Goal: Communication & Community: Answer question/provide support

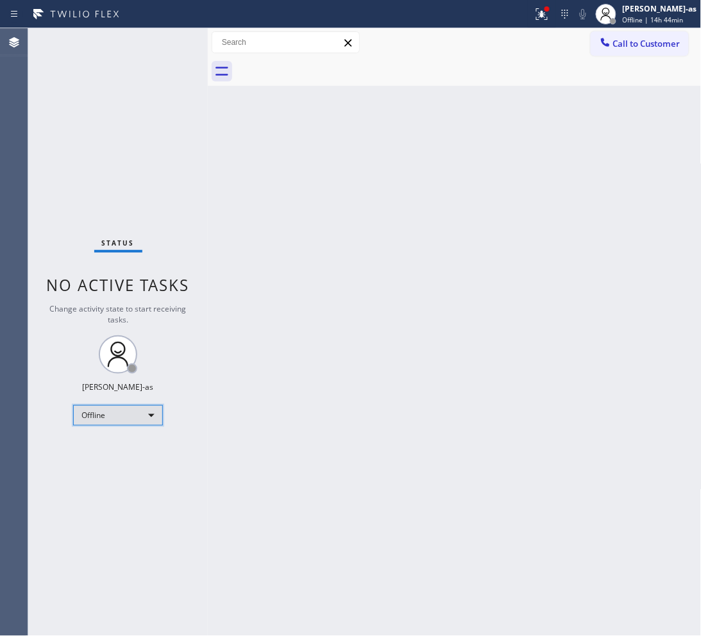
click at [95, 418] on div "Offline" at bounding box center [118, 415] width 90 height 21
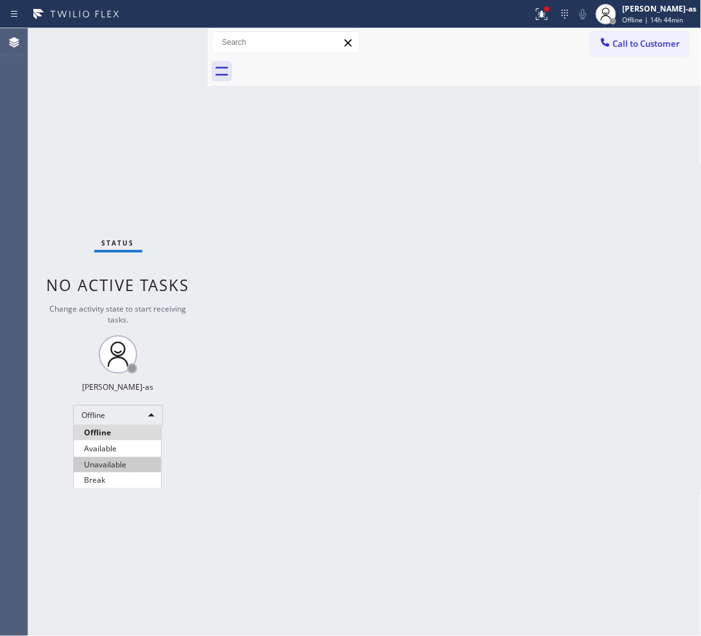
click at [110, 459] on li "Unavailable" at bounding box center [117, 464] width 87 height 15
click at [634, 45] on span "Call to Customer" at bounding box center [646, 44] width 67 height 12
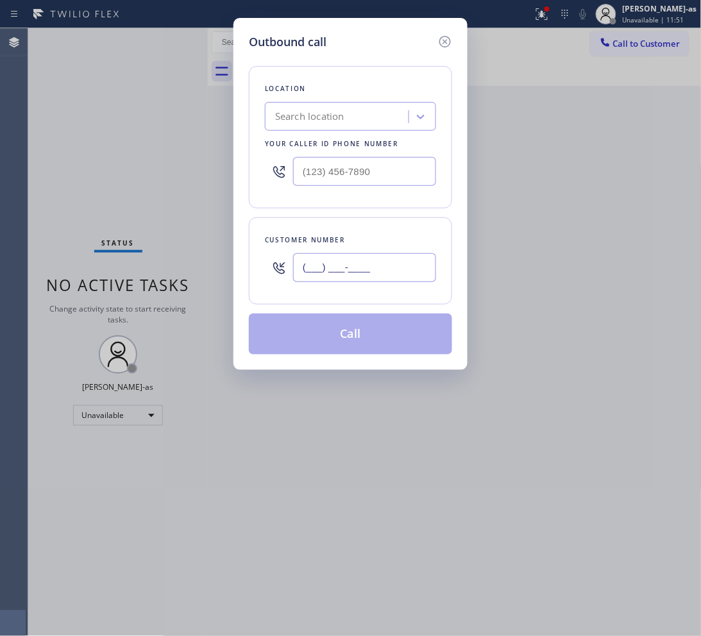
click at [400, 264] on input "(___) ___-____" at bounding box center [364, 267] width 143 height 29
paste input "949) 307-5057"
type input "(949) 307-5057"
click at [388, 171] on input "(___) ___-____" at bounding box center [364, 171] width 143 height 29
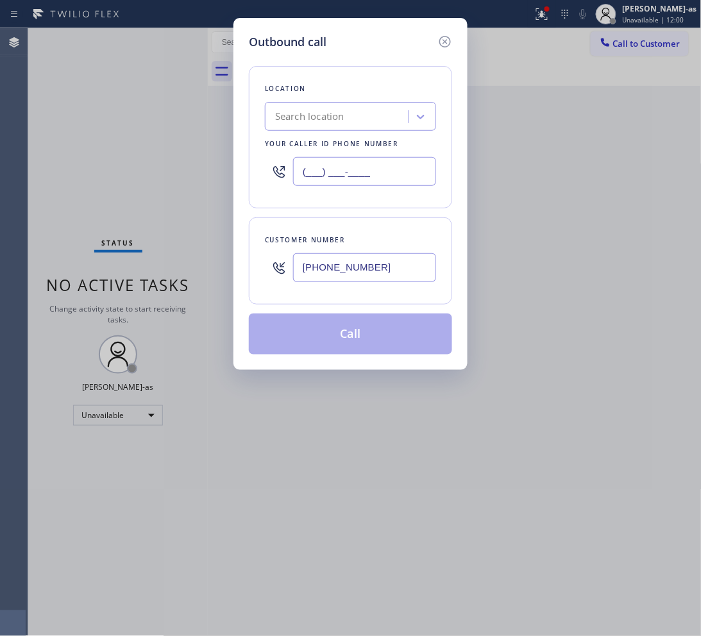
click at [388, 171] on input "(___) ___-____" at bounding box center [364, 171] width 143 height 29
paste input "949) 523-3220"
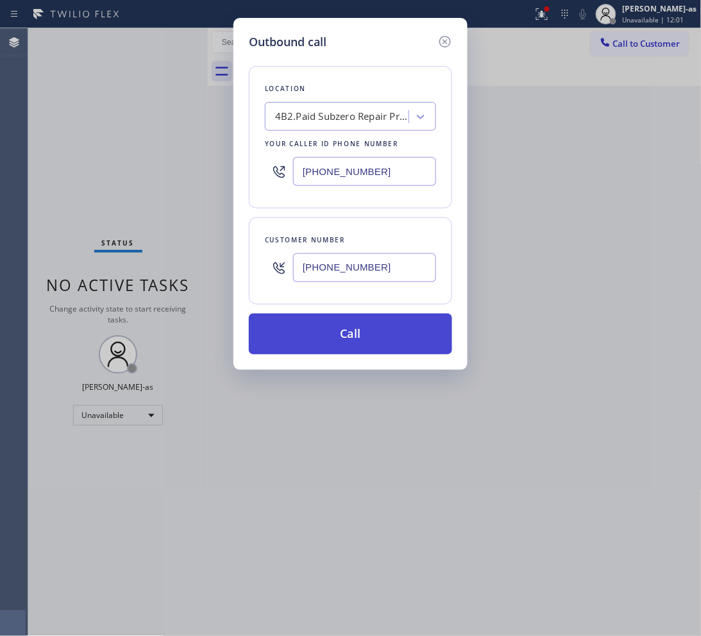
type input "(949) 523-3220"
click at [401, 338] on button "Call" at bounding box center [350, 334] width 203 height 41
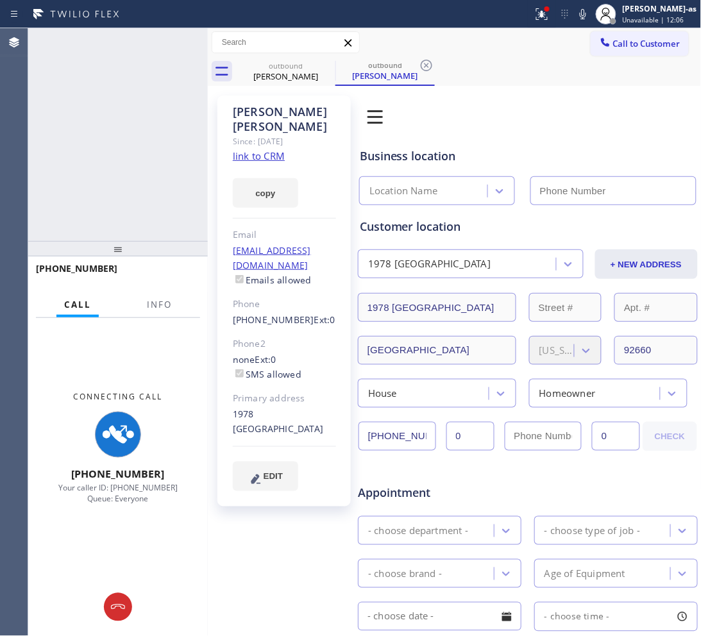
type input "(949) 523-3220"
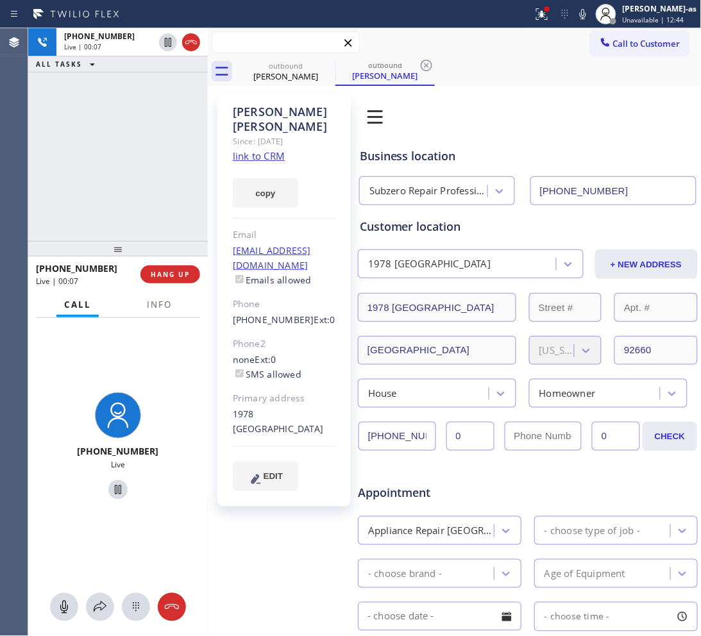
click at [214, 44] on input "text" at bounding box center [285, 42] width 147 height 21
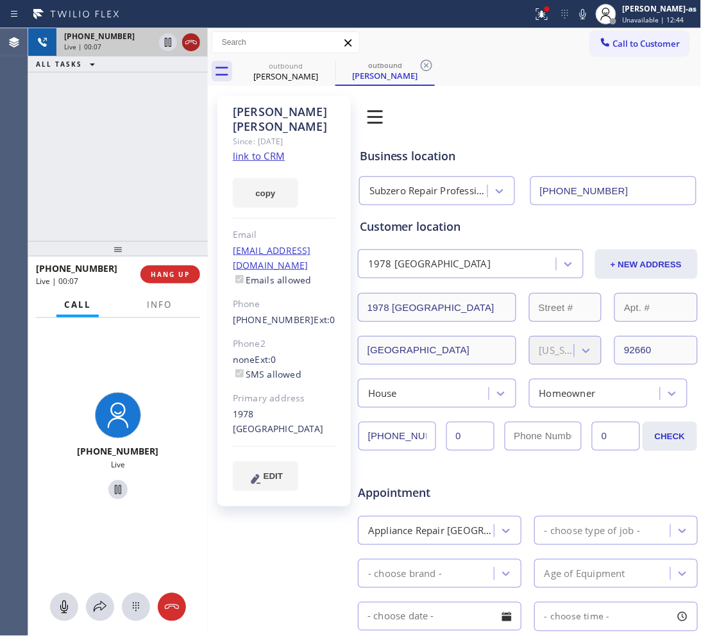
click at [185, 46] on icon at bounding box center [190, 42] width 15 height 15
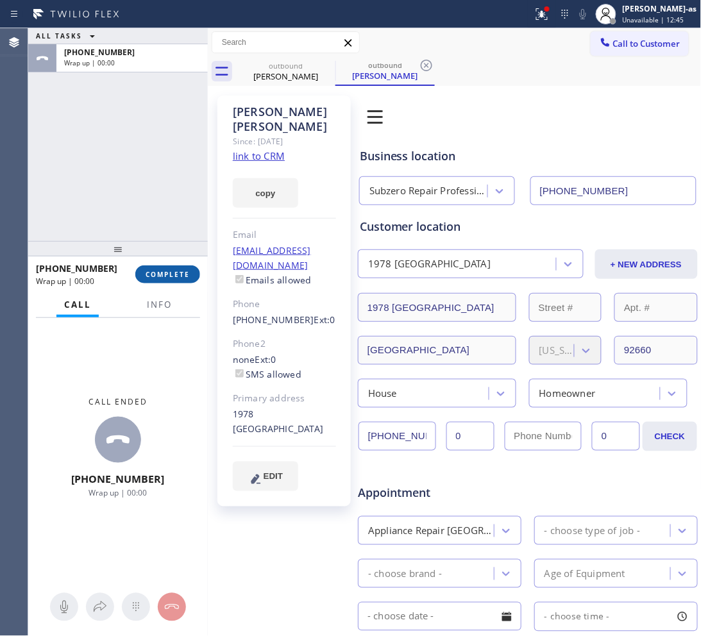
click at [181, 268] on button "COMPLETE" at bounding box center [167, 275] width 65 height 18
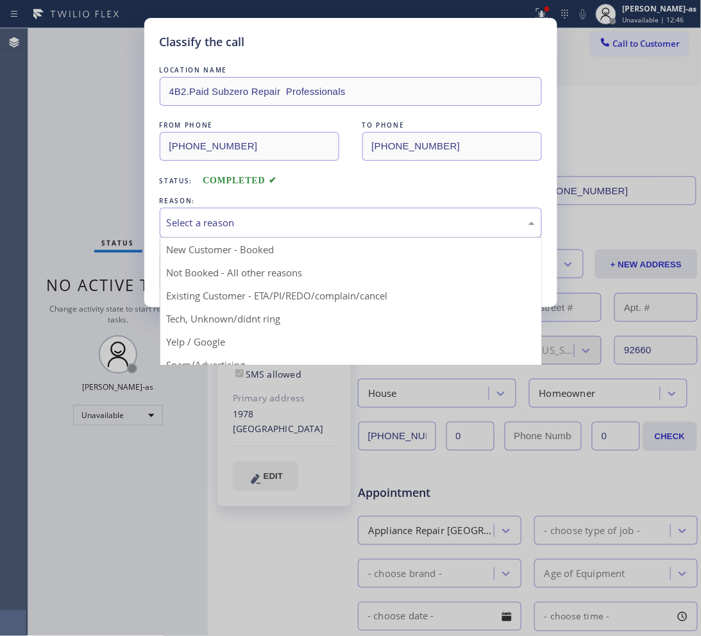
click at [239, 226] on div "Select a reason" at bounding box center [351, 223] width 368 height 15
drag, startPoint x: 345, startPoint y: 296, endPoint x: 300, endPoint y: 295, distance: 44.9
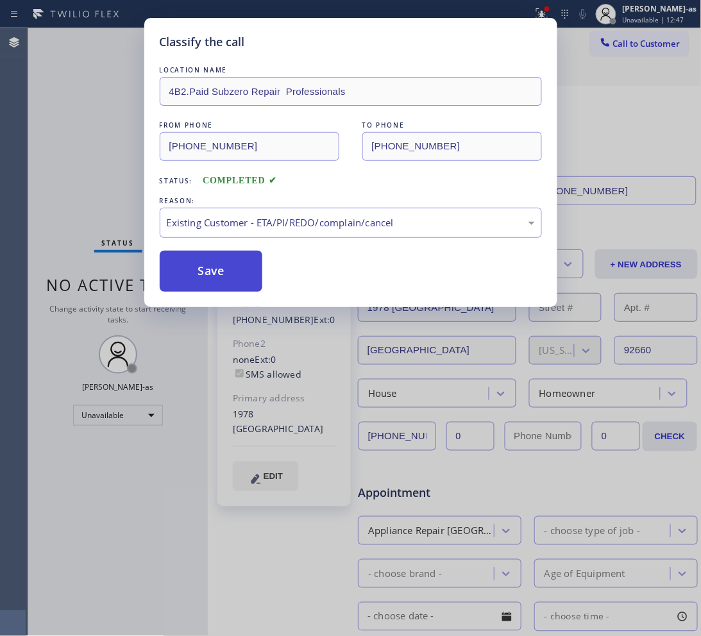
click at [215, 287] on button "Save" at bounding box center [211, 271] width 103 height 41
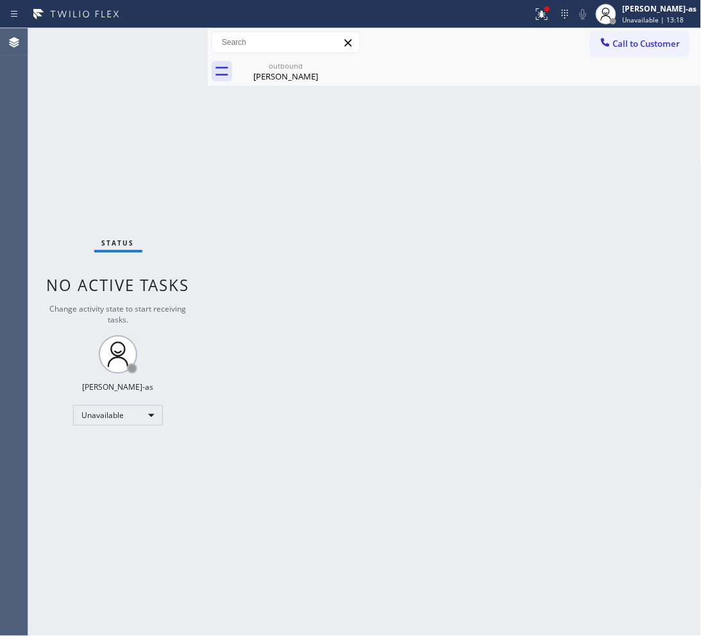
click at [668, 43] on span "Call to Customer" at bounding box center [646, 44] width 67 height 12
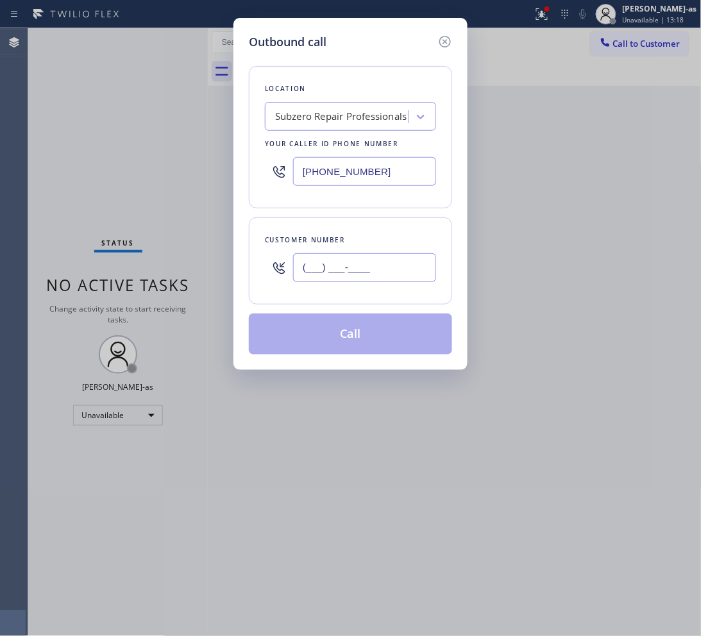
click at [387, 273] on input "(___) ___-____" at bounding box center [364, 267] width 143 height 29
paste input "805) 204-7752"
type input "(805) 204-7752"
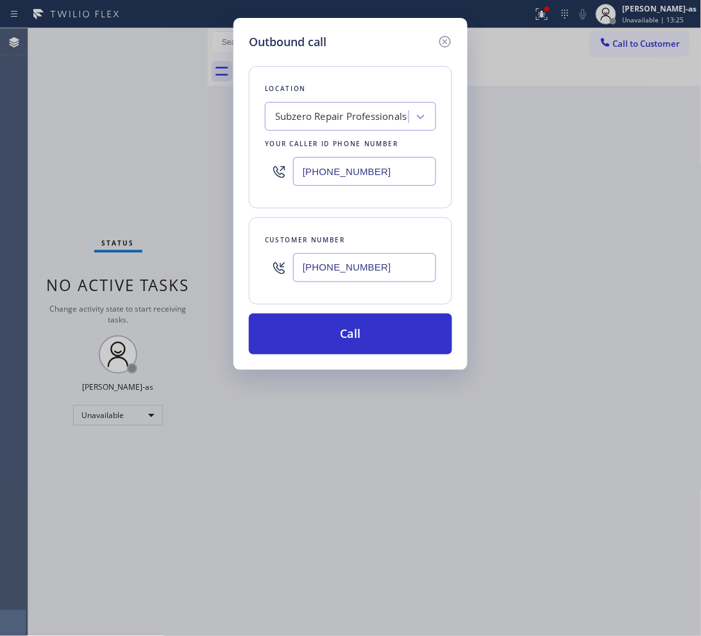
click at [391, 177] on input "(949) 523-3220" at bounding box center [364, 171] width 143 height 29
click at [390, 175] on input "(949) 523-3220" at bounding box center [364, 171] width 143 height 29
paste input "888) 859-4448"
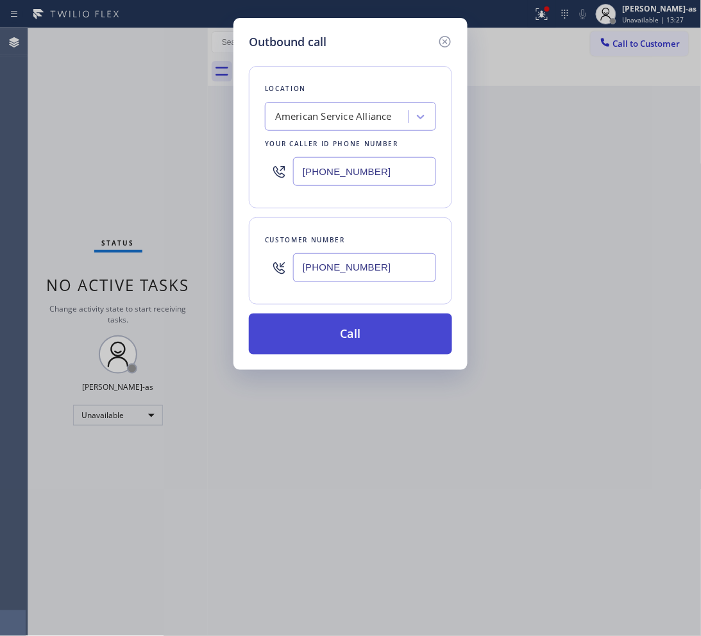
type input "(888) 859-4448"
click at [350, 332] on button "Call" at bounding box center [350, 334] width 203 height 41
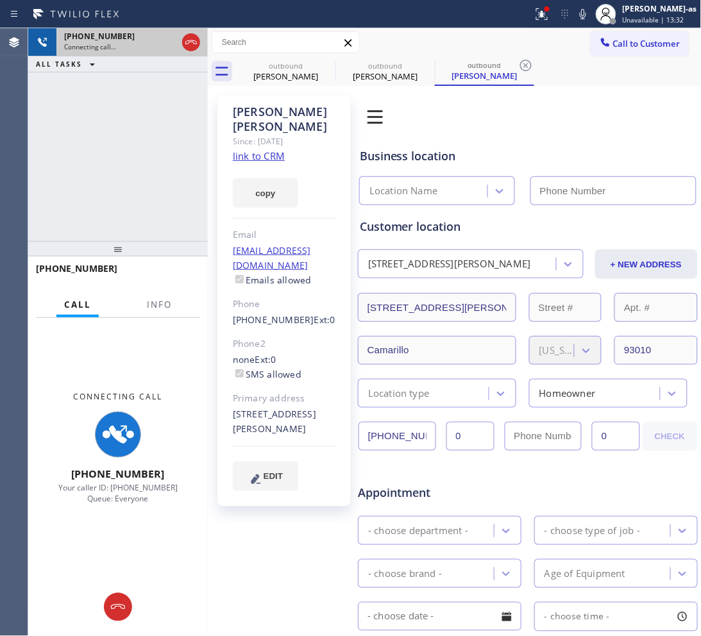
type input "(888) 859-4448"
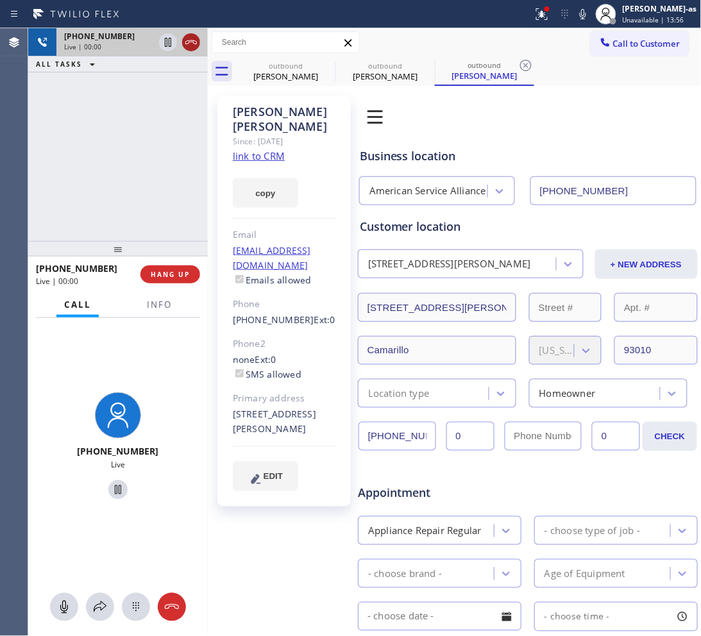
click at [196, 45] on icon at bounding box center [190, 42] width 15 height 15
click at [165, 270] on span "HANG UP" at bounding box center [170, 274] width 39 height 9
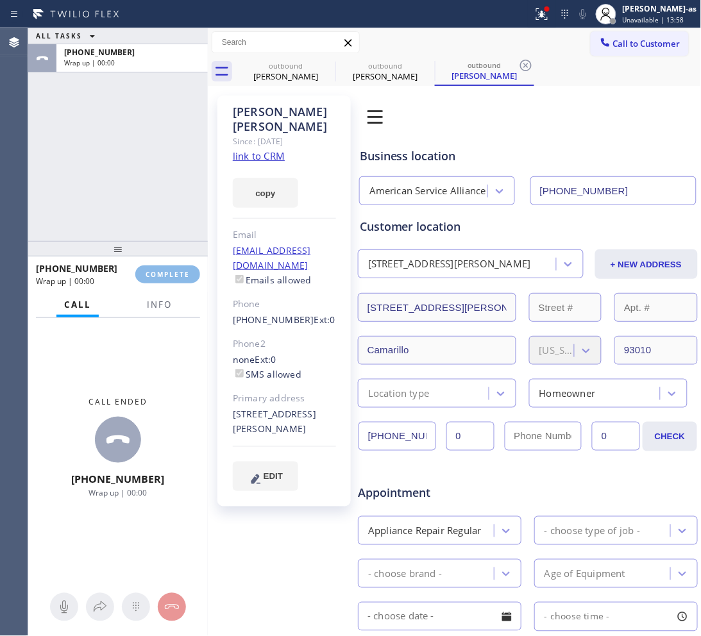
click at [149, 247] on div at bounding box center [118, 248] width 180 height 15
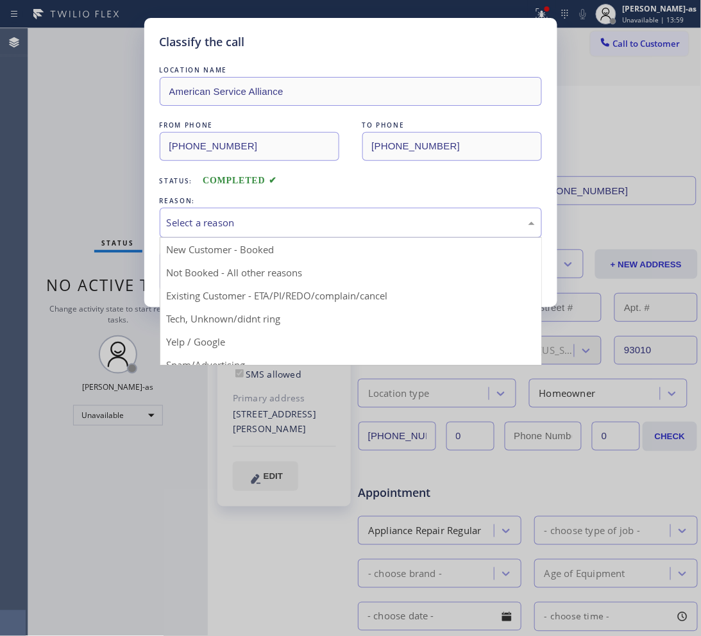
click at [229, 226] on div "Select a reason" at bounding box center [351, 223] width 368 height 15
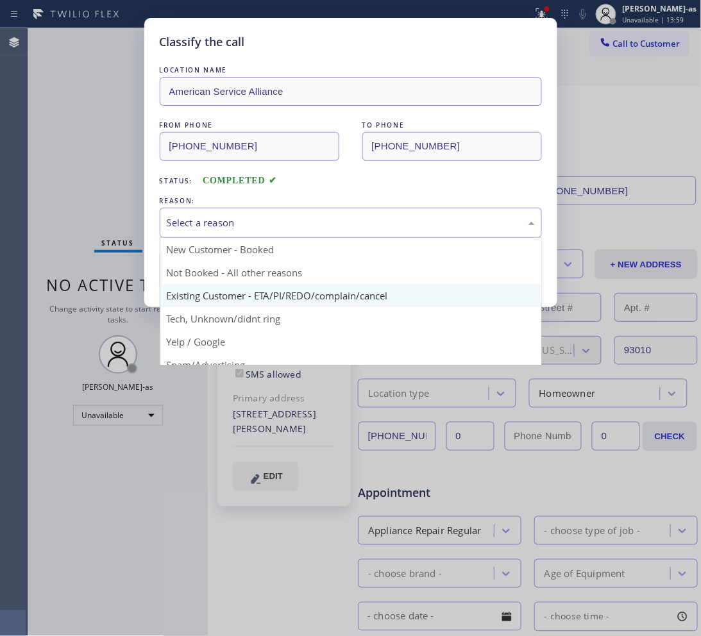
drag, startPoint x: 292, startPoint y: 296, endPoint x: 238, endPoint y: 280, distance: 56.0
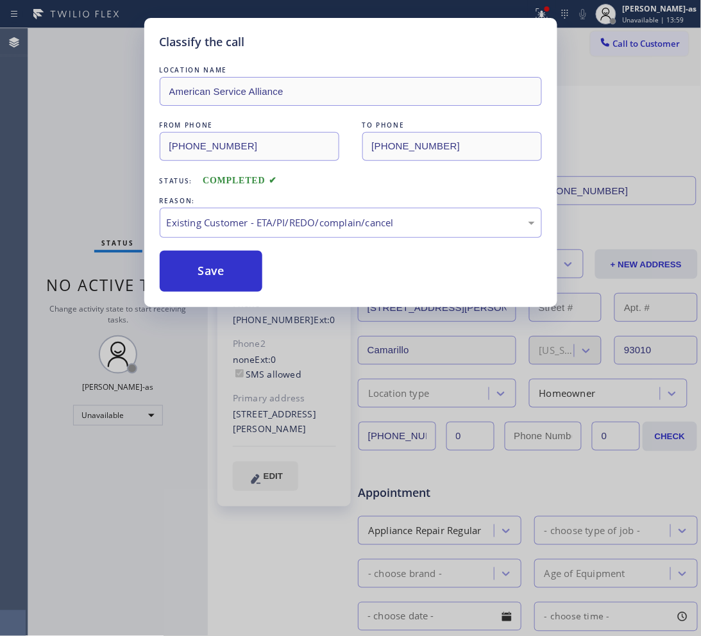
click at [232, 260] on button "Save" at bounding box center [211, 271] width 103 height 41
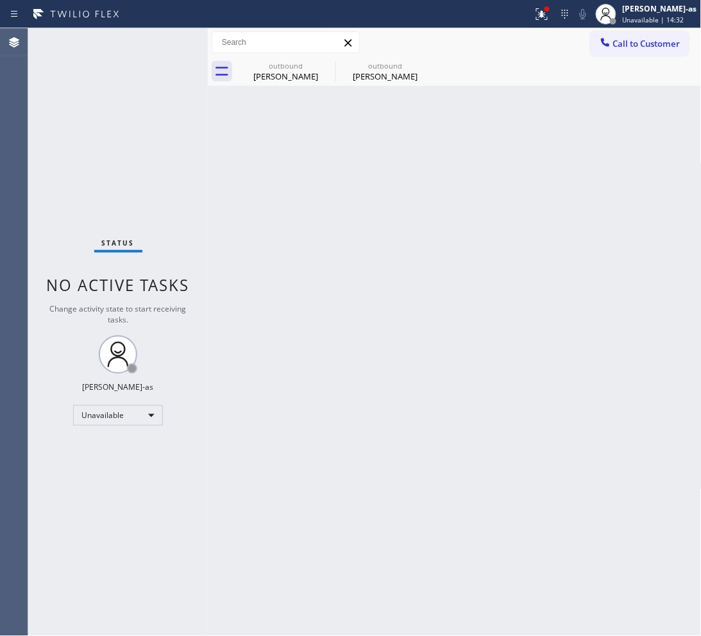
click at [598, 42] on button "Call to Customer" at bounding box center [640, 43] width 98 height 24
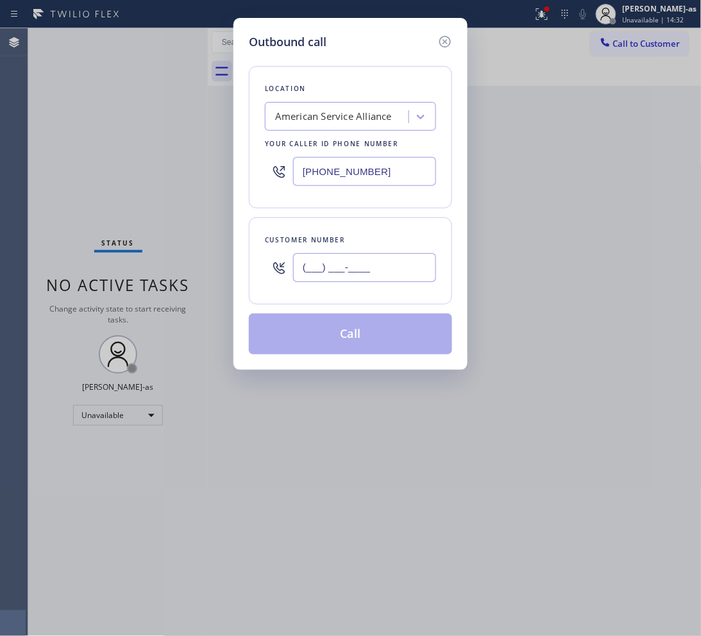
click at [350, 276] on input "(___) ___-____" at bounding box center [364, 267] width 143 height 29
paste input "917) 232-5339"
type input "(917) 232-5339"
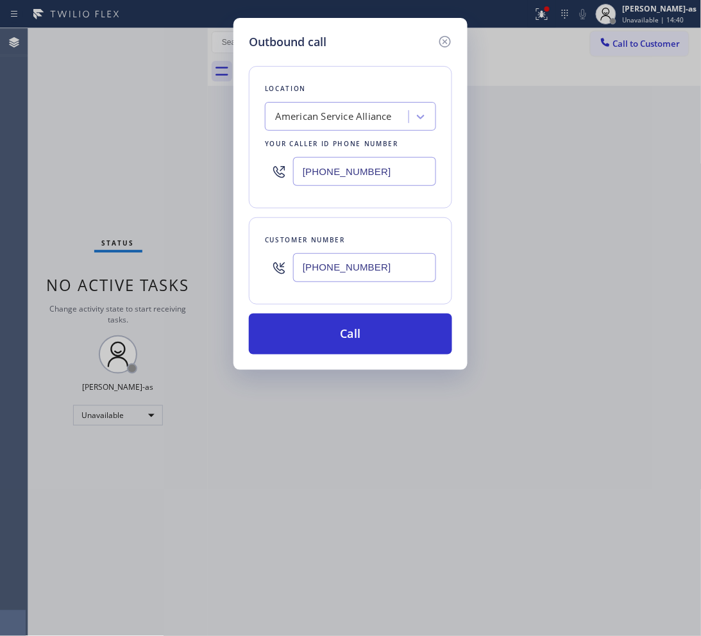
click at [377, 172] on input "(888) 859-4448" at bounding box center [364, 171] width 143 height 29
click at [377, 173] on input "(888) 859-4448" at bounding box center [364, 171] width 143 height 29
paste input "551) 210-4706"
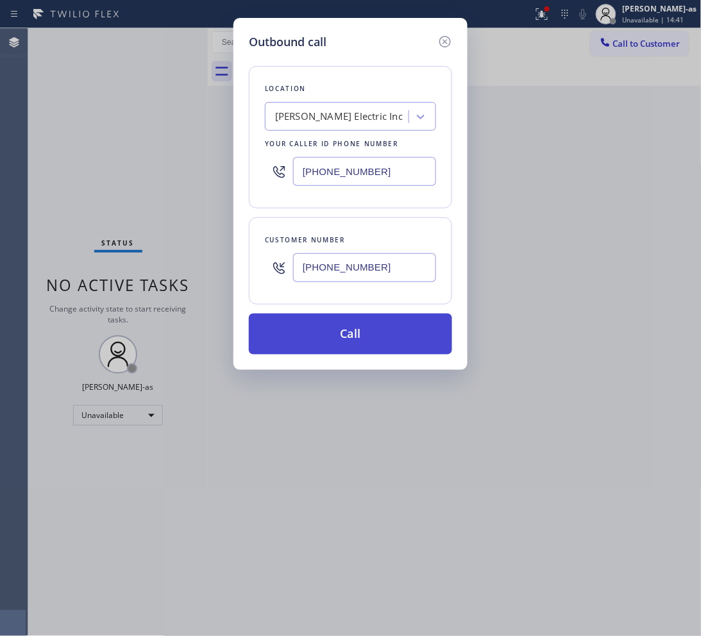
type input "(551) 210-4706"
click at [354, 341] on button "Call" at bounding box center [350, 334] width 203 height 41
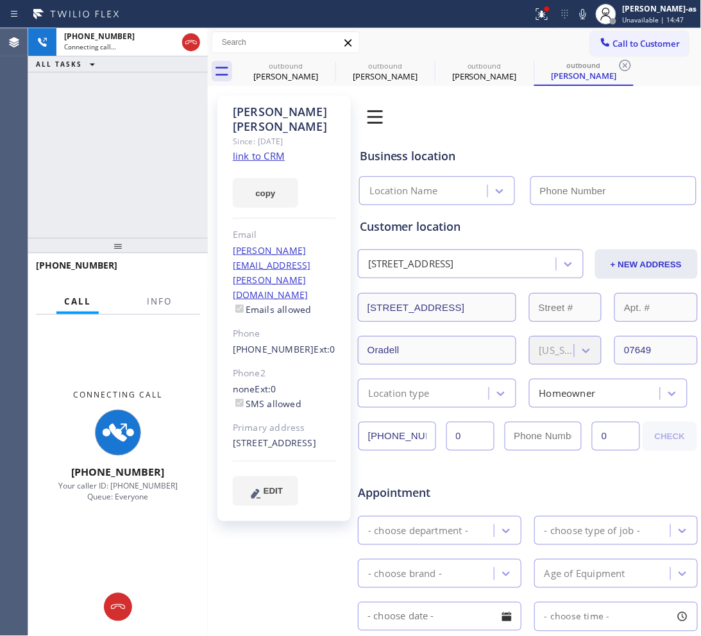
type input "(551) 210-4706"
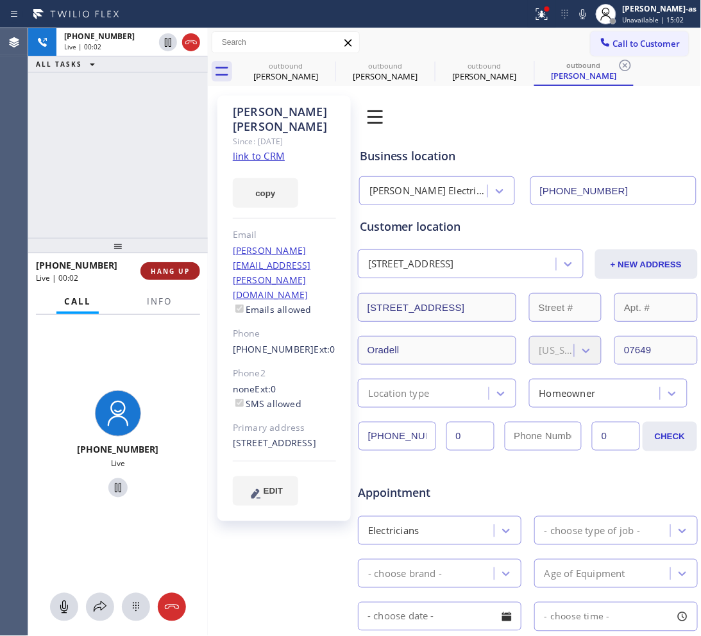
click at [152, 274] on span "HANG UP" at bounding box center [170, 271] width 39 height 9
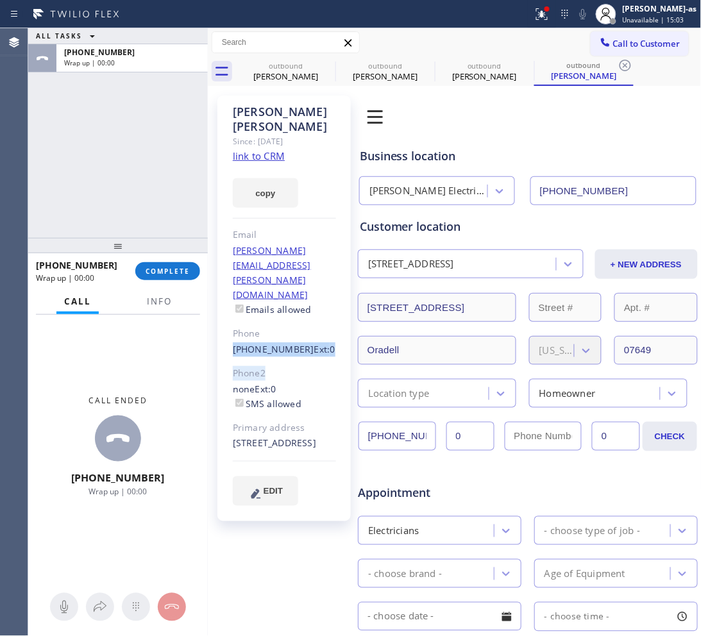
drag, startPoint x: 226, startPoint y: 296, endPoint x: 293, endPoint y: 298, distance: 66.7
click at [293, 298] on div "Nancy Shapiro Since: 20 may 2020 link to CRM copy Email nancy.shapiro@hotmail.c…" at bounding box center [283, 309] width 133 height 426
click at [305, 327] on div "Phone" at bounding box center [284, 334] width 103 height 15
drag, startPoint x: 223, startPoint y: 290, endPoint x: 293, endPoint y: 291, distance: 69.3
click at [294, 290] on div "Nancy Shapiro Since: 20 may 2020 link to CRM copy Email nancy.shapiro@hotmail.c…" at bounding box center [283, 309] width 133 height 426
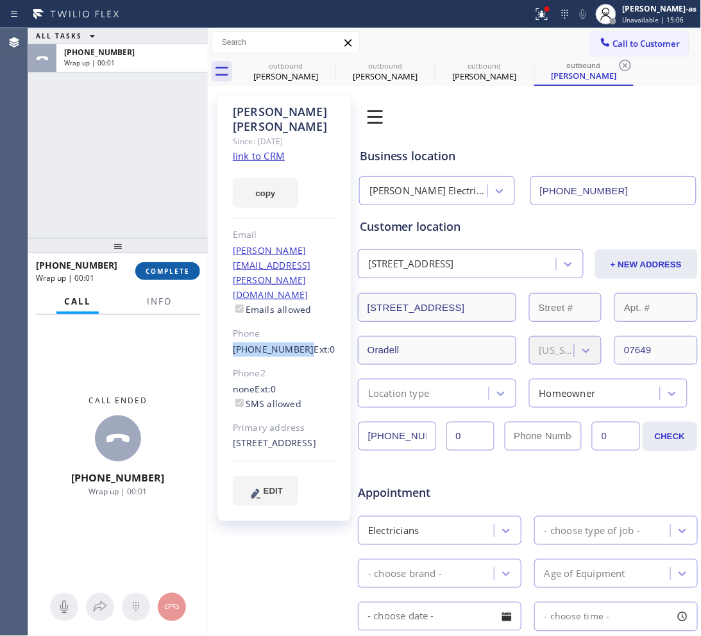
copy link "(917) 232-5339"
drag, startPoint x: 154, startPoint y: 264, endPoint x: 142, endPoint y: 262, distance: 12.5
click at [151, 264] on button "COMPLETE" at bounding box center [167, 271] width 65 height 18
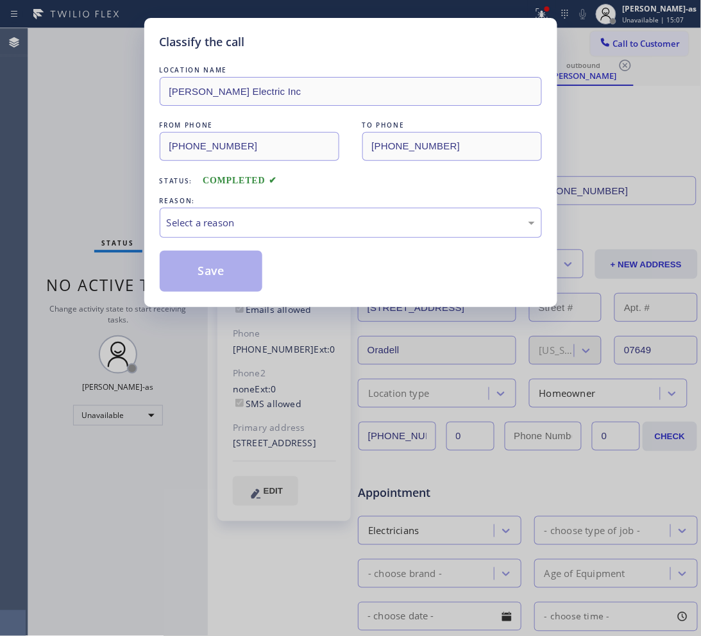
click at [225, 198] on div "REASON:" at bounding box center [351, 200] width 382 height 13
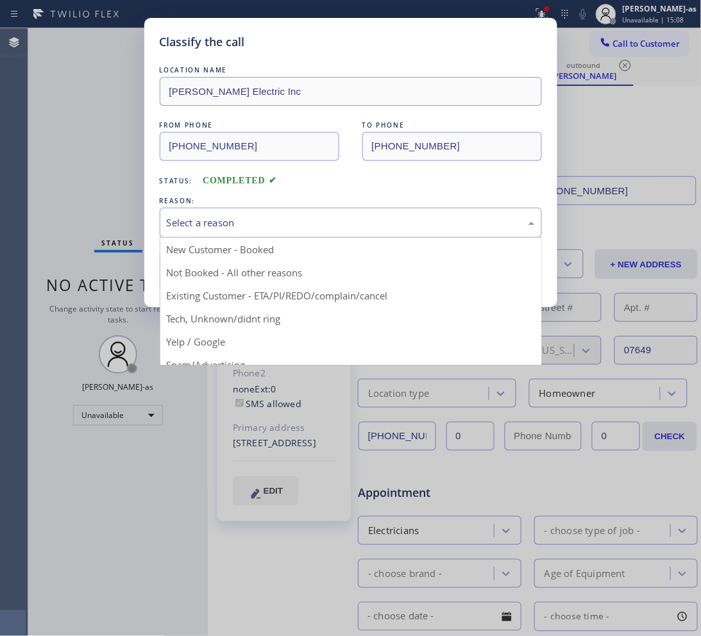
click at [312, 216] on div "Select a reason" at bounding box center [351, 223] width 368 height 15
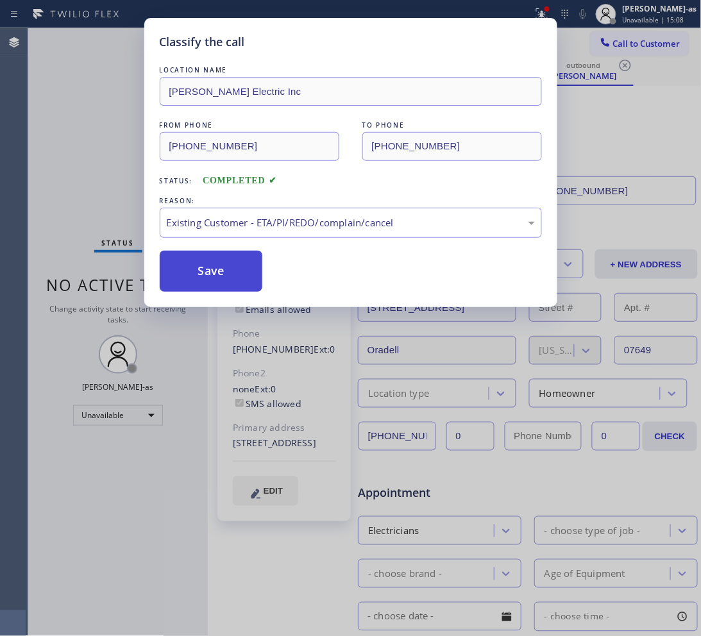
drag, startPoint x: 190, startPoint y: 278, endPoint x: 200, endPoint y: 276, distance: 10.4
click at [193, 278] on button "Save" at bounding box center [211, 271] width 103 height 41
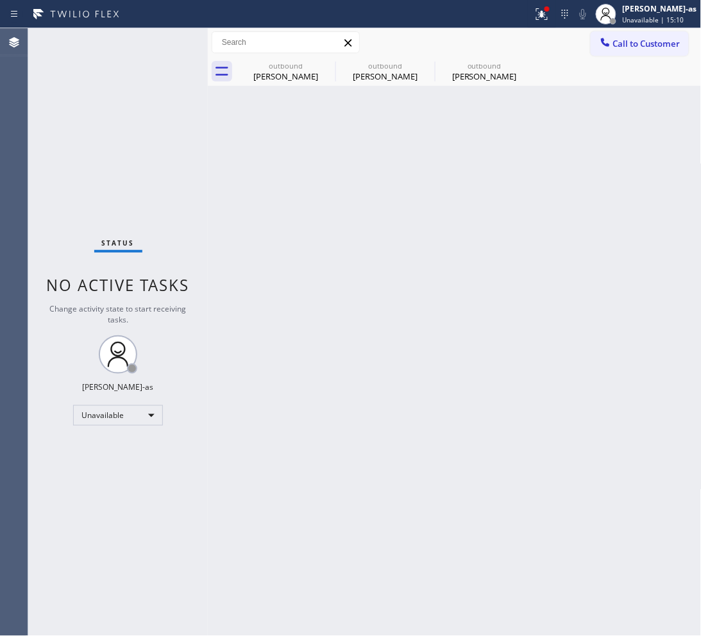
click at [627, 45] on span "Call to Customer" at bounding box center [646, 44] width 67 height 12
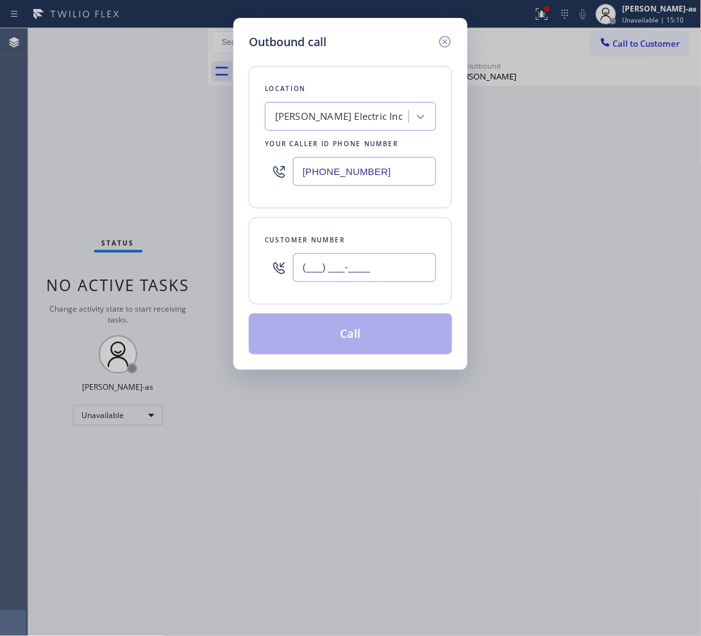
click at [375, 271] on input "(___) ___-____" at bounding box center [364, 267] width 143 height 29
paste input "917) 232-5339"
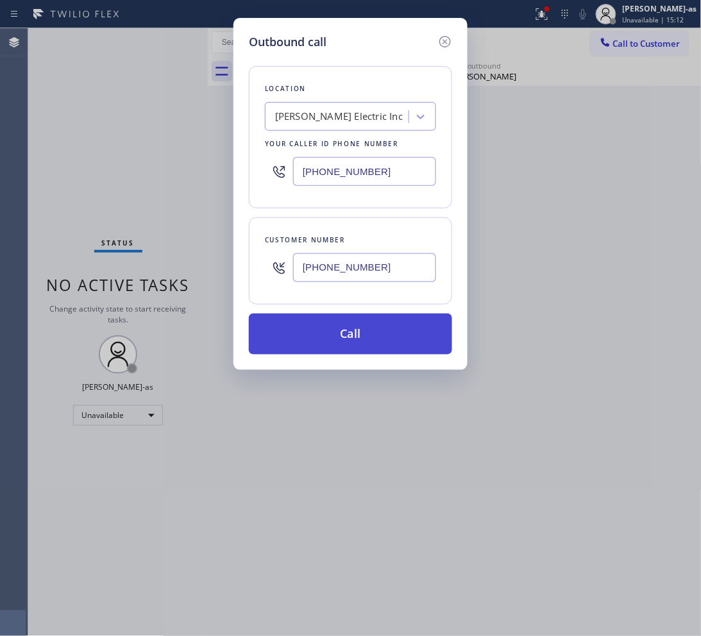
type input "(917) 232-5339"
click at [385, 348] on button "Call" at bounding box center [350, 334] width 203 height 41
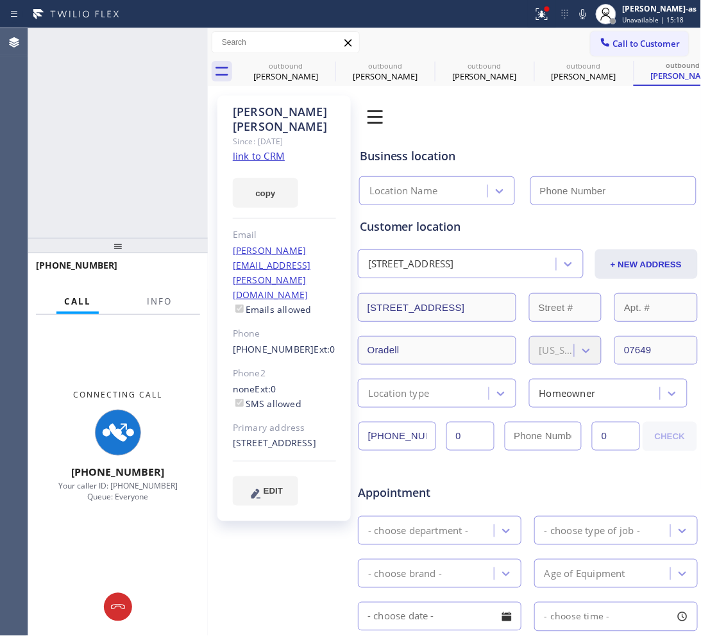
type input "(551) 210-4706"
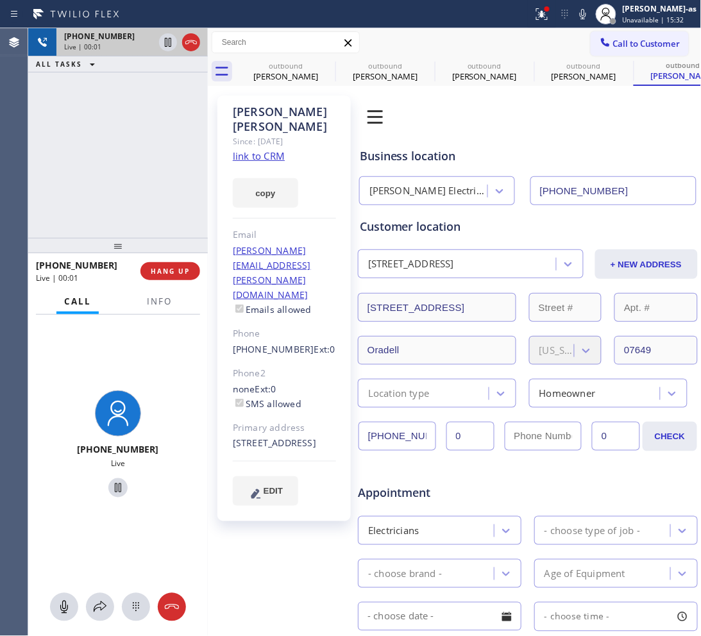
click at [182, 46] on div at bounding box center [191, 42] width 18 height 15
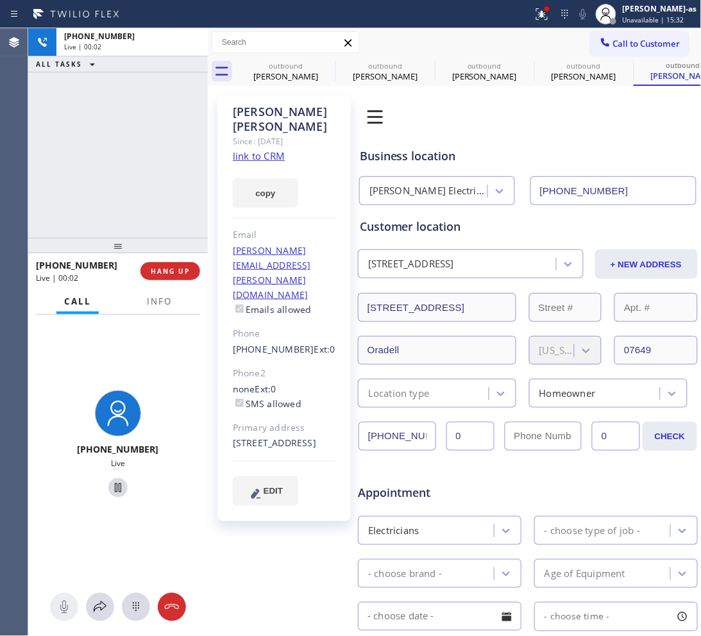
click at [93, 284] on div "+19172325339 Live | 00:02" at bounding box center [88, 271] width 105 height 33
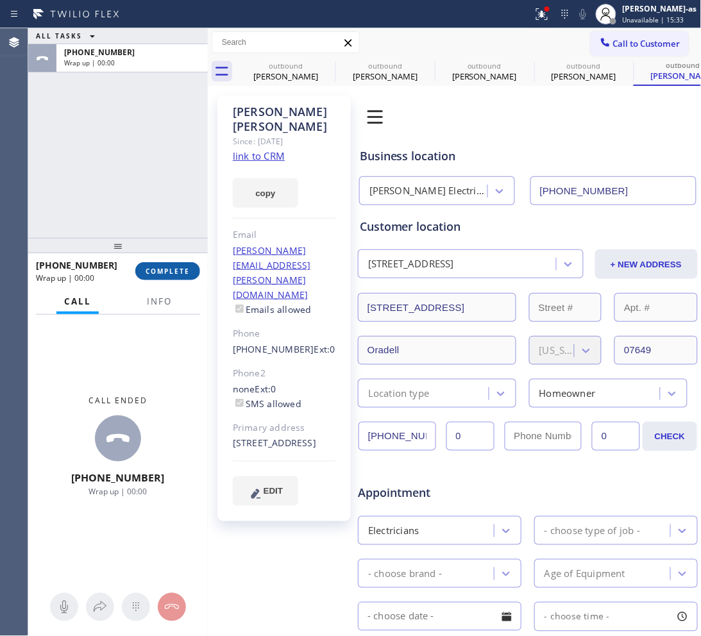
click at [167, 277] on button "COMPLETE" at bounding box center [167, 271] width 65 height 18
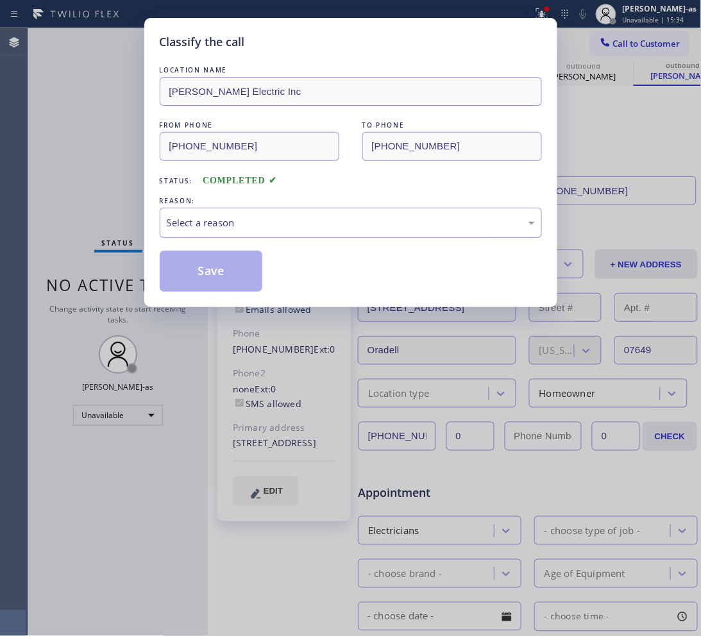
click at [316, 230] on div "Select a reason" at bounding box center [351, 223] width 368 height 15
click at [186, 255] on button "Save" at bounding box center [211, 271] width 103 height 41
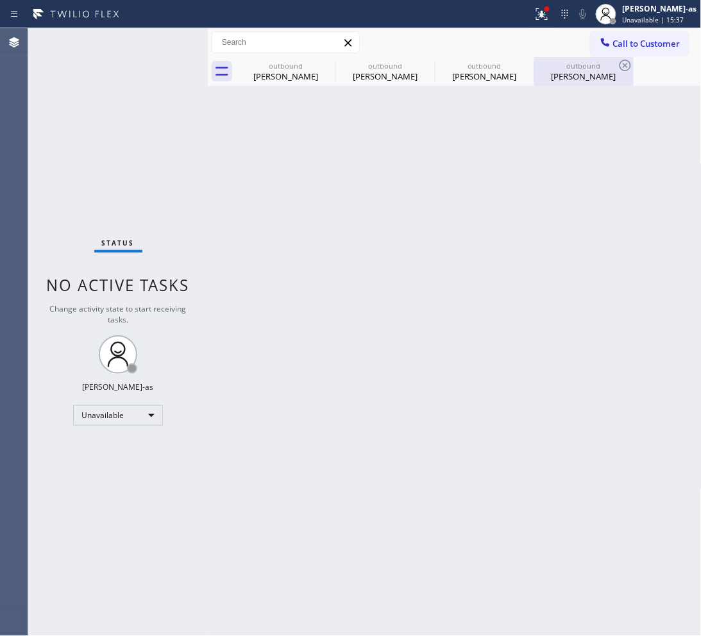
click at [582, 63] on div "outbound" at bounding box center [584, 66] width 97 height 10
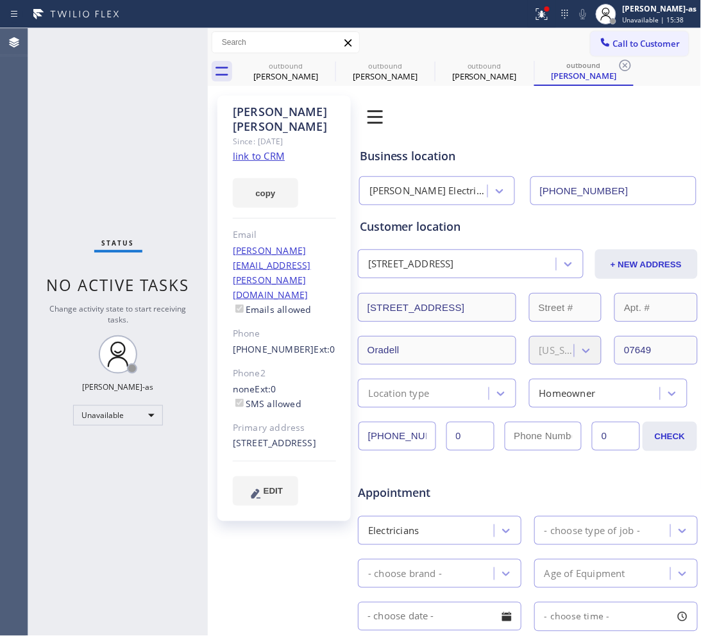
click at [257, 149] on link "link to CRM" at bounding box center [259, 155] width 52 height 13
click at [621, 36] on button "Call to Customer" at bounding box center [640, 43] width 98 height 24
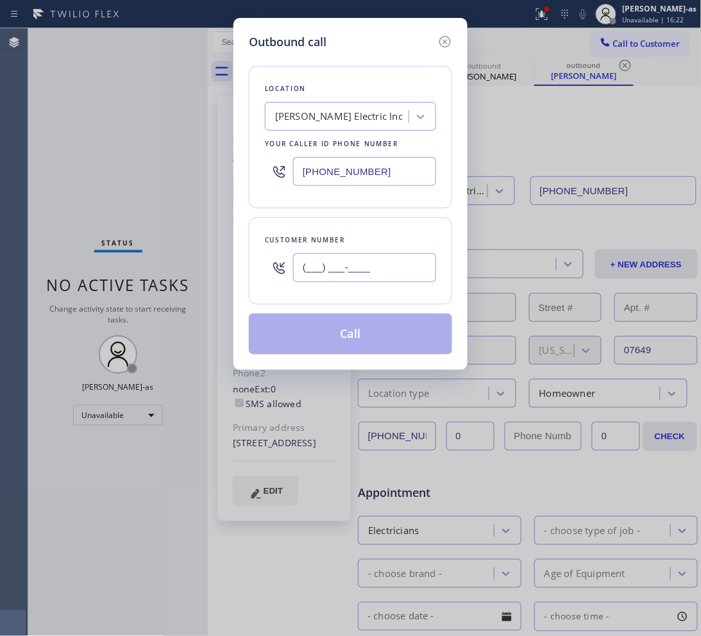
click at [415, 271] on input "(___) ___-____" at bounding box center [364, 267] width 143 height 29
paste input "814) 932-5363"
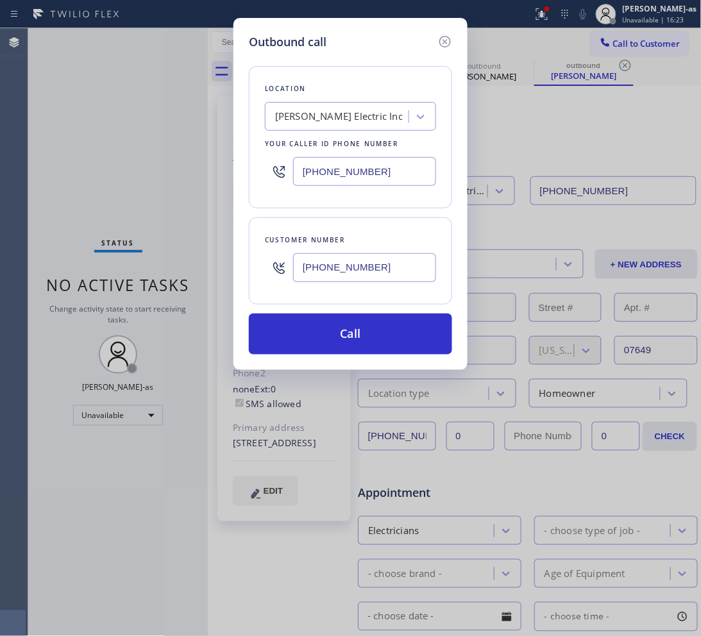
type input "(814) 932-5363"
click at [325, 120] on div "Ricciardella Electric Inc" at bounding box center [339, 117] width 128 height 15
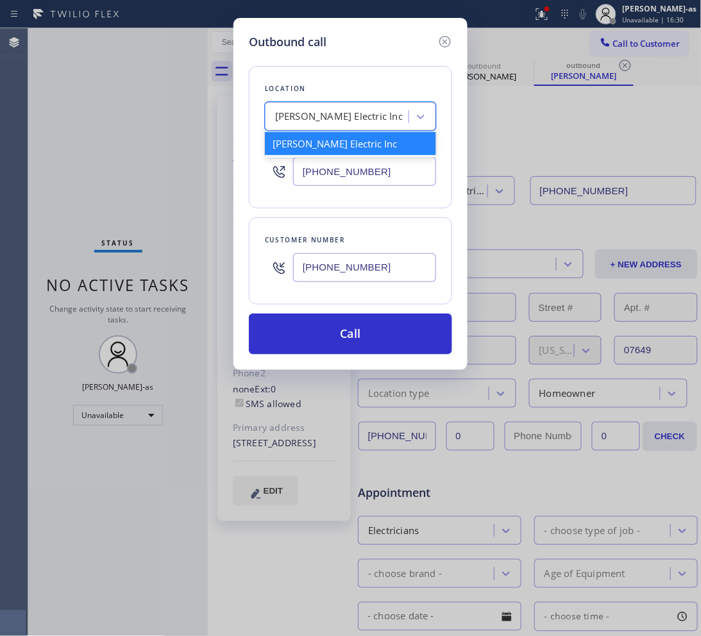
click at [354, 178] on input "(551) 210-4706" at bounding box center [364, 171] width 143 height 29
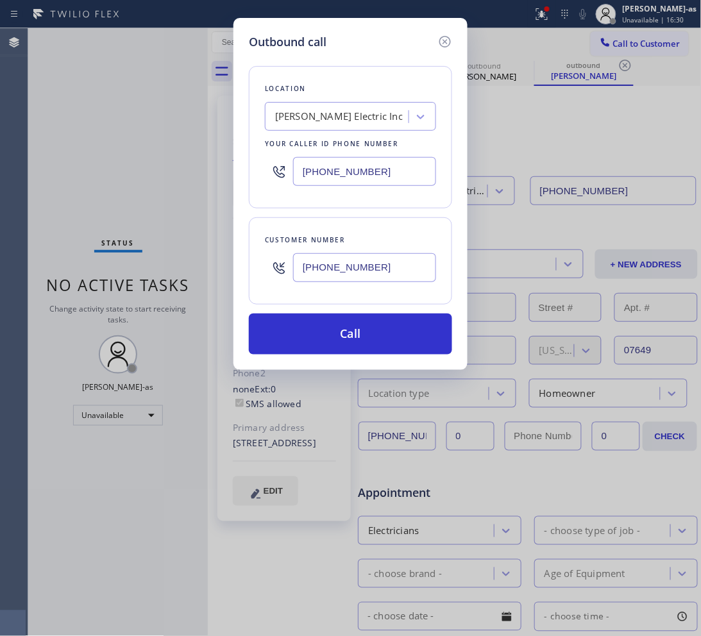
click at [354, 178] on input "(551) 210-4706" at bounding box center [364, 171] width 143 height 29
paste input "844) 988-0068"
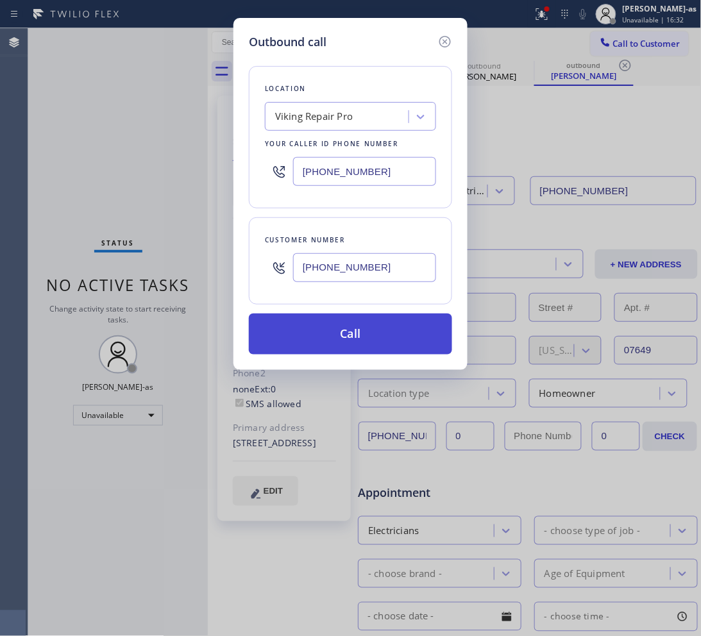
type input "(844) 988-0068"
click at [380, 352] on button "Call" at bounding box center [350, 334] width 203 height 41
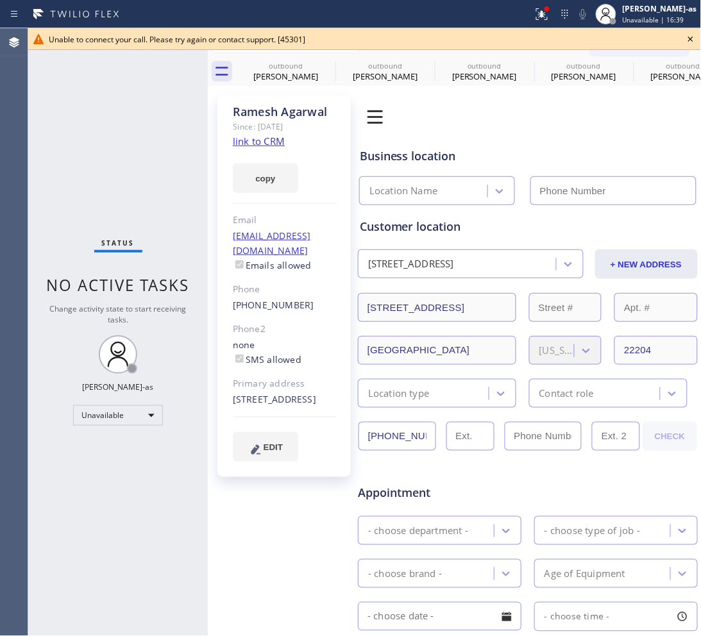
type input "(844) 988-0068"
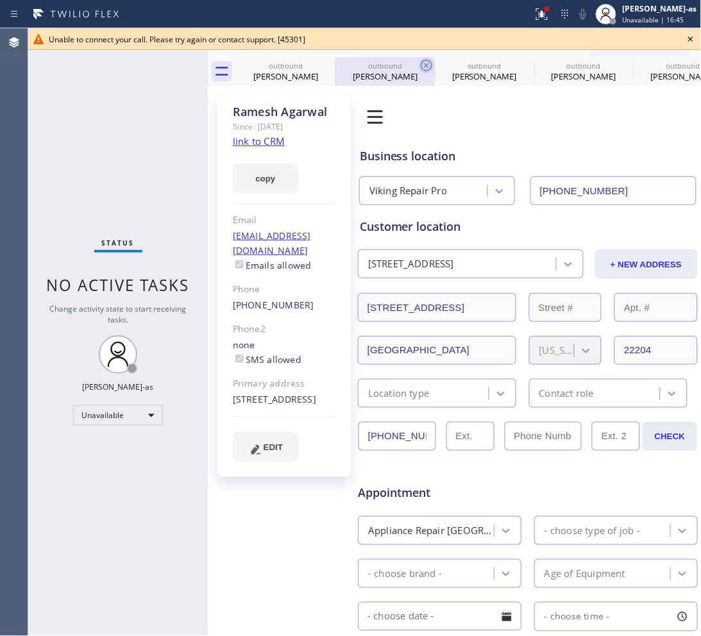
click at [281, 76] on div "Lisa Hillgren" at bounding box center [285, 77] width 97 height 12
click at [0, 0] on icon at bounding box center [0, 0] width 0 height 0
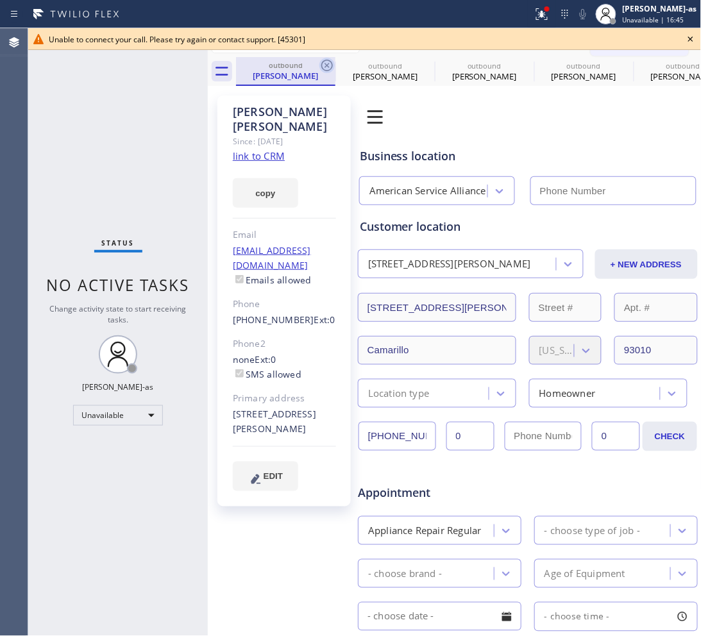
click at [332, 62] on icon at bounding box center [326, 65] width 15 height 15
click at [0, 0] on icon at bounding box center [0, 0] width 0 height 0
type input "(844) 988-0068"
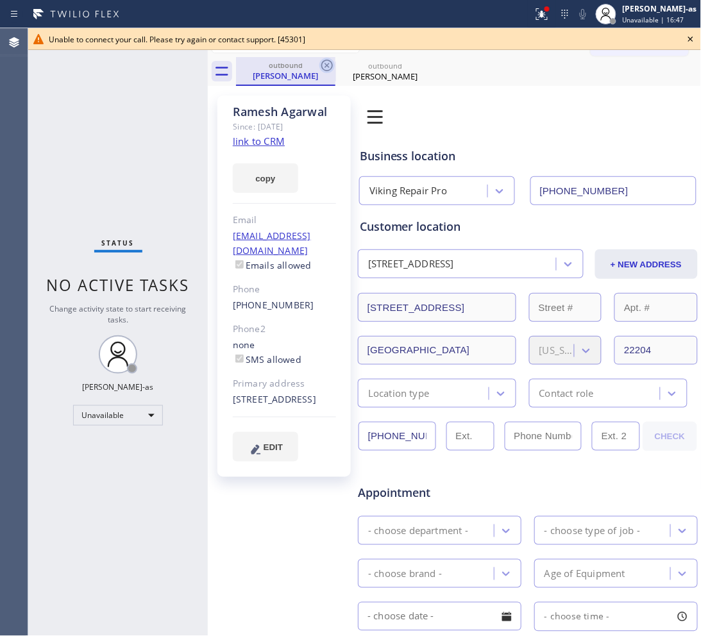
click at [331, 61] on icon at bounding box center [326, 65] width 15 height 15
drag, startPoint x: 686, startPoint y: 37, endPoint x: 661, endPoint y: 42, distance: 25.4
click at [687, 37] on icon at bounding box center [690, 38] width 15 height 15
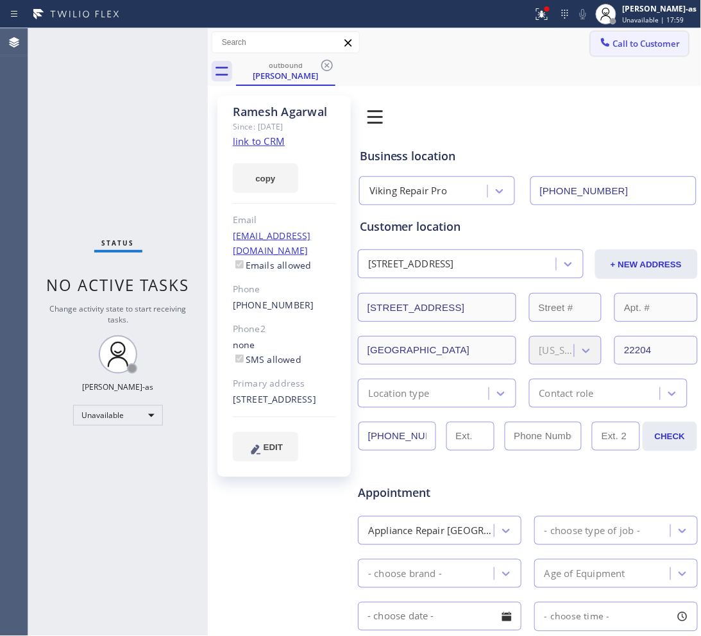
click at [649, 42] on span "Call to Customer" at bounding box center [646, 44] width 67 height 12
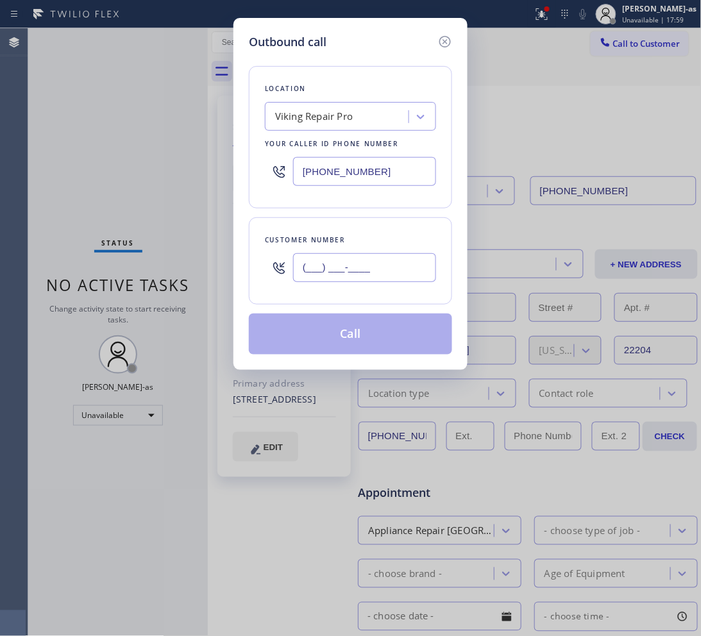
click at [369, 273] on input "(___) ___-____" at bounding box center [364, 267] width 143 height 29
paste input "216) 577-1738"
type input "(216) 577-1738"
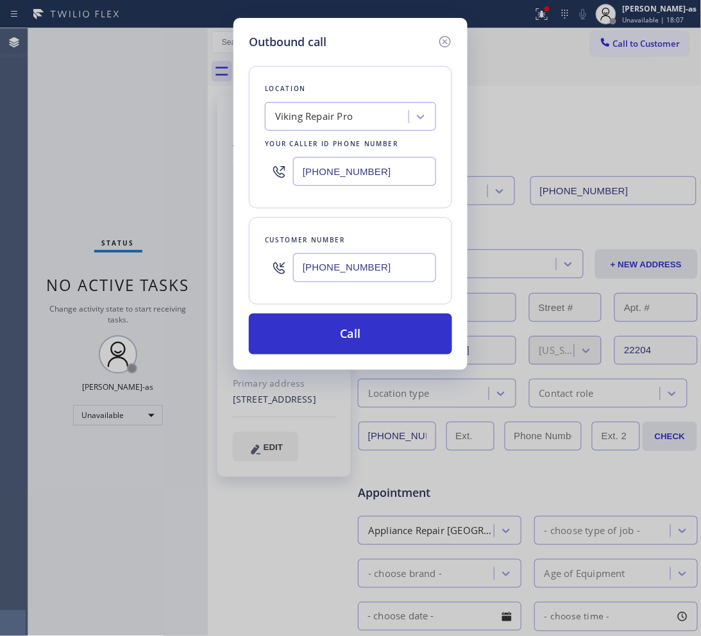
click at [361, 171] on input "(844) 988-0068" at bounding box center [364, 171] width 143 height 29
paste input "58) 758-7847"
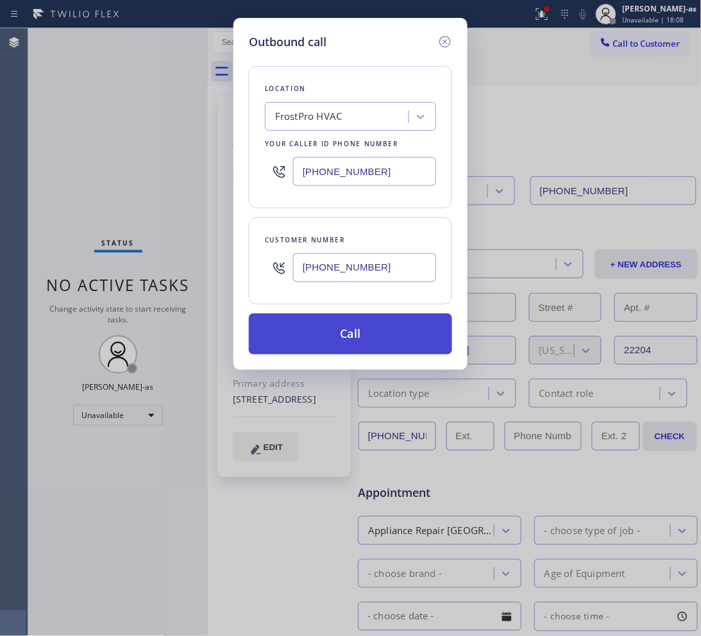
type input "(858) 758-7847"
click at [371, 331] on button "Call" at bounding box center [350, 334] width 203 height 41
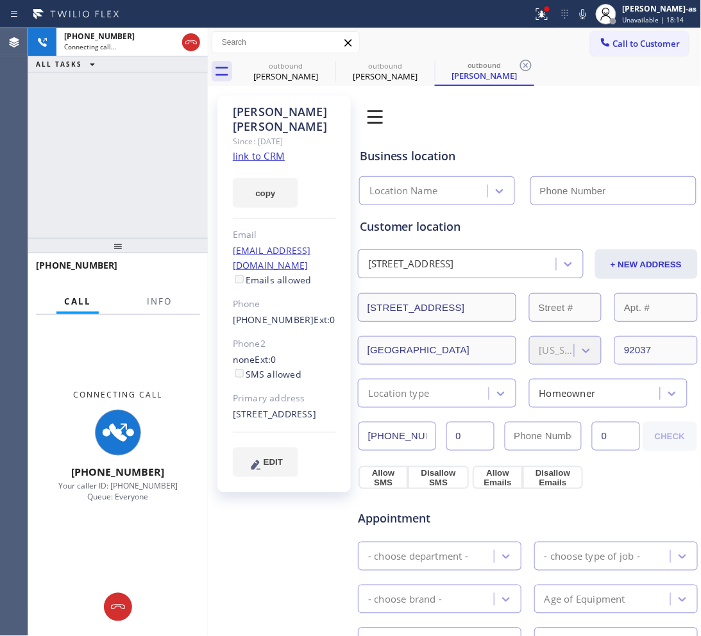
type input "(858) 758-7847"
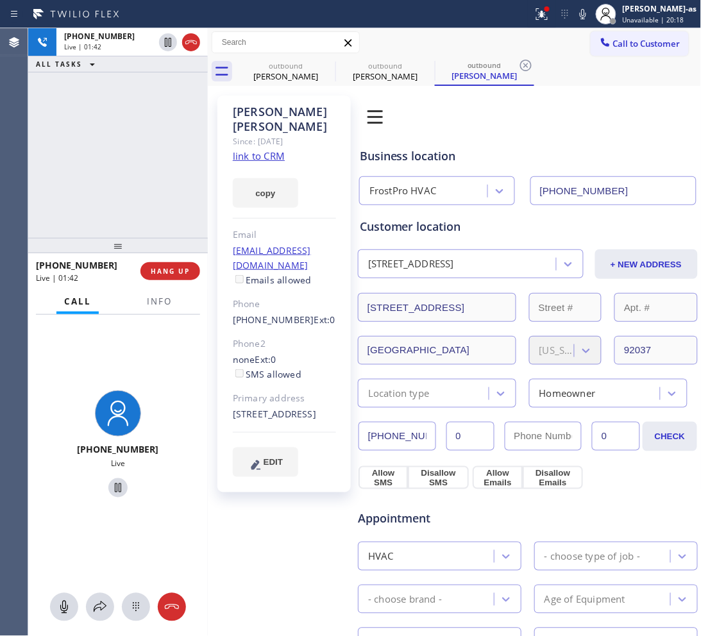
click at [103, 161] on div "+12165771738 Live | 01:42 ALL TASKS ALL TASKS ACTIVE TASKS TASKS IN WRAP UP" at bounding box center [118, 133] width 180 height 210
click at [262, 71] on div "Ramesh Agarwal" at bounding box center [285, 77] width 97 height 12
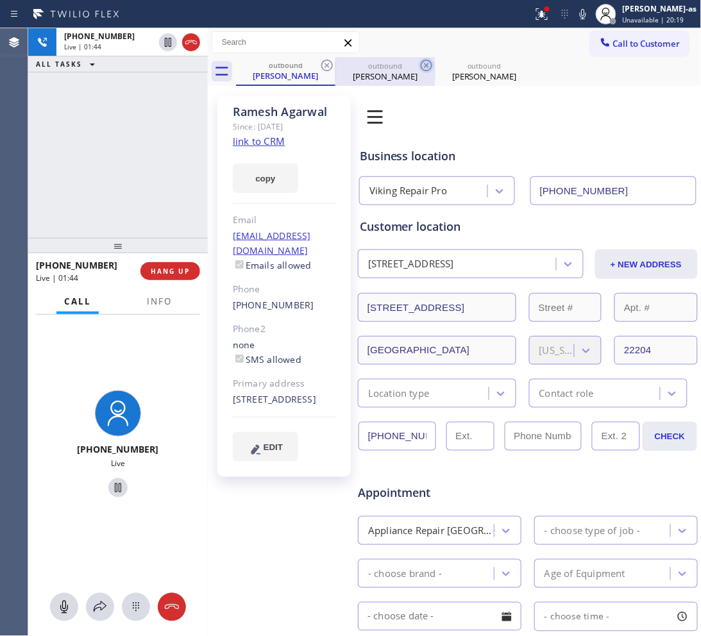
click at [330, 68] on icon at bounding box center [326, 65] width 15 height 15
type input "(858) 758-7847"
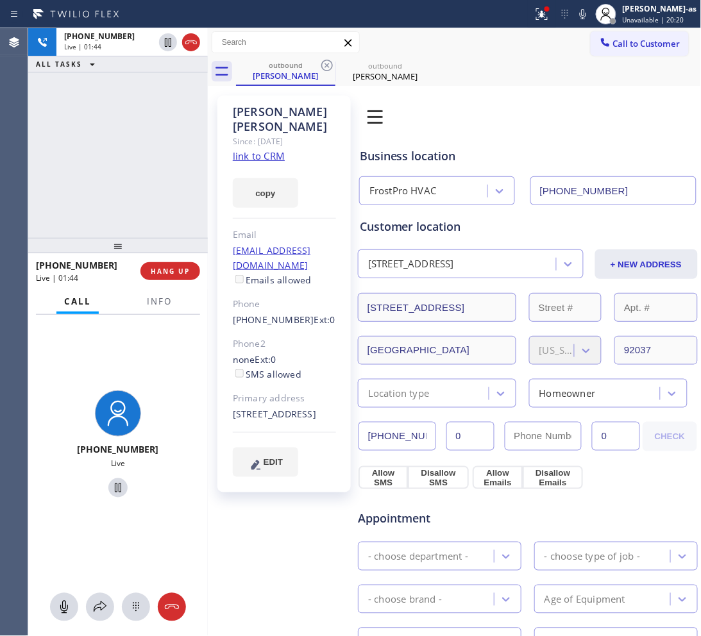
click at [116, 213] on div "+12165771738 Live | 01:44 ALL TASKS ALL TASKS ACTIVE TASKS TASKS IN WRAP UP" at bounding box center [118, 133] width 180 height 210
click at [114, 212] on div "+12165771738 Live | 01:45 ALL TASKS ALL TASKS ACTIVE TASKS TASKS IN WRAP UP" at bounding box center [118, 133] width 180 height 210
click at [112, 212] on div "+12165771738 Live | 01:46 ALL TASKS ALL TASKS ACTIVE TASKS TASKS IN WRAP UP" at bounding box center [118, 133] width 180 height 210
click at [111, 210] on div "+12165771738 Live | 01:47 ALL TASKS ALL TASKS ACTIVE TASKS TASKS IN WRAP UP" at bounding box center [118, 133] width 180 height 210
click at [125, 225] on div "+12165771738 Live | 01:48 ALL TASKS ALL TASKS ACTIVE TASKS TASKS IN WRAP UP" at bounding box center [118, 133] width 180 height 210
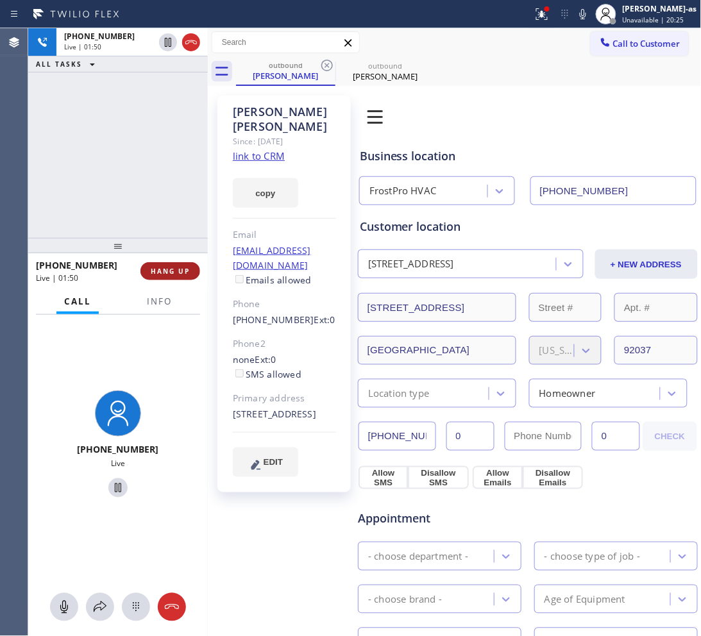
click at [154, 269] on span "HANG UP" at bounding box center [170, 271] width 39 height 9
click at [154, 268] on span "HANG UP" at bounding box center [170, 271] width 39 height 9
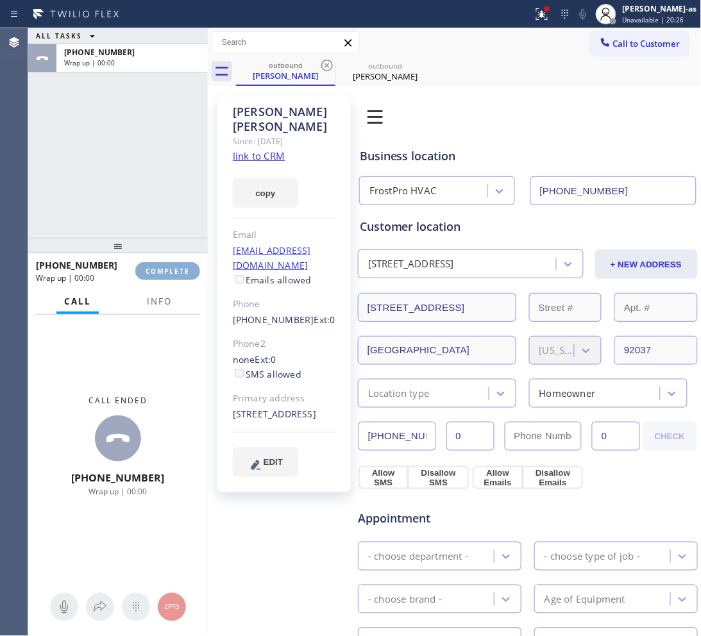
click at [154, 268] on span "COMPLETE" at bounding box center [168, 271] width 44 height 9
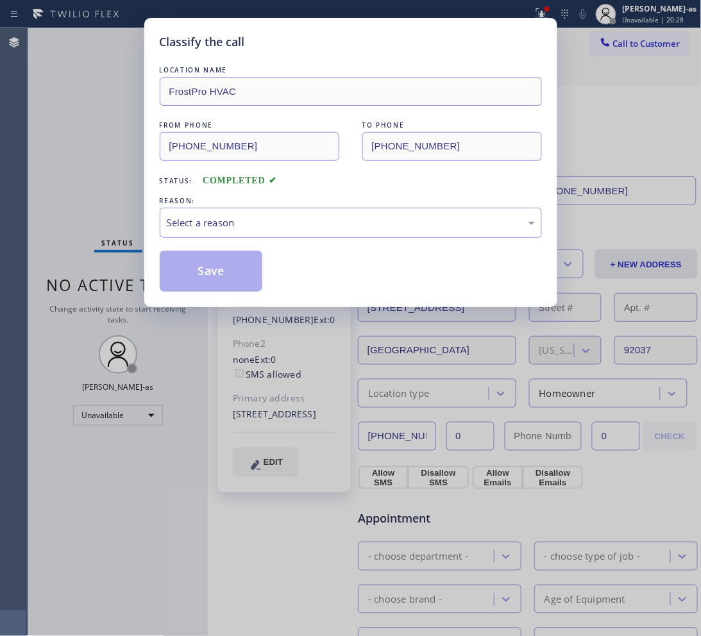
click at [153, 268] on div "Classify the call LOCATION NAME FrostPro HVAC FROM PHONE (858) 758-7847 TO PHON…" at bounding box center [350, 162] width 413 height 289
drag, startPoint x: 232, startPoint y: 208, endPoint x: 269, endPoint y: 225, distance: 40.8
click at [232, 212] on div "Select a reason" at bounding box center [351, 223] width 382 height 30
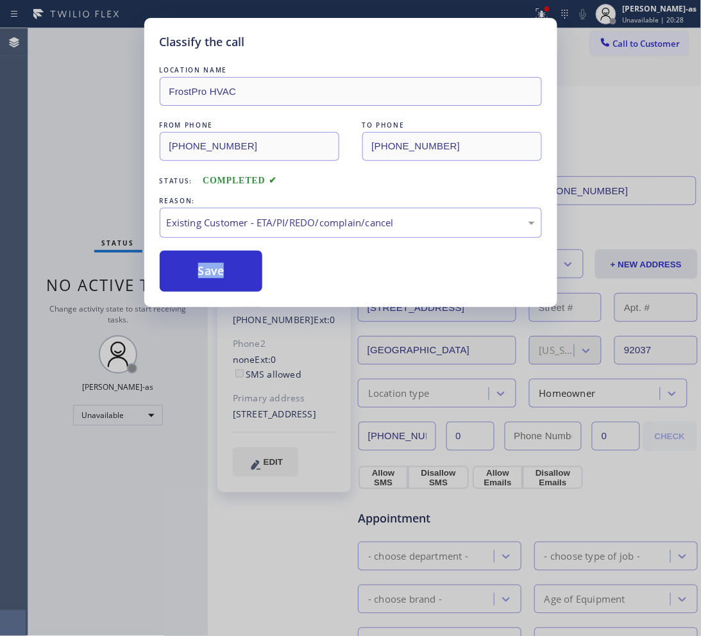
click at [203, 266] on button "Save" at bounding box center [211, 271] width 103 height 41
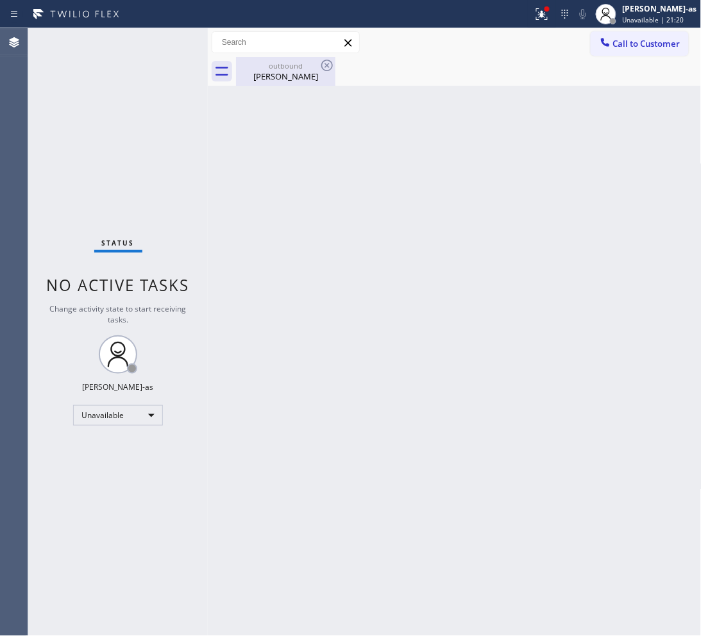
click at [284, 84] on div "outbound Walt Bieganski" at bounding box center [285, 71] width 97 height 29
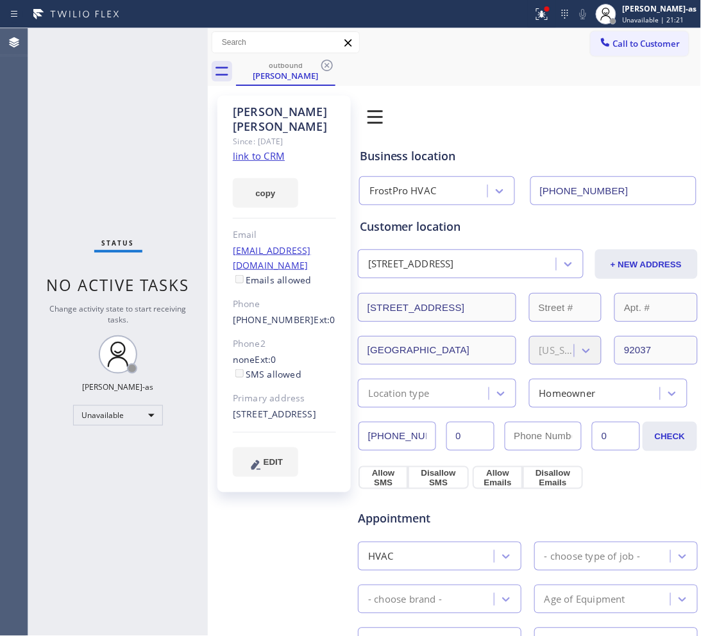
drag, startPoint x: 331, startPoint y: 66, endPoint x: 284, endPoint y: 121, distance: 72.3
click at [330, 68] on icon at bounding box center [326, 65] width 15 height 15
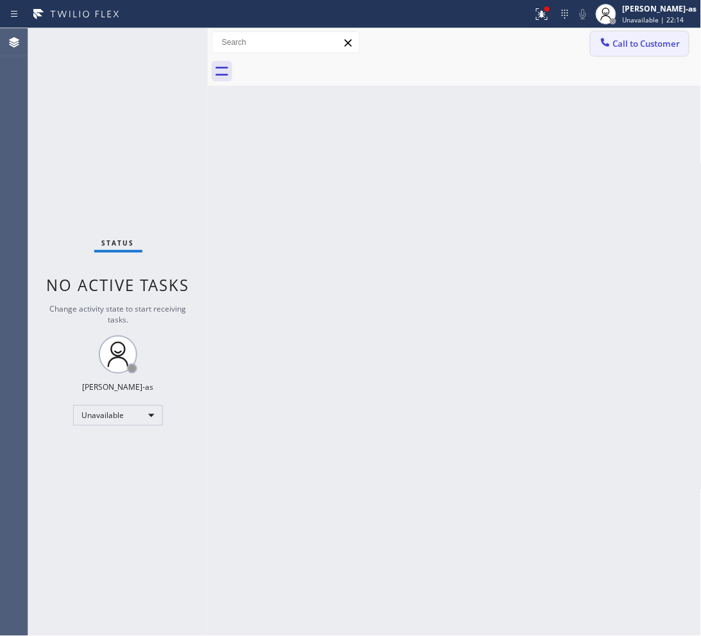
click at [651, 34] on button "Call to Customer" at bounding box center [640, 43] width 98 height 24
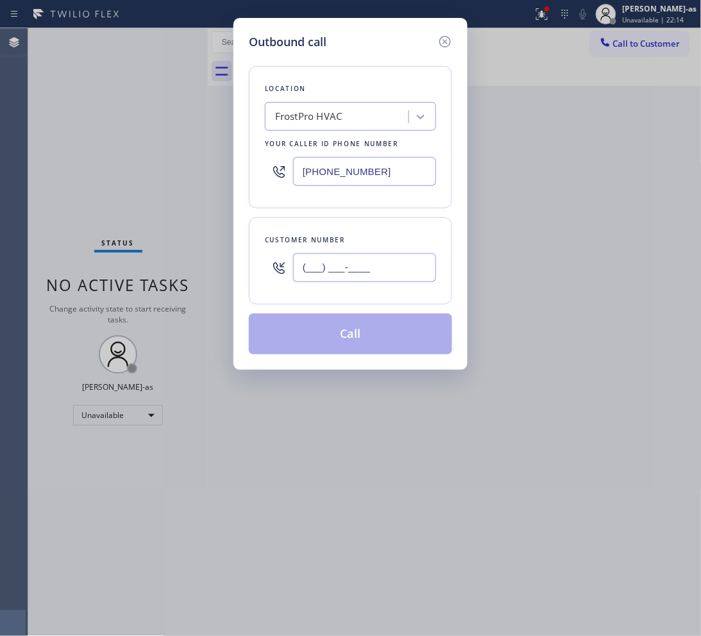
click at [393, 268] on input "(___) ___-____" at bounding box center [364, 267] width 143 height 29
paste input "760) 902-9145"
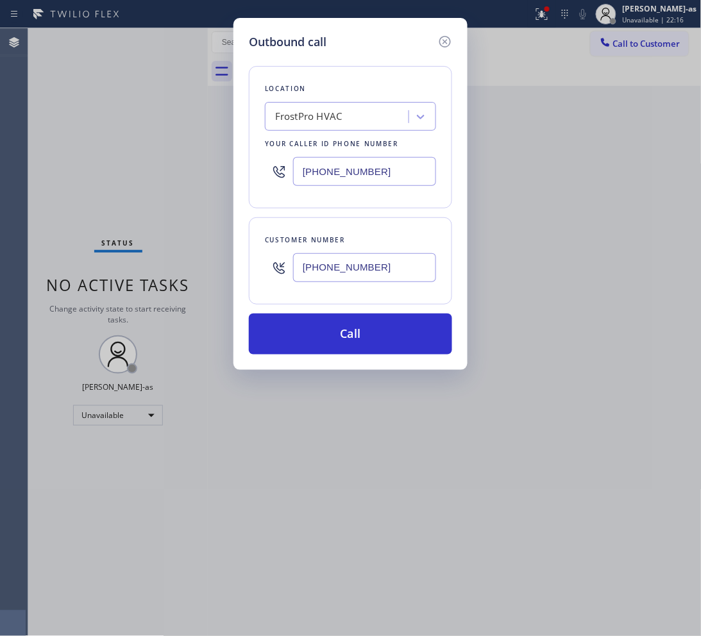
type input "(760) 902-9145"
click at [382, 168] on input "(858) 758-7847" at bounding box center [364, 171] width 143 height 29
paste input "760) 983-220"
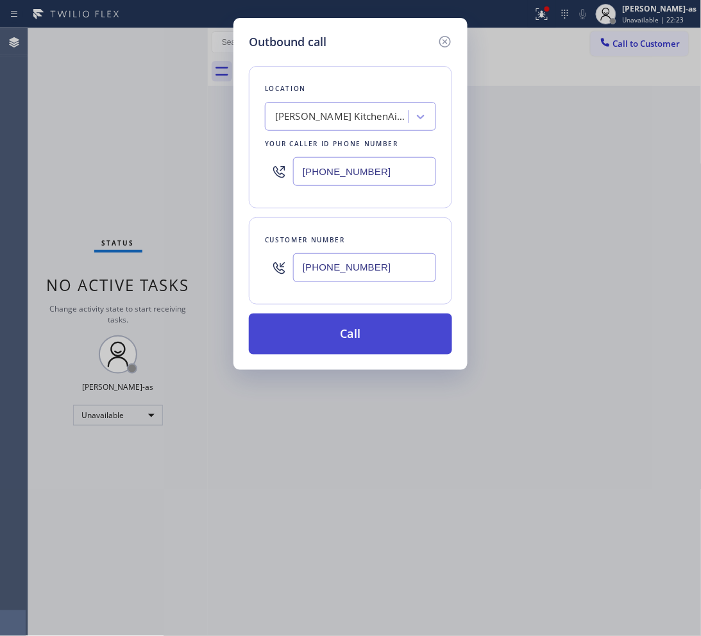
type input "(760) 983-2207"
click at [380, 332] on button "Call" at bounding box center [350, 334] width 203 height 41
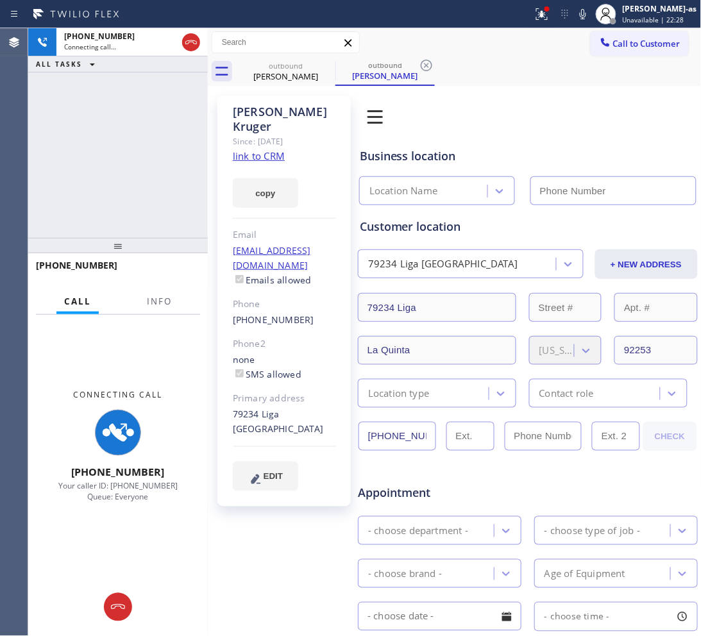
type input "(760) 983-2207"
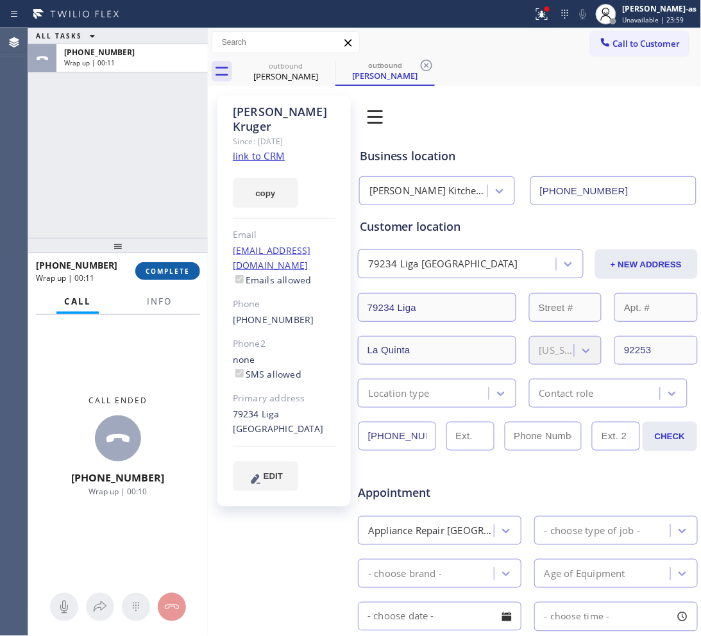
click at [183, 271] on span "COMPLETE" at bounding box center [168, 271] width 44 height 9
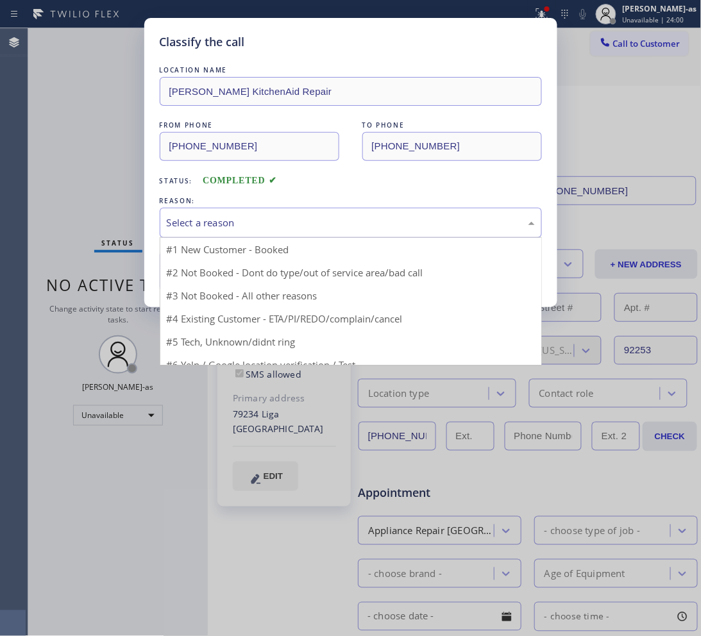
click at [255, 216] on div "Select a reason" at bounding box center [351, 223] width 368 height 15
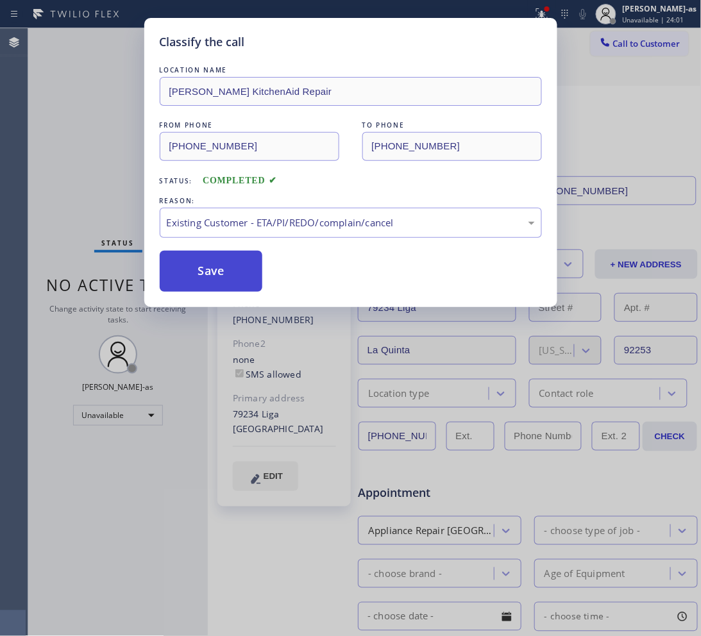
click at [232, 266] on button "Save" at bounding box center [211, 271] width 103 height 41
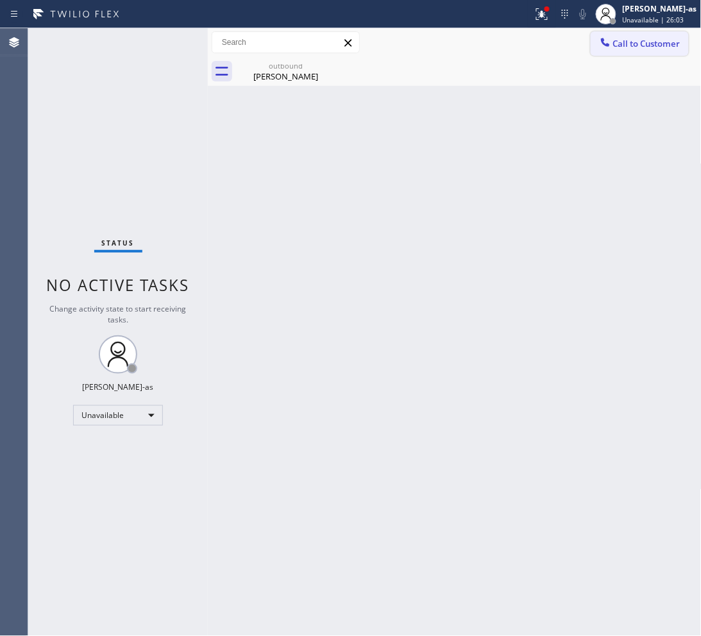
click at [617, 39] on span "Call to Customer" at bounding box center [646, 44] width 67 height 12
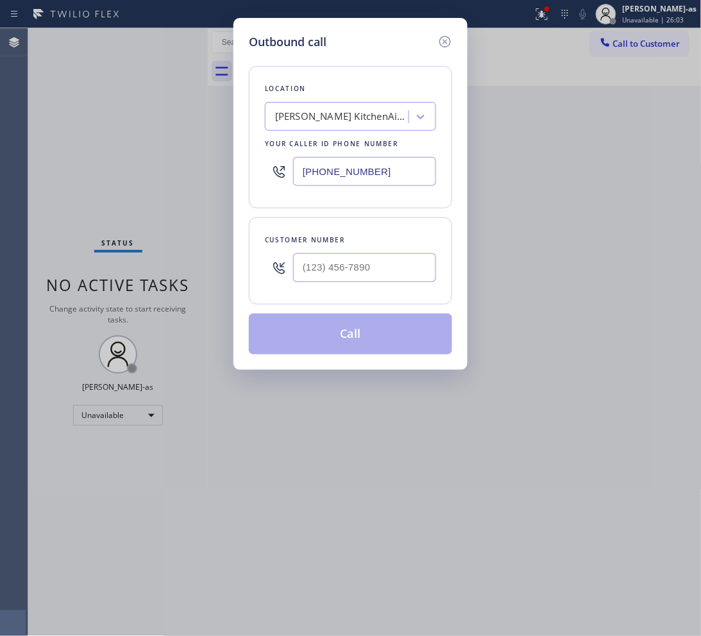
click at [383, 268] on input "text" at bounding box center [364, 267] width 143 height 29
paste input "310) 709-2899"
type input "(310) 709-2899"
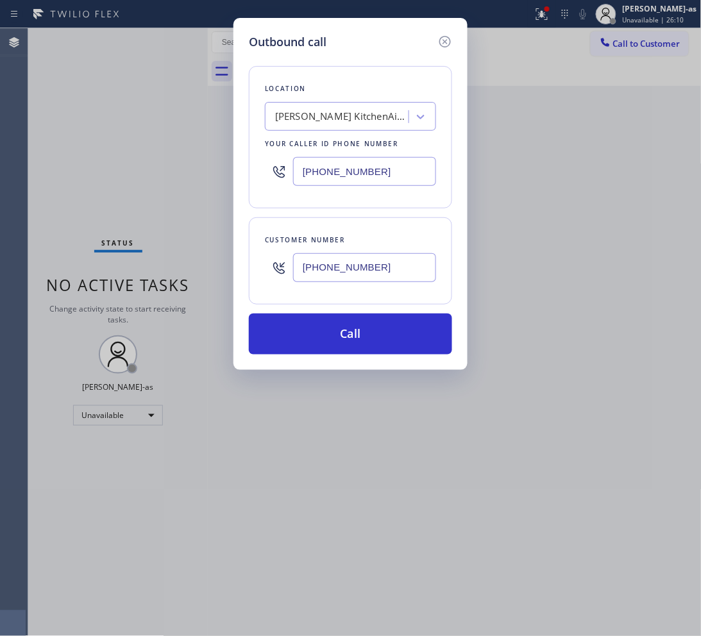
click at [399, 175] on input "(760) 983-2207" at bounding box center [364, 171] width 143 height 29
click at [398, 175] on input "(760) 983-2207" at bounding box center [364, 171] width 143 height 29
paste input "424) 365-8015"
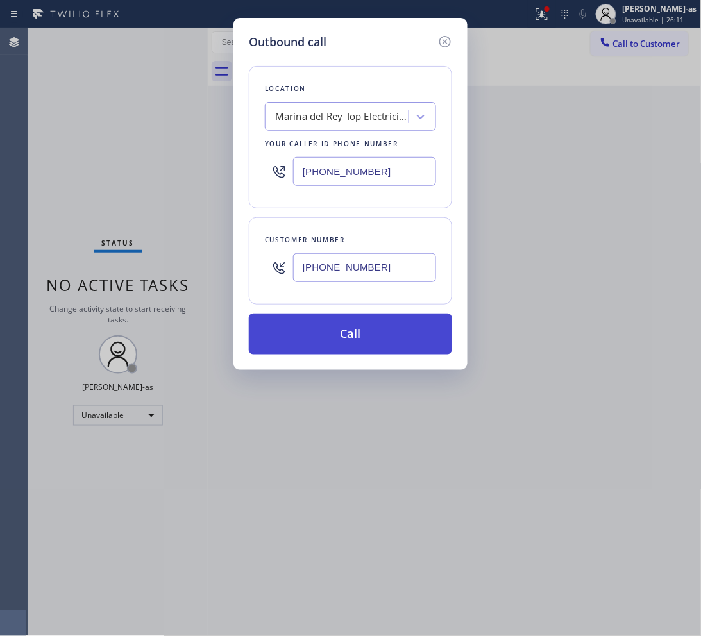
type input "(424) 365-8015"
click at [375, 335] on button "Call" at bounding box center [350, 334] width 203 height 41
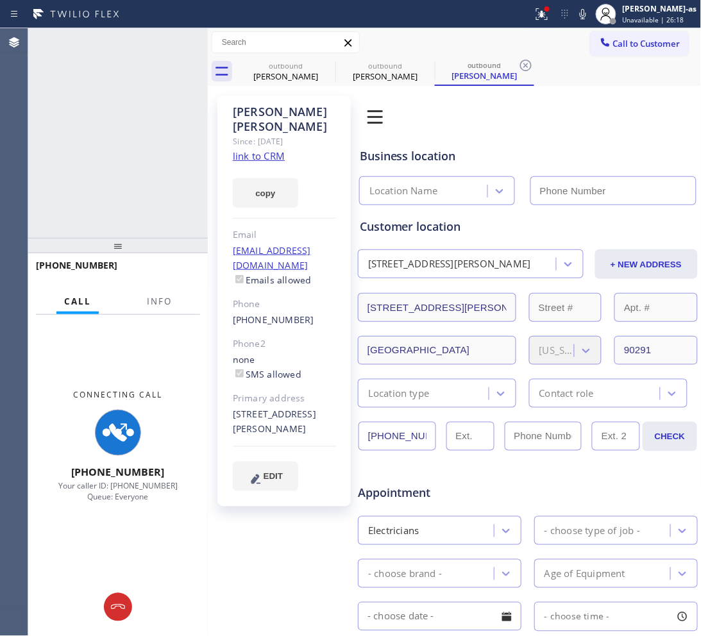
type input "(424) 365-8015"
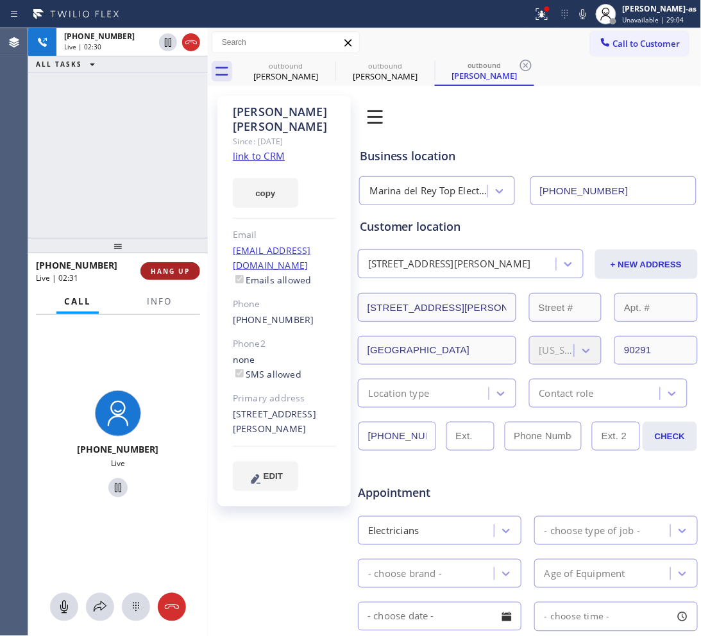
click at [169, 273] on span "HANG UP" at bounding box center [170, 271] width 39 height 9
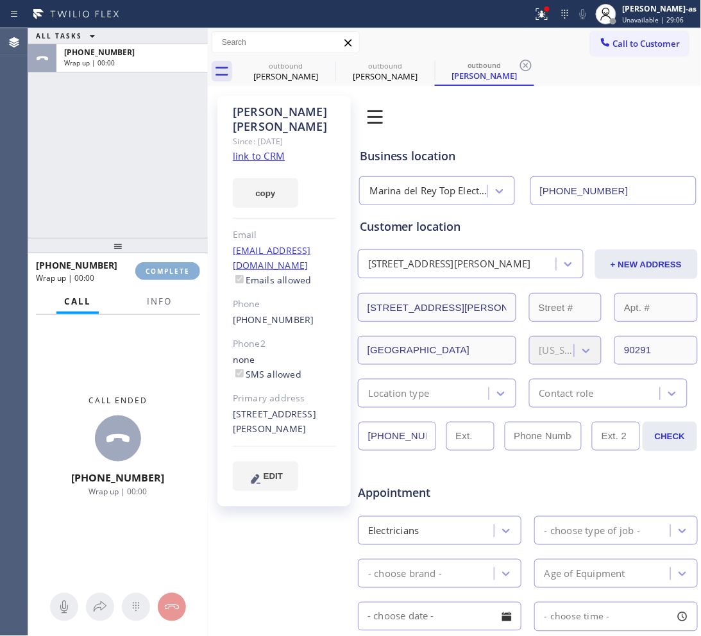
click at [167, 274] on span "COMPLETE" at bounding box center [168, 271] width 44 height 9
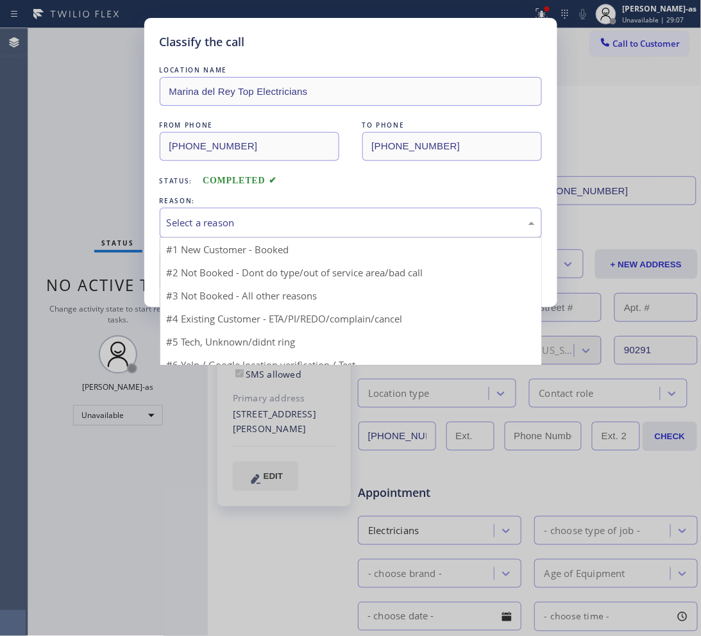
drag, startPoint x: 281, startPoint y: 225, endPoint x: 300, endPoint y: 275, distance: 53.6
click at [281, 225] on div "Select a reason" at bounding box center [351, 223] width 368 height 15
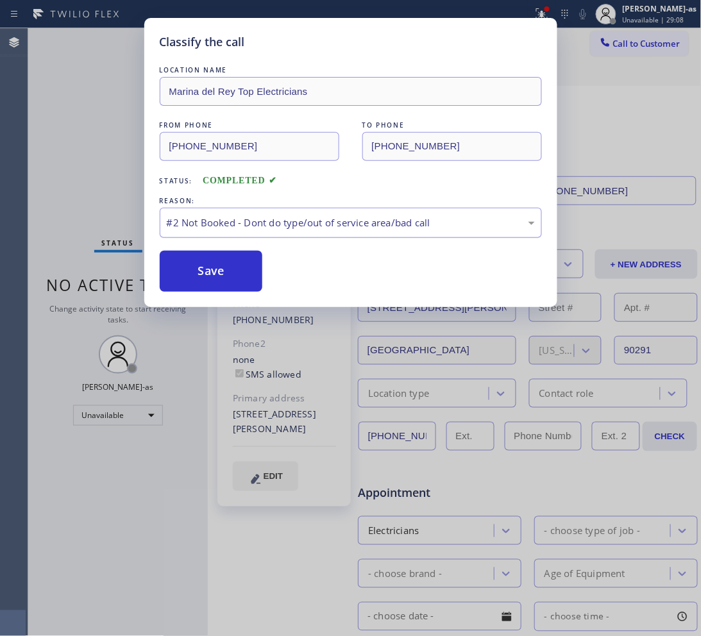
click at [271, 238] on div "#2 Not Booked - Dont do type/out of service area/bad call" at bounding box center [351, 223] width 382 height 30
click at [250, 228] on div "#3 Not Booked - All other reasons" at bounding box center [351, 223] width 368 height 15
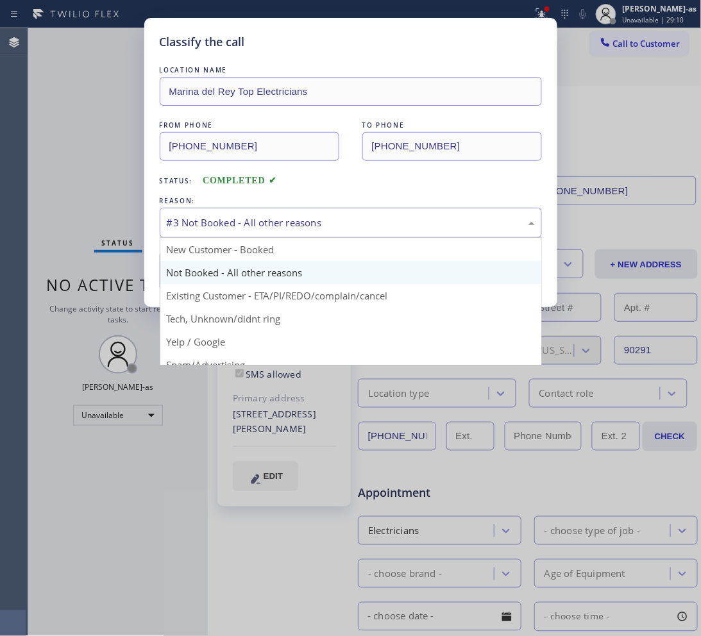
drag, startPoint x: 277, startPoint y: 294, endPoint x: 225, endPoint y: 268, distance: 58.0
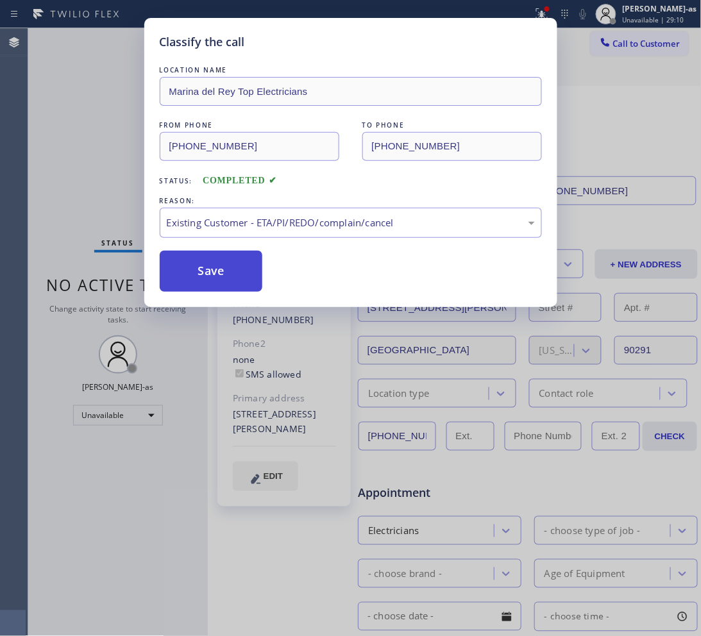
drag, startPoint x: 202, startPoint y: 265, endPoint x: 200, endPoint y: 257, distance: 8.6
click at [201, 264] on button "Save" at bounding box center [211, 271] width 103 height 41
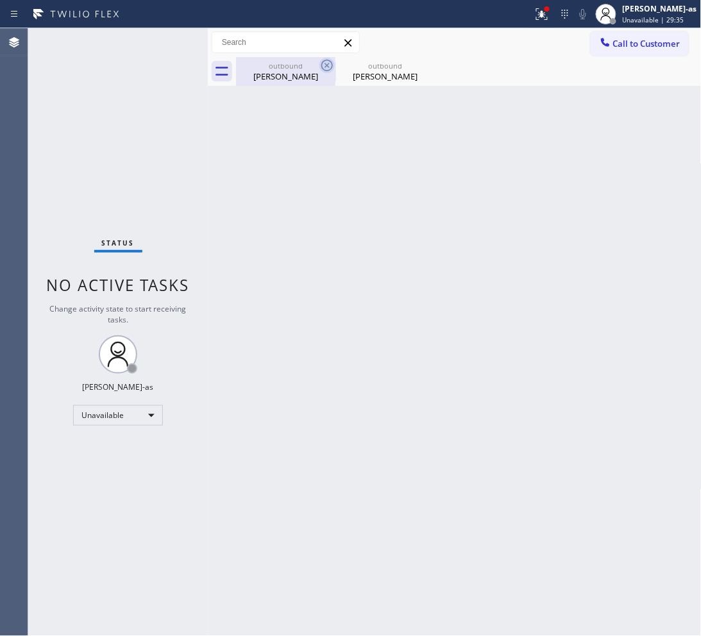
click at [305, 80] on div "Natalie Kruger" at bounding box center [285, 77] width 97 height 12
type input "(760) 983-2207"
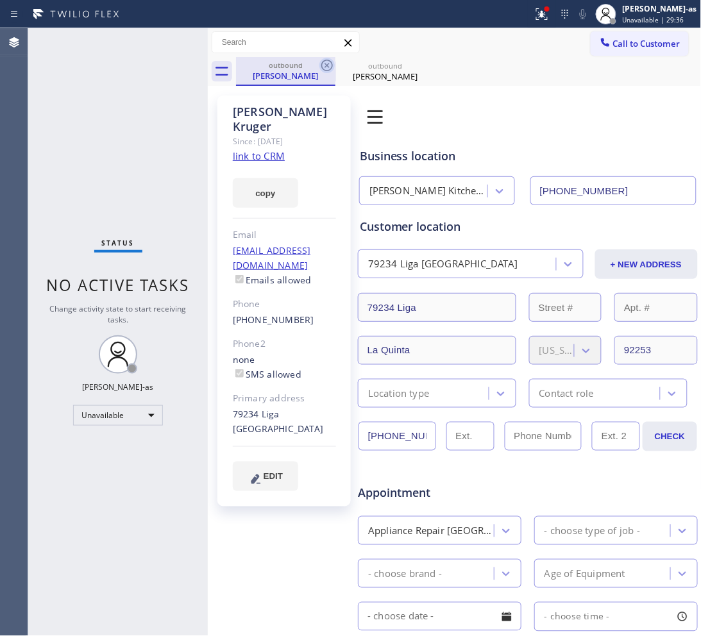
click at [325, 66] on icon at bounding box center [326, 65] width 15 height 15
type input "(424) 365-8015"
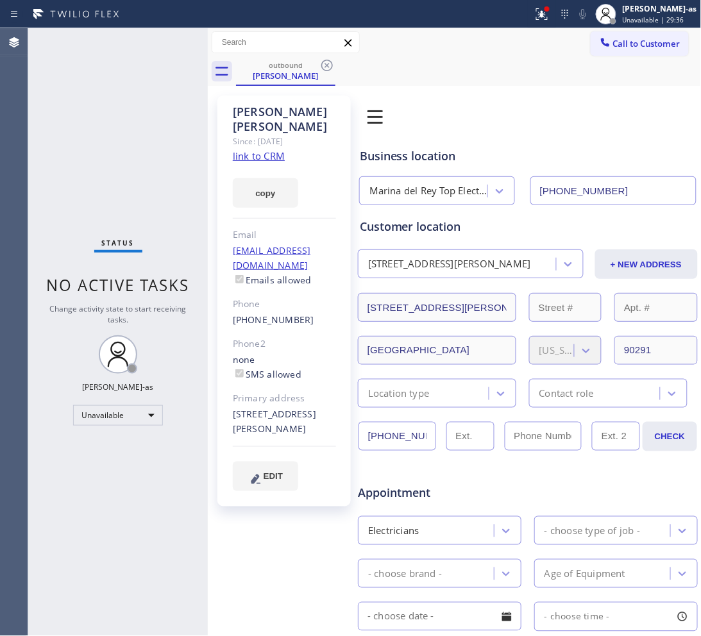
click at [325, 66] on icon at bounding box center [326, 65] width 15 height 15
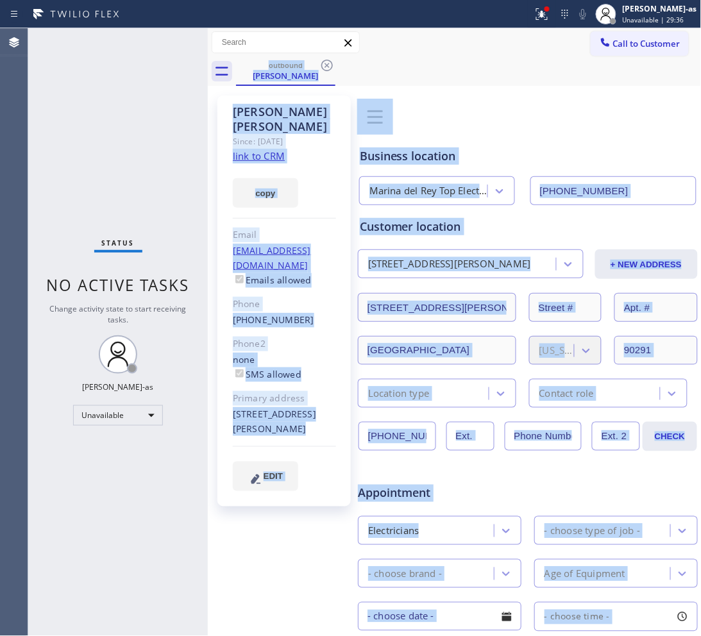
click at [325, 66] on div "outbound Tania Katz" at bounding box center [469, 71] width 466 height 29
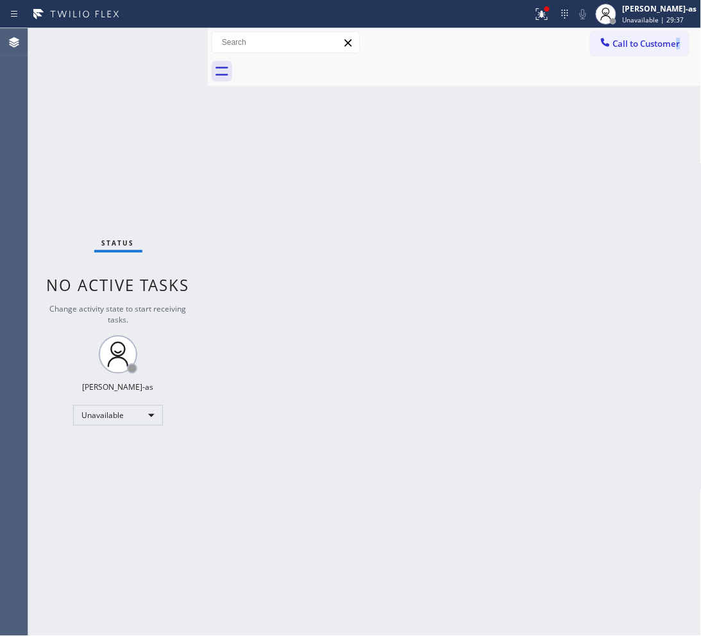
click at [677, 30] on div "Call to Customer Outbound call Location Marina del Rey Top Electricians Your ca…" at bounding box center [455, 42] width 494 height 29
click at [642, 45] on span "Call to Customer" at bounding box center [646, 44] width 67 height 12
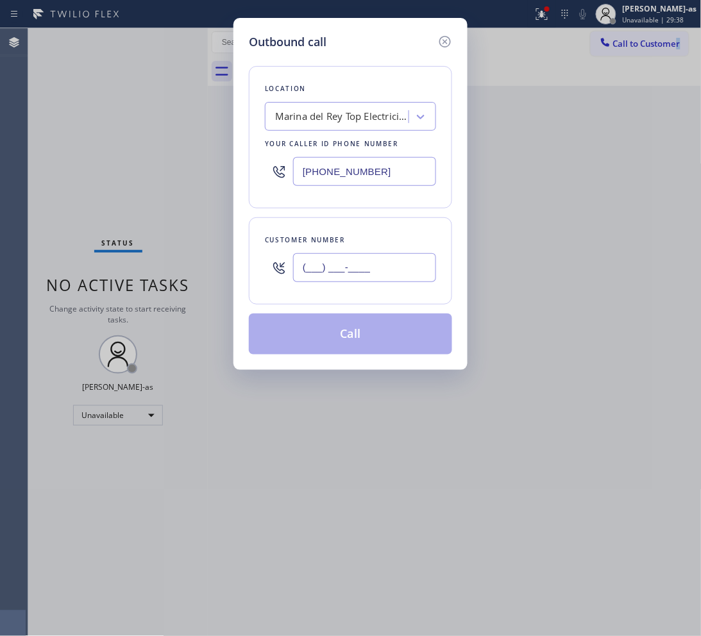
click at [359, 269] on input "(___) ___-____" at bounding box center [364, 267] width 143 height 29
paste input "310) 678-6431"
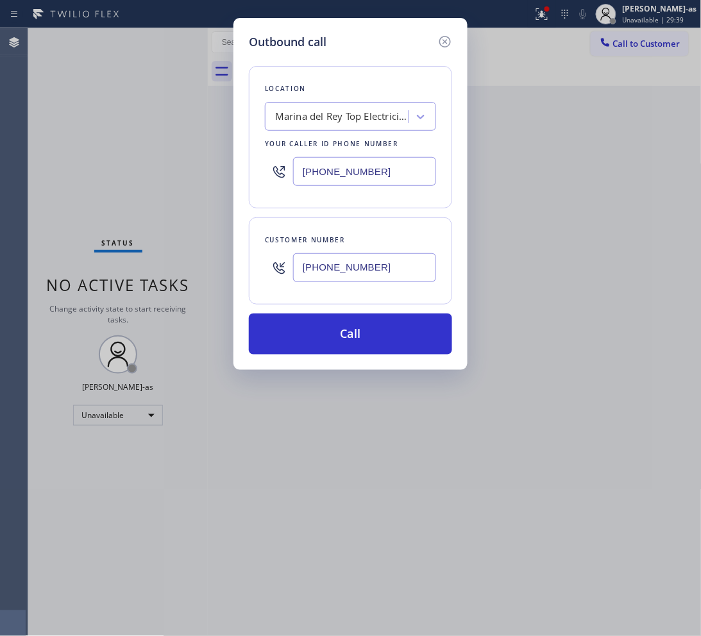
type input "(310) 678-6431"
click at [369, 162] on input "(424) 365-8015" at bounding box center [364, 171] width 143 height 29
paste input "657) 900-5017"
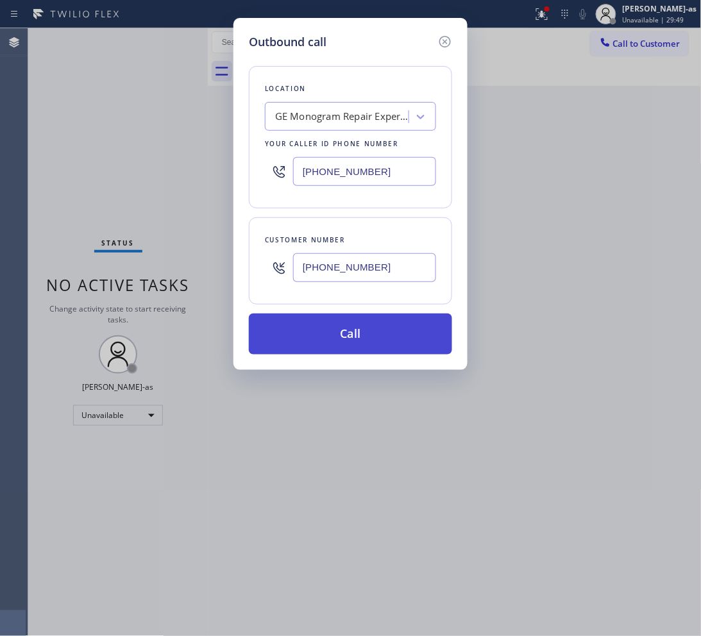
type input "(657) 900-5017"
click at [346, 326] on button "Call" at bounding box center [350, 334] width 203 height 41
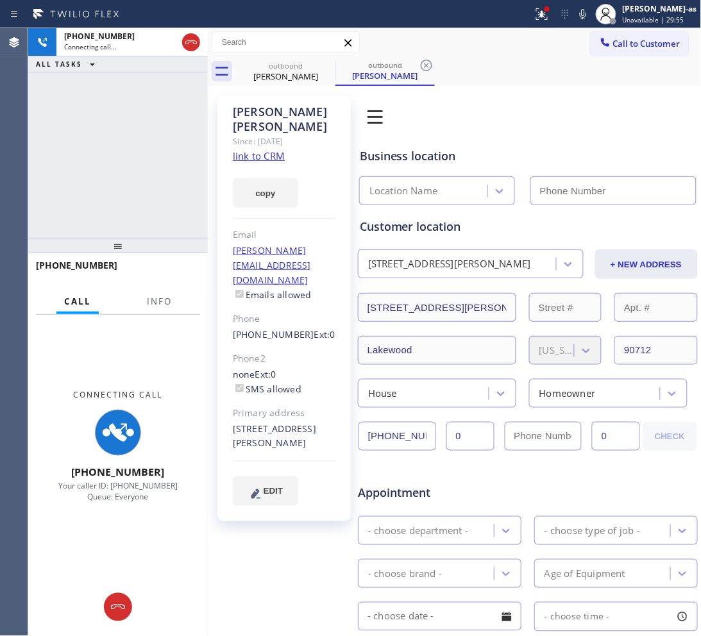
type input "(657) 900-5017"
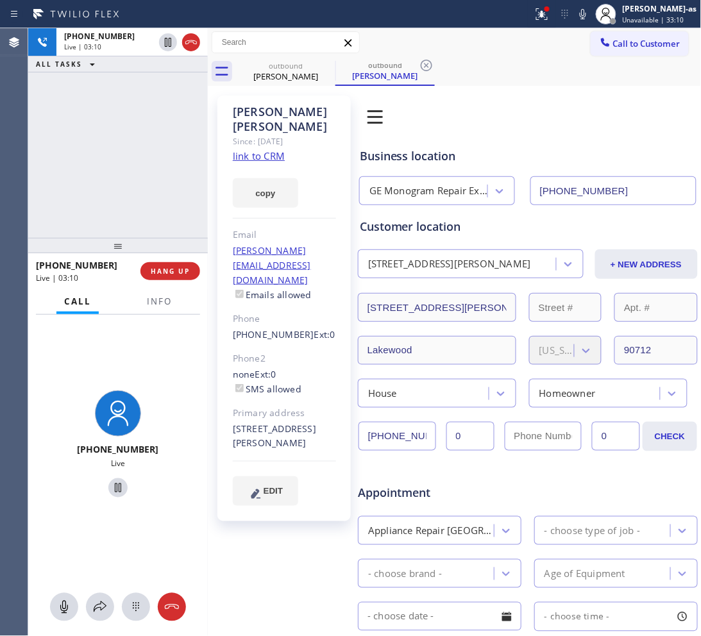
click at [130, 152] on div "+13106786431 Live | 03:10 ALL TASKS ALL TASKS ACTIVE TASKS TASKS IN WRAP UP" at bounding box center [118, 133] width 180 height 210
drag, startPoint x: 125, startPoint y: 176, endPoint x: 123, endPoint y: 169, distance: 7.9
click at [123, 170] on div "+13106786431 Live | 03:18 ALL TASKS ALL TASKS ACTIVE TASKS TASKS IN WRAP UP" at bounding box center [118, 133] width 180 height 210
click at [142, 173] on div "+13106786431 Live | 03:20 ALL TASKS ALL TASKS ACTIVE TASKS TASKS IN WRAP UP" at bounding box center [118, 133] width 180 height 210
click at [137, 165] on div "+13106786431 Live | 03:20 ALL TASKS ALL TASKS ACTIVE TASKS TASKS IN WRAP UP" at bounding box center [118, 133] width 180 height 210
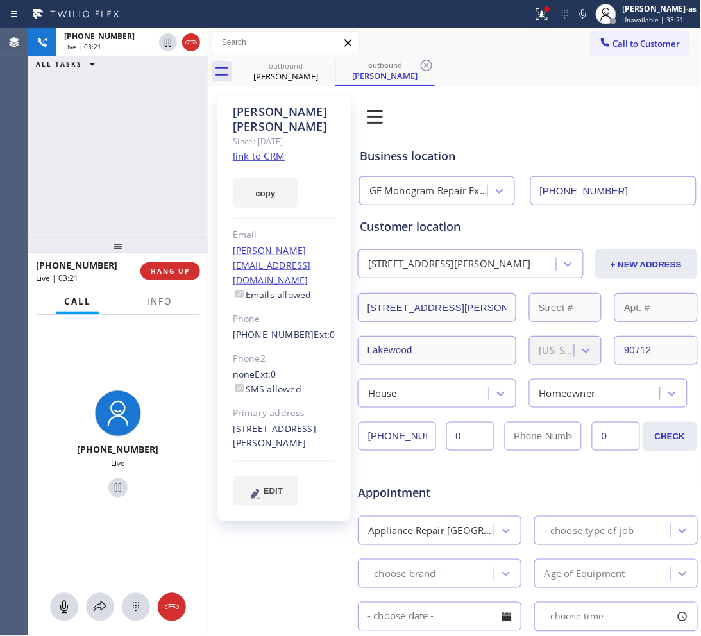
click at [109, 203] on div "+13106786431 Live | 03:21 ALL TASKS ALL TASKS ACTIVE TASKS TASKS IN WRAP UP" at bounding box center [118, 133] width 180 height 210
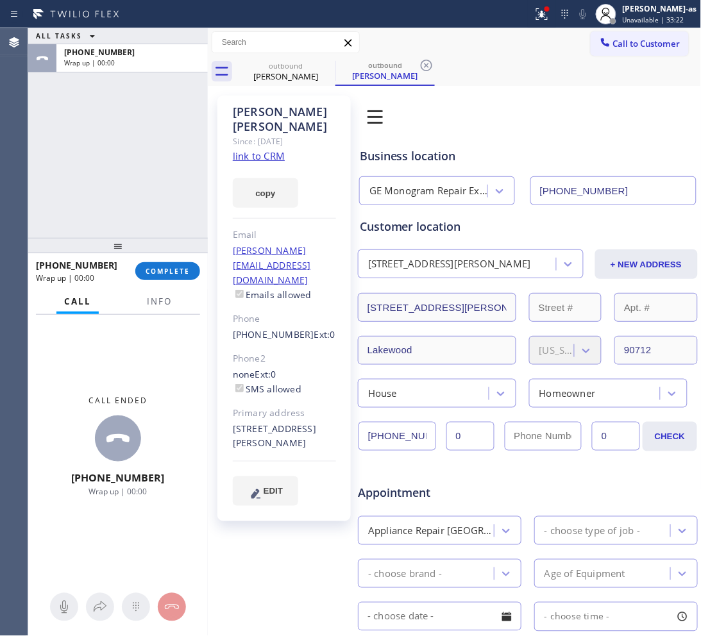
click at [171, 280] on div "+13106786431 Wrap up | 00:00 COMPLETE" at bounding box center [118, 271] width 164 height 33
click at [171, 279] on button "COMPLETE" at bounding box center [167, 271] width 65 height 18
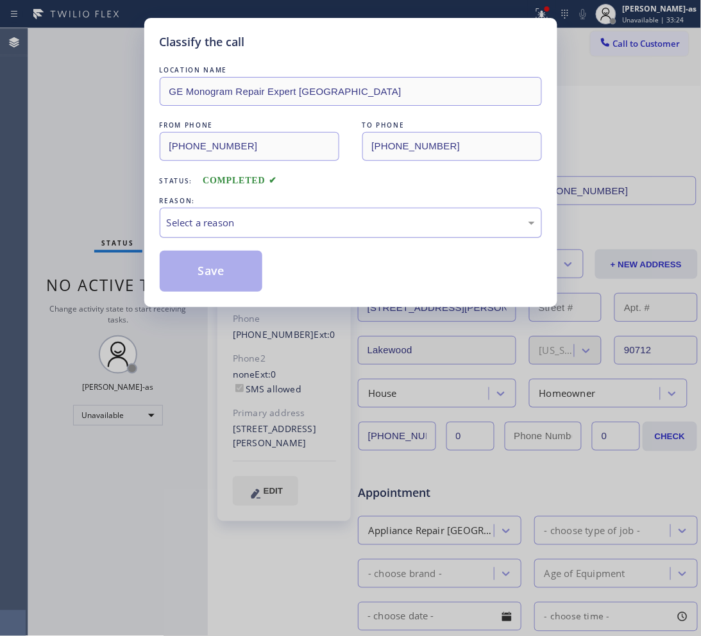
click at [204, 219] on div "Select a reason" at bounding box center [351, 223] width 368 height 15
click at [197, 259] on button "Save" at bounding box center [211, 271] width 103 height 41
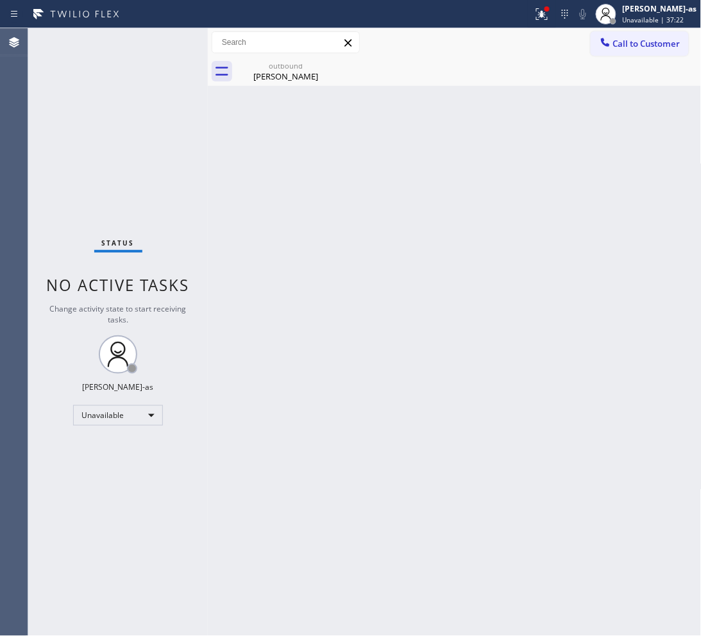
click at [611, 36] on div at bounding box center [605, 43] width 15 height 15
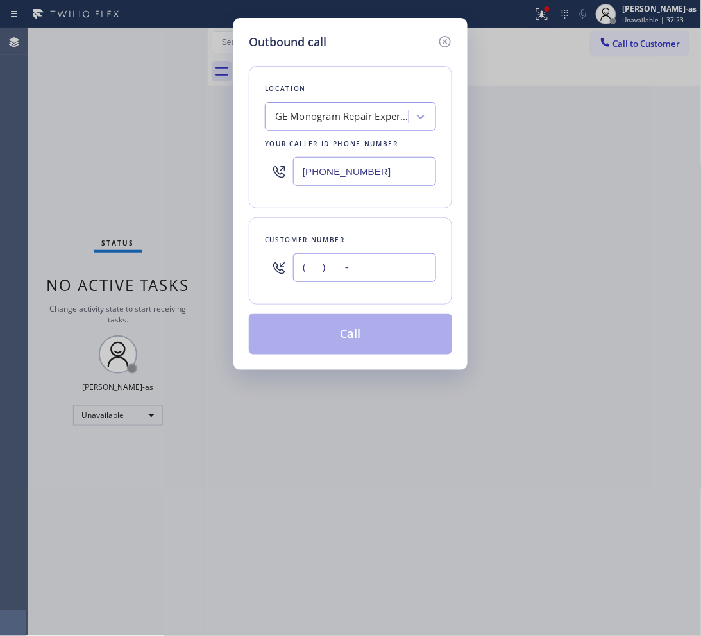
click at [402, 271] on input "(___) ___-____" at bounding box center [364, 267] width 143 height 29
paste input "310) 869-3439"
type input "(310) 869-3439"
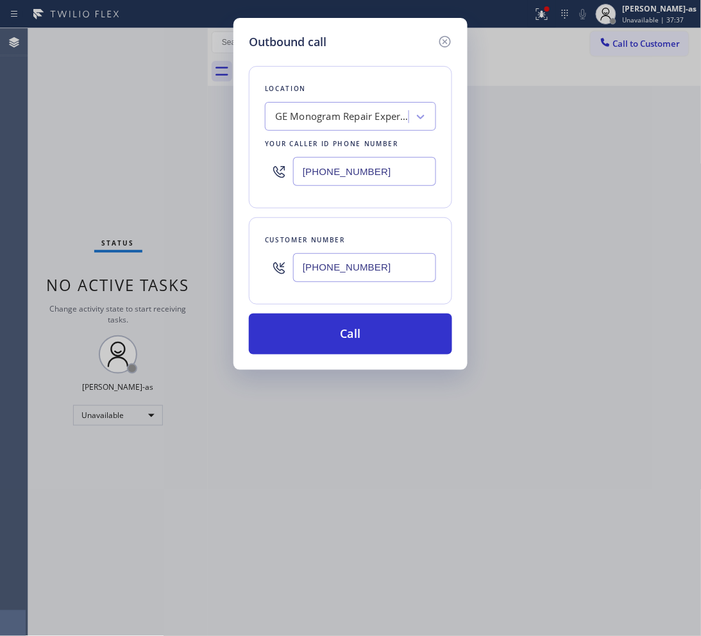
click at [305, 110] on div "GE Monogram Repair Expert Garden Grove" at bounding box center [342, 117] width 135 height 15
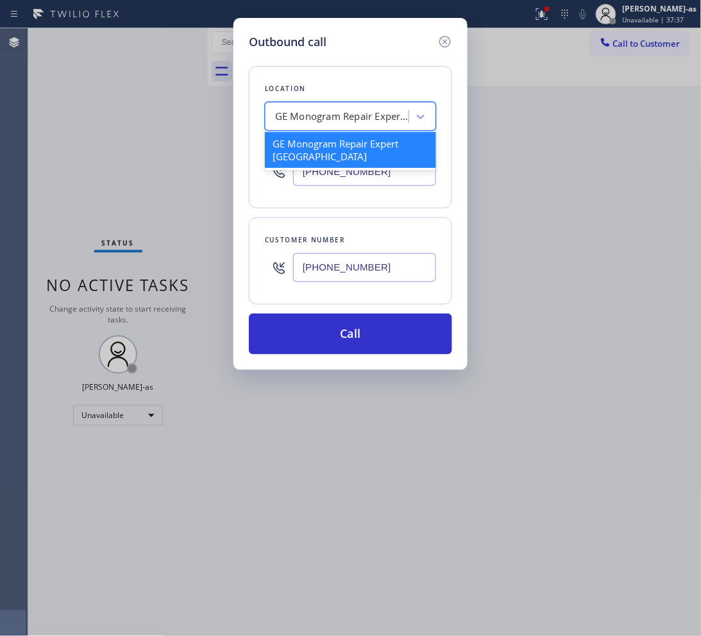
paste input "(818) 643-3794"
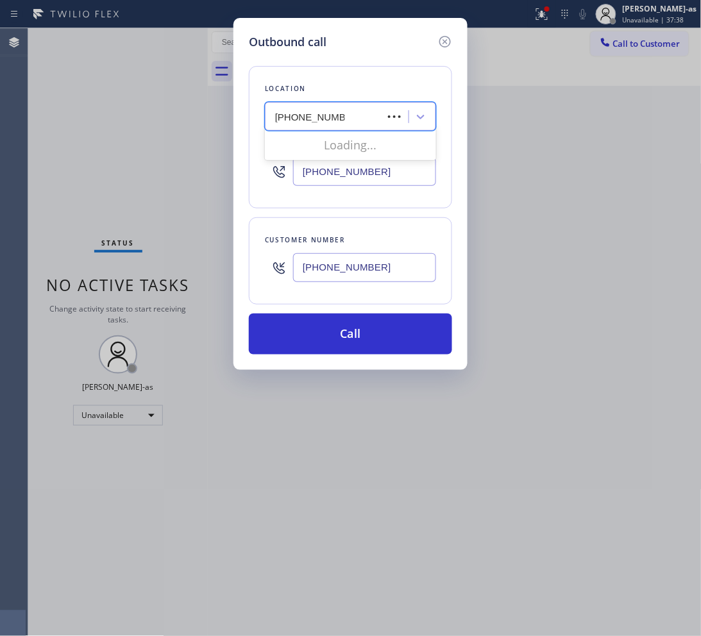
type input "(818) 643-3794"
click at [348, 174] on input "(657) 900-5017" at bounding box center [364, 171] width 143 height 29
paste input "818) 643-3794"
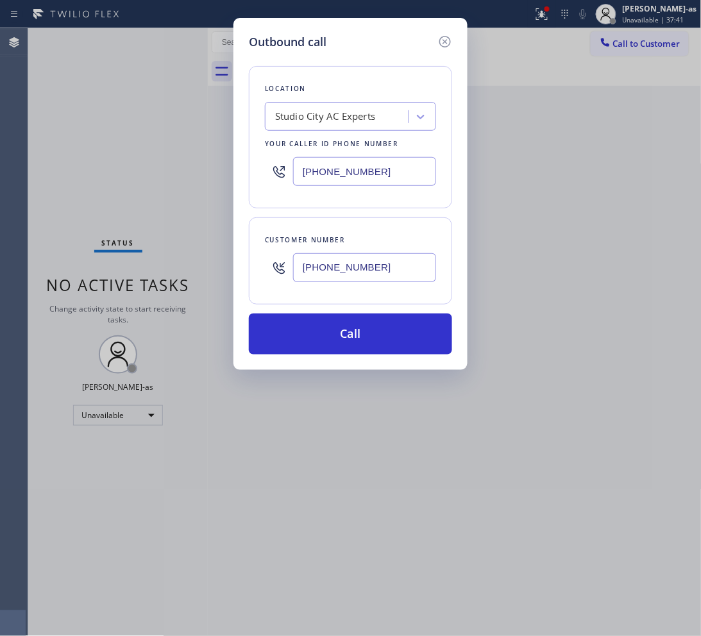
click at [371, 178] on input "(818) 643-3794" at bounding box center [364, 171] width 143 height 29
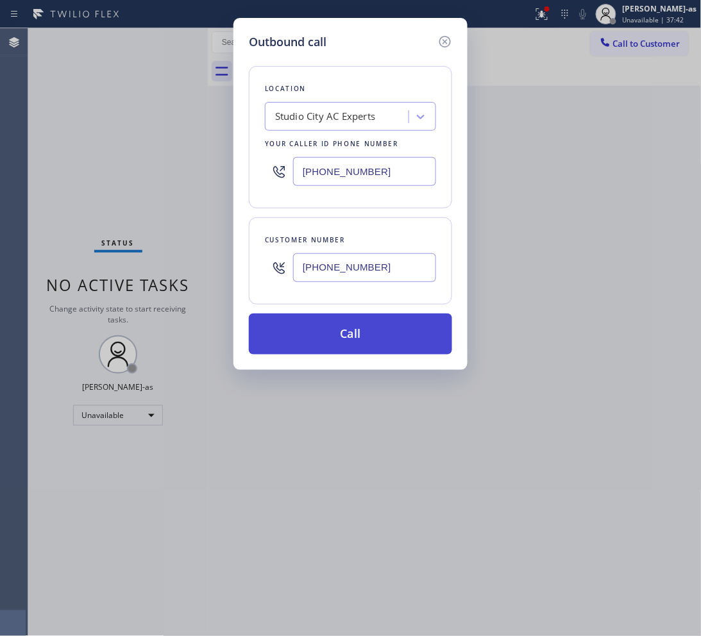
type input "(818) 643-3794"
click at [375, 328] on button "Call" at bounding box center [350, 334] width 203 height 41
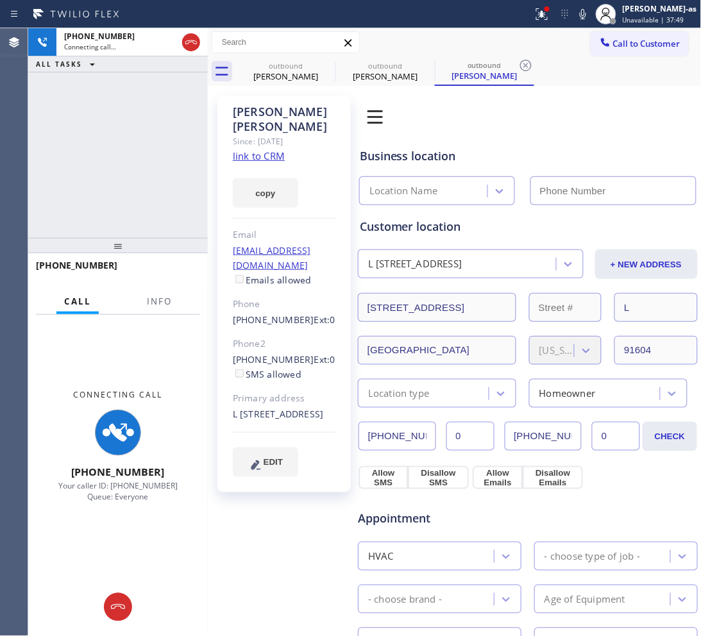
type input "(818) 643-3794"
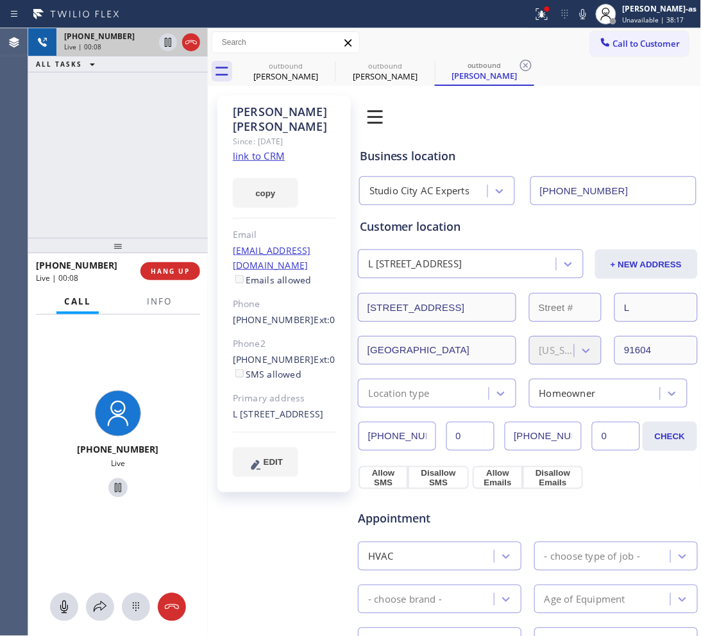
click at [189, 30] on div at bounding box center [180, 42] width 46 height 28
click at [189, 37] on icon at bounding box center [190, 42] width 15 height 15
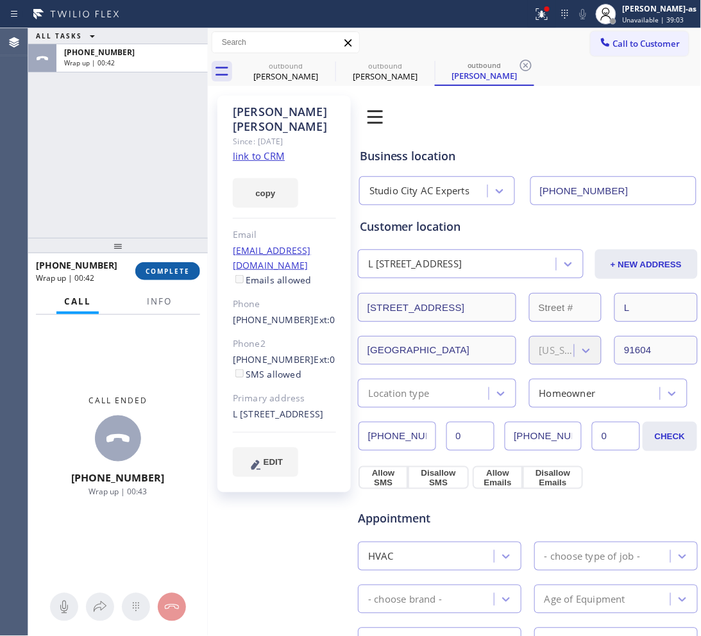
click at [183, 268] on span "COMPLETE" at bounding box center [168, 271] width 44 height 9
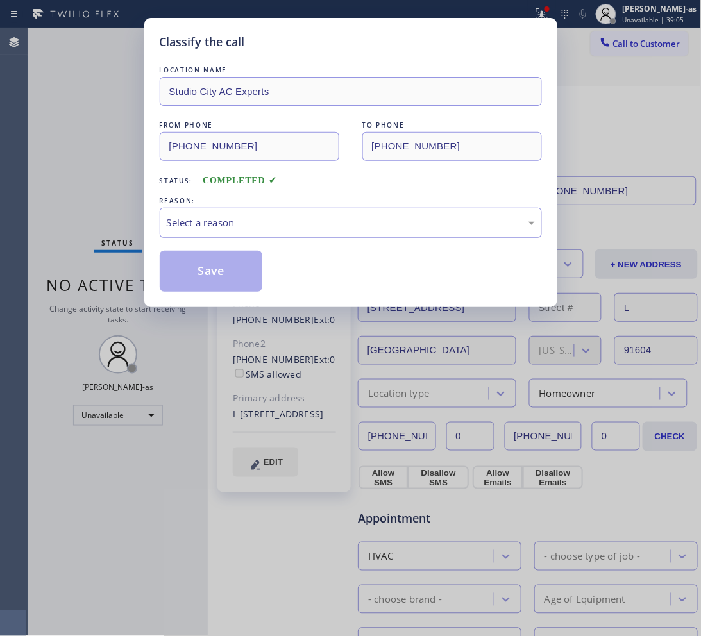
click at [202, 229] on div "Select a reason" at bounding box center [351, 223] width 368 height 15
drag, startPoint x: 225, startPoint y: 276, endPoint x: 221, endPoint y: 173, distance: 103.4
click at [225, 278] on button "Save" at bounding box center [211, 271] width 103 height 41
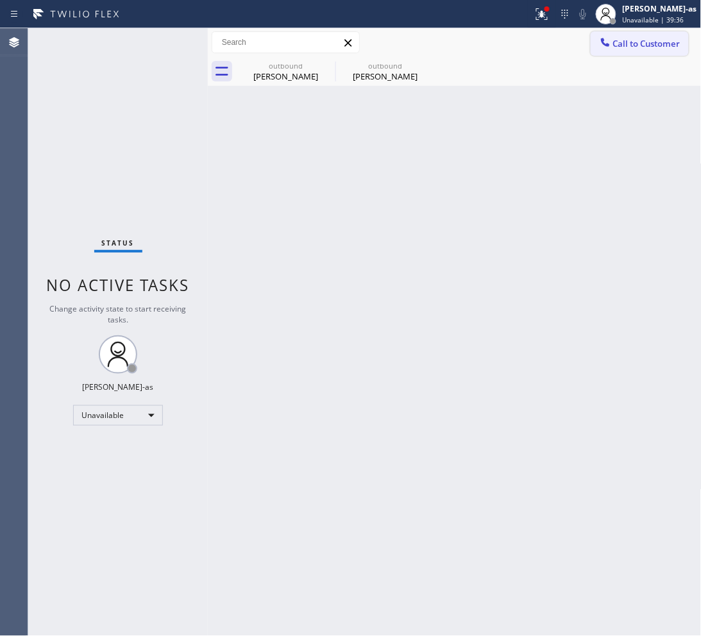
click at [654, 48] on span "Call to Customer" at bounding box center [646, 44] width 67 height 12
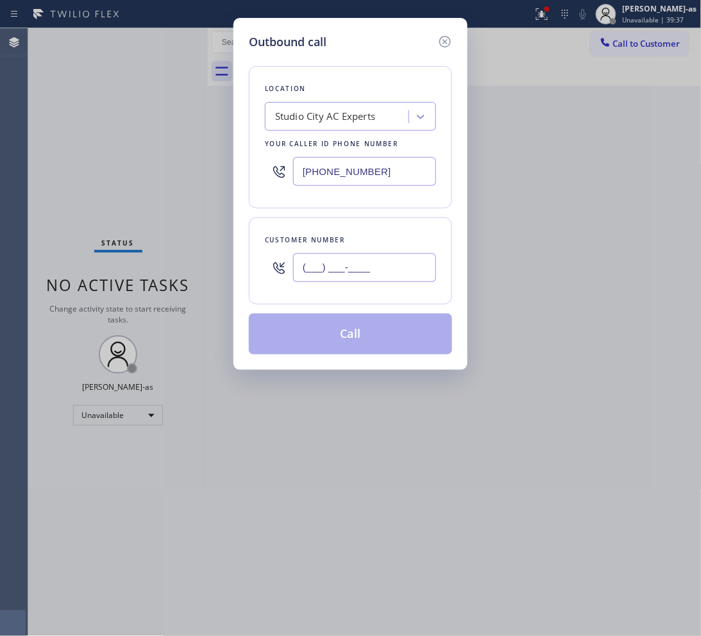
click at [348, 276] on input "(___) ___-____" at bounding box center [364, 267] width 143 height 29
paste input "310) 869-3439"
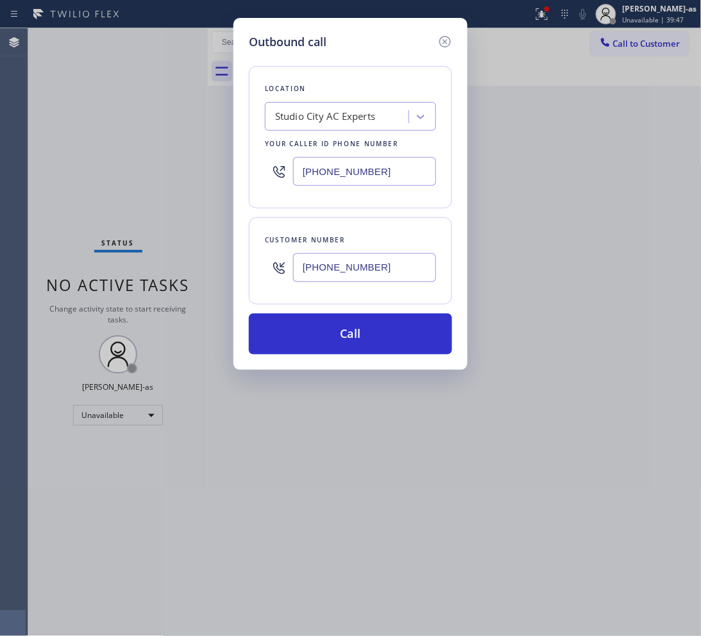
type input "(310) 869-3439"
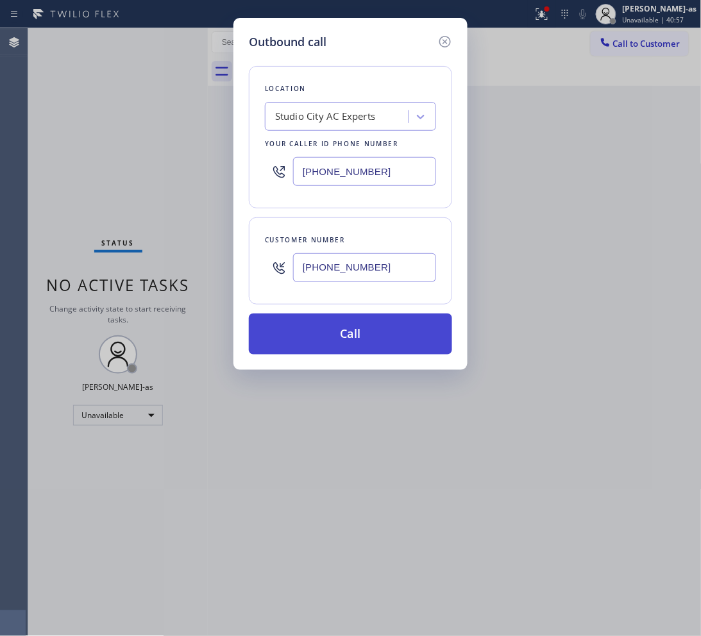
click at [369, 335] on button "Call" at bounding box center [350, 334] width 203 height 41
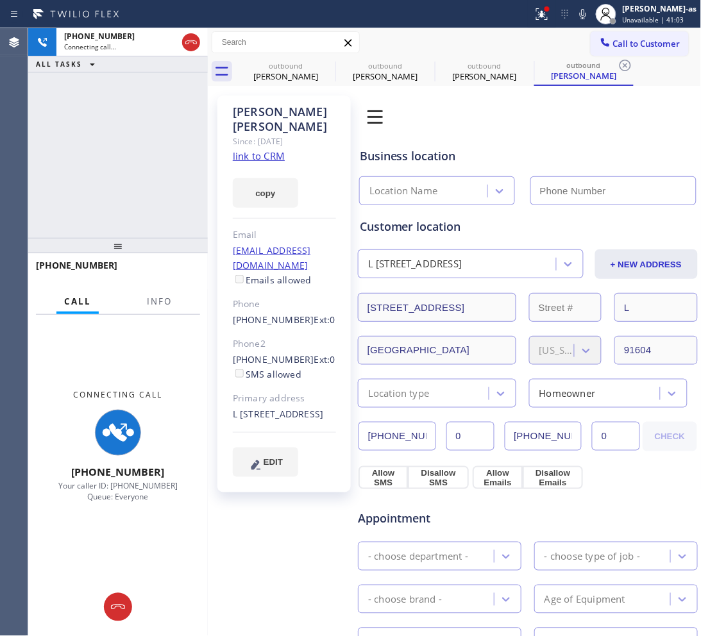
type input "(818) 643-3794"
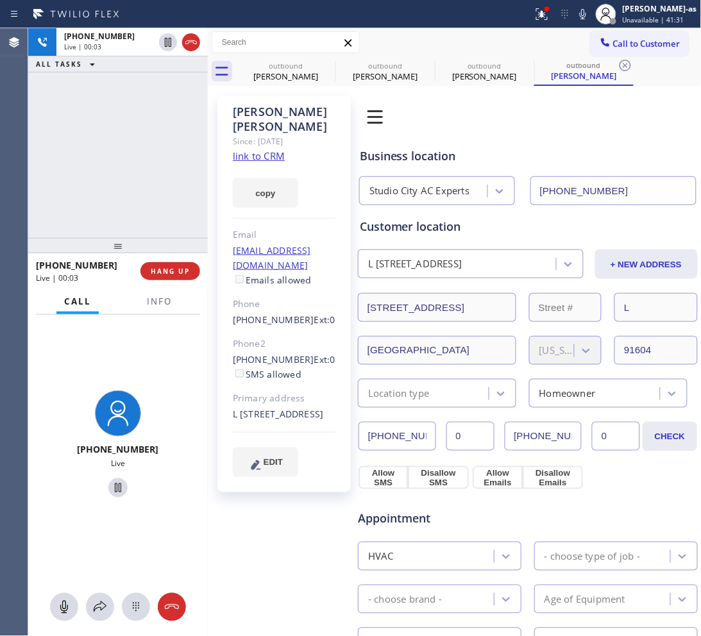
click at [122, 99] on div "+13108693439 Live | 00:03 ALL TASKS ALL TASKS ACTIVE TASKS TASKS IN WRAP UP" at bounding box center [118, 133] width 180 height 210
click at [187, 40] on icon at bounding box center [191, 42] width 12 height 4
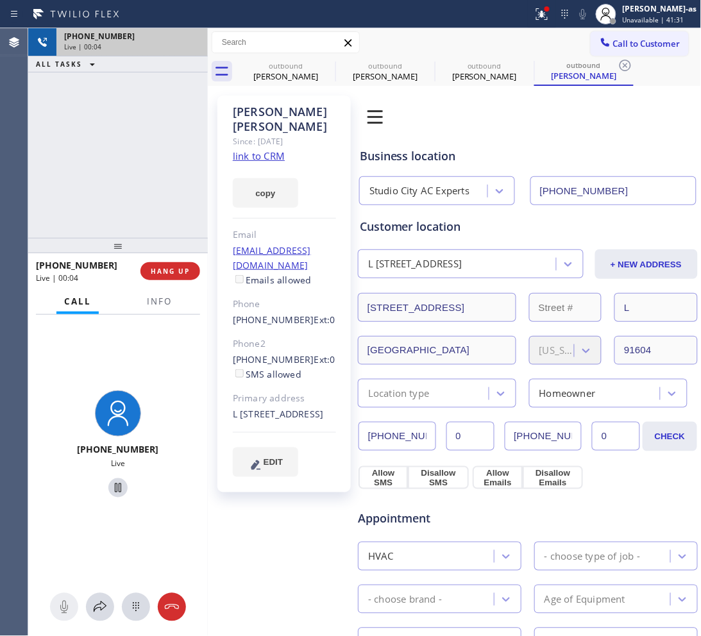
drag, startPoint x: 123, startPoint y: 266, endPoint x: 148, endPoint y: 313, distance: 53.1
click at [123, 265] on div "+13108693439" at bounding box center [84, 265] width 96 height 12
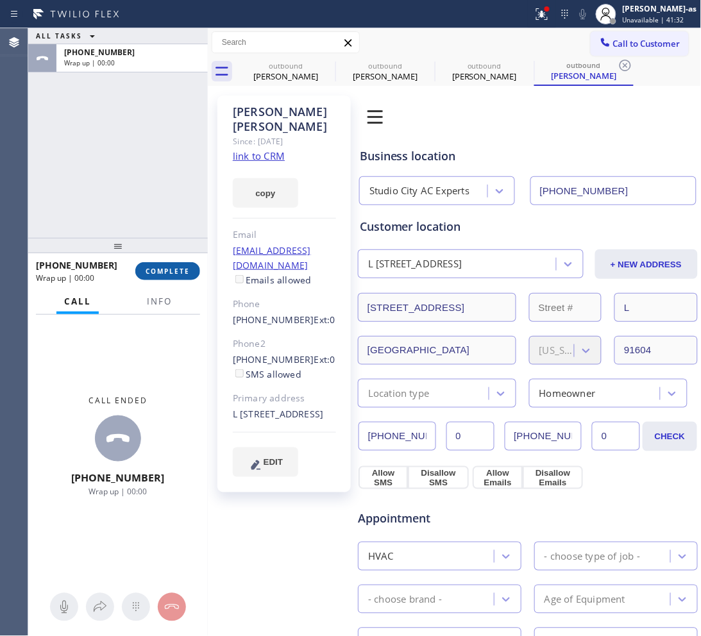
click at [156, 274] on span "COMPLETE" at bounding box center [168, 271] width 44 height 9
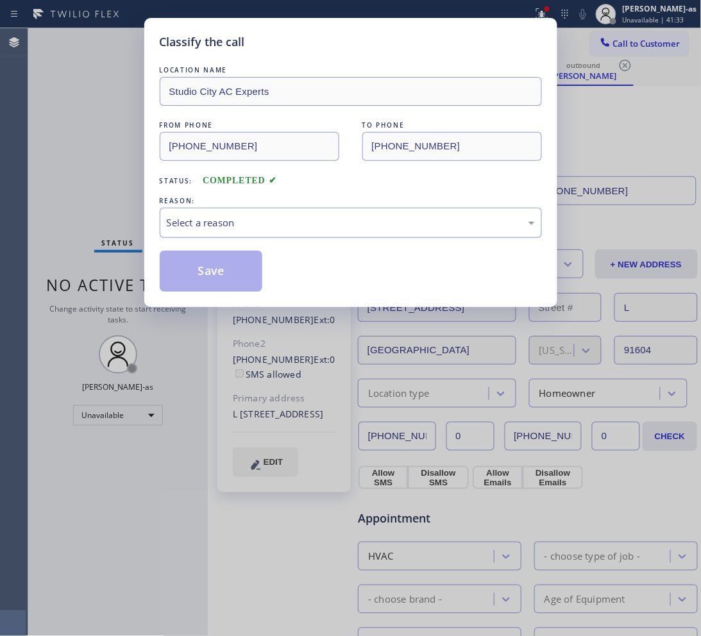
click at [217, 221] on div "Select a reason" at bounding box center [351, 223] width 368 height 15
click at [210, 280] on button "Save" at bounding box center [211, 271] width 103 height 41
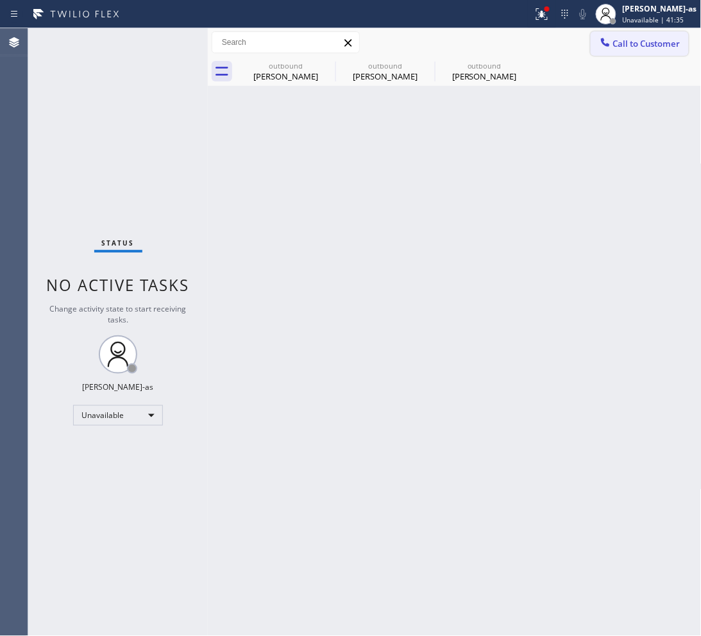
click at [639, 45] on span "Call to Customer" at bounding box center [646, 44] width 67 height 12
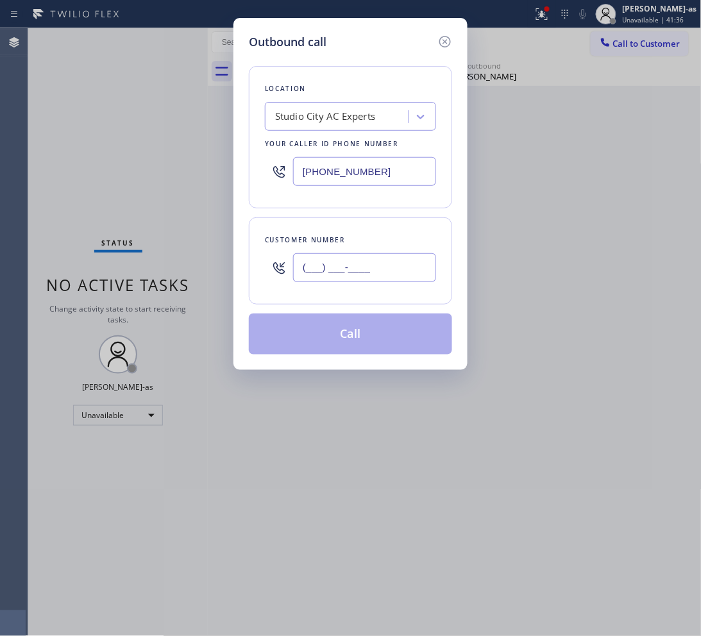
click at [380, 271] on input "(___) ___-____" at bounding box center [364, 267] width 143 height 29
paste input "310) 614-4318"
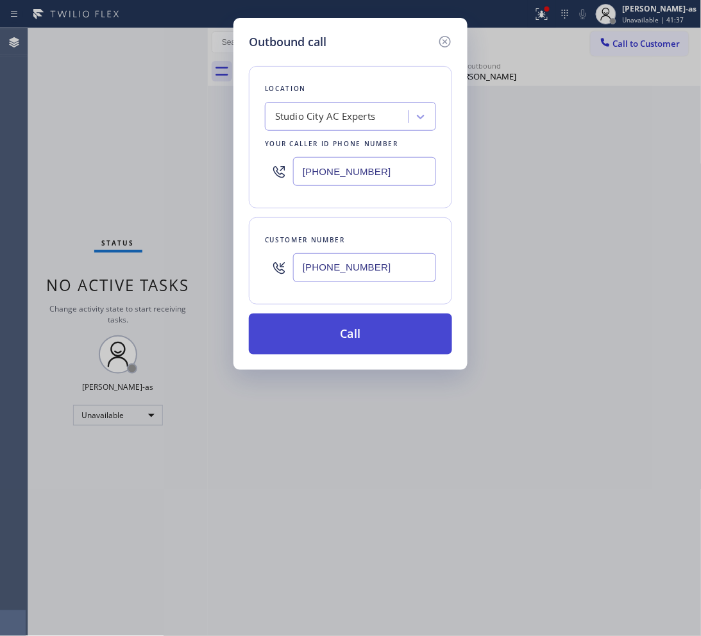
type input "(310) 614-4318"
click at [345, 341] on button "Call" at bounding box center [350, 334] width 203 height 41
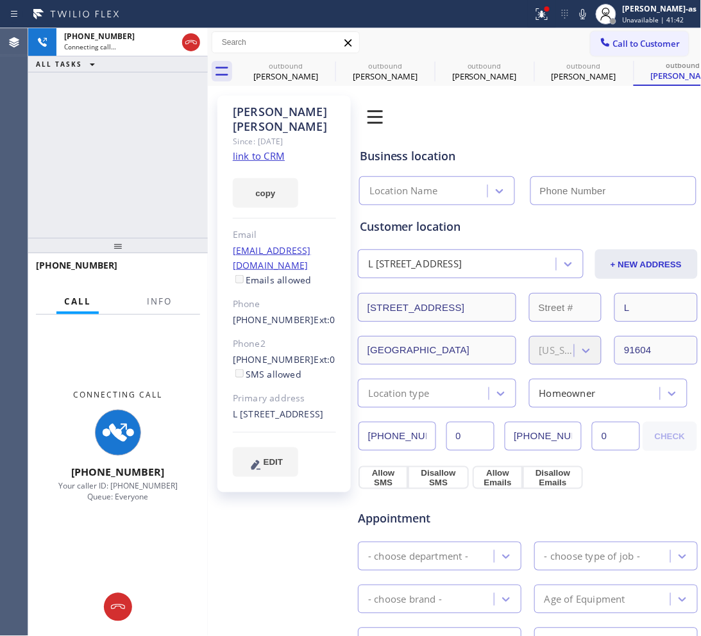
type input "(818) 643-3794"
drag, startPoint x: 187, startPoint y: 106, endPoint x: 302, endPoint y: 85, distance: 117.4
click at [193, 105] on div "+13106144318 Connecting call… ALL TASKS ALL TASKS ACTIVE TASKS TASKS IN WRAP UP" at bounding box center [118, 133] width 180 height 210
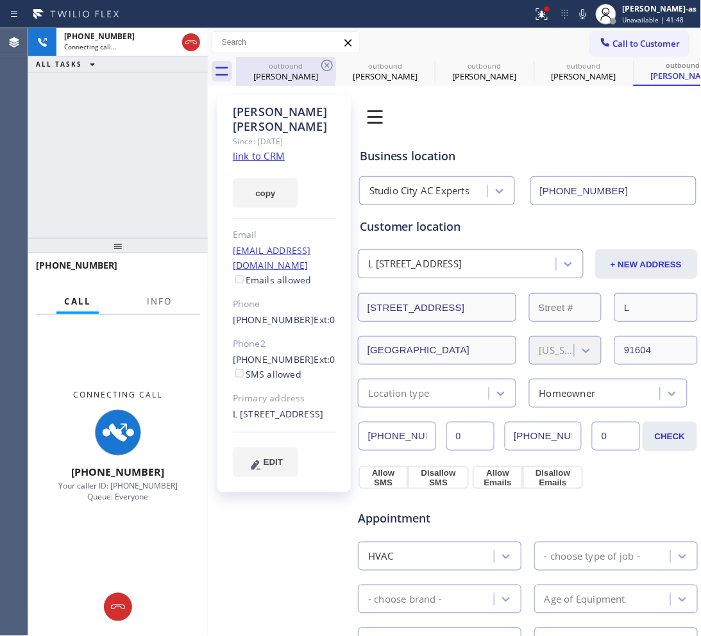
click at [300, 77] on div "Michelle Horton" at bounding box center [285, 77] width 97 height 12
type input "(657) 900-5017"
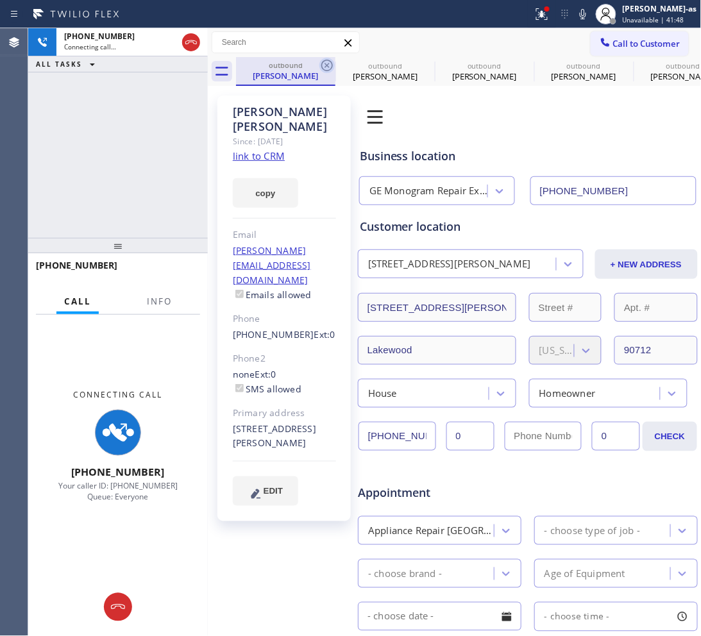
click at [325, 71] on icon at bounding box center [327, 66] width 12 height 12
click at [0, 0] on icon at bounding box center [0, 0] width 0 height 0
type input "(818) 643-3794"
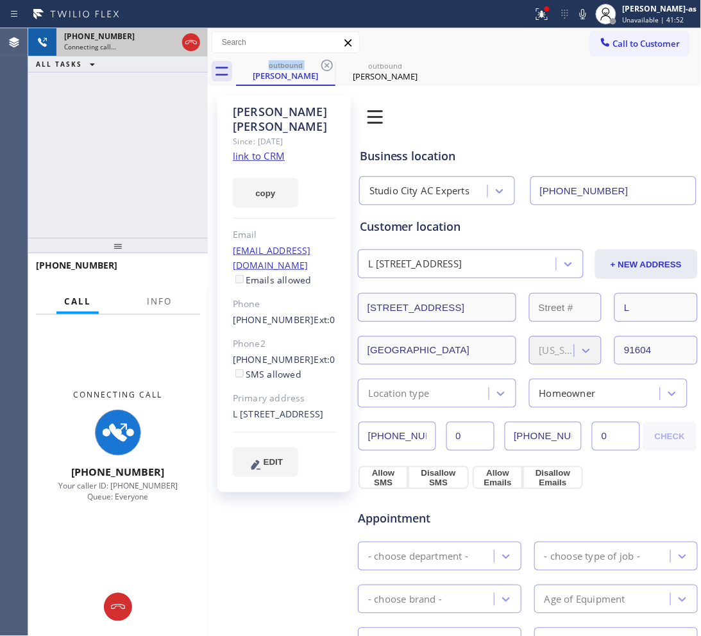
click at [198, 37] on icon at bounding box center [190, 42] width 15 height 15
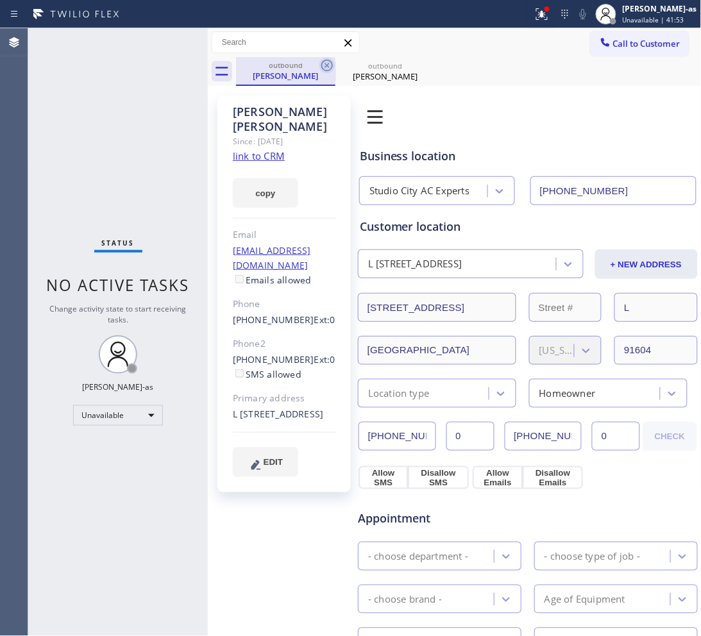
click at [325, 66] on icon at bounding box center [327, 66] width 12 height 12
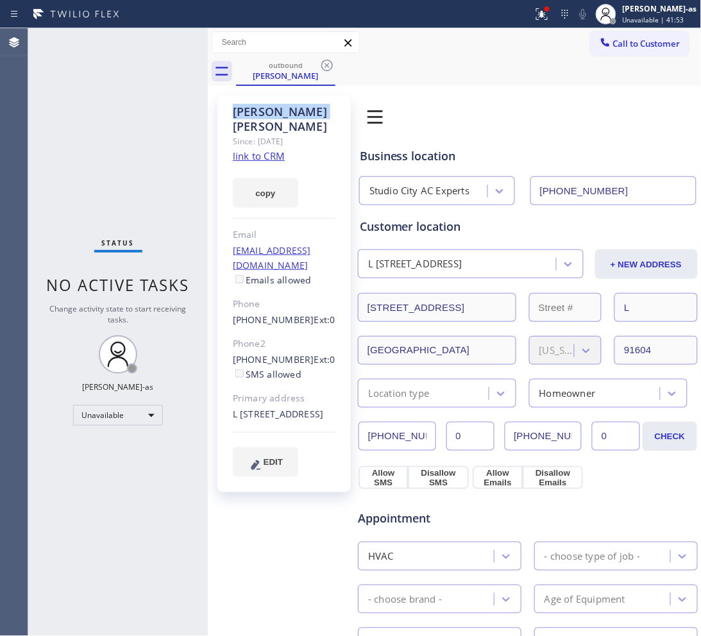
click at [325, 66] on icon at bounding box center [327, 66] width 12 height 12
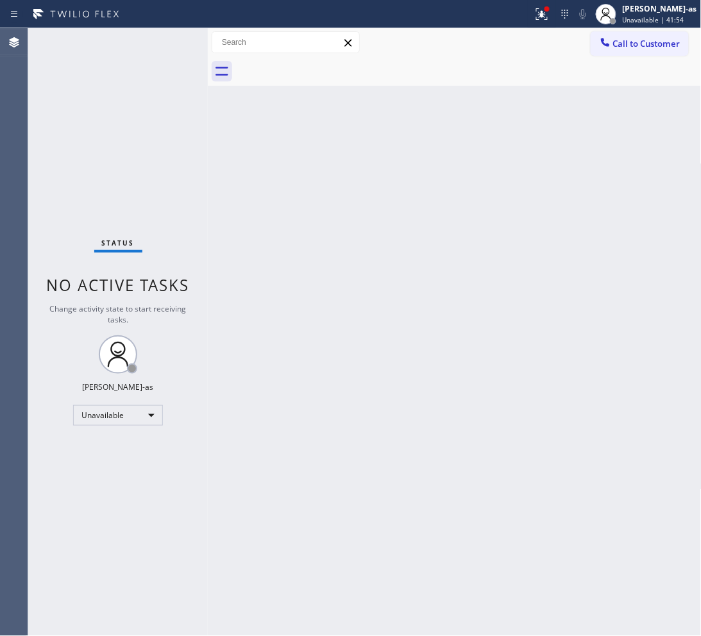
drag, startPoint x: 325, startPoint y: 66, endPoint x: 270, endPoint y: 46, distance: 58.6
click at [322, 64] on div at bounding box center [469, 71] width 466 height 29
click at [618, 36] on button "Call to Customer" at bounding box center [640, 43] width 98 height 24
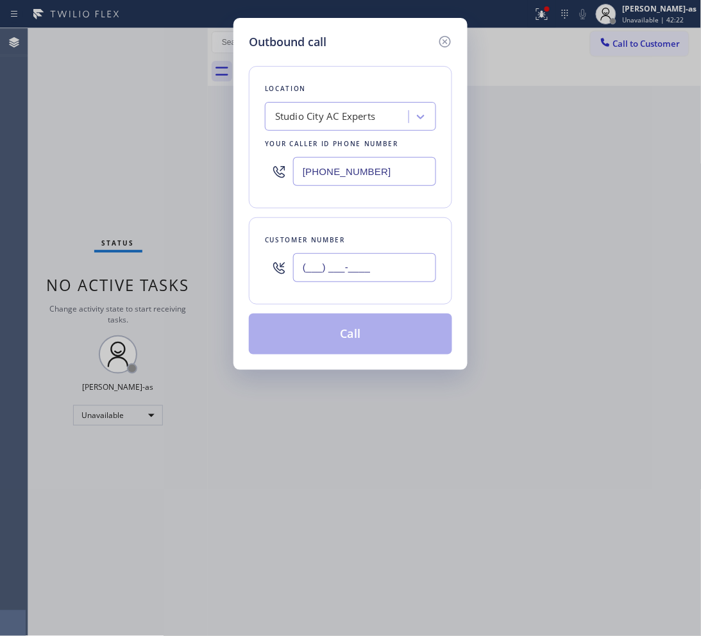
click at [337, 271] on input "(___) ___-____" at bounding box center [364, 267] width 143 height 29
paste input "949) 870-8677"
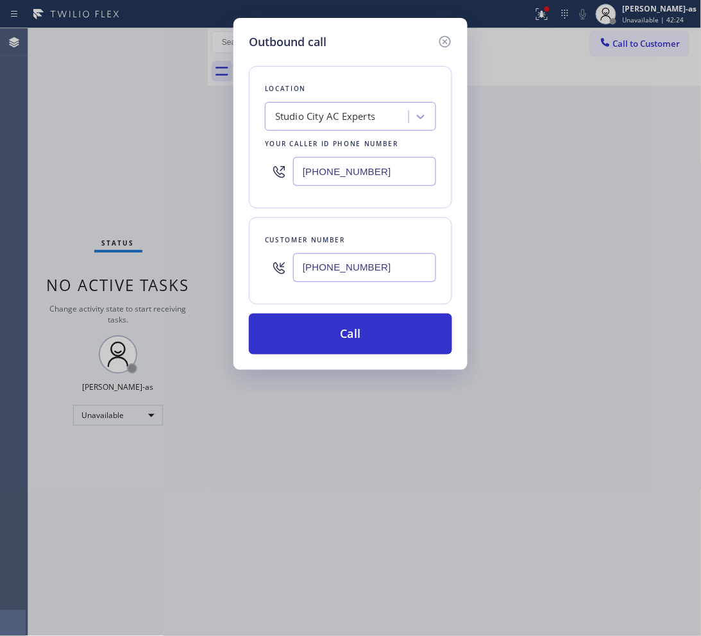
type input "(949) 870-8677"
click at [370, 142] on div "Your caller id phone number" at bounding box center [350, 143] width 171 height 13
click at [416, 164] on input "(818) 643-3794" at bounding box center [364, 171] width 143 height 29
click at [414, 166] on input "(818) 643-3794" at bounding box center [364, 171] width 143 height 29
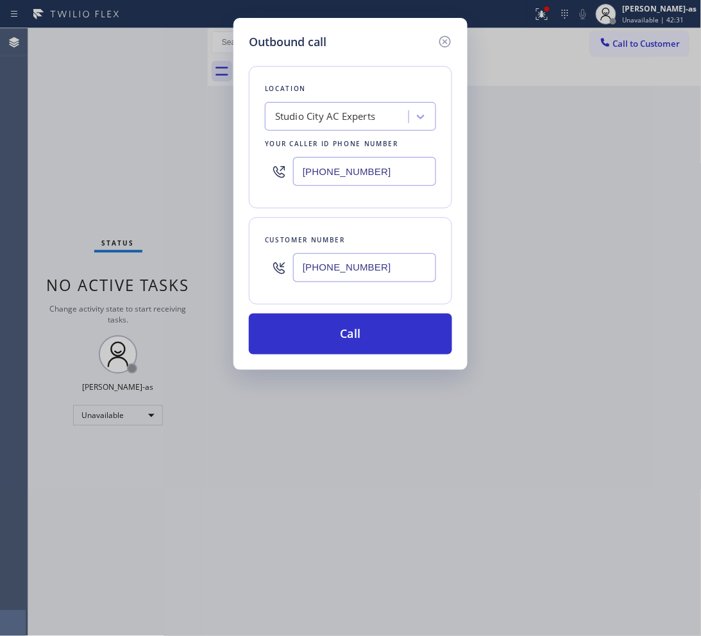
click at [414, 166] on input "(818) 643-3794" at bounding box center [364, 171] width 143 height 29
paste input "949) 239-152"
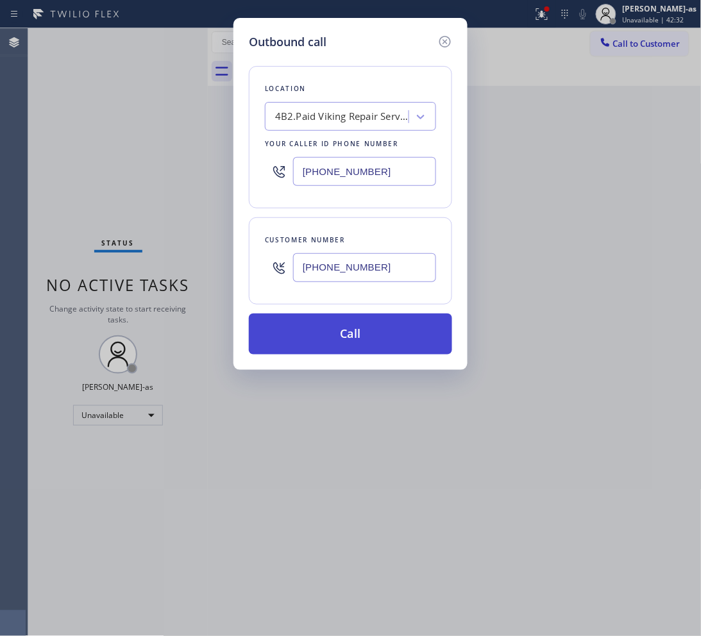
type input "(949) 239-1524"
click at [354, 334] on button "Call" at bounding box center [350, 334] width 203 height 41
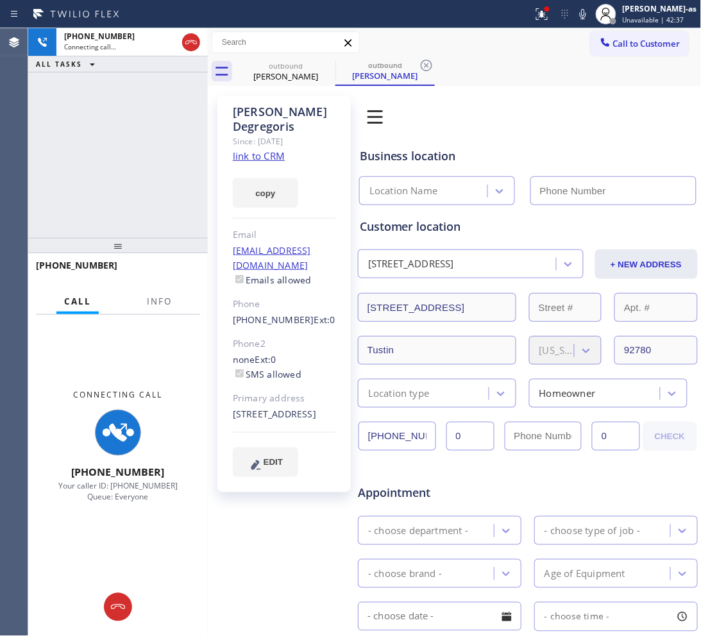
type input "(949) 239-1524"
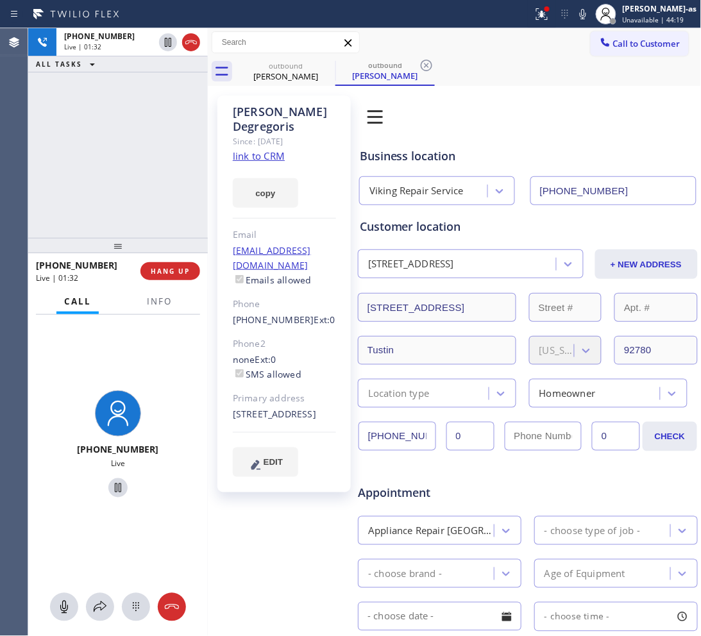
click at [121, 146] on div "+19498708677 Live | 01:32 ALL TASKS ALL TASKS ACTIVE TASKS TASKS IN WRAP UP" at bounding box center [118, 133] width 180 height 210
click at [289, 68] on div "outbound" at bounding box center [285, 66] width 97 height 10
drag, startPoint x: 321, startPoint y: 65, endPoint x: 87, endPoint y: 206, distance: 273.4
click at [319, 65] on icon at bounding box center [326, 65] width 15 height 15
drag, startPoint x: 98, startPoint y: 197, endPoint x: 139, endPoint y: 188, distance: 41.4
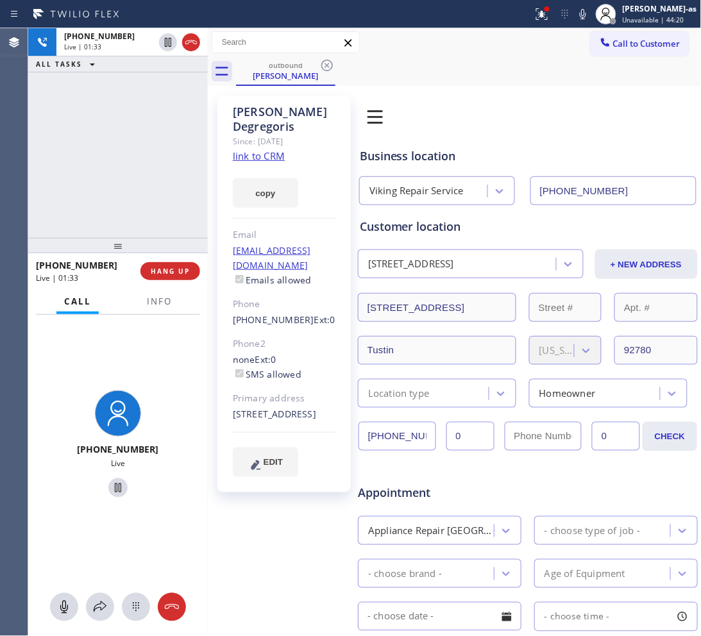
click at [104, 194] on div "+19498708677 Live | 01:33 ALL TASKS ALL TASKS ACTIVE TASKS TASKS IN WRAP UP" at bounding box center [118, 133] width 180 height 210
click at [124, 190] on div "+19498708677 Live | 01:34 ALL TASKS ALL TASKS ACTIVE TASKS TASKS IN WRAP UP" at bounding box center [118, 133] width 180 height 210
click at [177, 269] on span "HANG UP" at bounding box center [170, 271] width 39 height 9
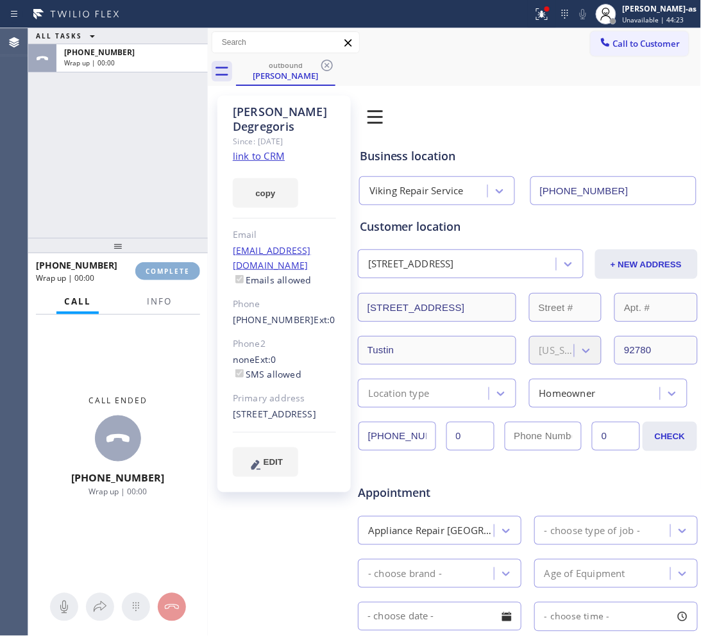
click at [177, 269] on span "COMPLETE" at bounding box center [168, 271] width 44 height 9
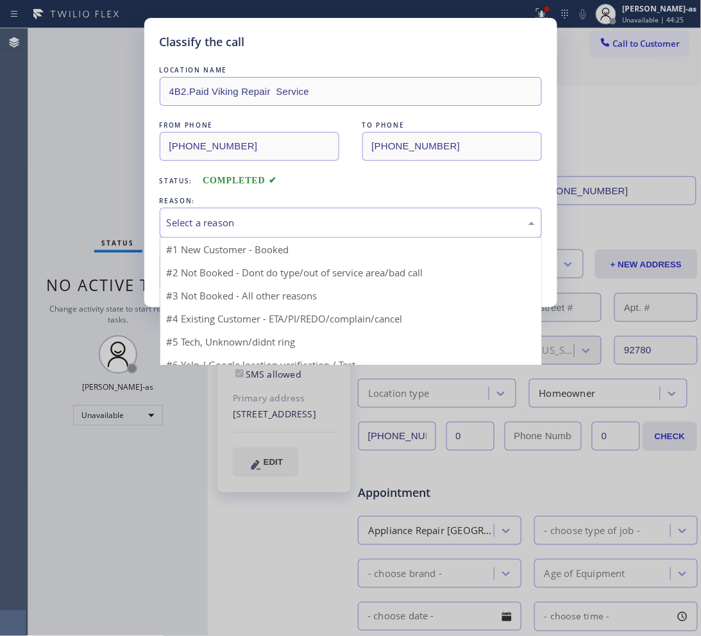
click at [310, 220] on div "Select a reason" at bounding box center [351, 223] width 368 height 15
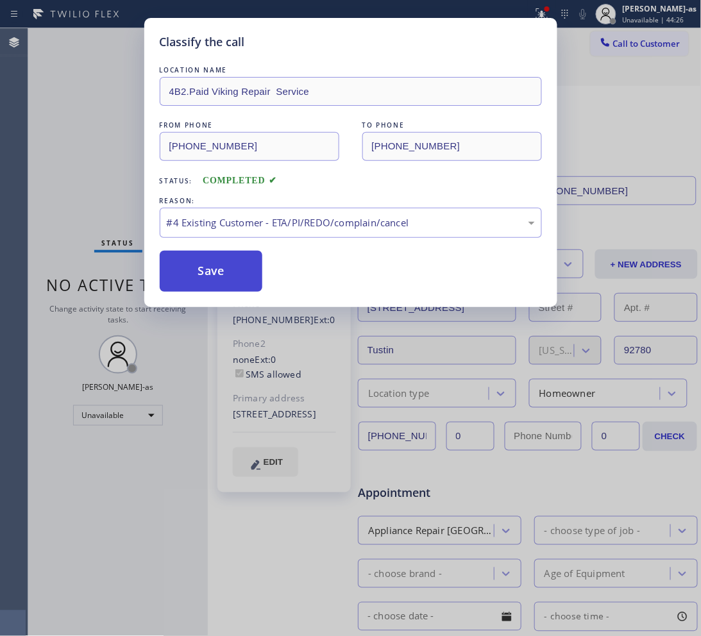
click at [221, 276] on button "Save" at bounding box center [211, 271] width 103 height 41
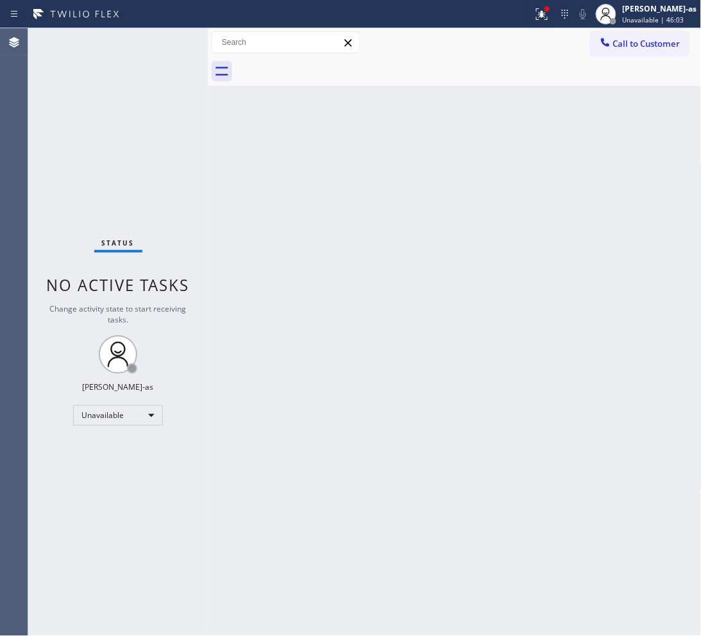
drag, startPoint x: 633, startPoint y: 46, endPoint x: 608, endPoint y: 55, distance: 26.0
click at [632, 46] on span "Call to Customer" at bounding box center [646, 44] width 67 height 12
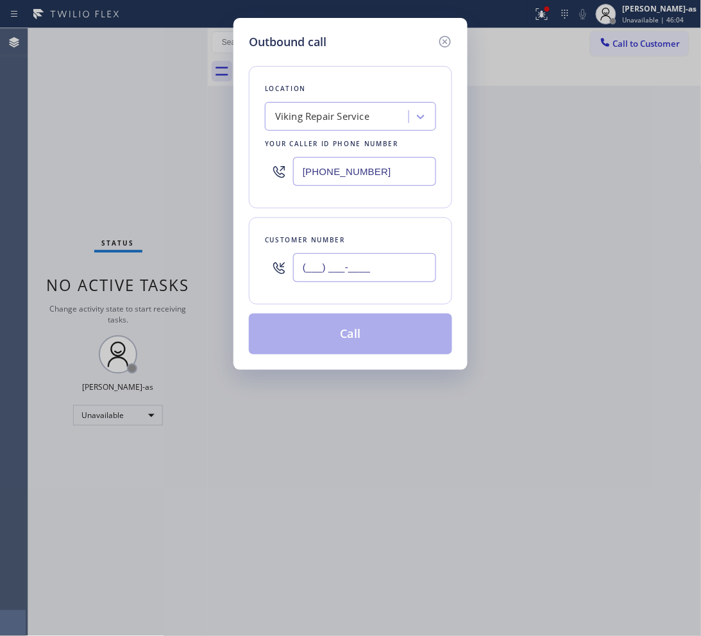
click at [348, 273] on input "(___) ___-____" at bounding box center [364, 267] width 143 height 29
paste input "818) 585-5428"
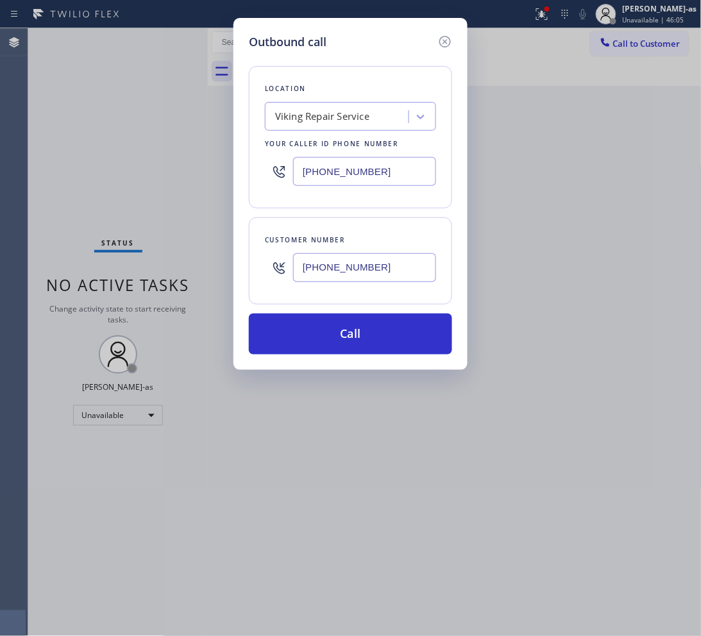
type input "(818) 585-5428"
click at [323, 168] on input "(949) 239-1524" at bounding box center [364, 171] width 143 height 29
paste input "805) 813-846"
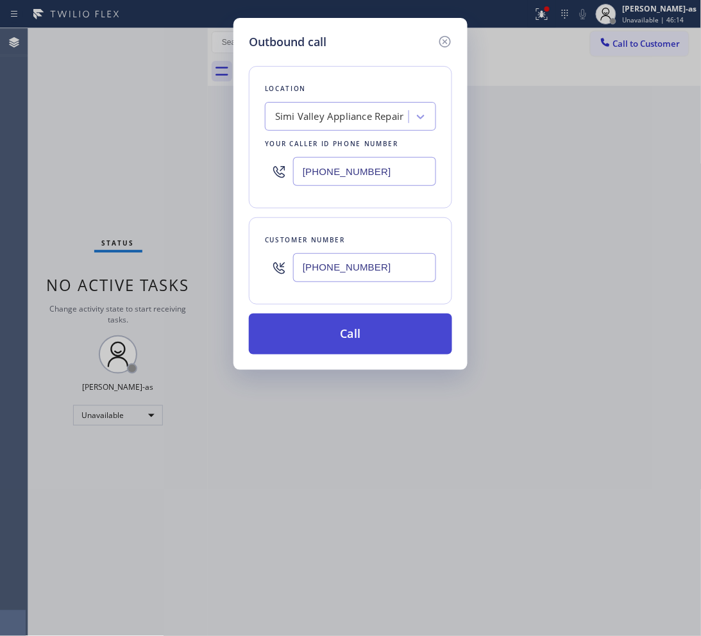
type input "(805) 813-8464"
click at [398, 326] on button "Call" at bounding box center [350, 334] width 203 height 41
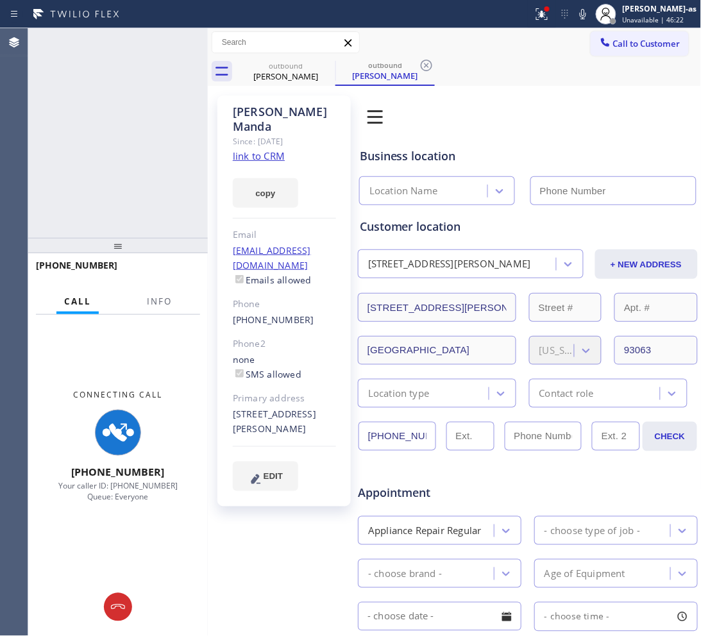
type input "(805) 813-8464"
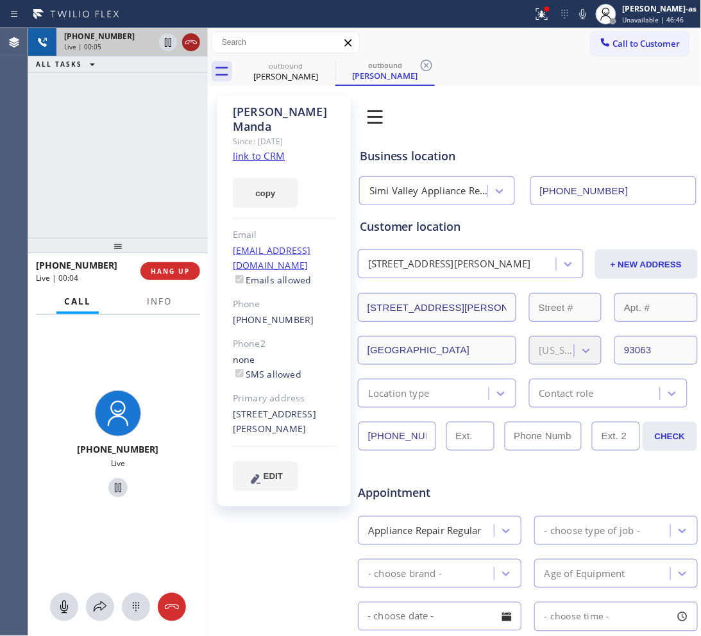
click at [190, 40] on icon at bounding box center [190, 42] width 15 height 15
click at [191, 225] on div "+18185855428 Live | 00:05 ALL TASKS ALL TASKS ACTIVE TASKS TASKS IN WRAP UP" at bounding box center [118, 133] width 180 height 210
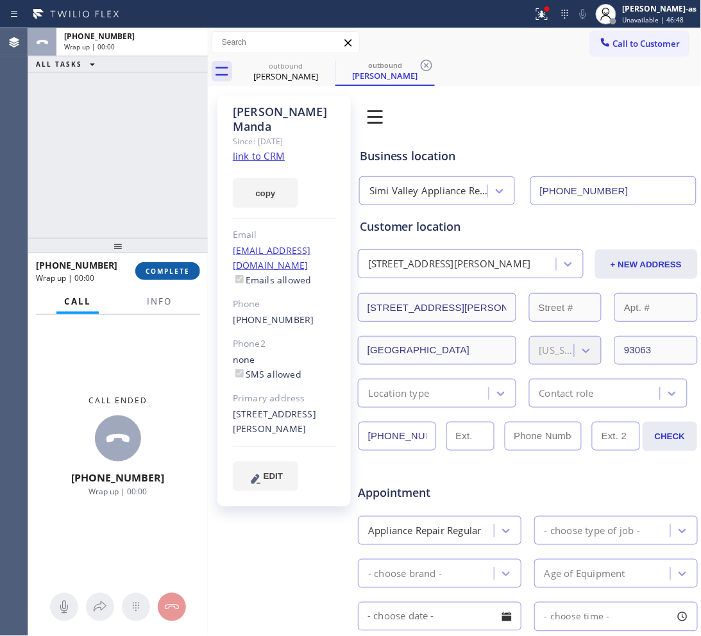
click at [187, 278] on button "COMPLETE" at bounding box center [167, 271] width 65 height 18
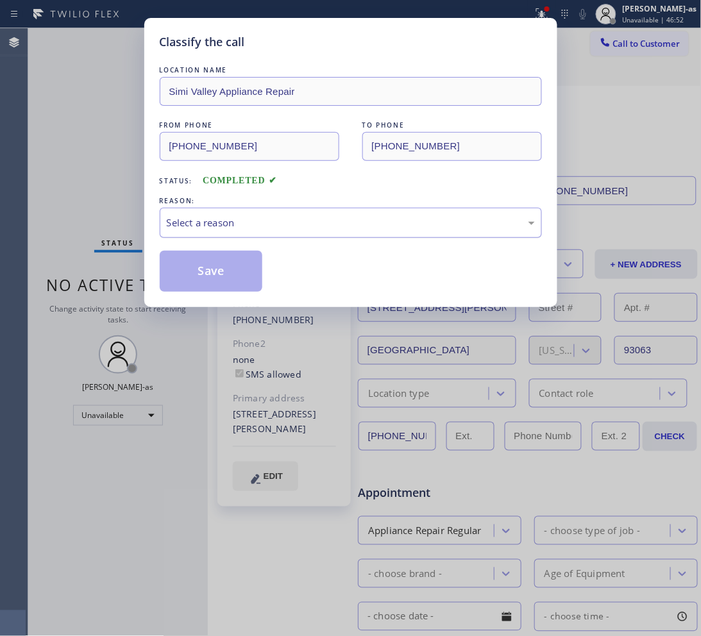
click at [283, 217] on div "Select a reason" at bounding box center [351, 223] width 368 height 15
click at [241, 265] on button "Save" at bounding box center [211, 271] width 103 height 41
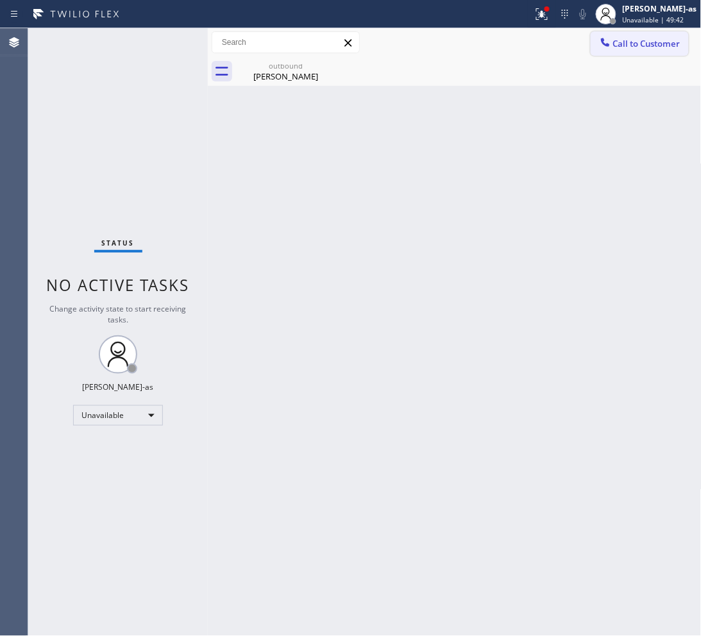
click at [648, 46] on span "Call to Customer" at bounding box center [646, 44] width 67 height 12
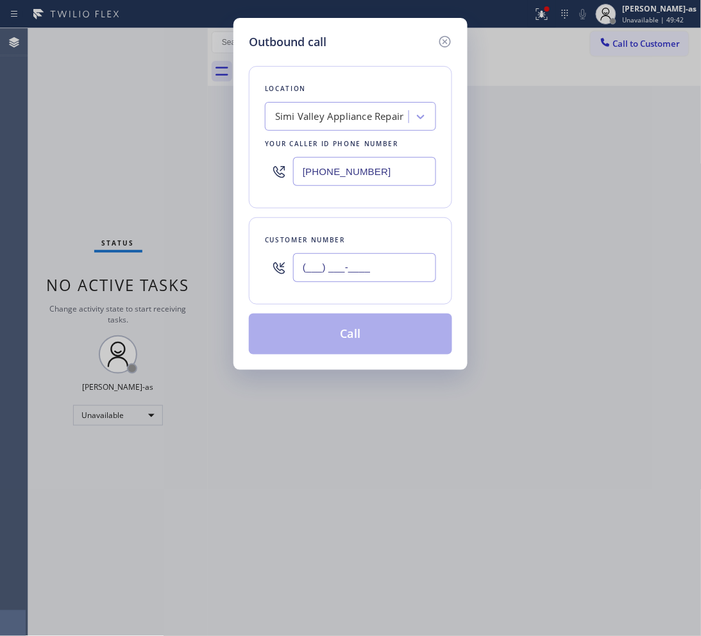
click at [353, 266] on input "(___) ___-____" at bounding box center [364, 267] width 143 height 29
paste input "650) 804-9286"
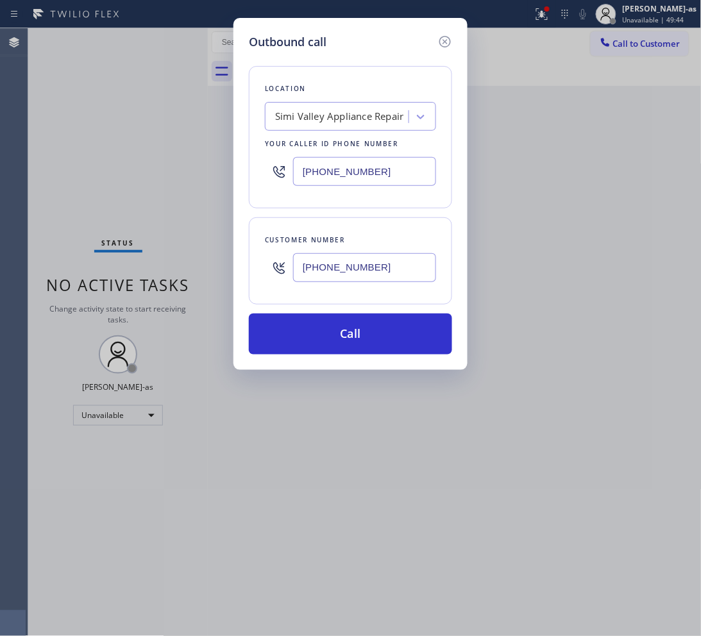
type input "(650) 804-9286"
click at [364, 178] on input "(805) 813-8464" at bounding box center [364, 171] width 143 height 29
paste input "650) 243-0322"
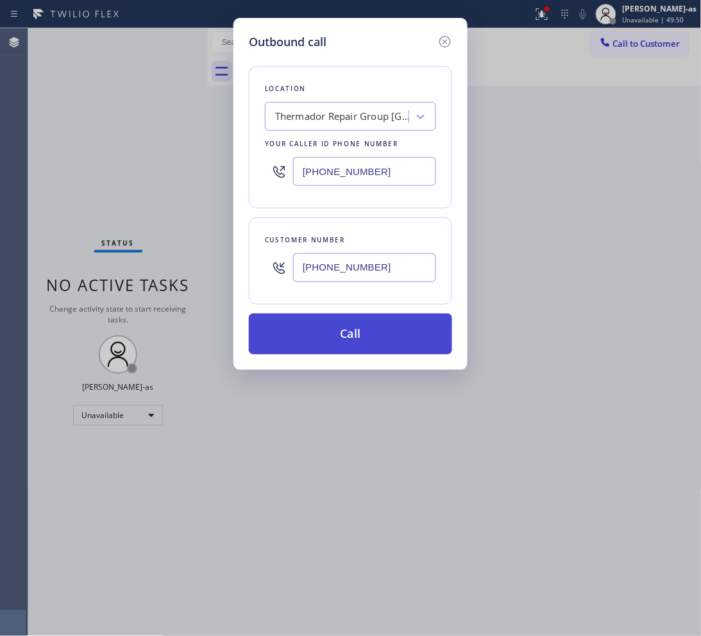
type input "(650) 243-0322"
click at [384, 337] on button "Call" at bounding box center [350, 334] width 203 height 41
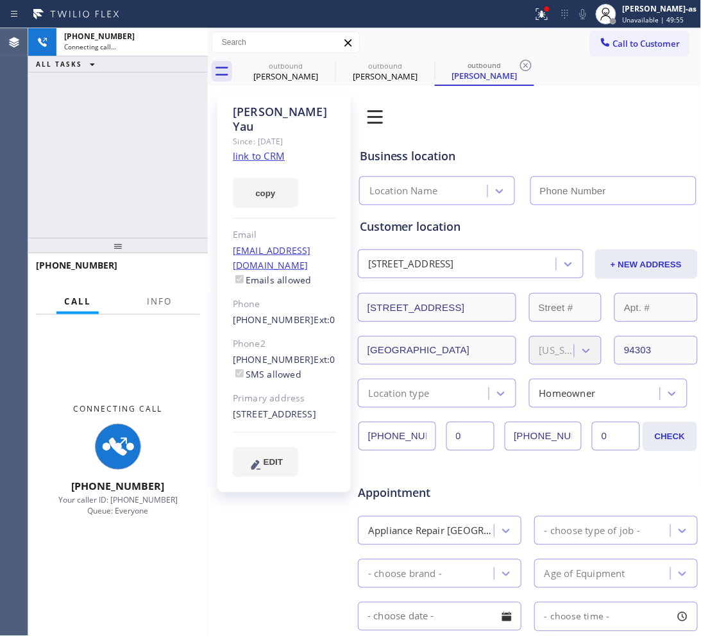
type input "(650) 243-0322"
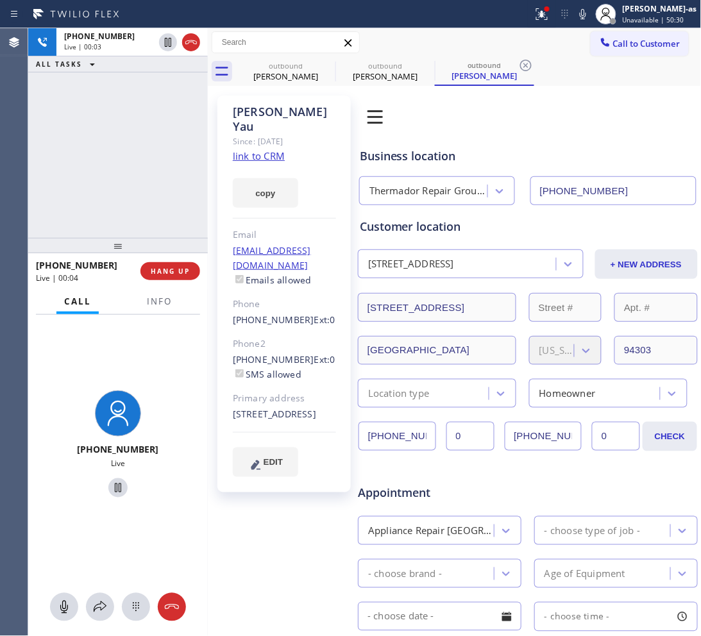
drag, startPoint x: 155, startPoint y: 107, endPoint x: 186, endPoint y: 74, distance: 45.4
click at [158, 106] on div "+16508049286 Live | 00:03 ALL TASKS ALL TASKS ACTIVE TASKS TASKS IN WRAP UP" at bounding box center [118, 133] width 180 height 210
click at [184, 49] on icon at bounding box center [190, 42] width 15 height 15
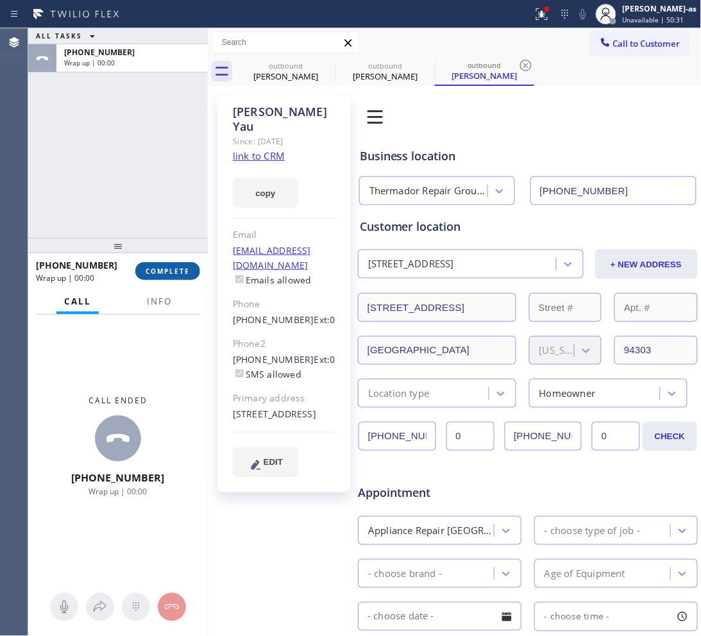
click at [174, 262] on div "+16508049286 Wrap up | 00:00 COMPLETE" at bounding box center [118, 271] width 164 height 33
click at [175, 263] on button "COMPLETE" at bounding box center [167, 271] width 65 height 18
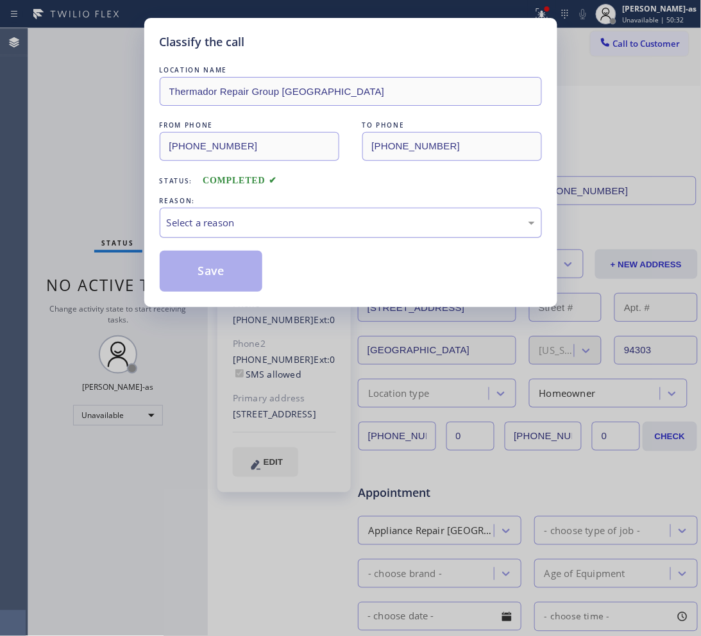
click at [278, 218] on div "Select a reason" at bounding box center [351, 223] width 368 height 15
drag, startPoint x: 219, startPoint y: 263, endPoint x: 654, endPoint y: 105, distance: 463.5
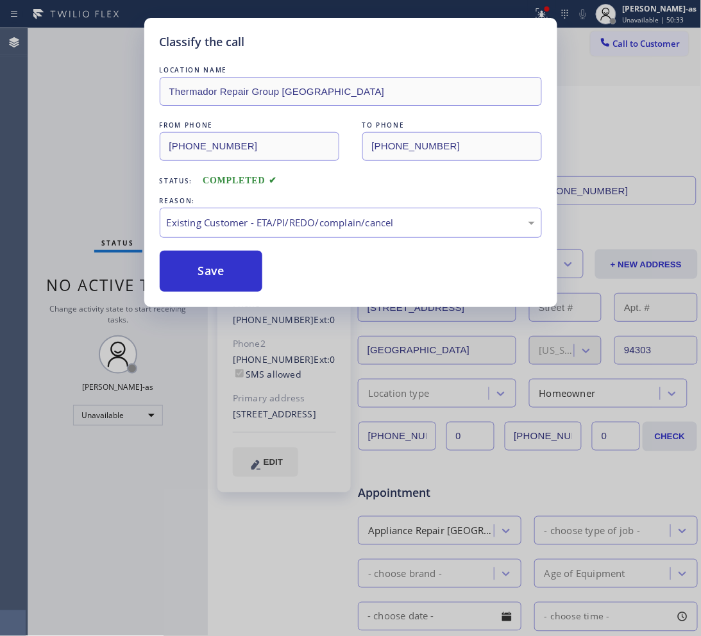
click at [228, 263] on button "Save" at bounding box center [211, 271] width 103 height 41
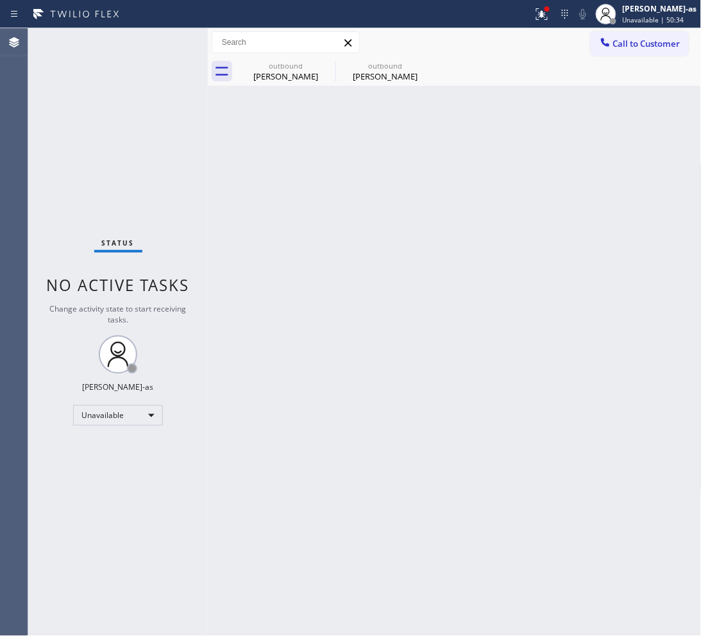
click at [608, 43] on icon at bounding box center [605, 42] width 13 height 13
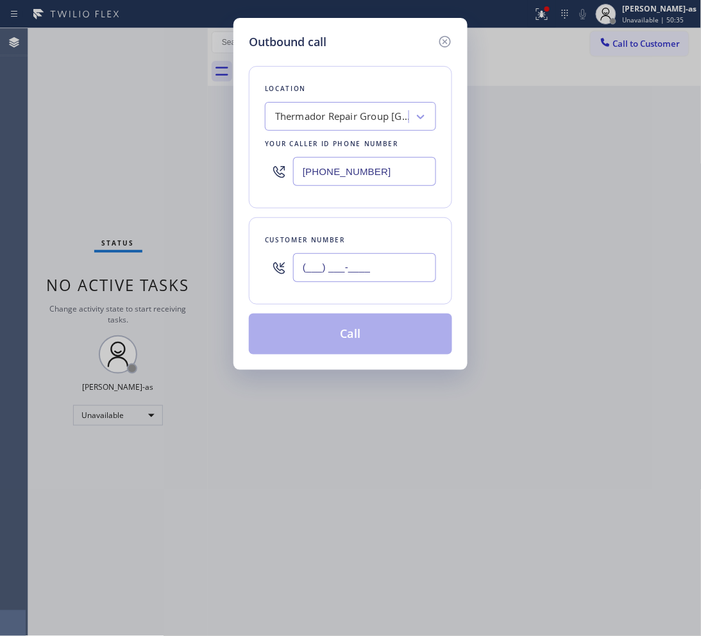
click at [341, 261] on input "(___) ___-____" at bounding box center [364, 267] width 143 height 29
paste input "650) 804-9286"
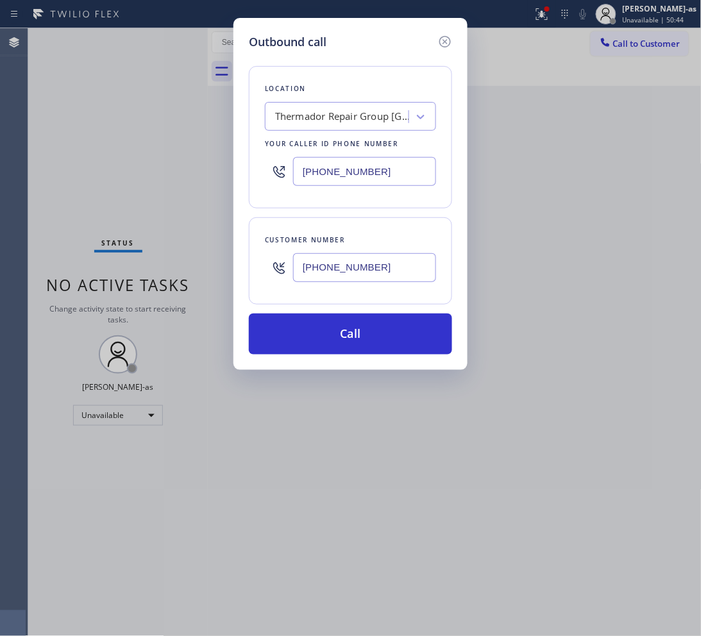
type input "(650) 804-9286"
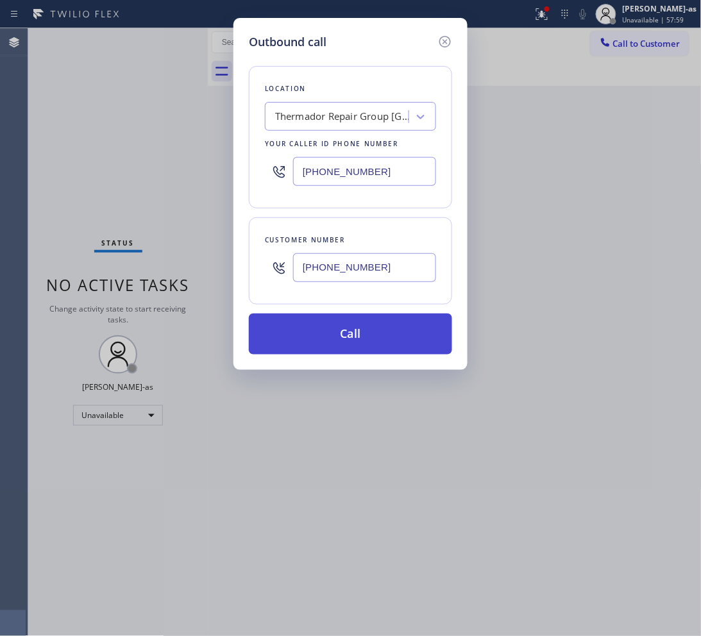
click at [361, 332] on button "Call" at bounding box center [350, 334] width 203 height 41
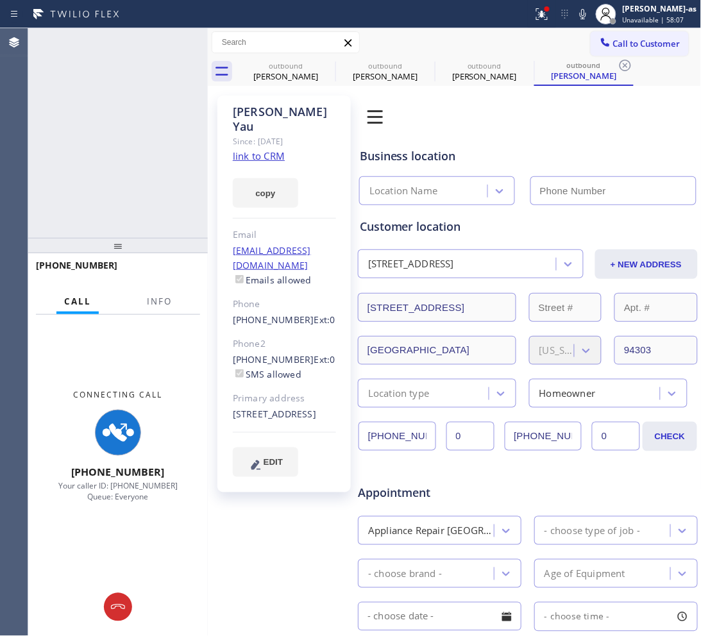
type input "(650) 243-0322"
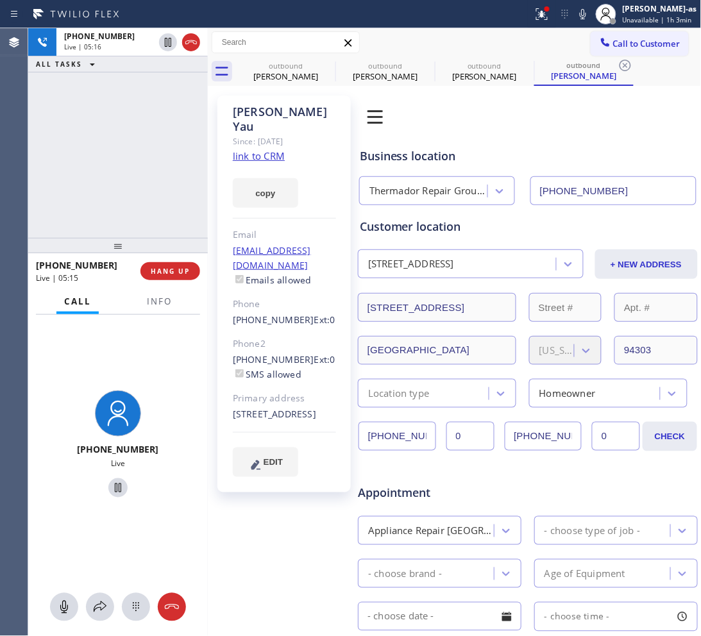
drag, startPoint x: 103, startPoint y: 133, endPoint x: 170, endPoint y: 132, distance: 66.7
click at [103, 132] on div "+16508049286 Live | 05:16 ALL TASKS ALL TASKS ACTIVE TASKS TASKS IN WRAP UP" at bounding box center [118, 133] width 180 height 210
click at [260, 69] on div "outbound" at bounding box center [285, 66] width 97 height 10
type input "(805) 813-8464"
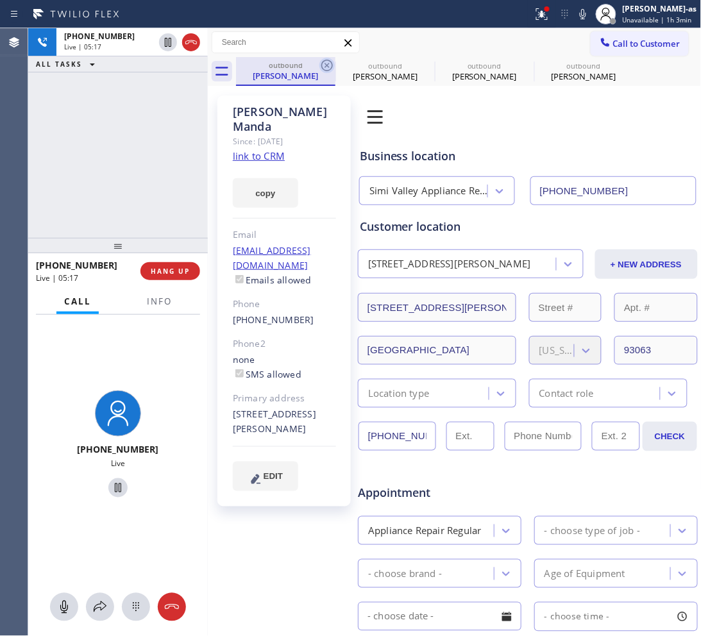
click at [321, 62] on icon at bounding box center [326, 65] width 15 height 15
click at [0, 0] on icon at bounding box center [0, 0] width 0 height 0
type input "(650) 243-0322"
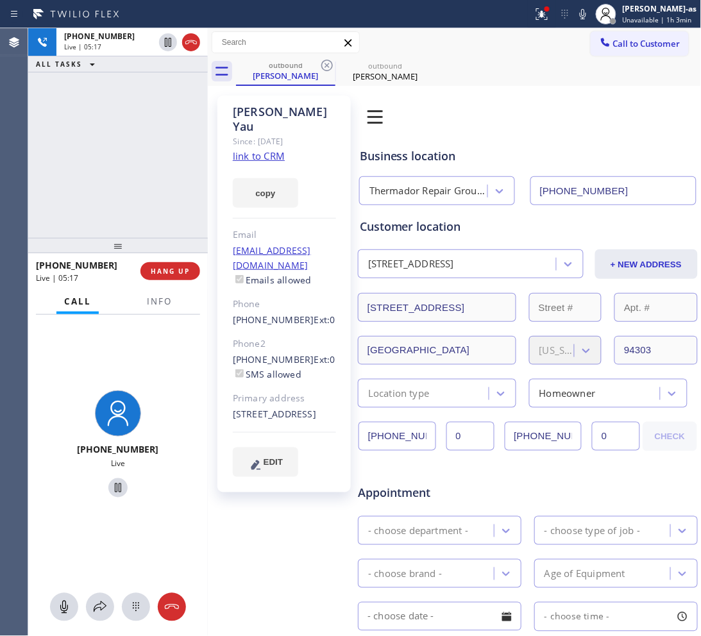
click at [321, 62] on icon at bounding box center [326, 65] width 15 height 15
click at [120, 191] on div "+16508049286 Live | 05:18 ALL TASKS ALL TASKS ACTIVE TASKS TASKS IN WRAP UP" at bounding box center [118, 133] width 180 height 210
click at [120, 188] on div "+16508049286 Live | 05:19 ALL TASKS ALL TASKS ACTIVE TASKS TASKS IN WRAP UP" at bounding box center [118, 133] width 180 height 210
drag, startPoint x: 120, startPoint y: 187, endPoint x: 119, endPoint y: 175, distance: 11.6
click at [119, 176] on div "+16508049286 Live | 05:19 ALL TASKS ALL TASKS ACTIVE TASKS TASKS IN WRAP UP" at bounding box center [118, 133] width 180 height 210
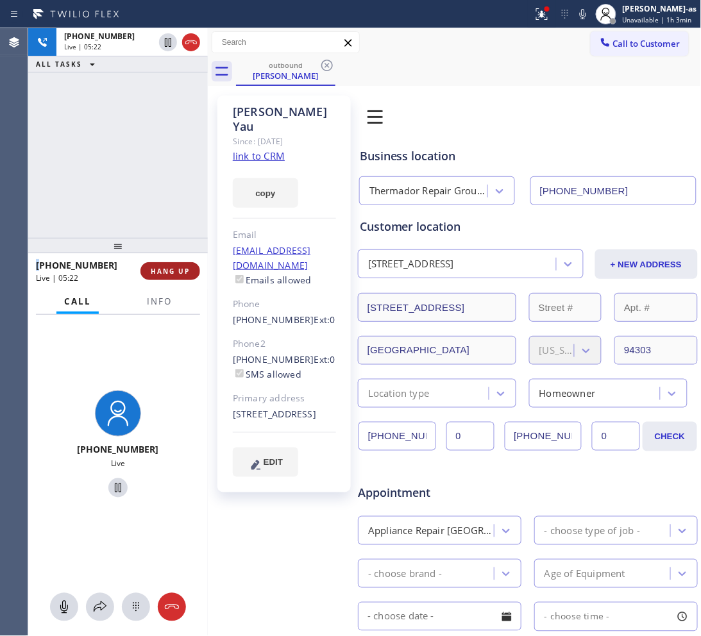
click at [161, 274] on span "HANG UP" at bounding box center [170, 271] width 39 height 9
click at [167, 275] on span "HANG UP" at bounding box center [170, 271] width 39 height 9
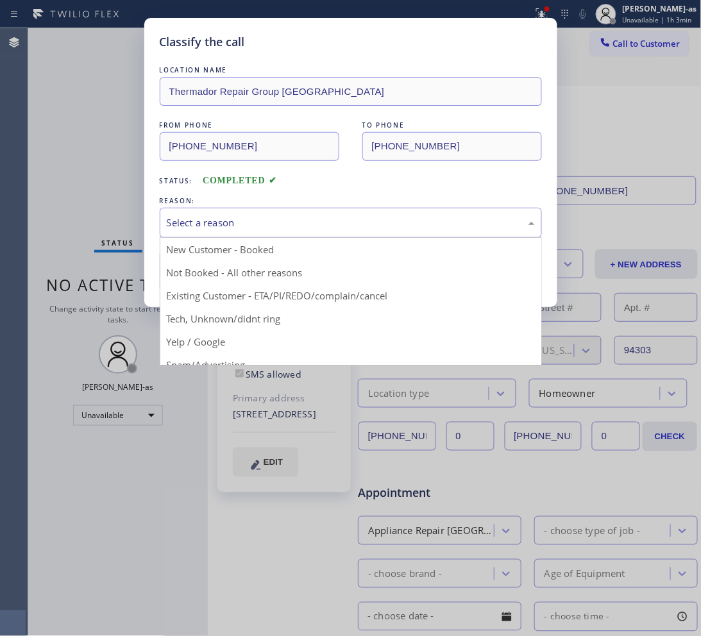
click at [268, 218] on div "Select a reason" at bounding box center [351, 223] width 368 height 15
drag, startPoint x: 305, startPoint y: 300, endPoint x: 253, endPoint y: 294, distance: 51.6
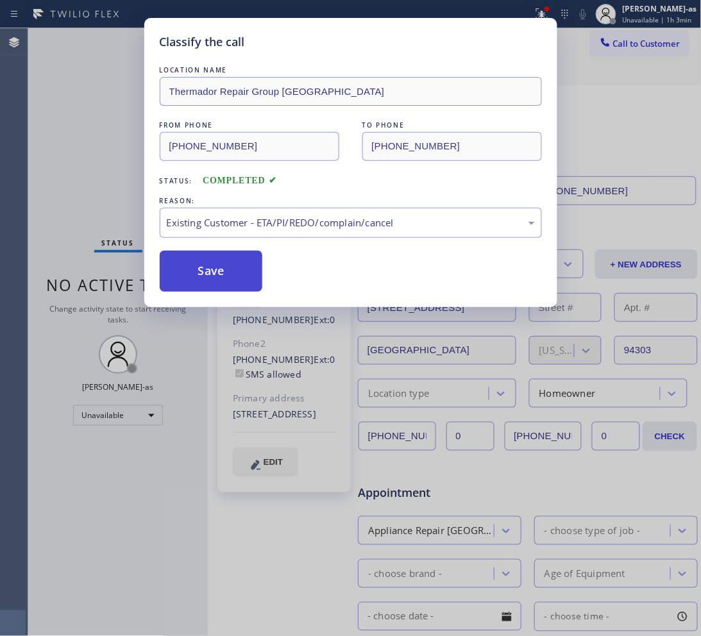
drag, startPoint x: 231, startPoint y: 276, endPoint x: 248, endPoint y: 271, distance: 18.1
click at [231, 276] on button "Save" at bounding box center [211, 271] width 103 height 41
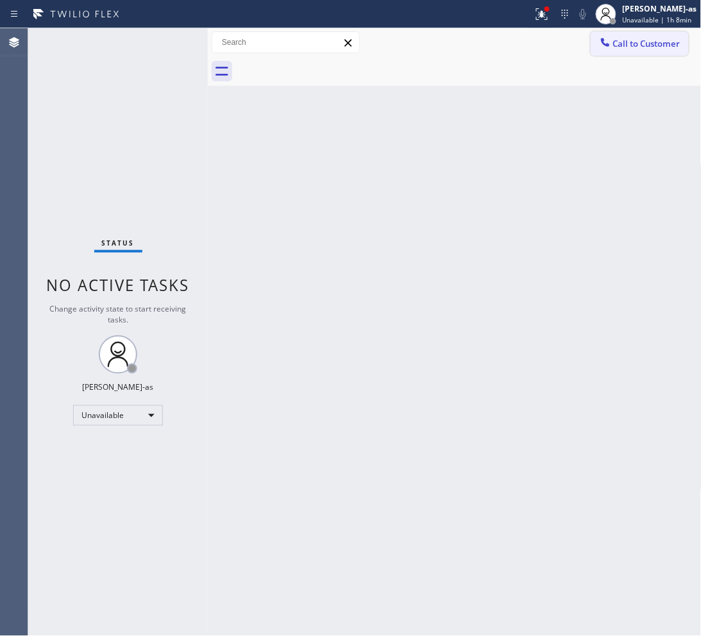
click at [646, 42] on span "Call to Customer" at bounding box center [646, 44] width 67 height 12
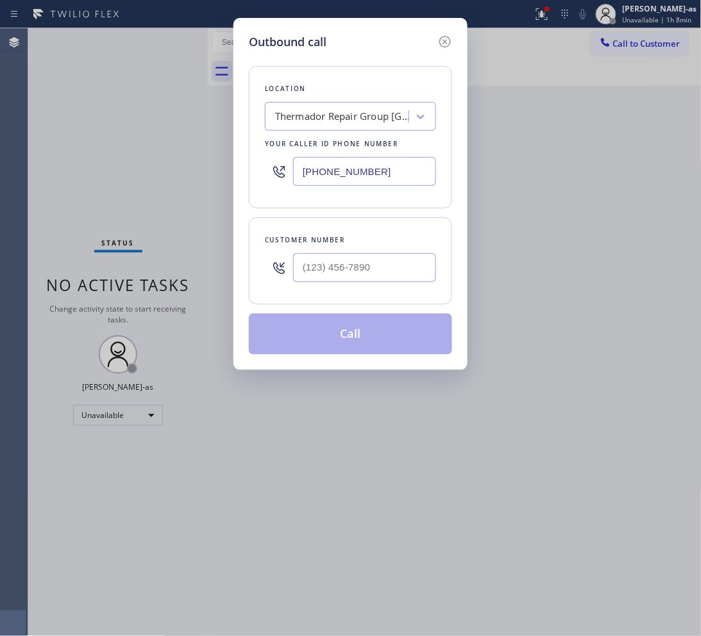
click at [401, 250] on div at bounding box center [364, 268] width 143 height 42
click at [399, 262] on input "(___) ___-____" at bounding box center [364, 267] width 143 height 29
paste input "805) 708-2705"
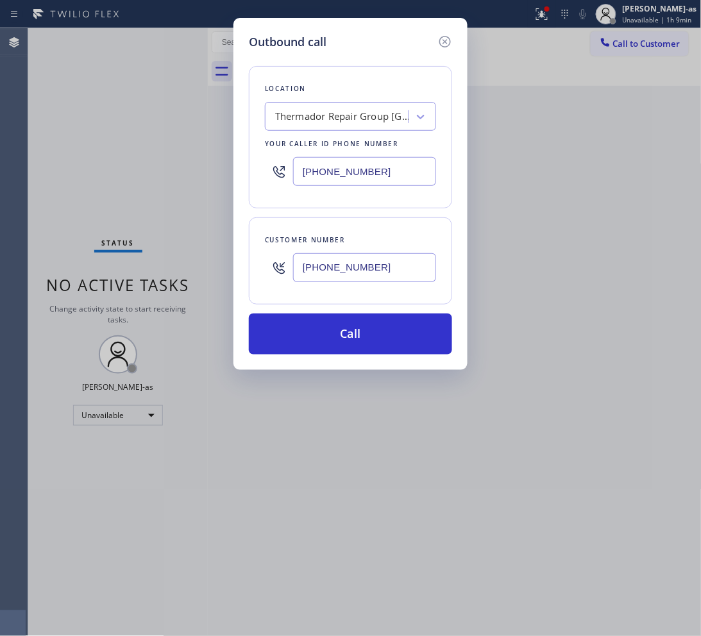
click at [443, 40] on icon at bounding box center [445, 42] width 12 height 12
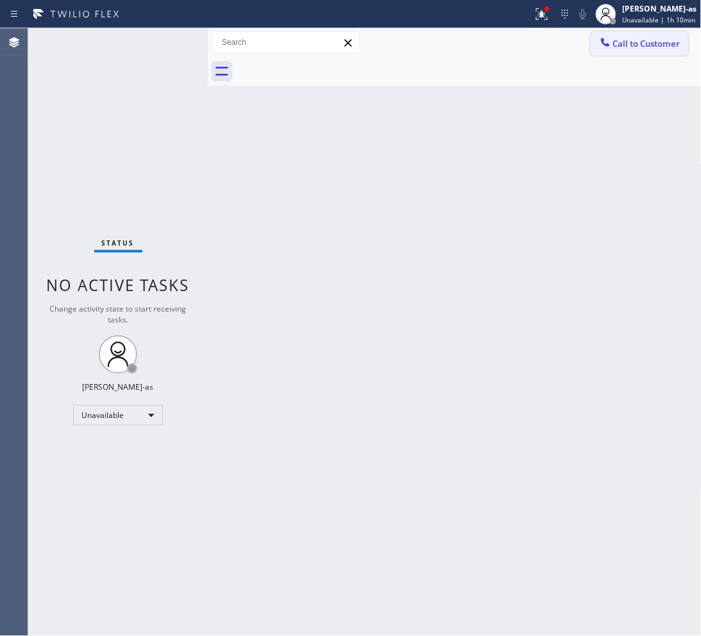
click at [649, 44] on span "Call to Customer" at bounding box center [646, 44] width 67 height 12
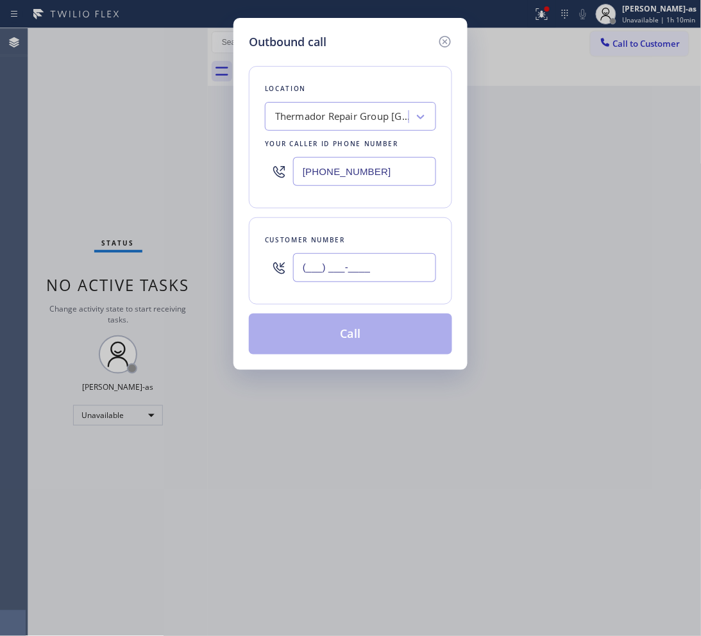
click at [398, 268] on input "(___) ___-____" at bounding box center [364, 267] width 143 height 29
paste input "805) 708-2705"
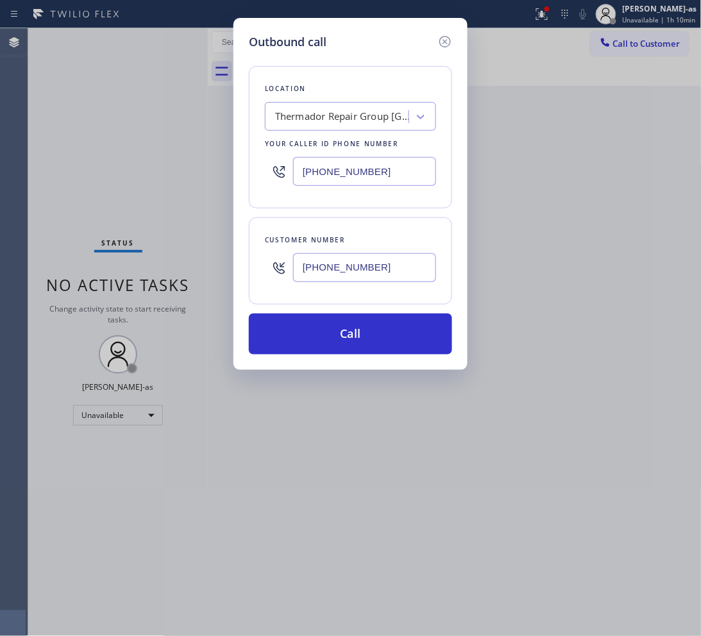
type input "(805) 708-2705"
click at [373, 180] on input "(650) 243-0322" at bounding box center [364, 171] width 143 height 29
paste input "805) 420-7474"
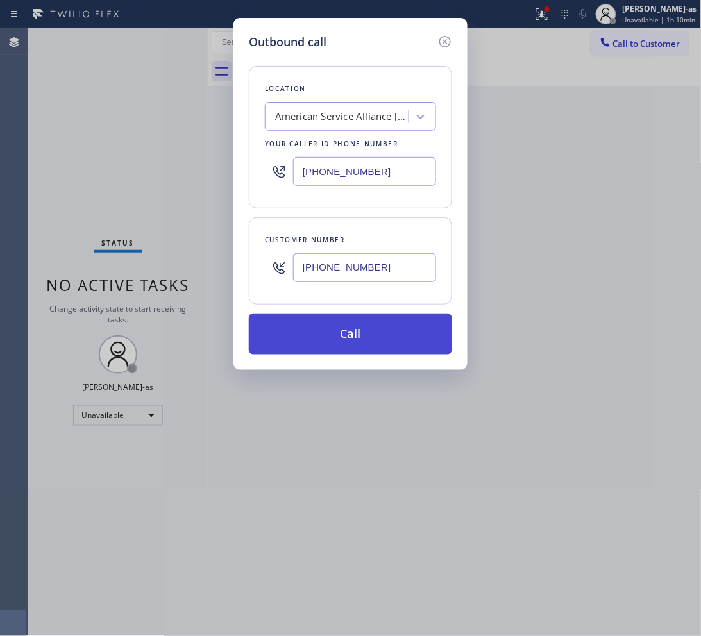
type input "(805) 420-7474"
click at [385, 319] on button "Call" at bounding box center [350, 334] width 203 height 41
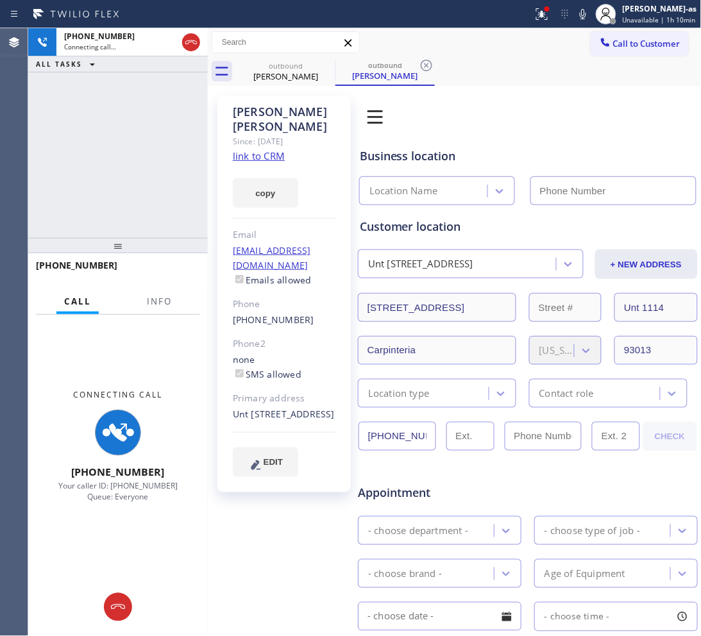
type input "(805) 420-7474"
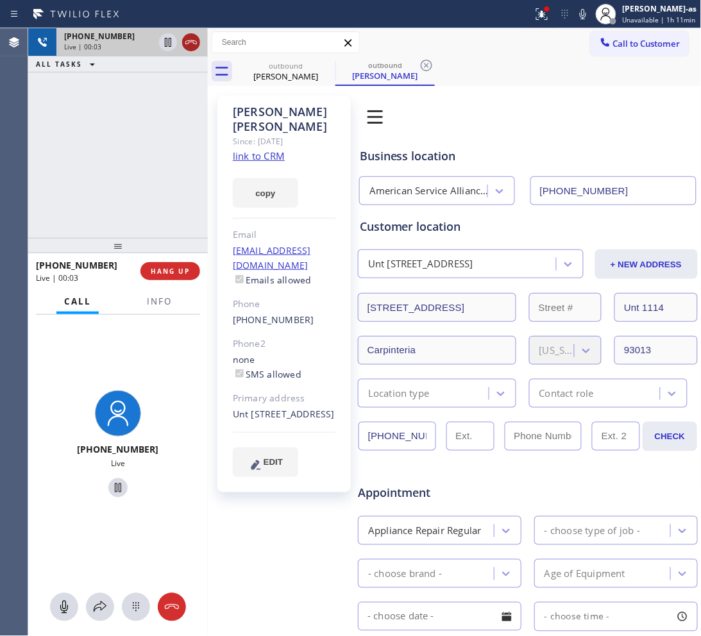
click at [191, 33] on button at bounding box center [191, 42] width 18 height 18
drag, startPoint x: 180, startPoint y: 187, endPoint x: 200, endPoint y: 259, distance: 74.1
click at [180, 189] on div "+18057082705 Live | 00:04 ALL TASKS ALL TASKS ACTIVE TASKS TASKS IN WRAP UP" at bounding box center [118, 133] width 180 height 210
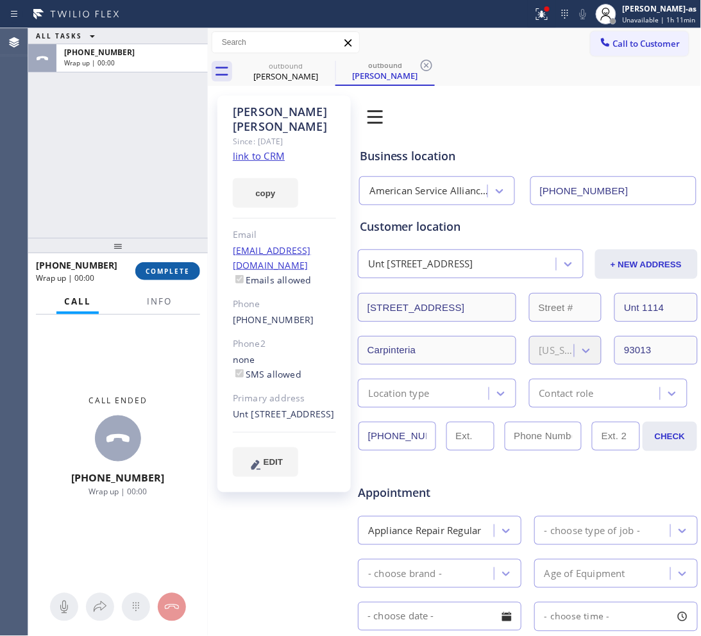
click at [186, 268] on span "COMPLETE" at bounding box center [168, 271] width 44 height 9
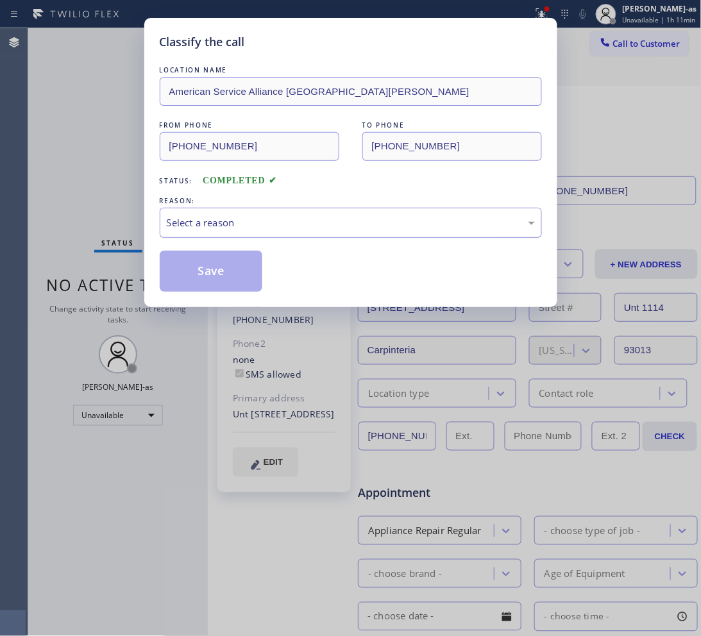
click at [278, 216] on div "Select a reason" at bounding box center [351, 223] width 368 height 15
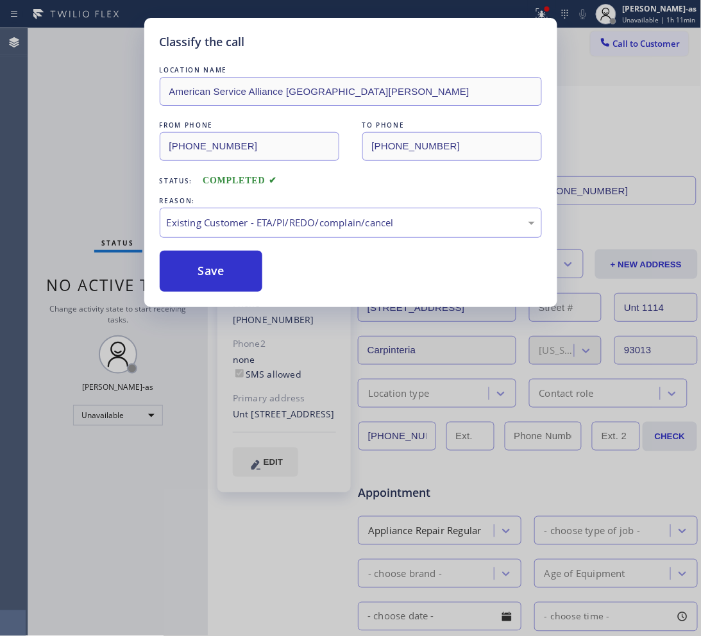
click at [223, 275] on button "Save" at bounding box center [211, 271] width 103 height 41
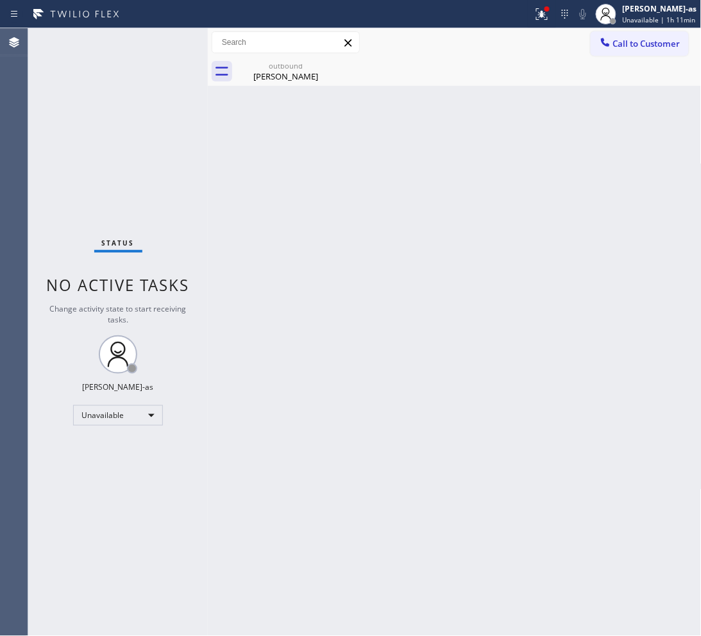
click at [617, 49] on button "Call to Customer" at bounding box center [640, 43] width 98 height 24
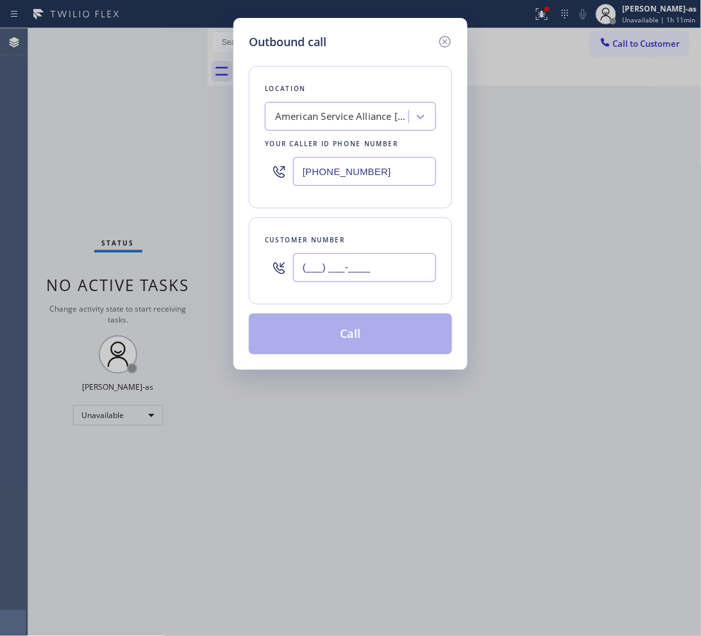
click at [378, 273] on input "(___) ___-____" at bounding box center [364, 267] width 143 height 29
paste input "805) 708-2705"
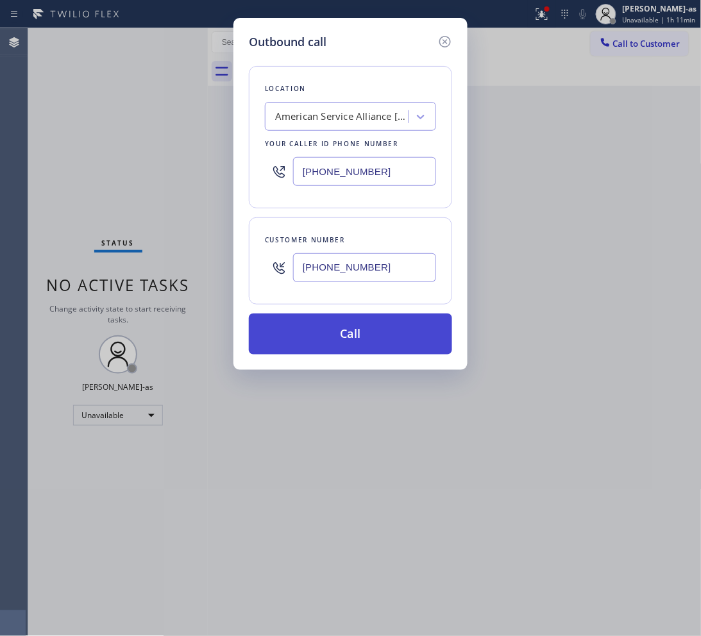
type input "(805) 708-2705"
click at [373, 348] on button "Call" at bounding box center [350, 334] width 203 height 41
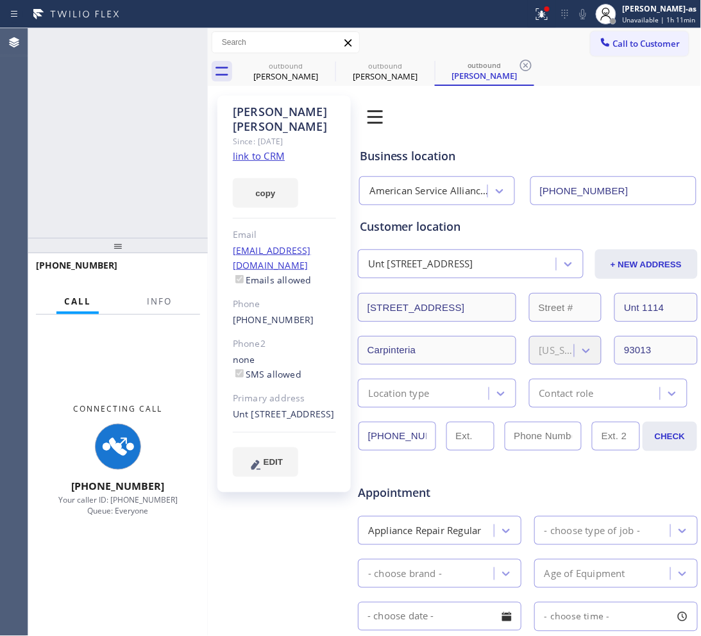
type input "(805) 420-7474"
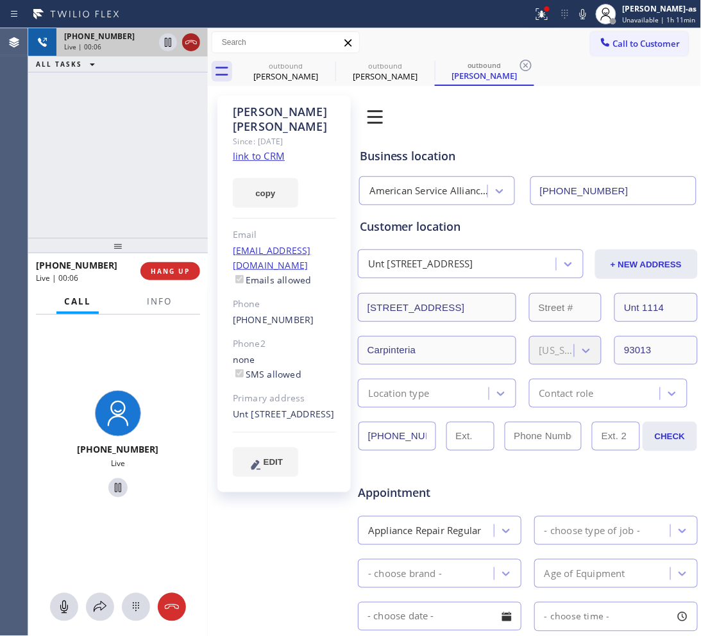
click at [190, 37] on icon at bounding box center [190, 42] width 15 height 15
click at [306, 69] on div "outbound" at bounding box center [285, 66] width 97 height 10
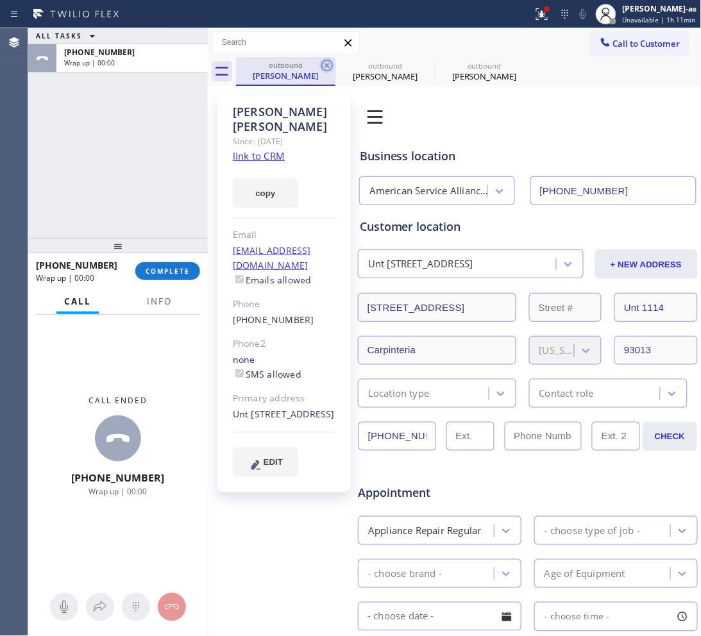
click at [321, 66] on icon at bounding box center [327, 66] width 12 height 12
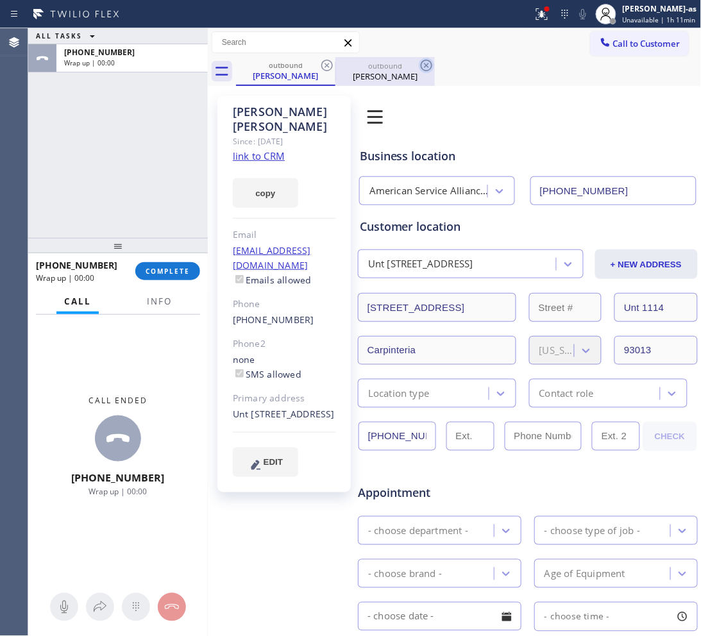
click at [421, 66] on icon at bounding box center [427, 66] width 12 height 12
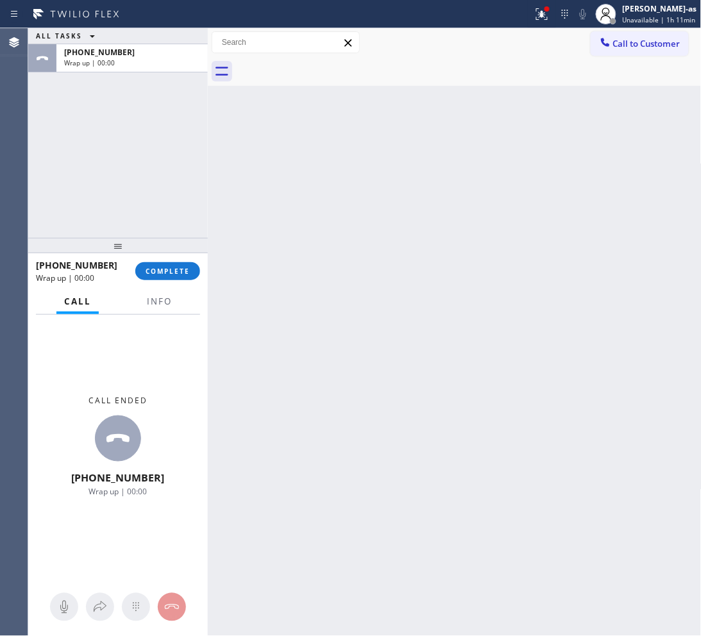
click at [321, 66] on div at bounding box center [469, 71] width 466 height 29
drag, startPoint x: 113, startPoint y: 221, endPoint x: 176, endPoint y: 281, distance: 87.1
click at [130, 230] on div "ALL TASKS ALL TASKS ACTIVE TASKS TASKS IN WRAP UP +18057082705 Wrap up | 00:00" at bounding box center [118, 133] width 180 height 210
click at [172, 276] on button "COMPLETE" at bounding box center [167, 271] width 65 height 18
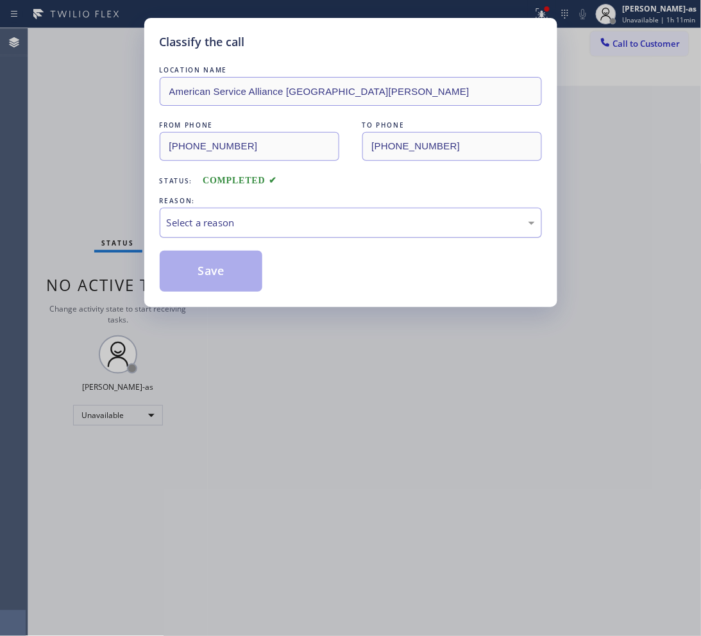
click at [271, 234] on div "Select a reason" at bounding box center [351, 223] width 382 height 30
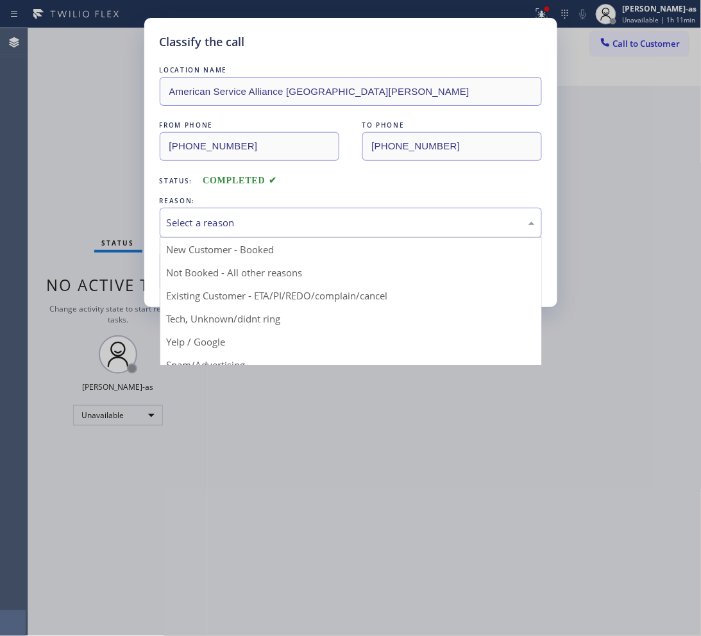
drag, startPoint x: 334, startPoint y: 296, endPoint x: 260, endPoint y: 282, distance: 75.1
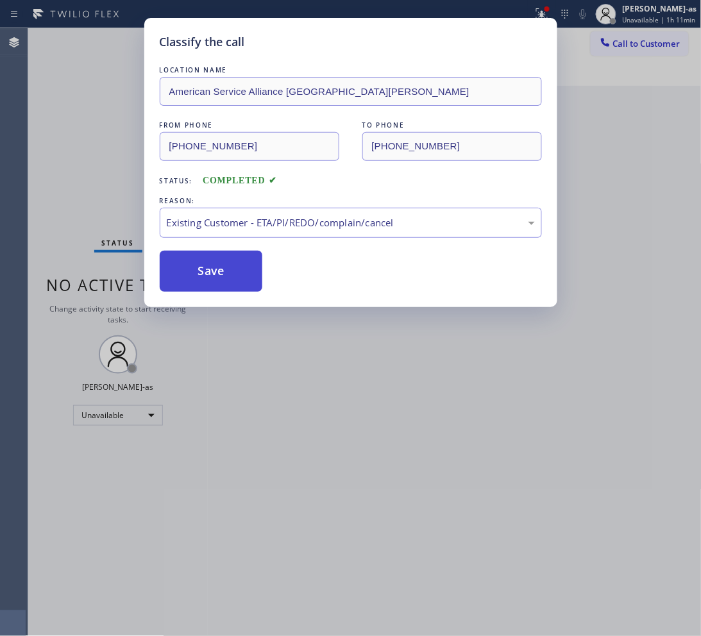
drag, startPoint x: 250, startPoint y: 281, endPoint x: 308, endPoint y: 191, distance: 106.8
click at [251, 278] on button "Save" at bounding box center [211, 271] width 103 height 41
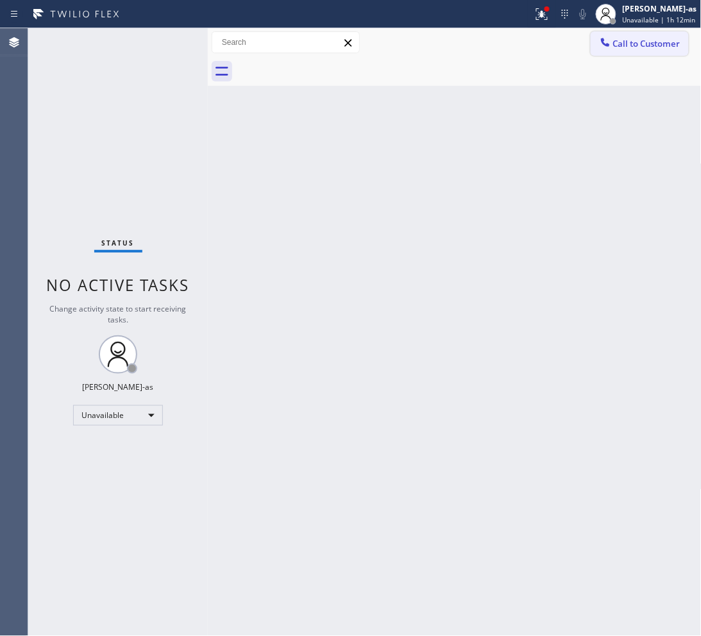
click at [620, 40] on span "Call to Customer" at bounding box center [646, 44] width 67 height 12
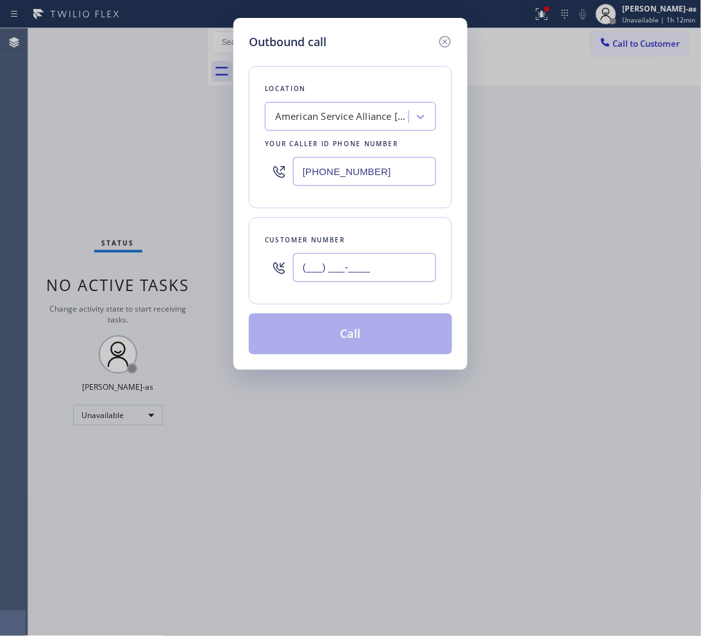
click at [377, 264] on input "(___) ___-____" at bounding box center [364, 267] width 143 height 29
paste input "702) 609-1046"
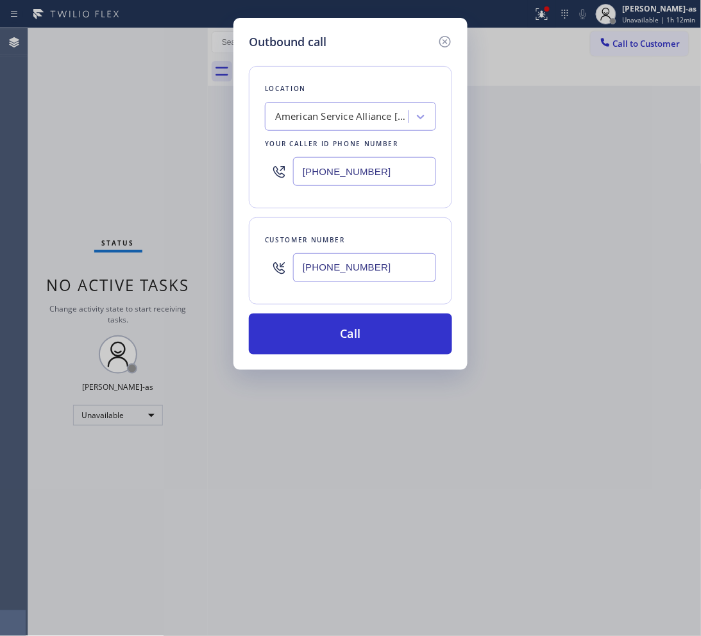
type input "(702) 609-1046"
click at [343, 169] on input "(805) 420-7474" at bounding box center [364, 171] width 143 height 29
click at [343, 168] on input "(805) 420-7474" at bounding box center [364, 171] width 143 height 29
paste input "949) 438-5263"
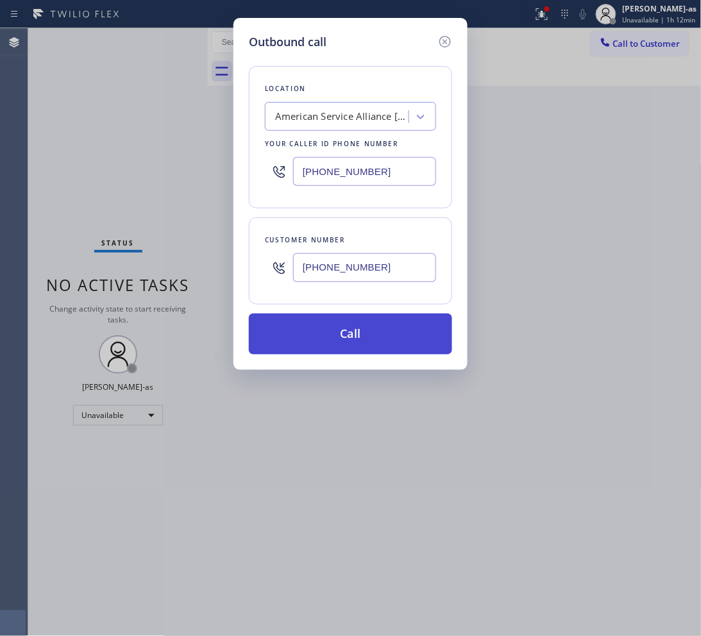
type input "(949) 438-5263"
click at [399, 332] on button "Call" at bounding box center [350, 334] width 203 height 41
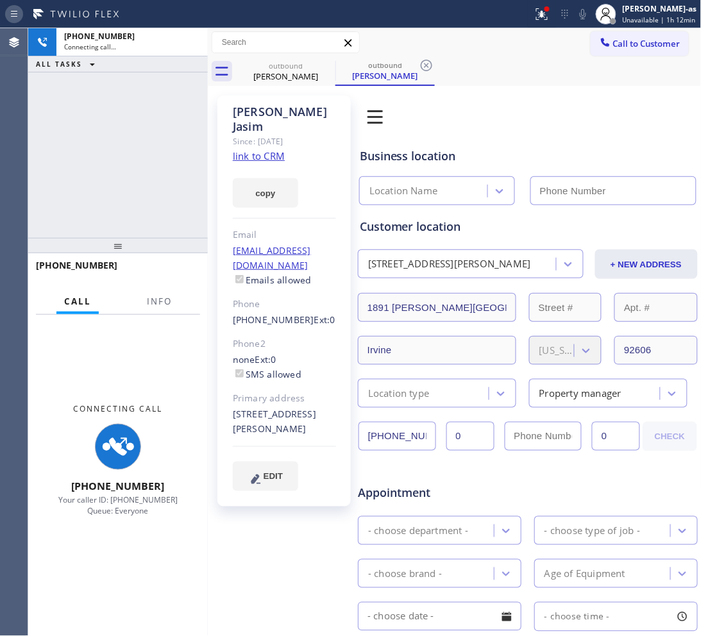
type input "(805) 420-7474"
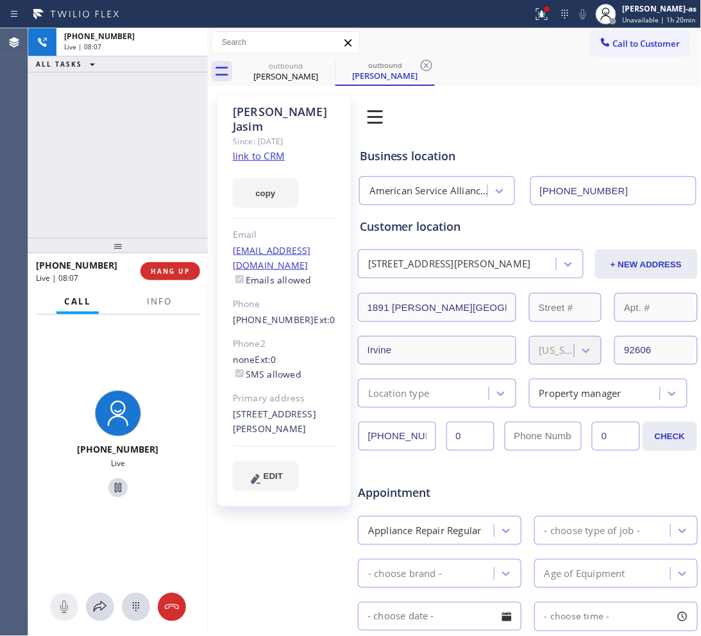
click at [158, 174] on div "+17026091046 Live | 08:07 ALL TASKS ALL TASKS ACTIVE TASKS TASKS IN WRAP UP" at bounding box center [118, 133] width 180 height 210
click at [92, 180] on div "+17026091046 Live | 08:11 ALL TASKS ALL TASKS ACTIVE TASKS TASKS IN WRAP UP" at bounding box center [118, 133] width 180 height 210
drag, startPoint x: 229, startPoint y: 287, endPoint x: 297, endPoint y: 289, distance: 68.1
click at [297, 289] on div "Amir Jasim Since: 20 may 2020 link to CRM copy Email ajasim@telluspowernorthame…" at bounding box center [283, 301] width 133 height 411
copy link "(702) 609-1046"
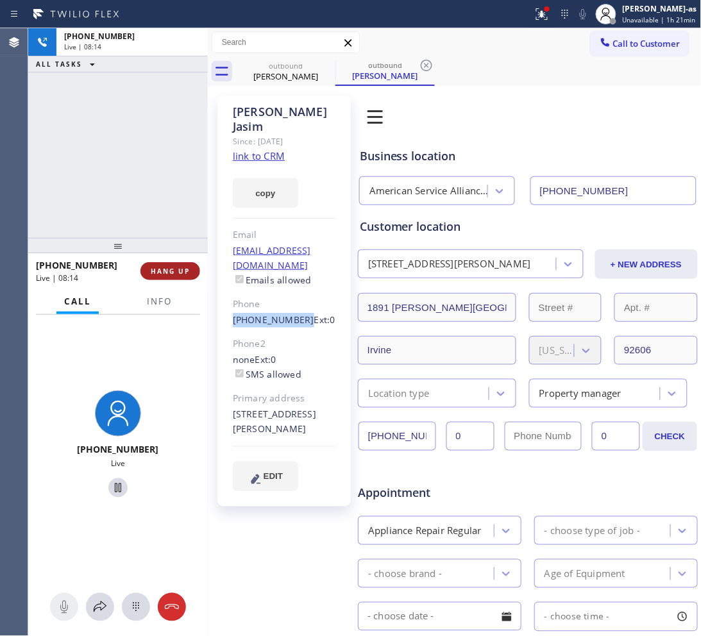
click at [149, 264] on button "HANG UP" at bounding box center [170, 271] width 60 height 18
drag, startPoint x: 184, startPoint y: 268, endPoint x: 184, endPoint y: 257, distance: 10.3
click at [184, 263] on button "HANG UP" at bounding box center [170, 271] width 60 height 18
drag, startPoint x: 119, startPoint y: 178, endPoint x: 122, endPoint y: 168, distance: 10.6
click at [119, 174] on div "+17026091046 Live | 08:22 ALL TASKS ALL TASKS ACTIVE TASKS TASKS IN WRAP UP" at bounding box center [118, 133] width 180 height 210
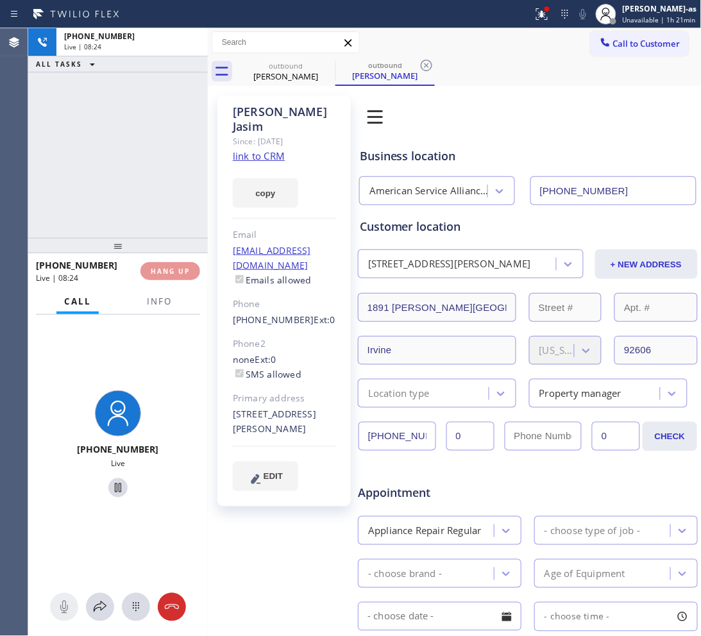
click at [170, 244] on div at bounding box center [118, 245] width 180 height 15
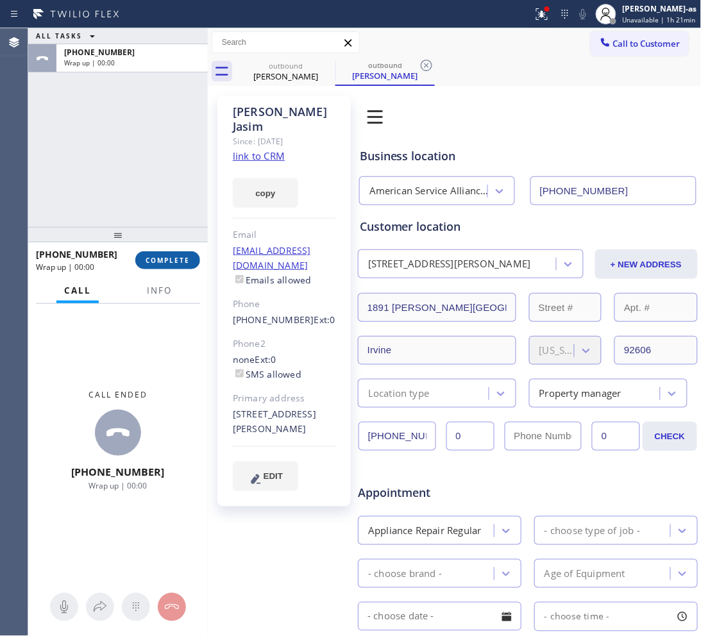
drag, startPoint x: 156, startPoint y: 262, endPoint x: 151, endPoint y: 266, distance: 6.8
click at [157, 260] on span "COMPLETE" at bounding box center [168, 260] width 44 height 9
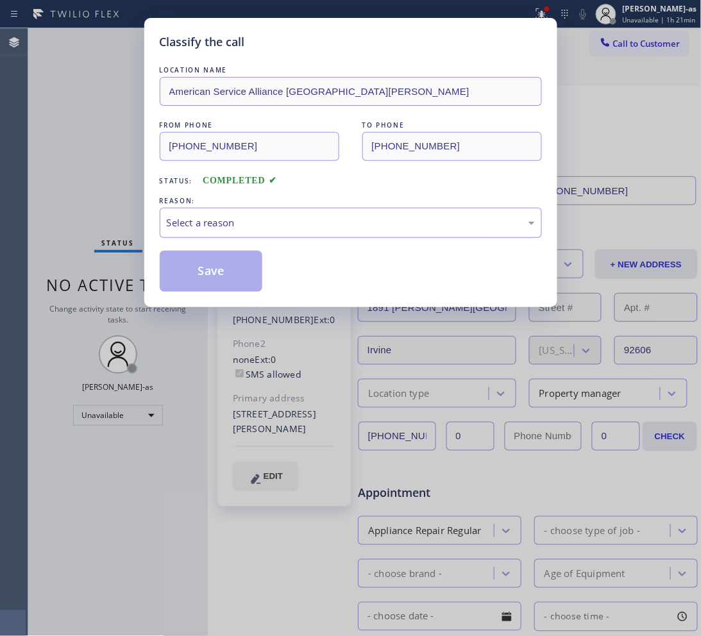
click at [268, 210] on div "Select a reason" at bounding box center [351, 223] width 382 height 30
click at [191, 276] on button "Save" at bounding box center [211, 271] width 103 height 41
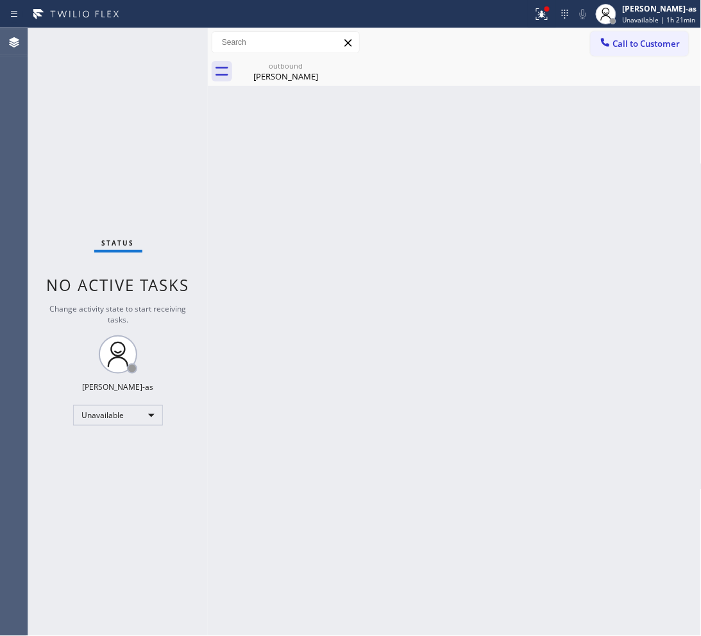
drag, startPoint x: 281, startPoint y: 71, endPoint x: 260, endPoint y: 420, distance: 350.3
click at [281, 71] on div "Amir Jasim" at bounding box center [285, 77] width 97 height 12
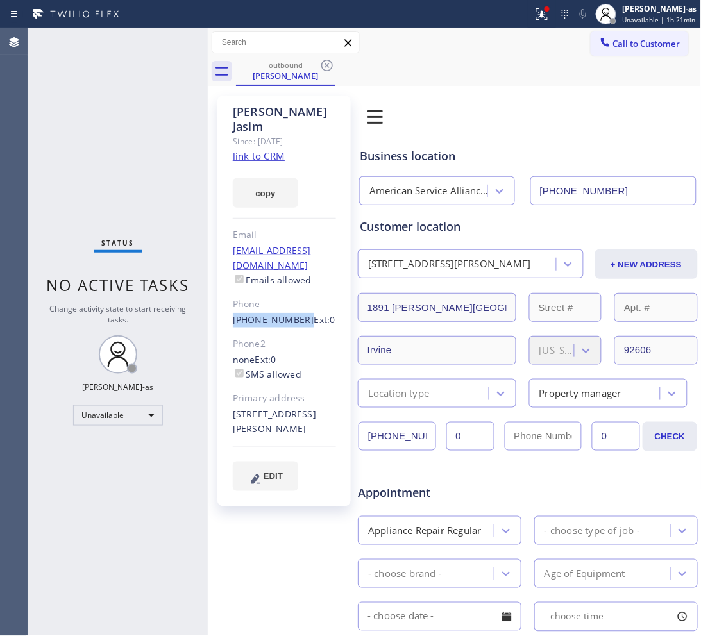
drag, startPoint x: 228, startPoint y: 286, endPoint x: 296, endPoint y: 293, distance: 68.3
click at [296, 293] on div "Amir Jasim Since: 20 may 2020 link to CRM copy Email ajasim@telluspowernorthame…" at bounding box center [283, 301] width 133 height 411
copy link "(702) 609-1046"
click at [613, 42] on span "Call to Customer" at bounding box center [646, 44] width 67 height 12
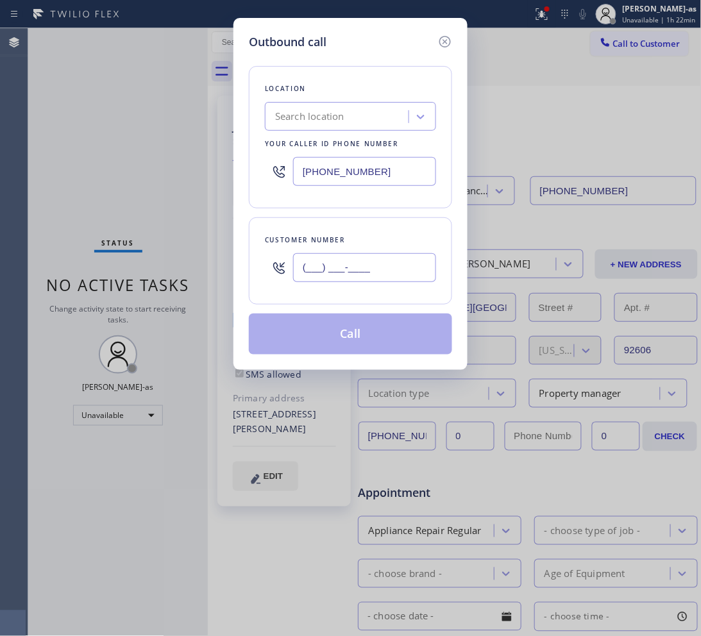
click at [353, 271] on input "(___) ___-____" at bounding box center [364, 267] width 143 height 29
paste input "702) 609-1046"
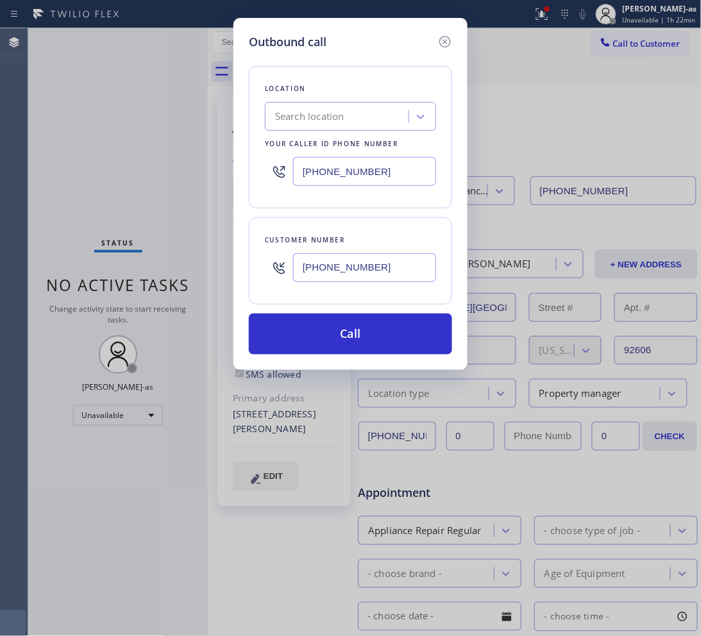
type input "(702) 609-1046"
click at [404, 171] on input "(805) 420-7474" at bounding box center [364, 171] width 143 height 29
paste input "949) 438-5263"
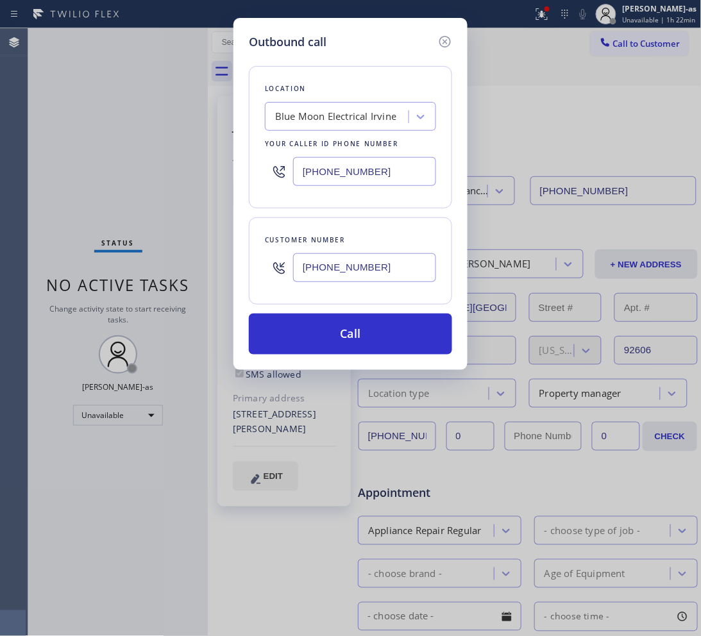
type input "(949) 438-5263"
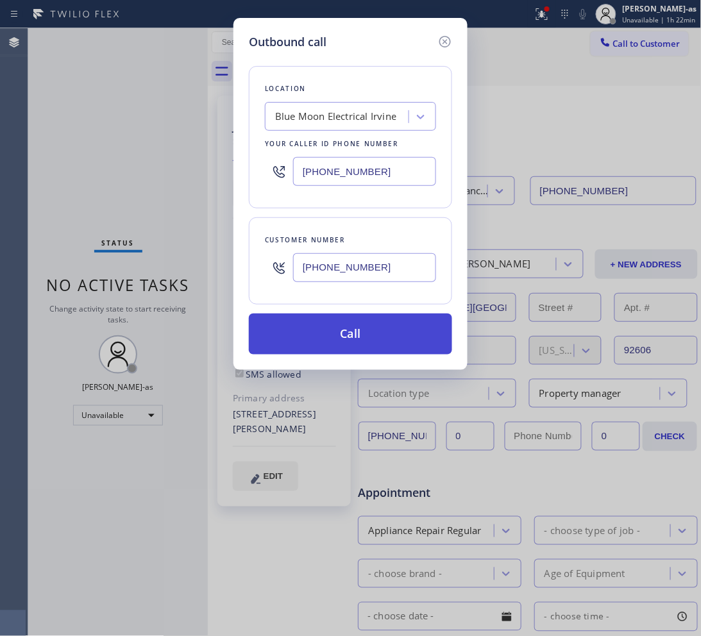
click at [373, 341] on button "Call" at bounding box center [350, 334] width 203 height 41
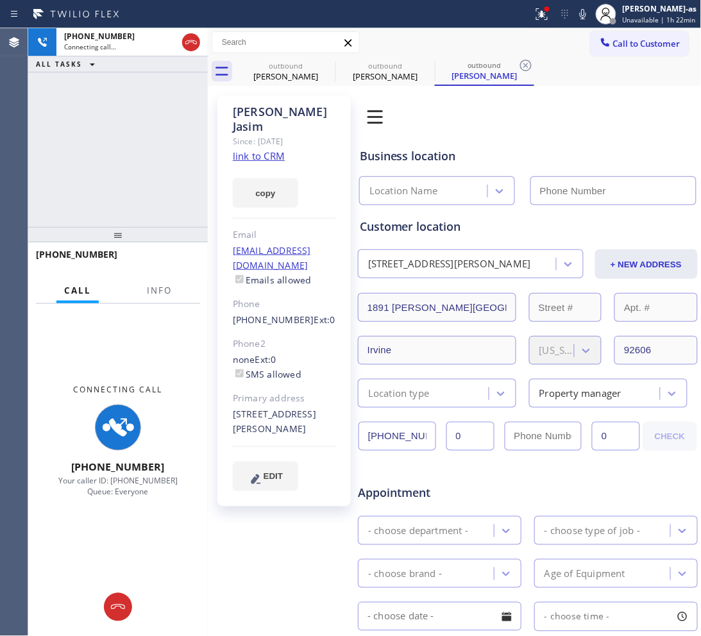
type input "(949) 438-5263"
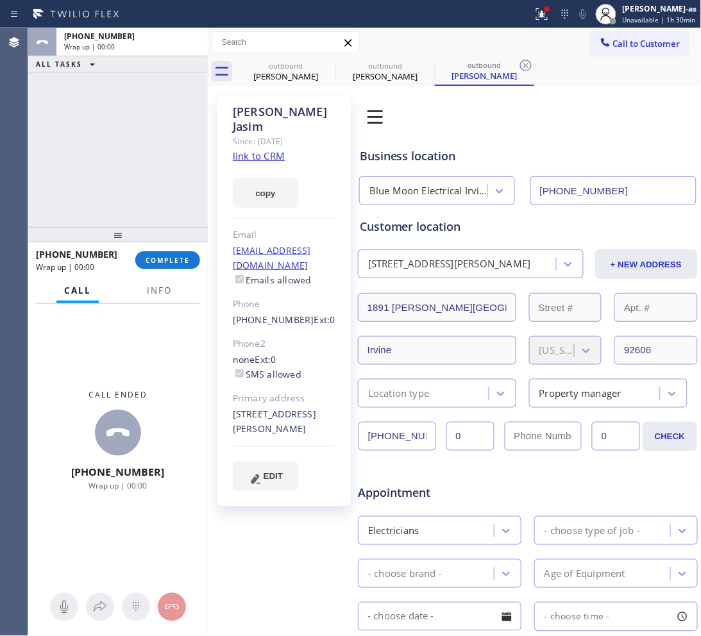
click at [114, 148] on div "ALL TASKS ALL TASKS ACTIVE TASKS TASKS IN WRAP UP +17026091046 Wrap up | 00:00" at bounding box center [118, 127] width 180 height 199
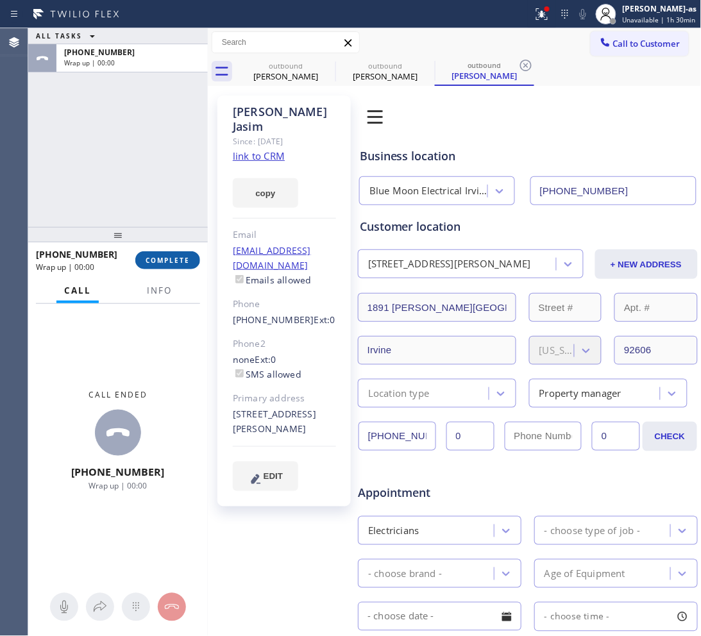
click at [169, 264] on span "COMPLETE" at bounding box center [168, 260] width 44 height 9
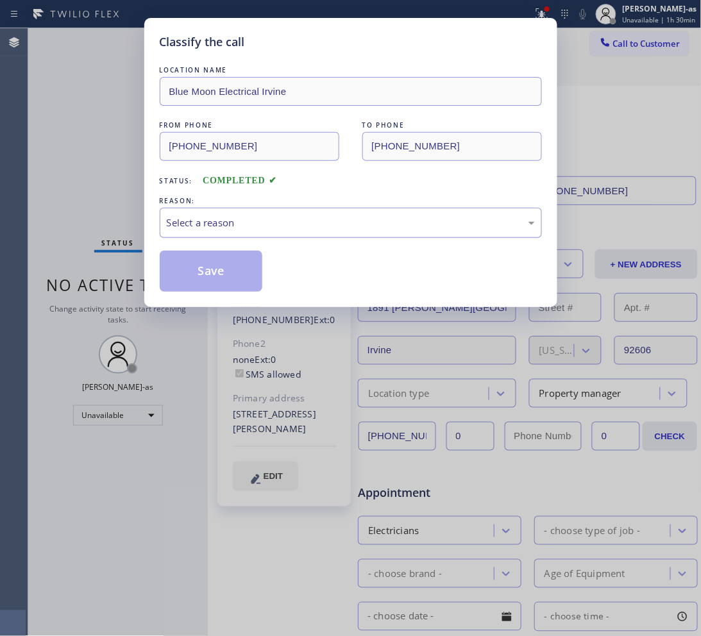
click at [206, 223] on div "Select a reason" at bounding box center [351, 223] width 368 height 15
drag, startPoint x: 228, startPoint y: 269, endPoint x: 228, endPoint y: 258, distance: 11.5
click at [228, 264] on button "Save" at bounding box center [211, 271] width 103 height 41
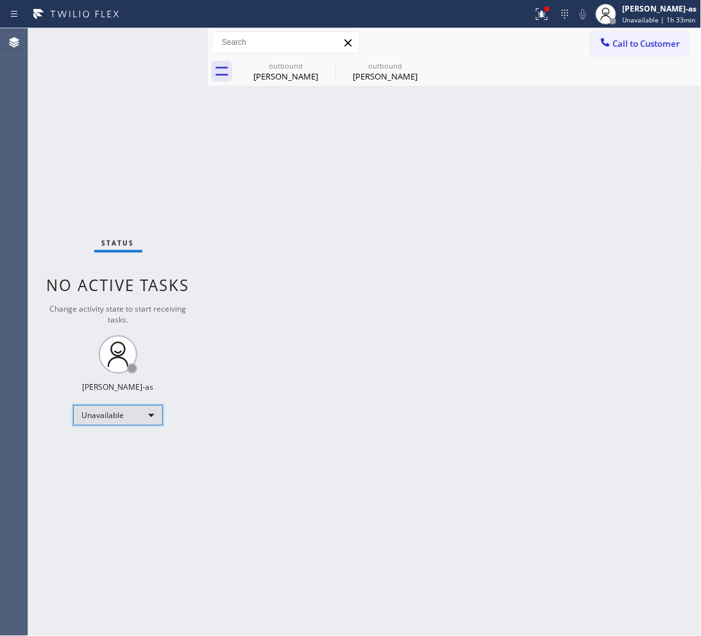
click at [124, 417] on div "Unavailable" at bounding box center [118, 415] width 90 height 21
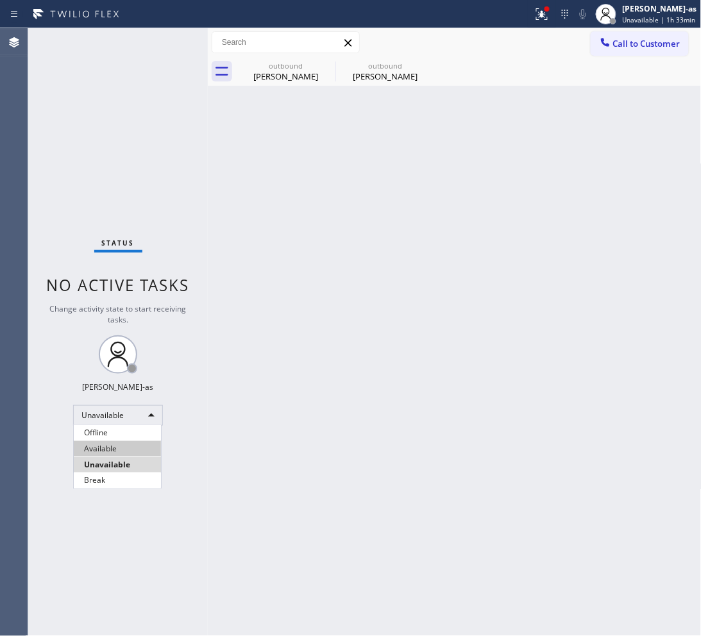
click at [126, 453] on li "Available" at bounding box center [117, 448] width 87 height 15
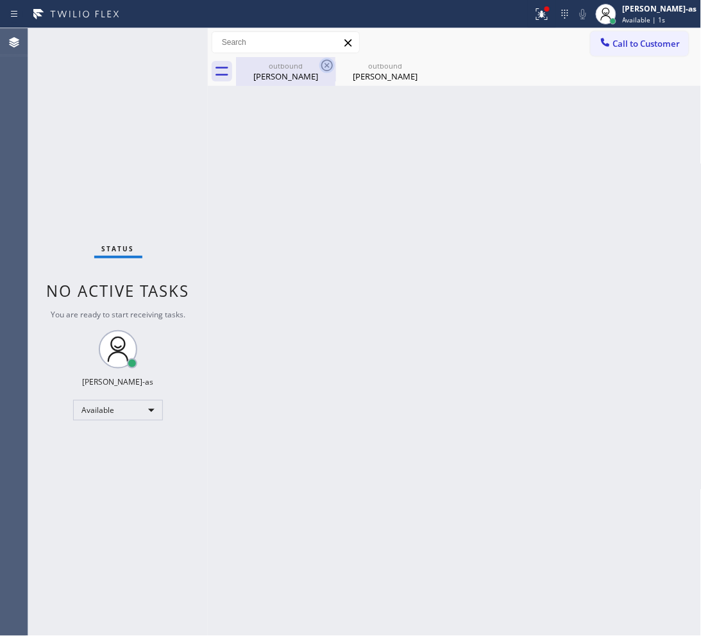
drag, startPoint x: 271, startPoint y: 78, endPoint x: 319, endPoint y: 68, distance: 49.1
click at [273, 78] on div "Amir Jasim" at bounding box center [285, 77] width 97 height 12
type input "(805) 420-7474"
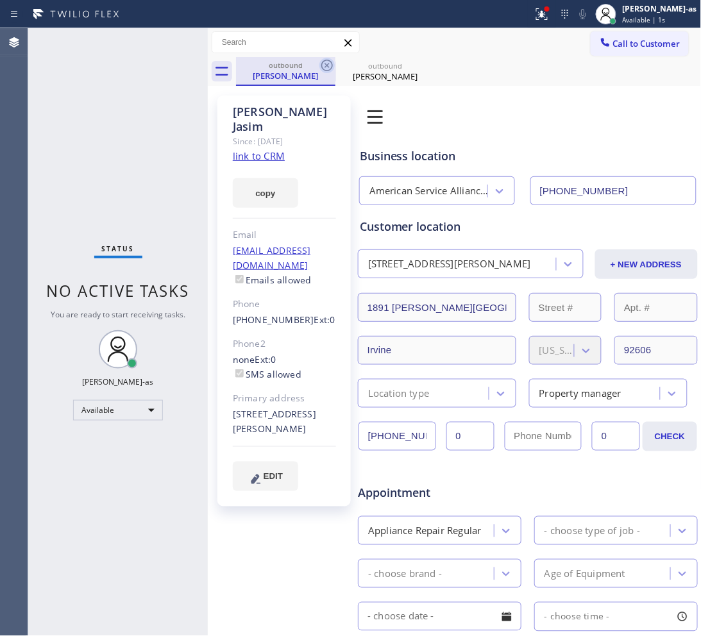
click at [326, 64] on icon at bounding box center [327, 66] width 12 height 12
type input "(949) 438-5263"
click at [0, 0] on icon at bounding box center [0, 0] width 0 height 0
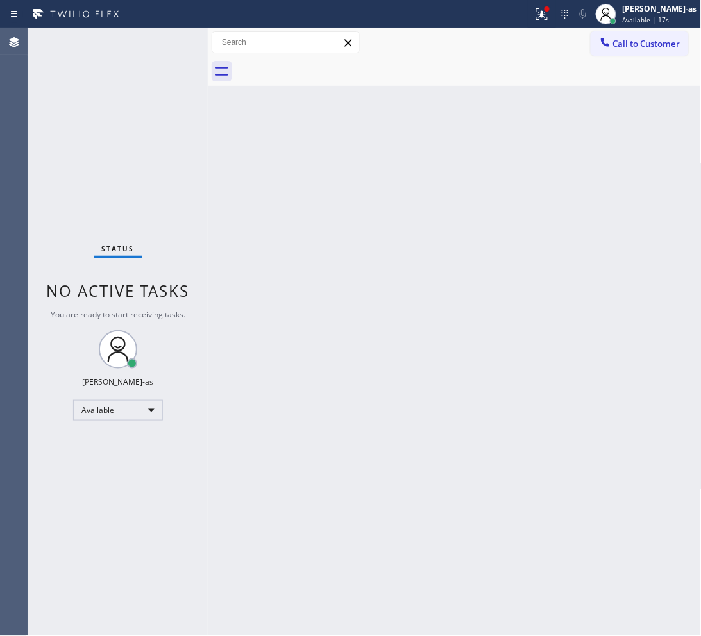
click at [142, 159] on div "Status No active tasks You are ready to start receiving tasks. Jesica Jumao-as …" at bounding box center [118, 332] width 180 height 608
click at [632, 52] on button "Call to Customer" at bounding box center [640, 43] width 98 height 24
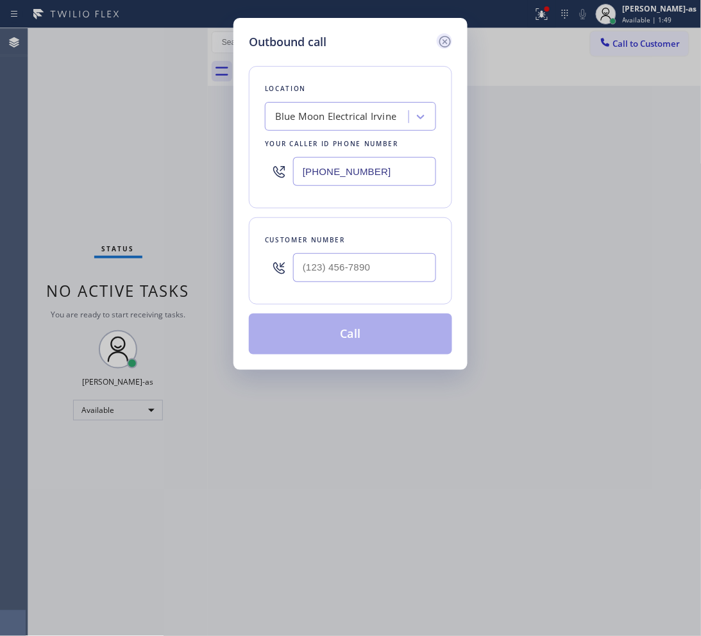
drag, startPoint x: 447, startPoint y: 40, endPoint x: 496, endPoint y: 40, distance: 49.4
click at [448, 40] on icon at bounding box center [445, 41] width 15 height 15
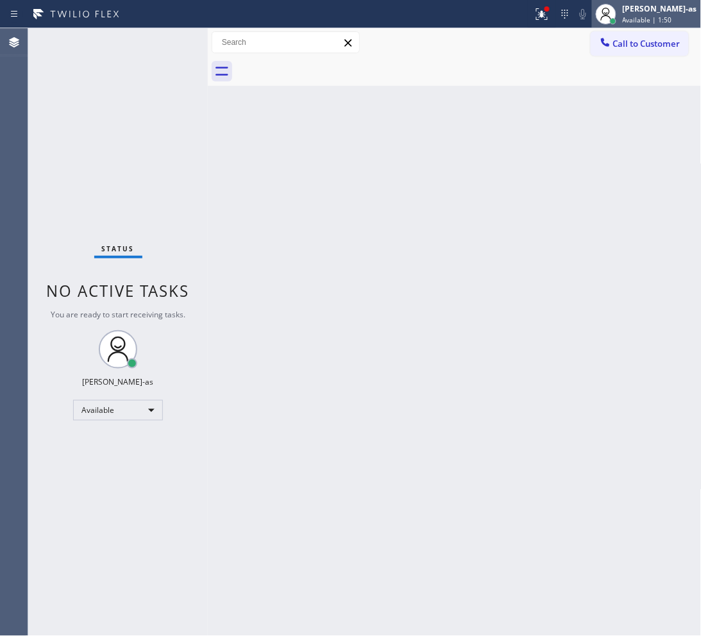
drag, startPoint x: 636, startPoint y: 15, endPoint x: 639, endPoint y: 34, distance: 19.5
click at [636, 16] on div "Jesica Jumao-as Available | 1:50" at bounding box center [660, 14] width 81 height 22
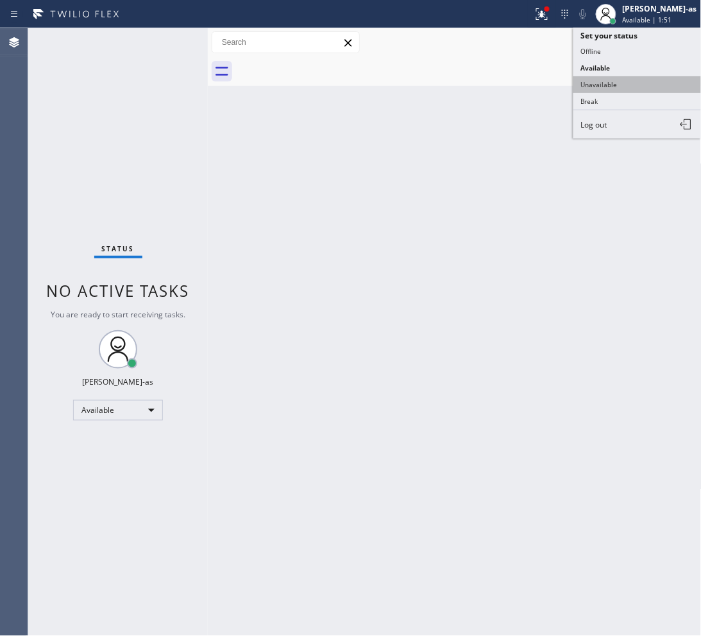
type input "(949) 438-5263"
click at [609, 81] on button "Unavailable" at bounding box center [638, 84] width 128 height 17
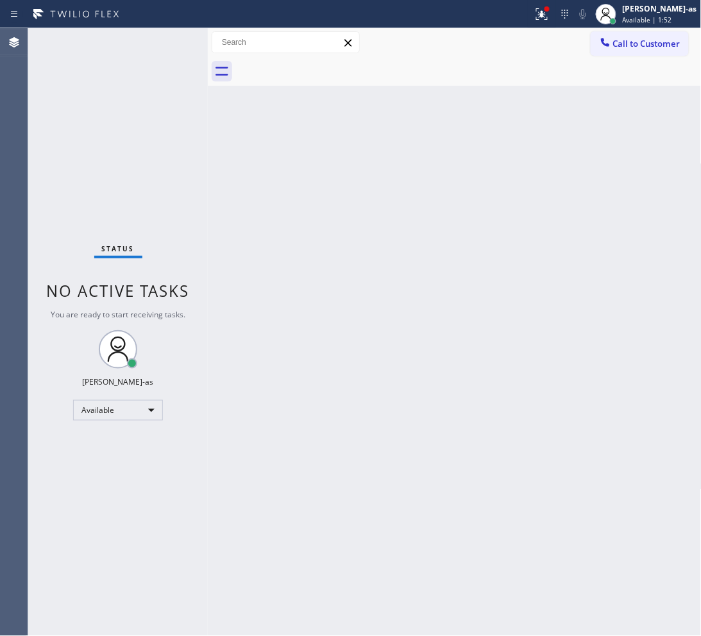
click at [634, 39] on span "Call to Customer" at bounding box center [646, 44] width 67 height 12
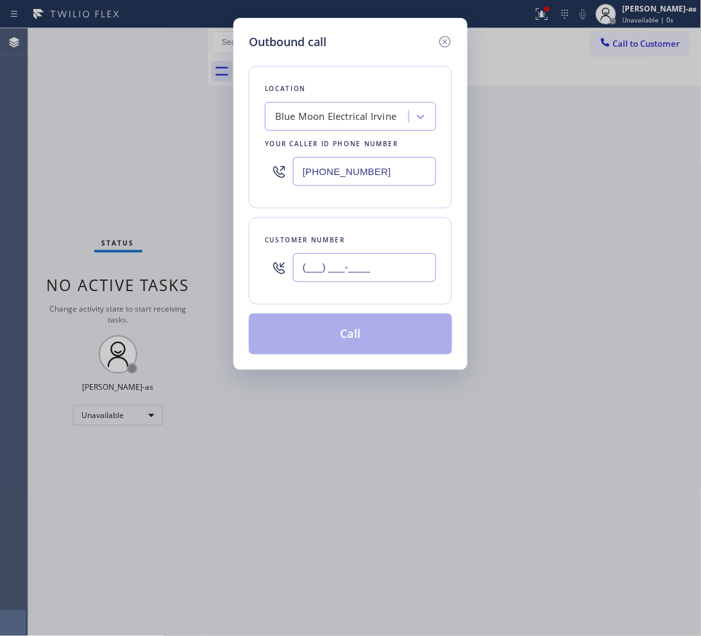
click at [388, 279] on input "(___) ___-____" at bounding box center [364, 267] width 143 height 29
paste input "805) 708-2705"
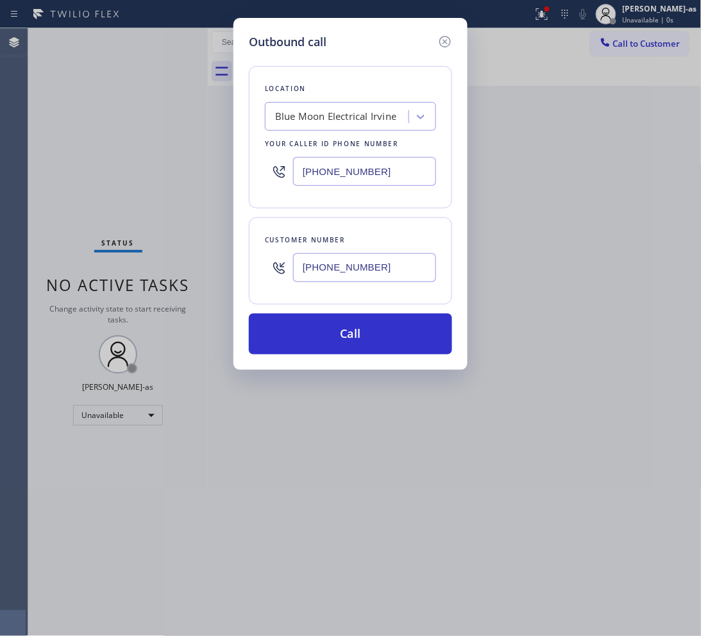
type input "(805) 708-2705"
click at [388, 170] on input "(949) 438-5263" at bounding box center [364, 171] width 143 height 29
paste input "805) 420-7474"
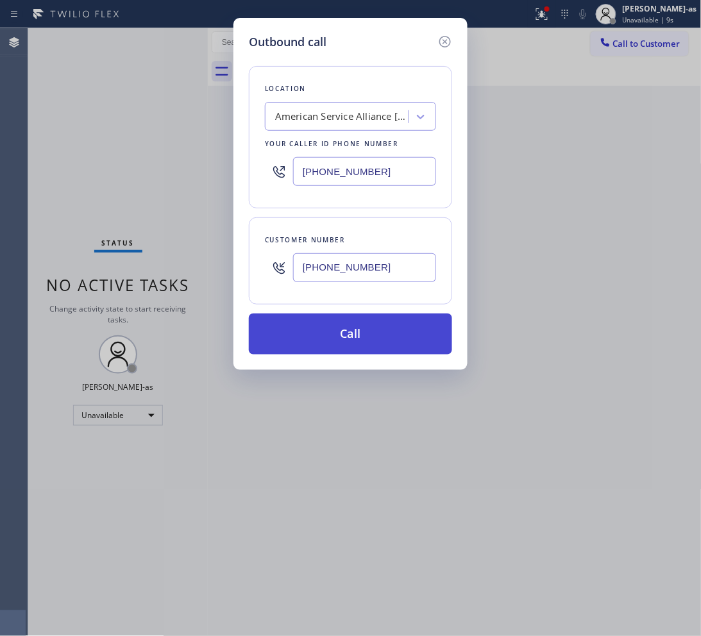
type input "(805) 420-7474"
click at [379, 340] on button "Call" at bounding box center [350, 334] width 203 height 41
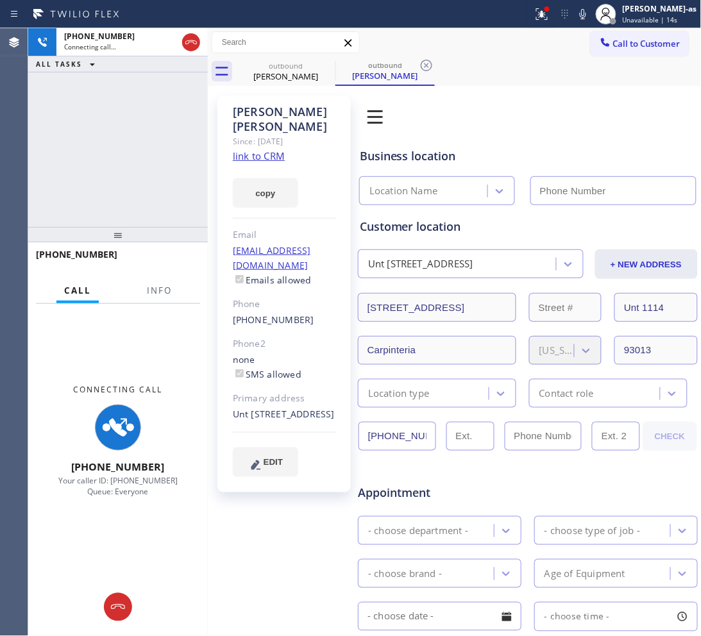
type input "(805) 420-7474"
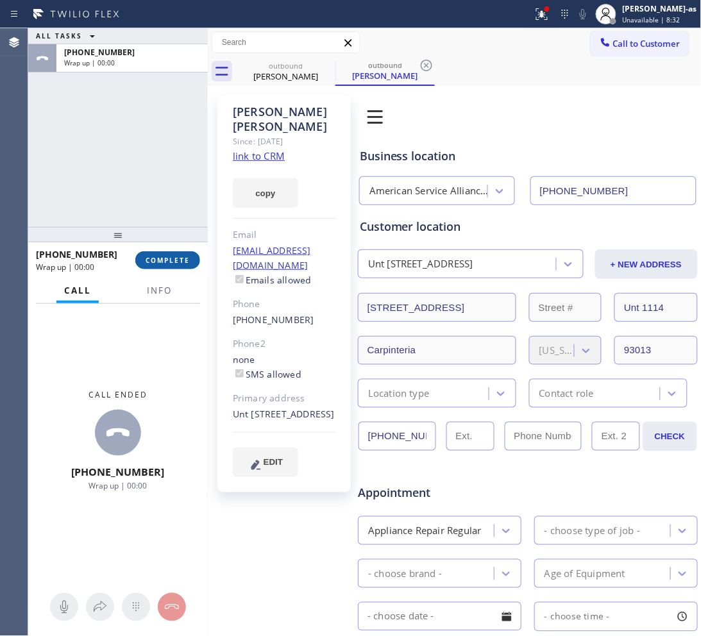
drag, startPoint x: 132, startPoint y: 249, endPoint x: 160, endPoint y: 268, distance: 34.2
click at [133, 249] on div "+18057082705 Wrap up | 00:00" at bounding box center [85, 260] width 99 height 33
click at [161, 264] on span "COMPLETE" at bounding box center [168, 260] width 44 height 9
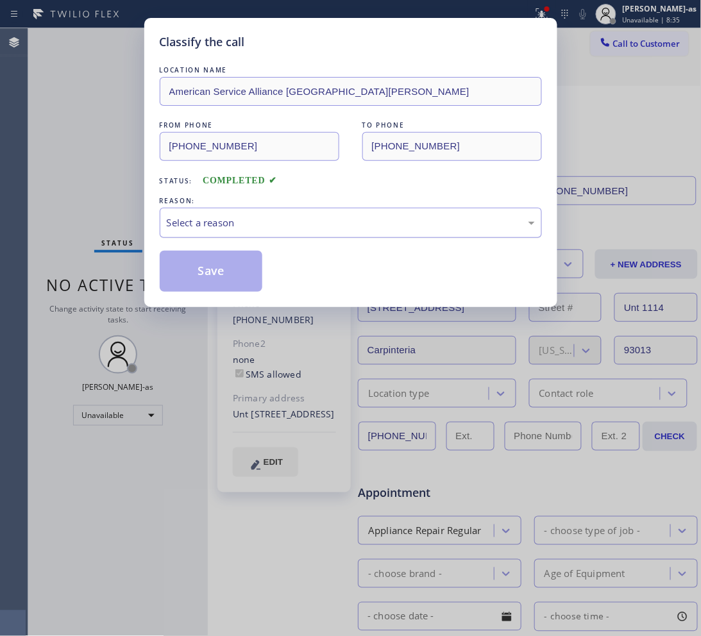
click at [293, 228] on div "Select a reason" at bounding box center [351, 223] width 368 height 15
drag, startPoint x: 249, startPoint y: 280, endPoint x: 239, endPoint y: 273, distance: 11.9
click at [246, 278] on button "Save" at bounding box center [211, 271] width 103 height 41
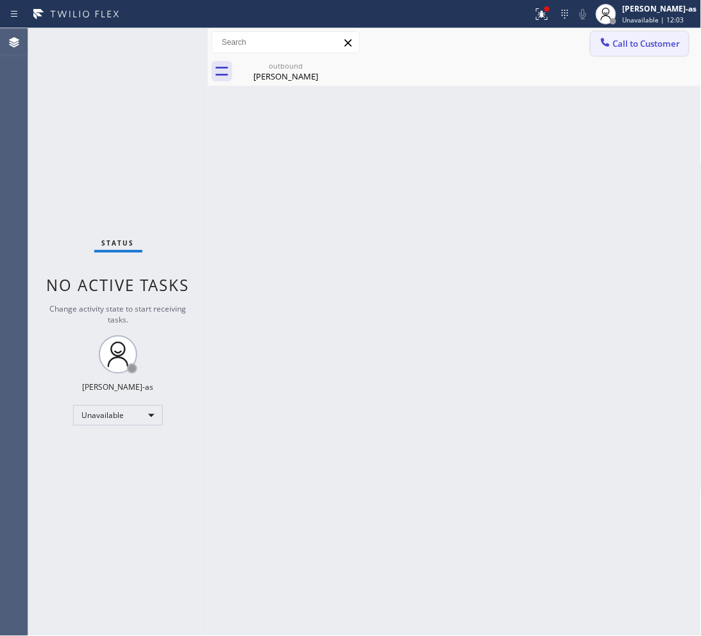
click at [630, 52] on button "Call to Customer" at bounding box center [640, 43] width 98 height 24
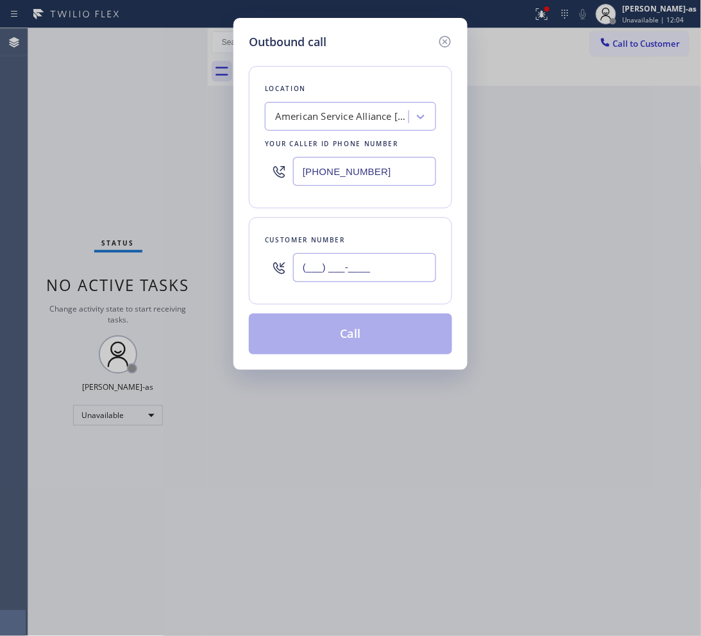
click at [379, 258] on input "(___) ___-____" at bounding box center [364, 267] width 143 height 29
paste input "719) 337-5868"
type input "(719) 337-5868"
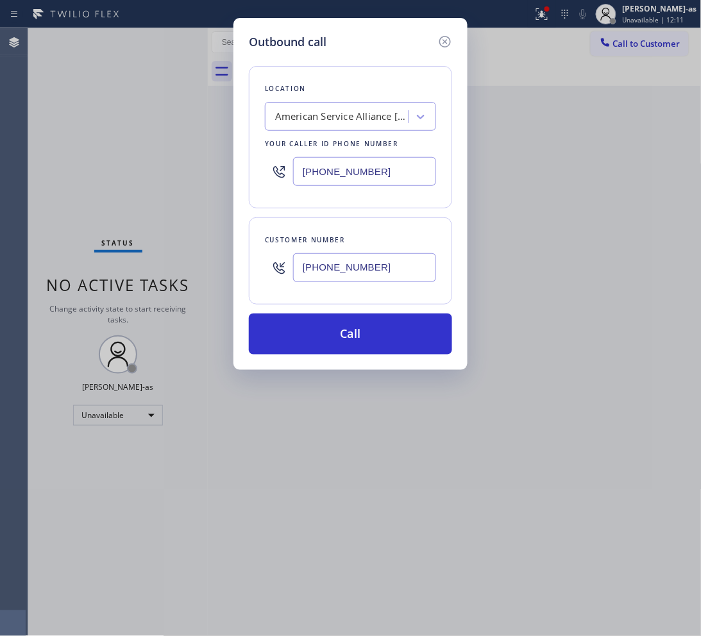
click at [346, 171] on input "(805) 420-7474" at bounding box center [364, 171] width 143 height 29
click at [345, 172] on input "(805) 420-7474" at bounding box center [364, 171] width 143 height 29
paste input "720) 307-7285"
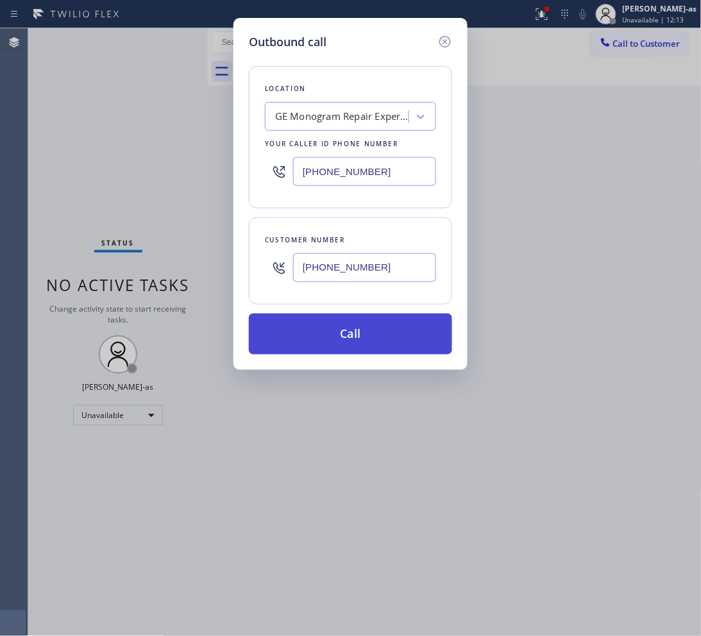
type input "(720) 307-7285"
click at [351, 346] on button "Call" at bounding box center [350, 334] width 203 height 41
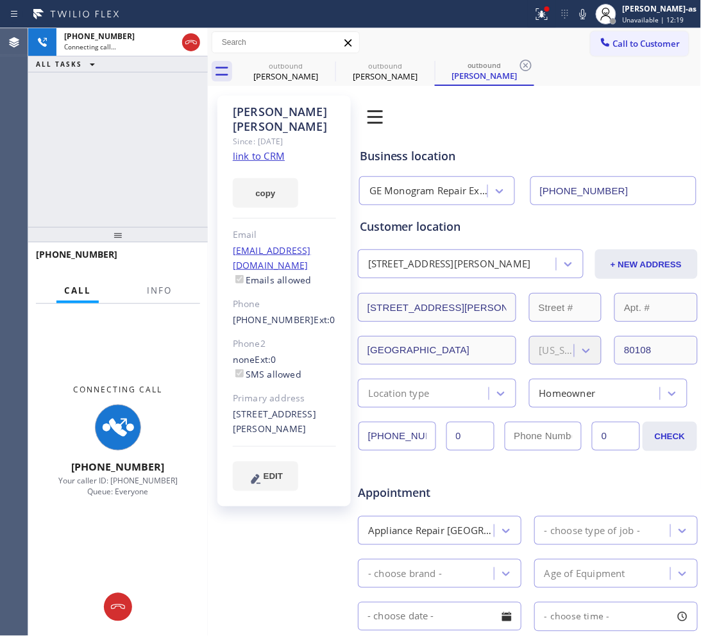
type input "(720) 307-7285"
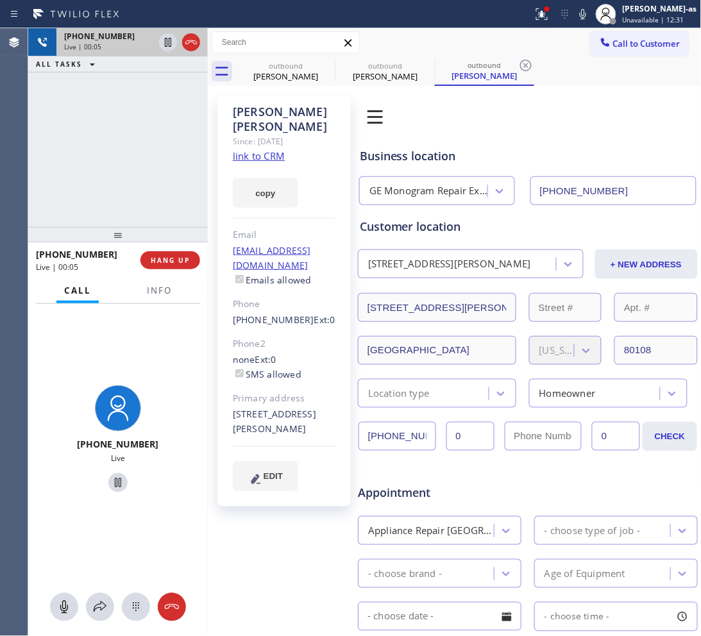
click at [201, 47] on div at bounding box center [180, 42] width 46 height 28
drag, startPoint x: 152, startPoint y: 178, endPoint x: 155, endPoint y: 194, distance: 17.0
click at [149, 178] on div "+17193375868 Live | 00:05 ALL TASKS ALL TASKS ACTIVE TASKS TASKS IN WRAP UP" at bounding box center [118, 127] width 180 height 199
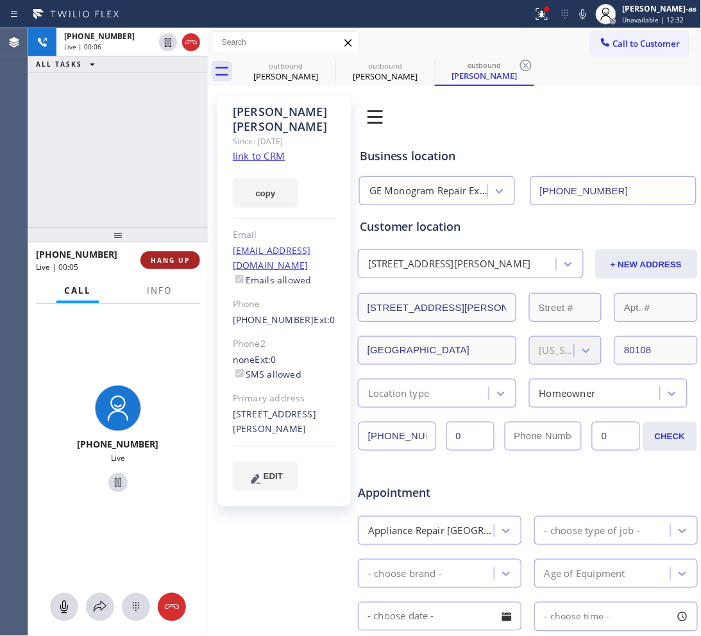
click at [174, 255] on button "HANG UP" at bounding box center [170, 260] width 60 height 18
click at [168, 235] on div at bounding box center [118, 234] width 180 height 15
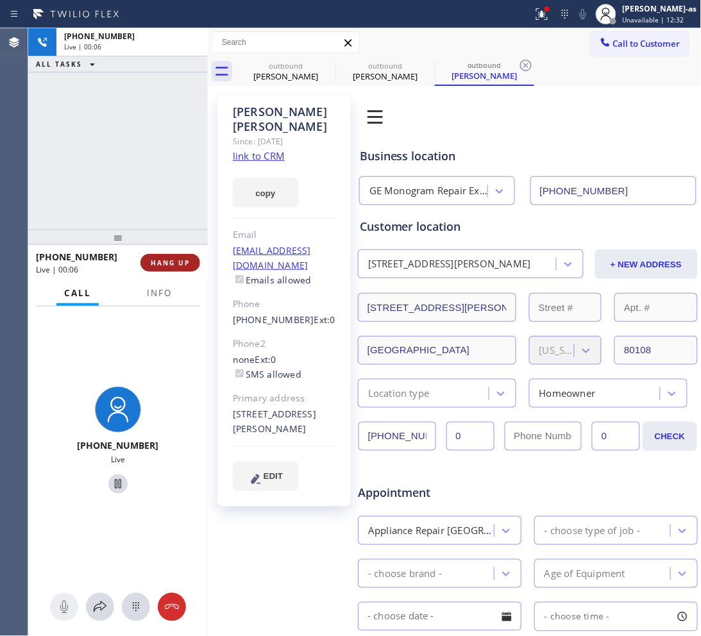
click at [185, 264] on span "HANG UP" at bounding box center [170, 263] width 39 height 9
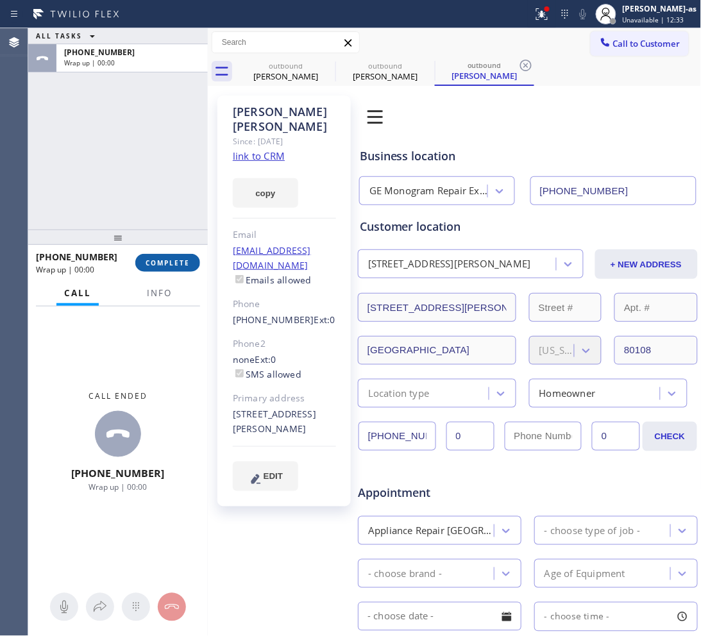
click at [185, 264] on span "COMPLETE" at bounding box center [168, 263] width 44 height 9
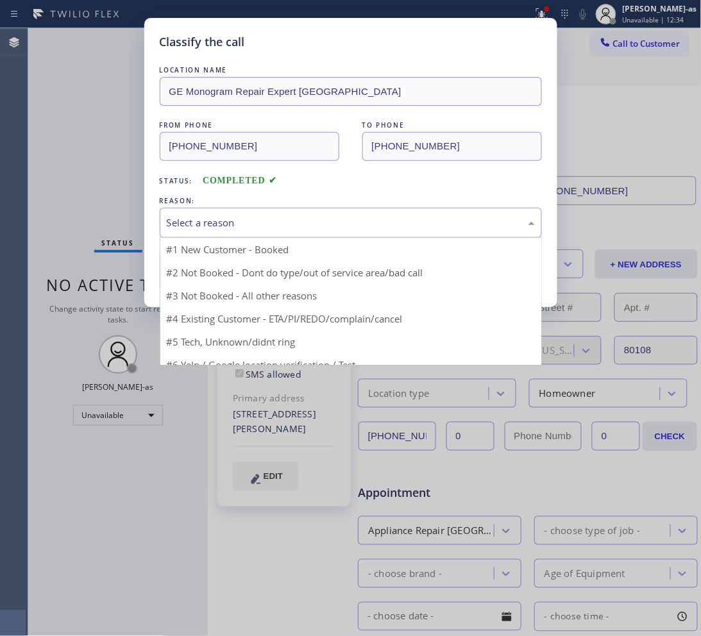
click at [310, 219] on div "Select a reason" at bounding box center [351, 223] width 368 height 15
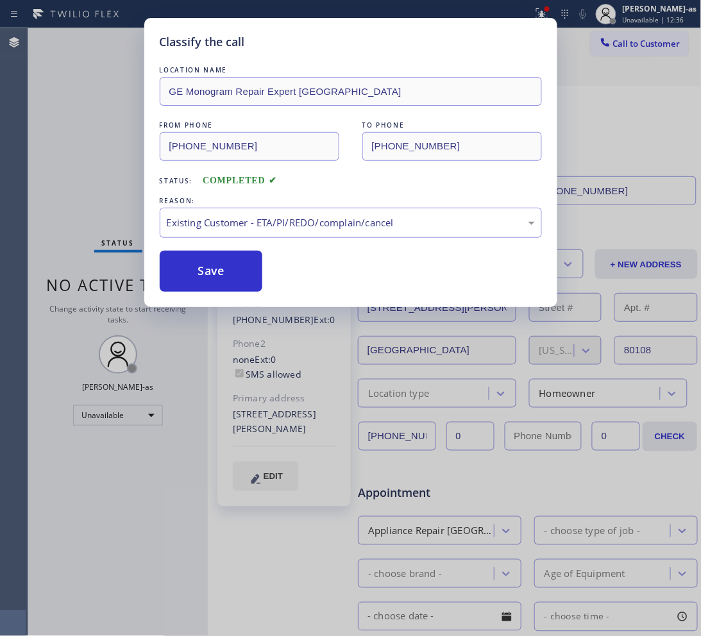
drag, startPoint x: 235, startPoint y: 264, endPoint x: 674, endPoint y: 491, distance: 494.1
click at [241, 268] on button "Save" at bounding box center [211, 271] width 103 height 41
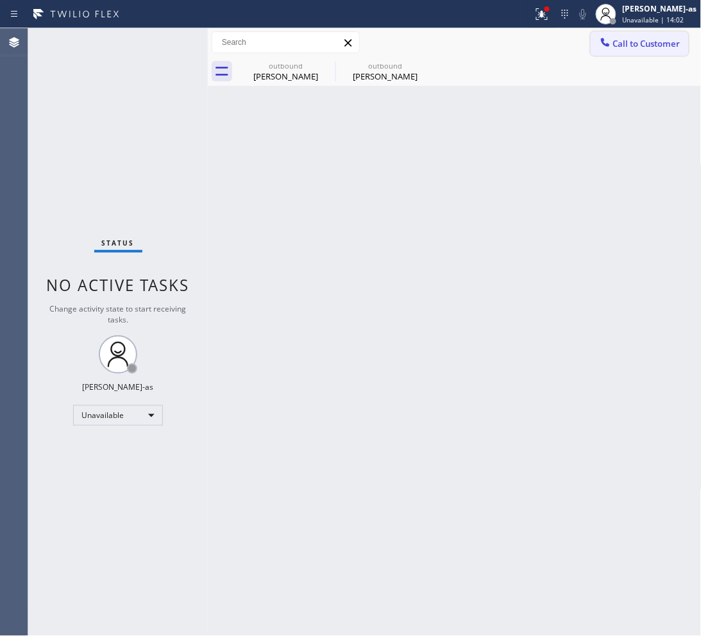
click at [633, 43] on span "Call to Customer" at bounding box center [646, 44] width 67 height 12
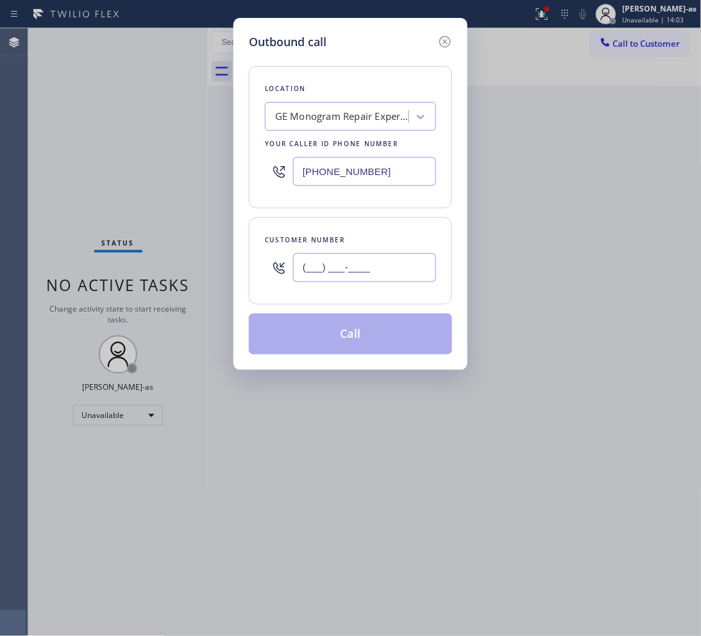
click at [390, 273] on input "(___) ___-____" at bounding box center [364, 267] width 143 height 29
paste input "360) 319-3064"
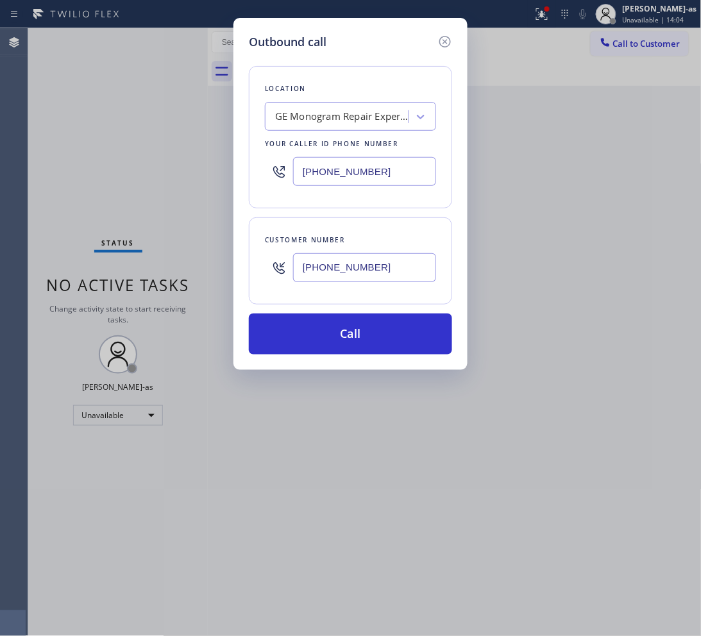
type input "(360) 319-3064"
click at [380, 176] on input "(720) 307-7285" at bounding box center [364, 171] width 143 height 29
paste input "855) 340-1313"
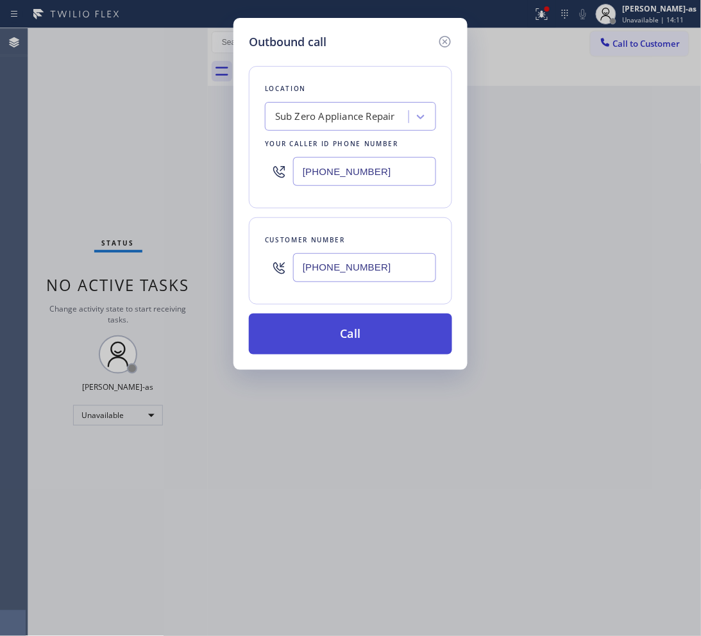
type input "(855) 340-1313"
click at [336, 338] on button "Call" at bounding box center [350, 334] width 203 height 41
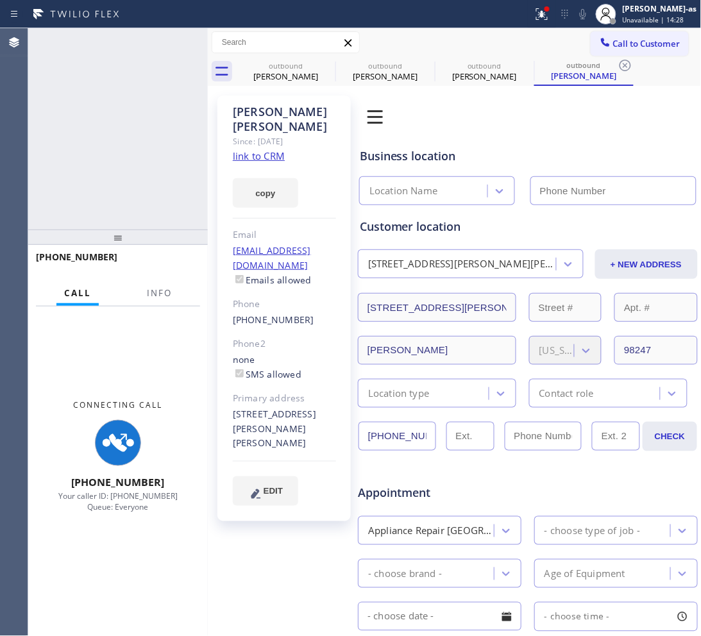
type input "(855) 340-1313"
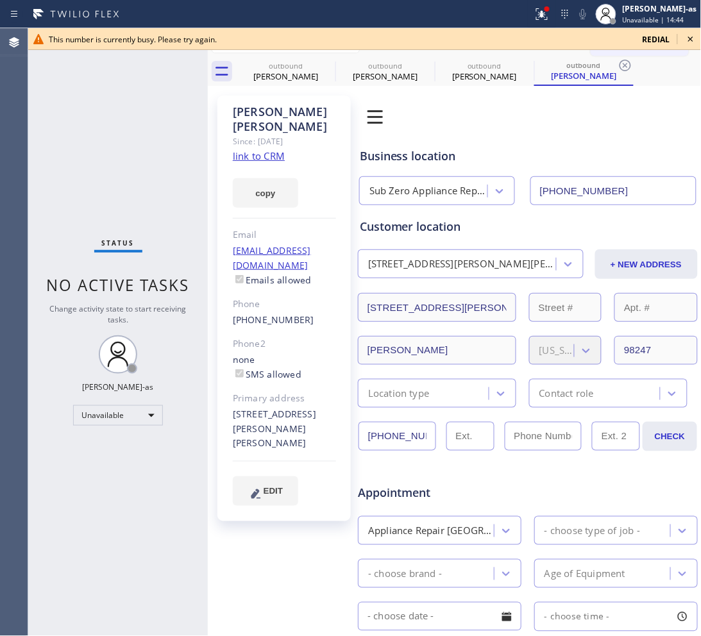
click at [137, 232] on div "Status No active tasks Change activity state to start receiving tasks. [PERSON_…" at bounding box center [118, 332] width 180 height 608
click at [268, 78] on div "Pamela Gardner" at bounding box center [285, 77] width 97 height 12
type input "(805) 420-7474"
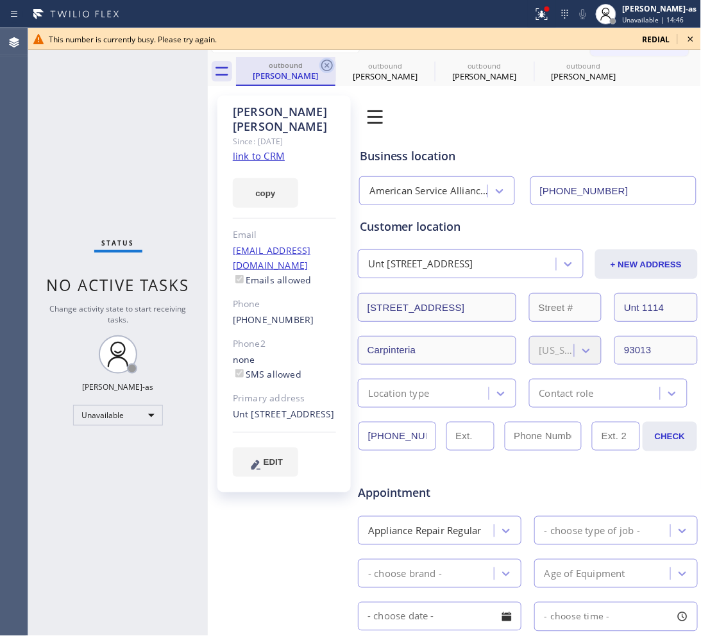
click at [322, 61] on icon at bounding box center [326, 65] width 15 height 15
click at [0, 0] on icon at bounding box center [0, 0] width 0 height 0
click at [520, 62] on icon at bounding box center [526, 66] width 12 height 12
click at [0, 0] on icon at bounding box center [0, 0] width 0 height 0
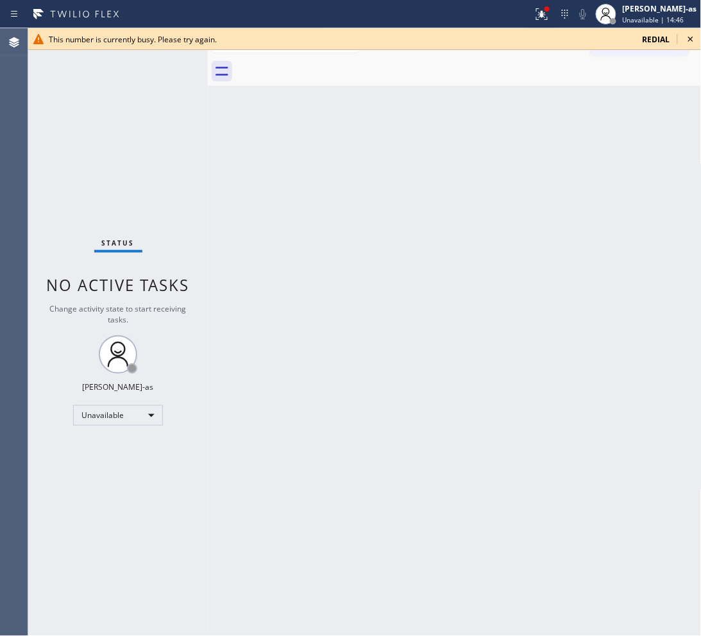
click at [323, 62] on div at bounding box center [469, 71] width 466 height 29
click at [693, 40] on icon at bounding box center [690, 38] width 15 height 15
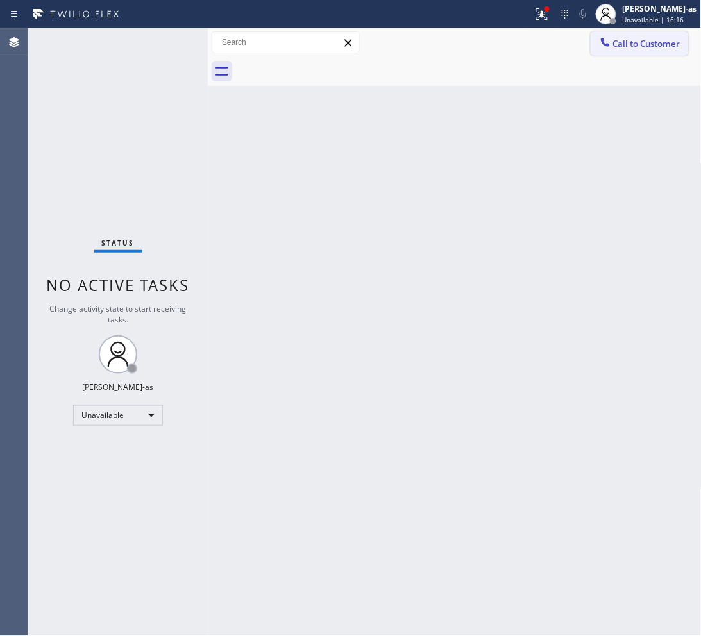
click at [615, 46] on span "Call to Customer" at bounding box center [646, 44] width 67 height 12
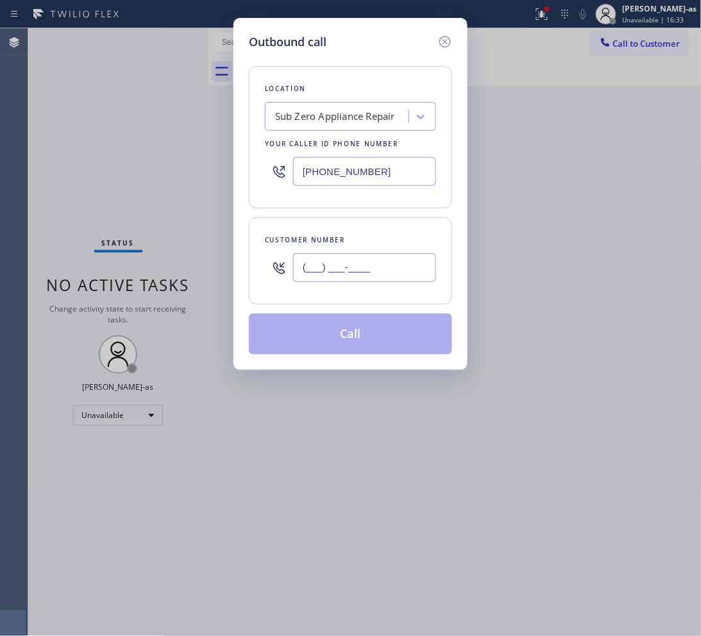
click at [361, 269] on input "(___) ___-____" at bounding box center [364, 267] width 143 height 29
paste input "3106"
click at [361, 270] on input "(___) ___-3106" at bounding box center [364, 267] width 143 height 29
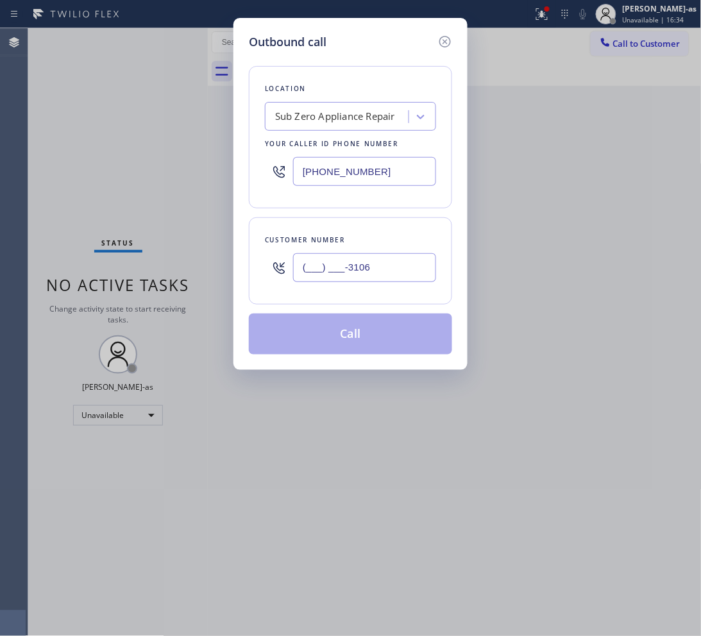
click at [361, 270] on input "(___) ___-3106" at bounding box center [364, 267] width 143 height 29
paste input "310) 678-6431"
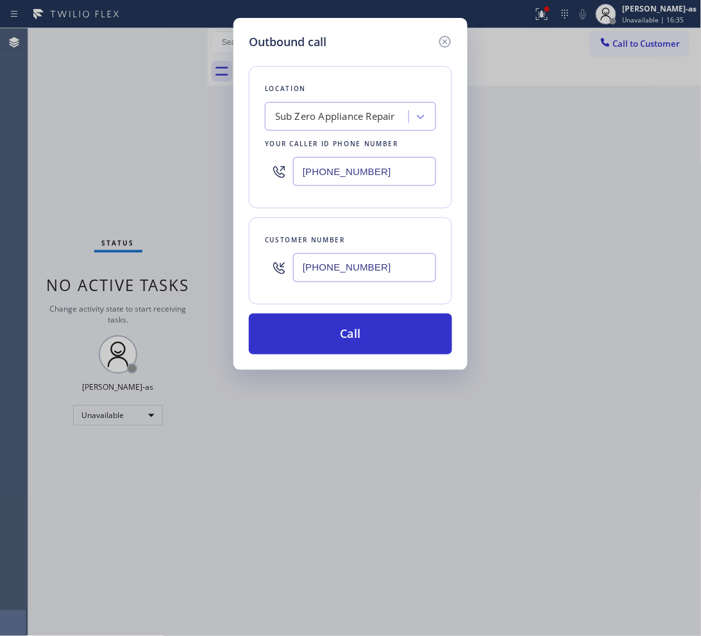
type input "(310) 678-6431"
click at [396, 171] on input "(855) 340-1313" at bounding box center [364, 171] width 143 height 29
click at [395, 173] on input "(855) 340-1313" at bounding box center [364, 171] width 143 height 29
paste input "657) 900-5017"
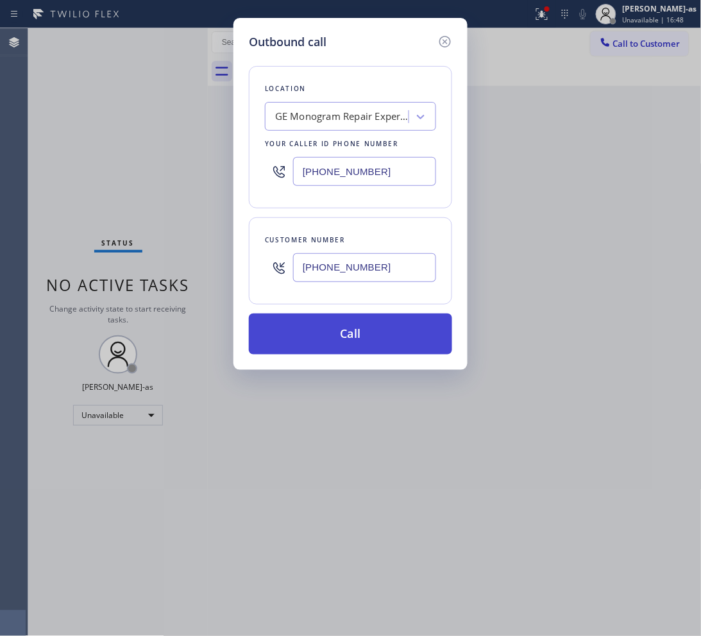
type input "(657) 900-5017"
click at [351, 336] on button "Call" at bounding box center [350, 334] width 203 height 41
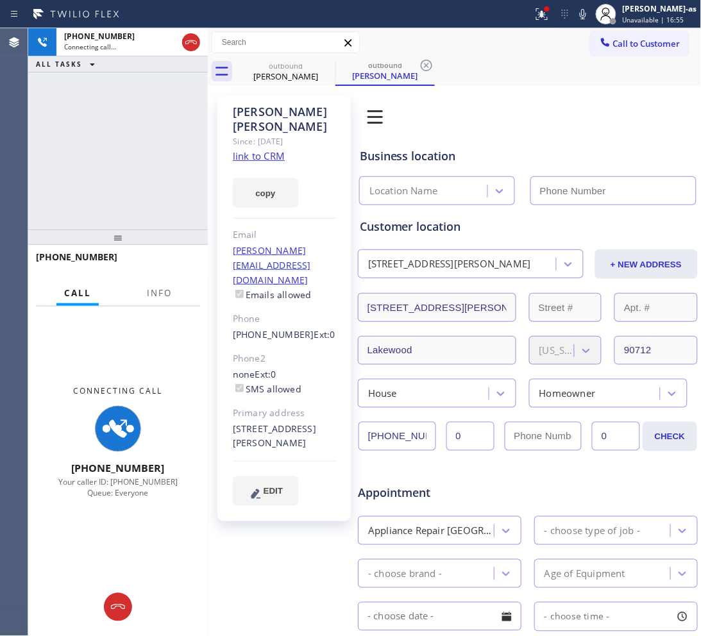
type input "(657) 900-5017"
click at [159, 290] on span "Info" at bounding box center [159, 293] width 25 height 12
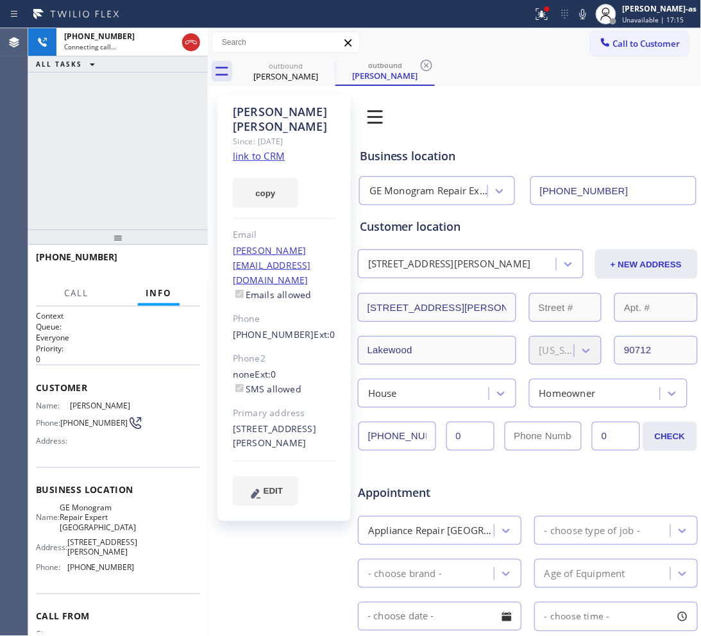
click at [162, 128] on div "+13106786431 Connecting call… ALL TASKS ALL TASKS ACTIVE TASKS TASKS IN WRAP UP" at bounding box center [118, 128] width 180 height 201
click at [276, 149] on link "link to CRM" at bounding box center [259, 155] width 52 height 13
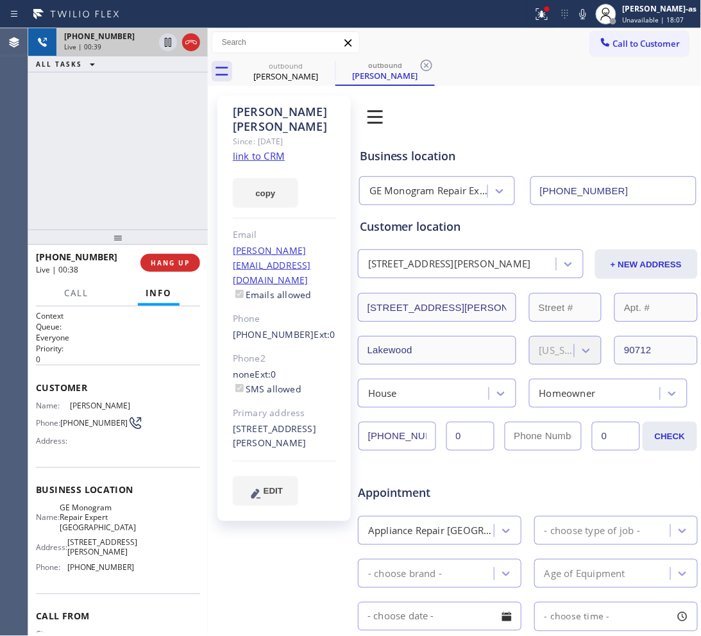
click at [180, 46] on div at bounding box center [180, 42] width 46 height 28
click at [191, 46] on icon at bounding box center [190, 42] width 15 height 15
drag, startPoint x: 152, startPoint y: 187, endPoint x: 162, endPoint y: 222, distance: 36.7
click at [152, 191] on div "+13106786431 Live | 00:40 ALL TASKS ALL TASKS ACTIVE TASKS TASKS IN WRAP UP" at bounding box center [118, 128] width 180 height 201
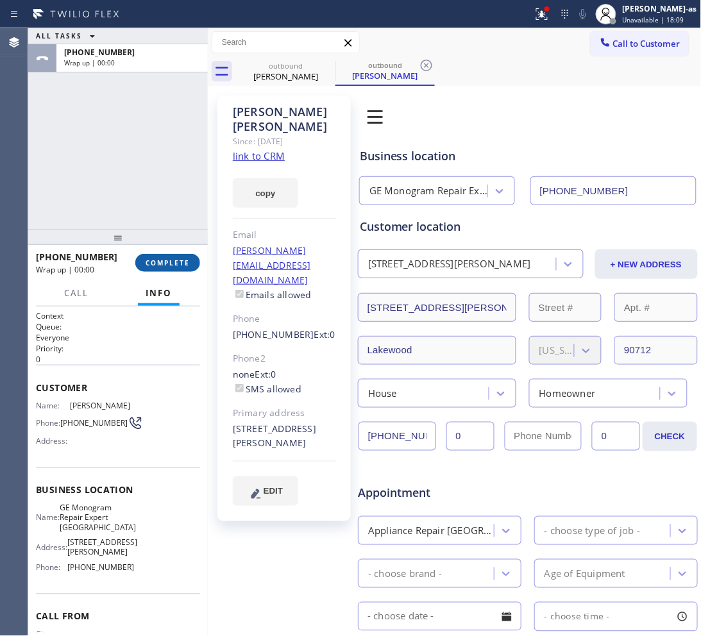
click at [177, 257] on button "COMPLETE" at bounding box center [167, 263] width 65 height 18
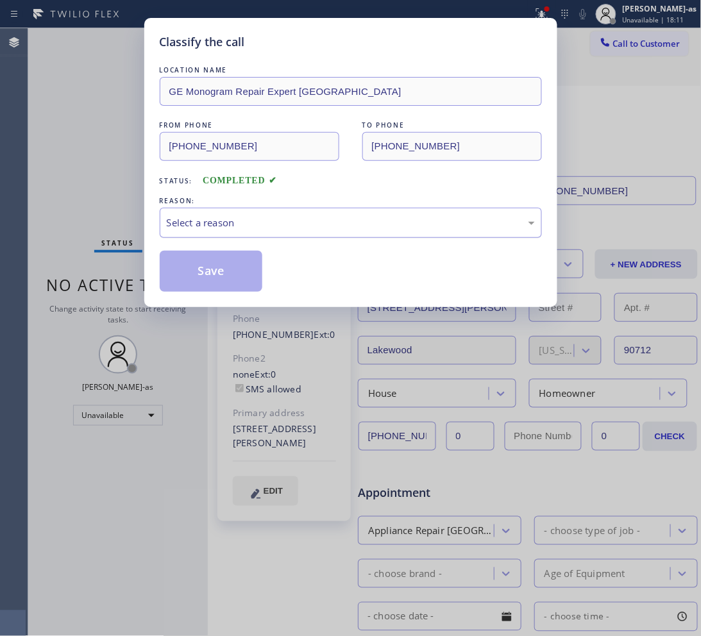
click at [295, 216] on div "Select a reason" at bounding box center [351, 223] width 368 height 15
drag, startPoint x: 341, startPoint y: 295, endPoint x: 221, endPoint y: 275, distance: 121.7
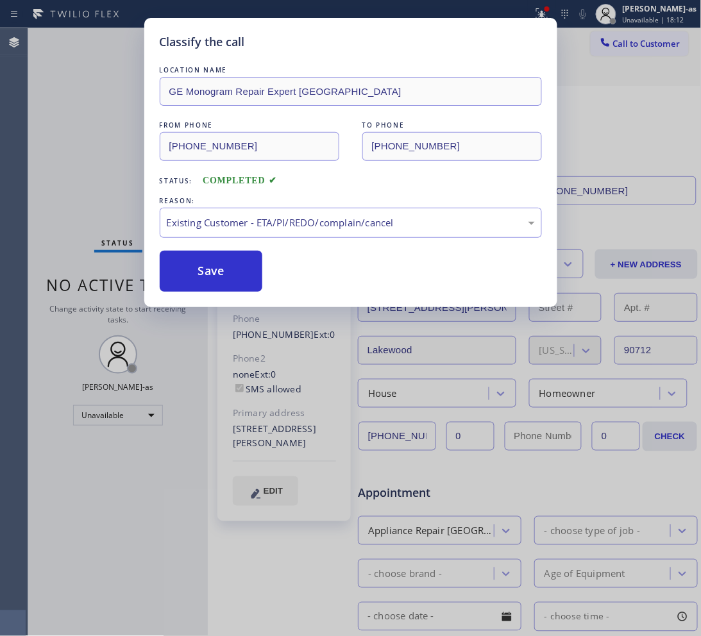
drag, startPoint x: 213, startPoint y: 267, endPoint x: 234, endPoint y: 205, distance: 65.1
click at [215, 270] on button "Save" at bounding box center [211, 271] width 103 height 41
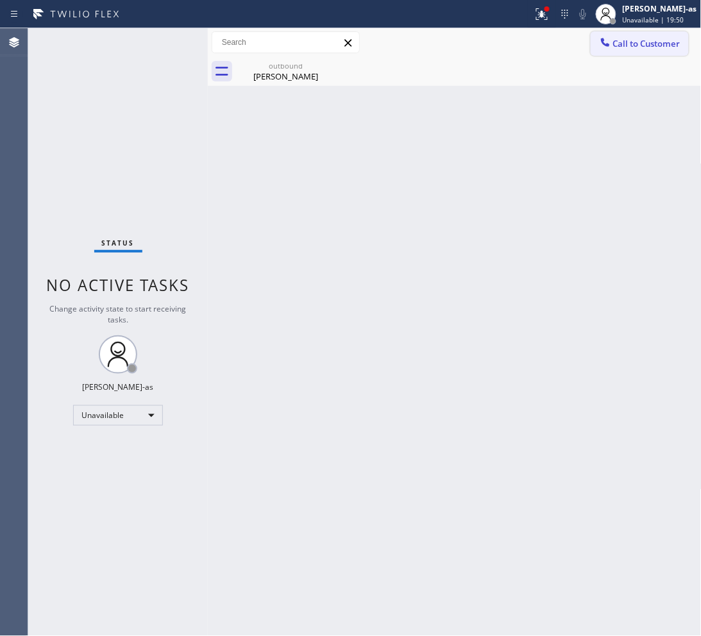
click at [615, 40] on span "Call to Customer" at bounding box center [646, 44] width 67 height 12
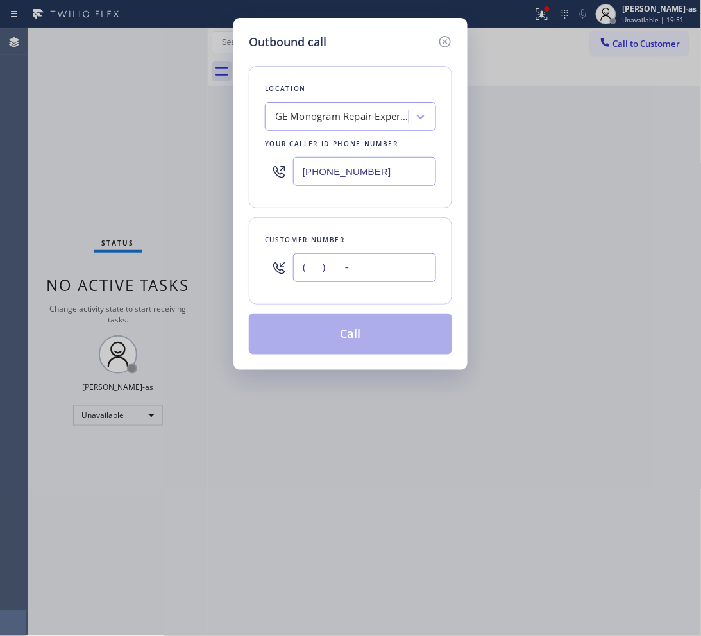
click at [386, 270] on input "(___) ___-____" at bounding box center [364, 267] width 143 height 29
paste input "206) 310-1038"
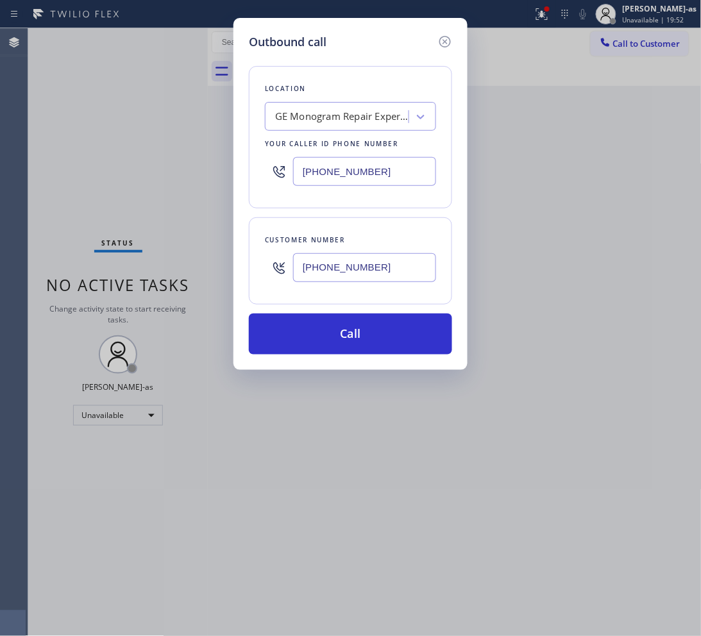
type input "(206) 310-1038"
click at [377, 174] on input "(657) 900-5017" at bounding box center [364, 171] width 143 height 29
paste input "206) 309-4022"
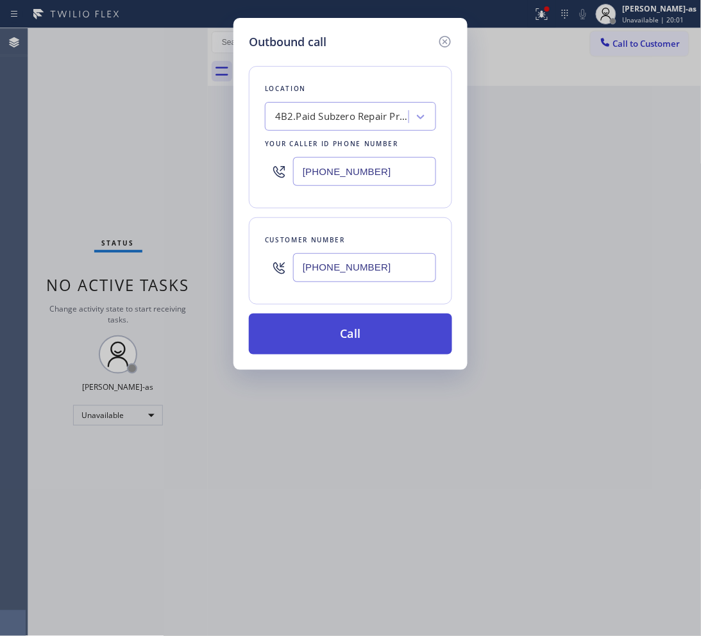
type input "(206) 309-4022"
click at [373, 328] on button "Call" at bounding box center [350, 334] width 203 height 41
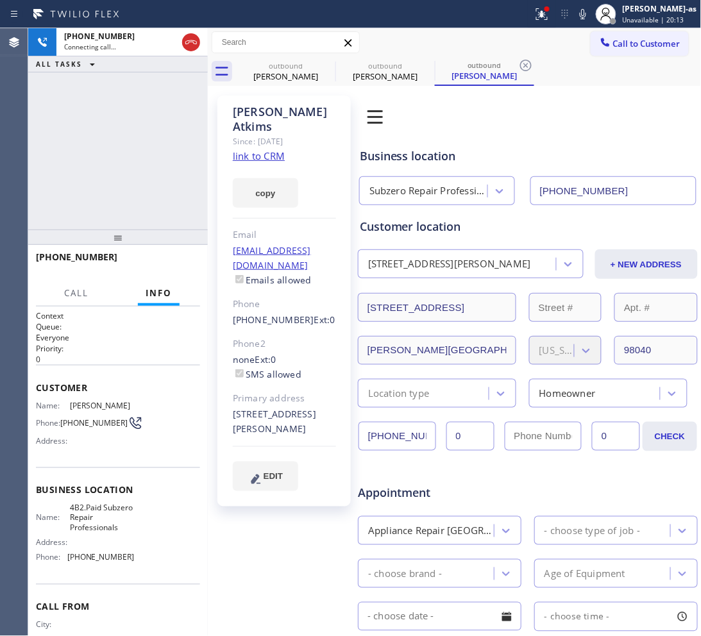
type input "(206) 309-4022"
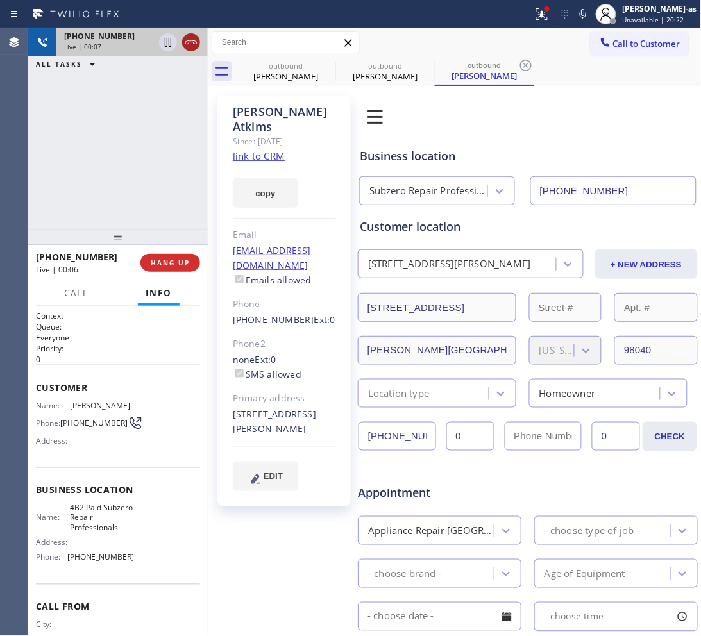
click at [189, 46] on icon at bounding box center [190, 42] width 15 height 15
click at [178, 265] on span "HANG UP" at bounding box center [170, 263] width 39 height 9
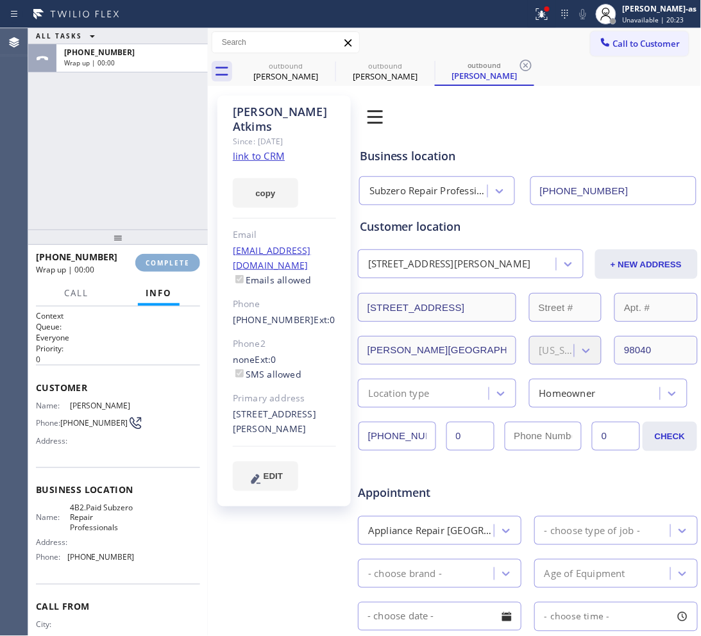
click at [175, 262] on span "COMPLETE" at bounding box center [168, 263] width 44 height 9
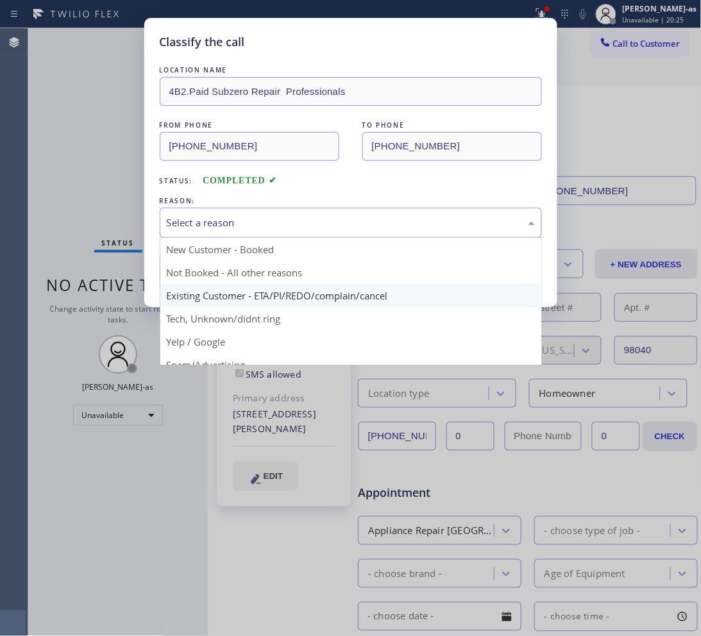
drag, startPoint x: 318, startPoint y: 218, endPoint x: 351, endPoint y: 305, distance: 92.8
click at [318, 219] on div "Select a reason" at bounding box center [351, 223] width 368 height 15
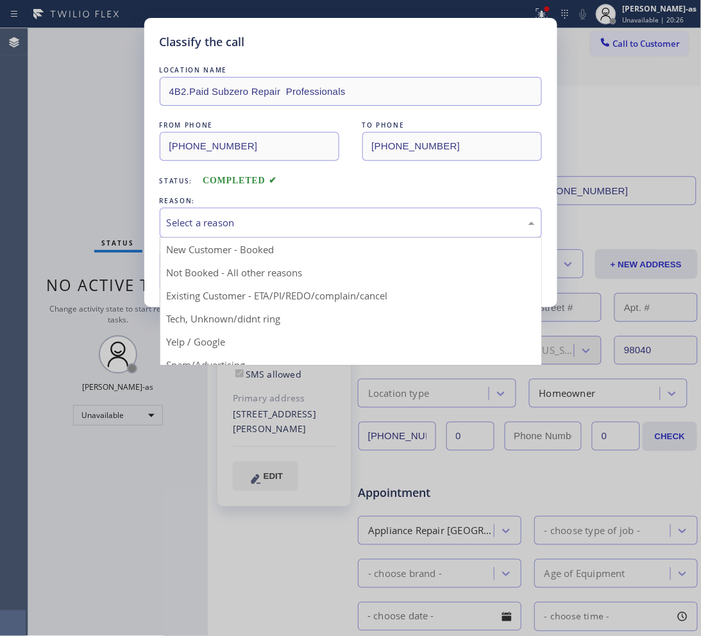
drag, startPoint x: 361, startPoint y: 293, endPoint x: 341, endPoint y: 295, distance: 19.3
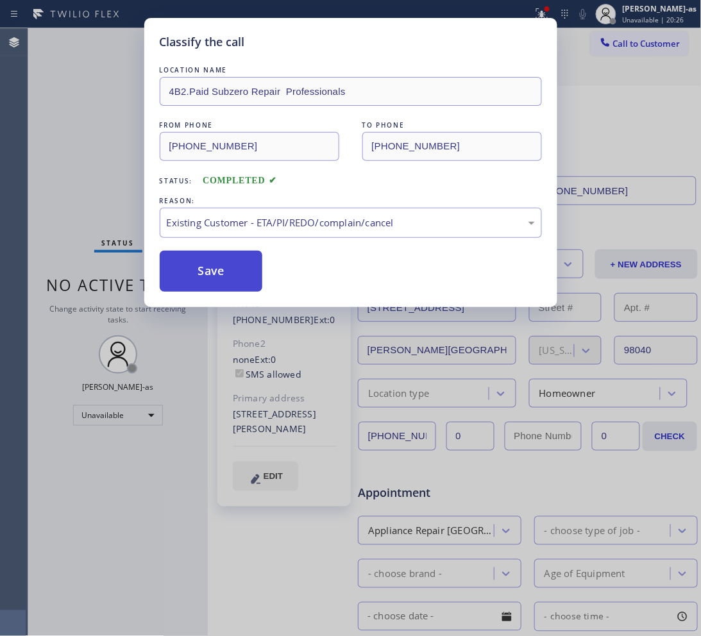
click at [209, 264] on button "Save" at bounding box center [211, 271] width 103 height 41
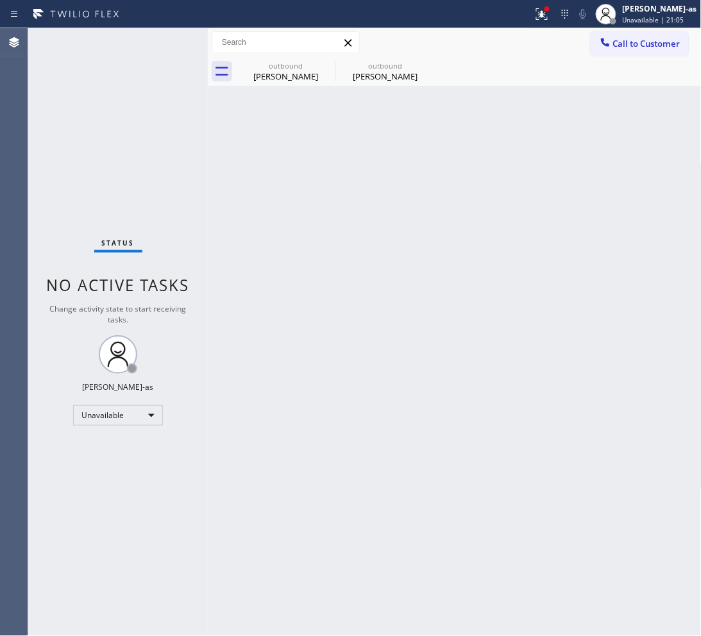
drag, startPoint x: 643, startPoint y: 47, endPoint x: 619, endPoint y: 74, distance: 36.8
click at [643, 49] on span "Call to Customer" at bounding box center [646, 44] width 67 height 12
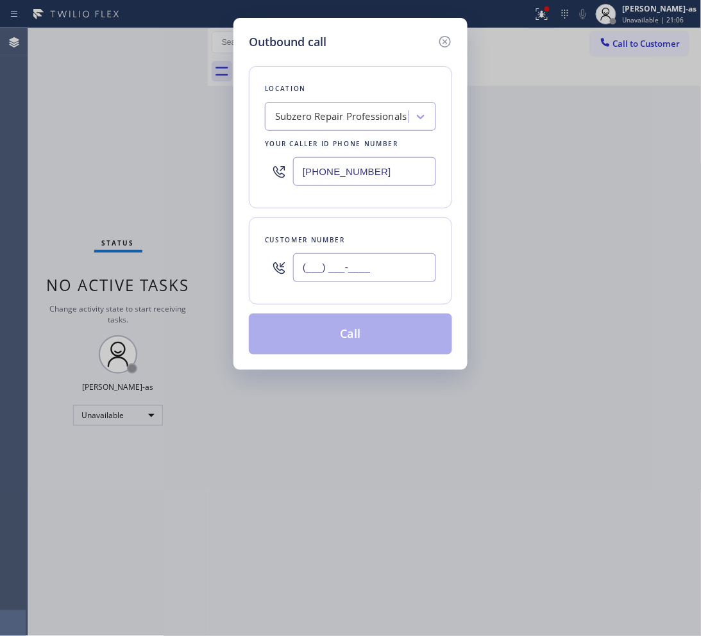
click at [402, 274] on input "(___) ___-____" at bounding box center [364, 267] width 143 height 29
paste input "253) 350-3250"
type input "(253) 350-3250"
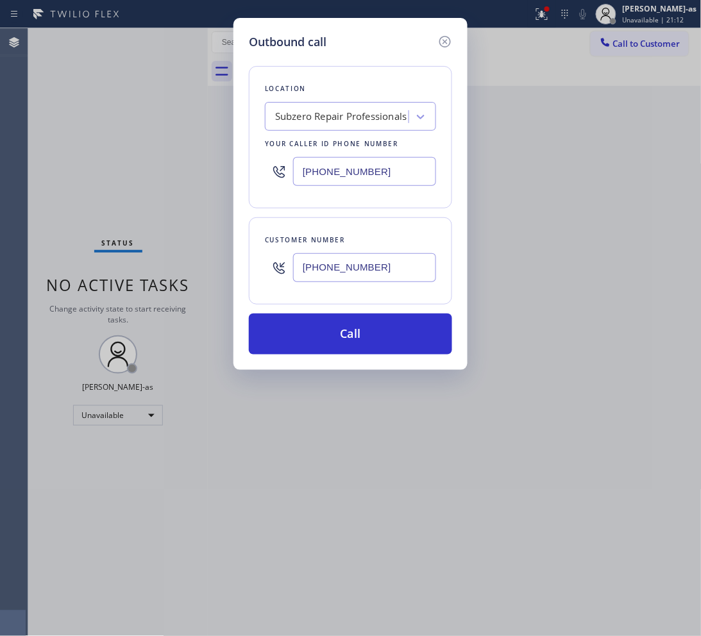
click at [364, 160] on input "(206) 309-4022" at bounding box center [364, 171] width 143 height 29
paste input "202-1006"
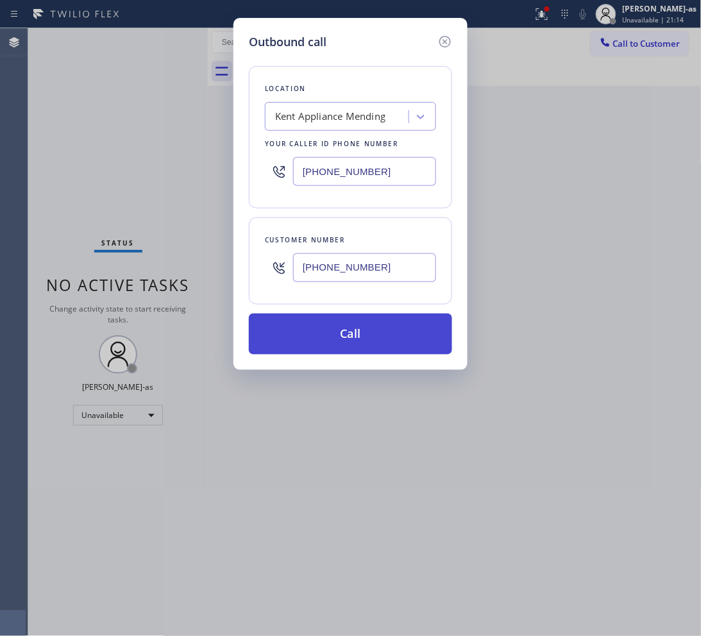
type input "(206) 202-1006"
click at [384, 344] on button "Call" at bounding box center [350, 334] width 203 height 41
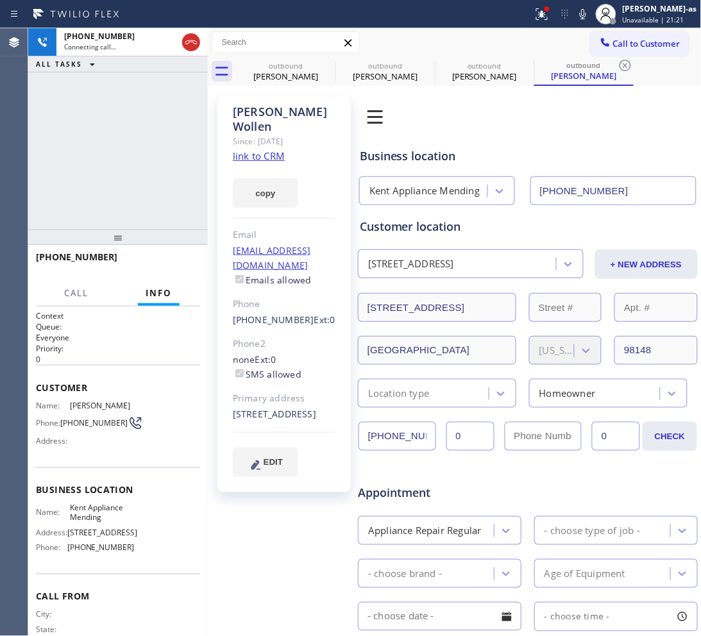
type input "(206) 202-1006"
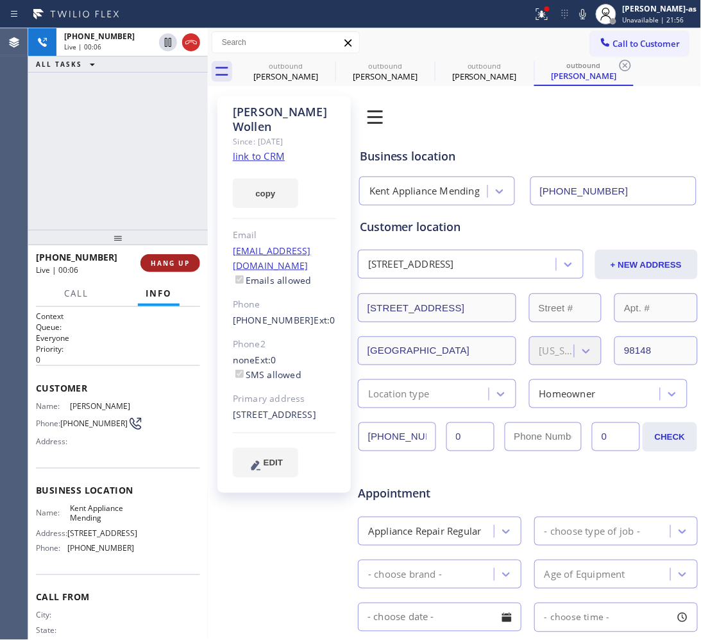
click at [181, 264] on span "HANG UP" at bounding box center [170, 263] width 39 height 9
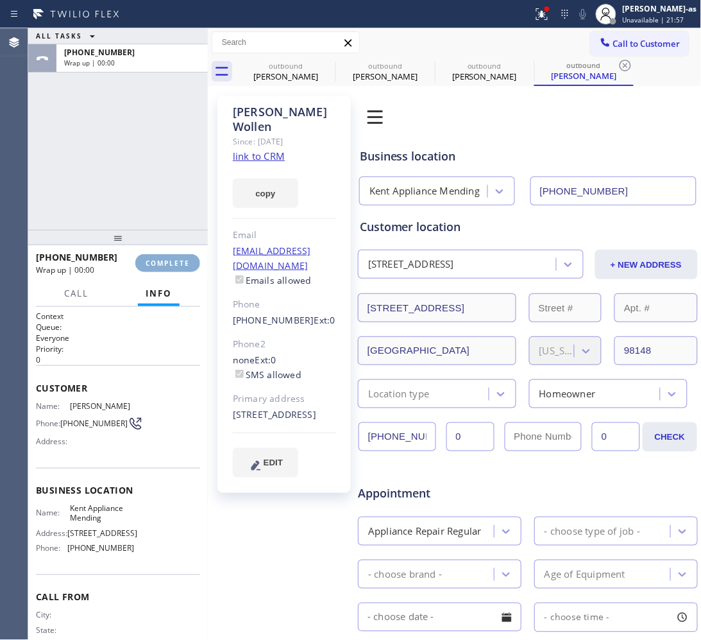
click at [181, 264] on span "COMPLETE" at bounding box center [168, 263] width 44 height 9
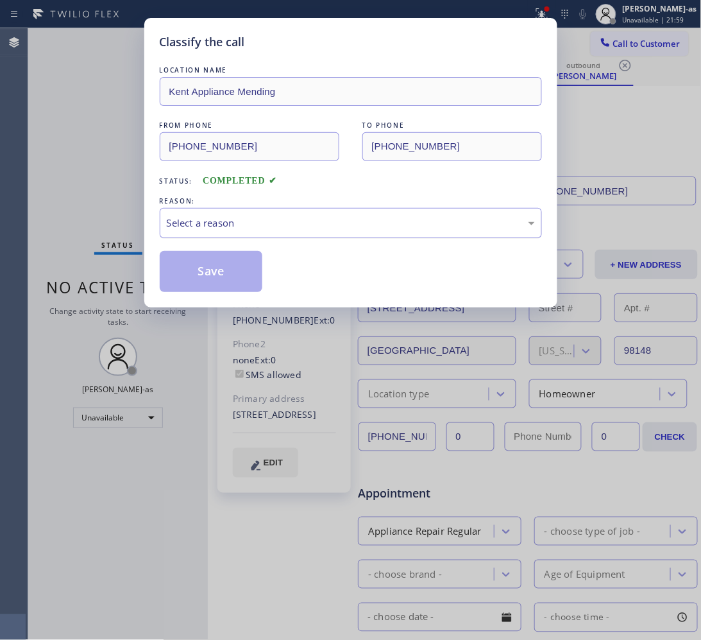
click at [226, 223] on div "Select a reason" at bounding box center [351, 223] width 368 height 15
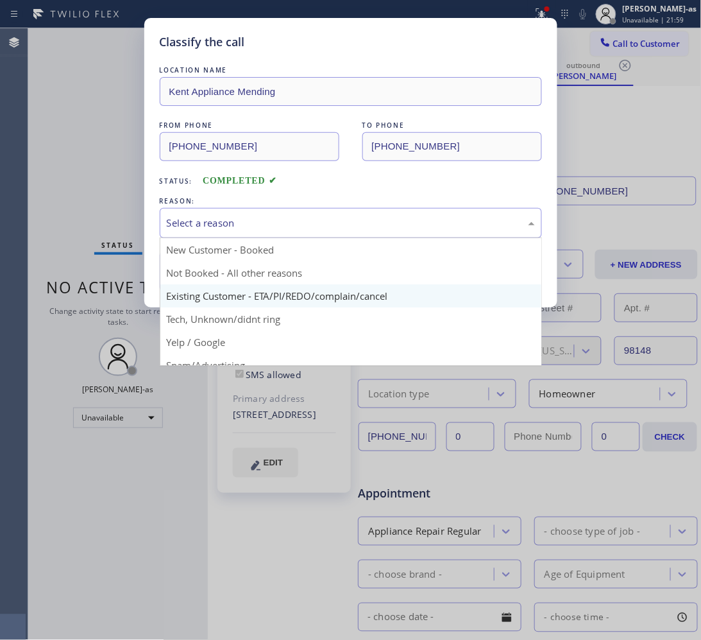
drag, startPoint x: 313, startPoint y: 303, endPoint x: 289, endPoint y: 290, distance: 27.5
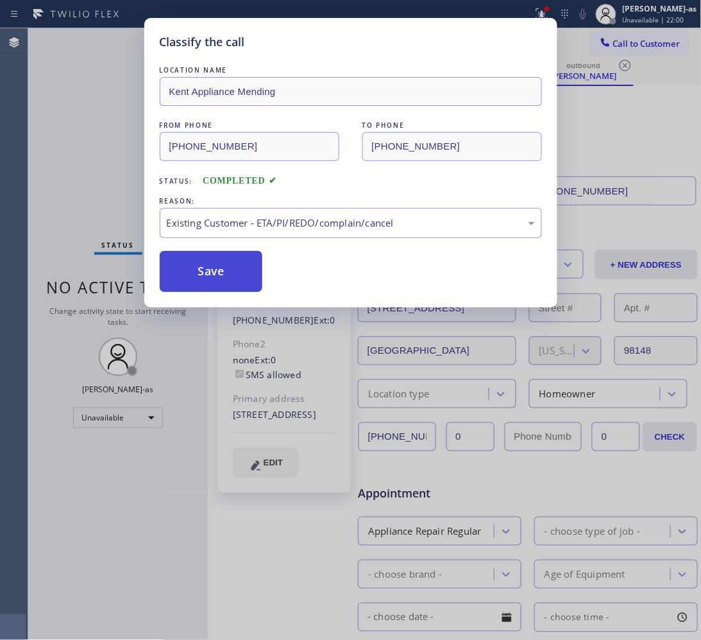
click at [203, 273] on button "Save" at bounding box center [211, 271] width 103 height 41
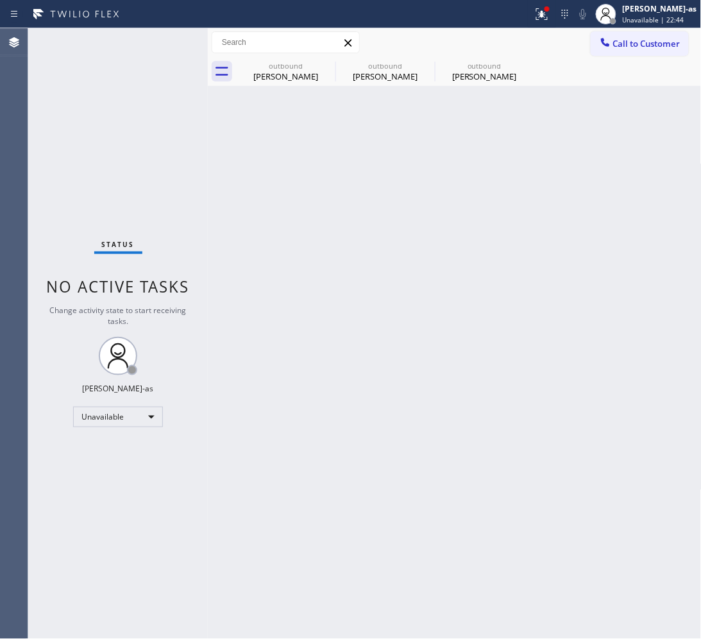
click at [615, 55] on button "Call to Customer" at bounding box center [640, 43] width 98 height 24
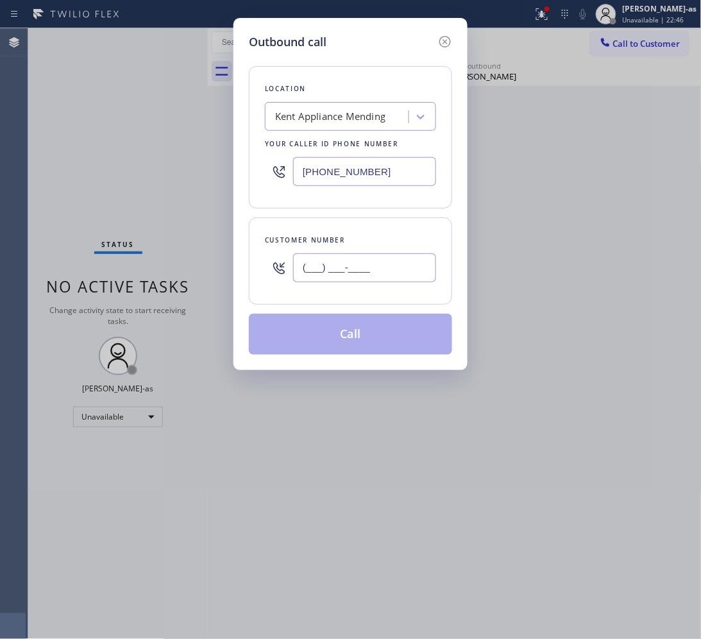
click at [375, 255] on input "(___) ___-____" at bounding box center [364, 267] width 143 height 29
paste input "626) 260-7065"
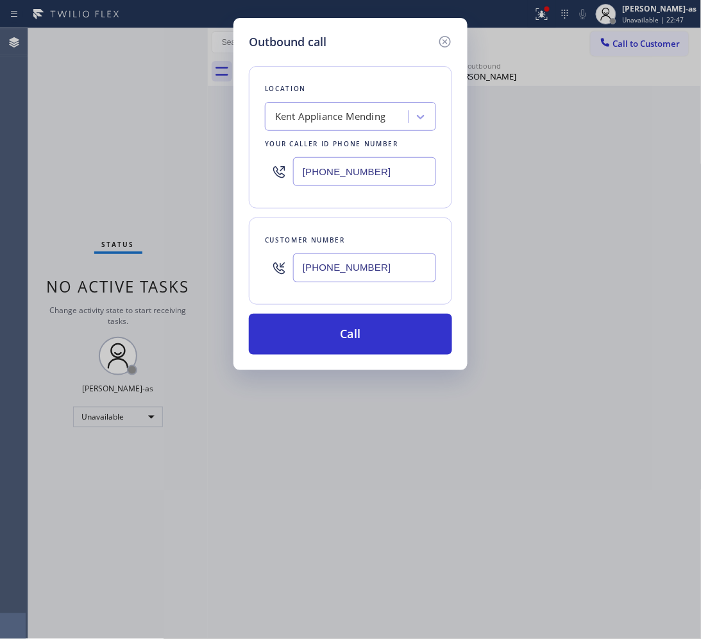
type input "(626) 260-7065"
click at [357, 176] on input "(206) 202-1006" at bounding box center [364, 171] width 143 height 29
click at [357, 175] on input "(206) 202-1006" at bounding box center [364, 171] width 143 height 29
paste input "626) 714-2452"
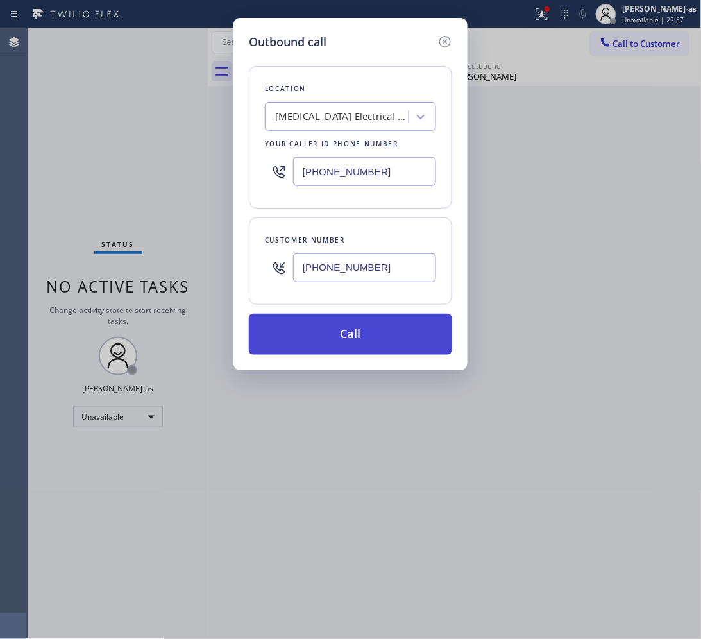
type input "(626) 714-2452"
click at [380, 341] on button "Call" at bounding box center [350, 334] width 203 height 41
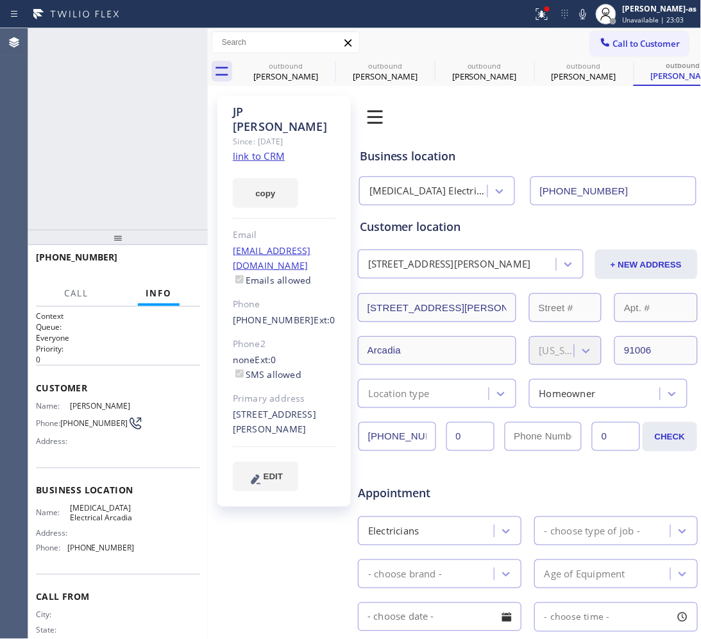
type input "(626) 714-2452"
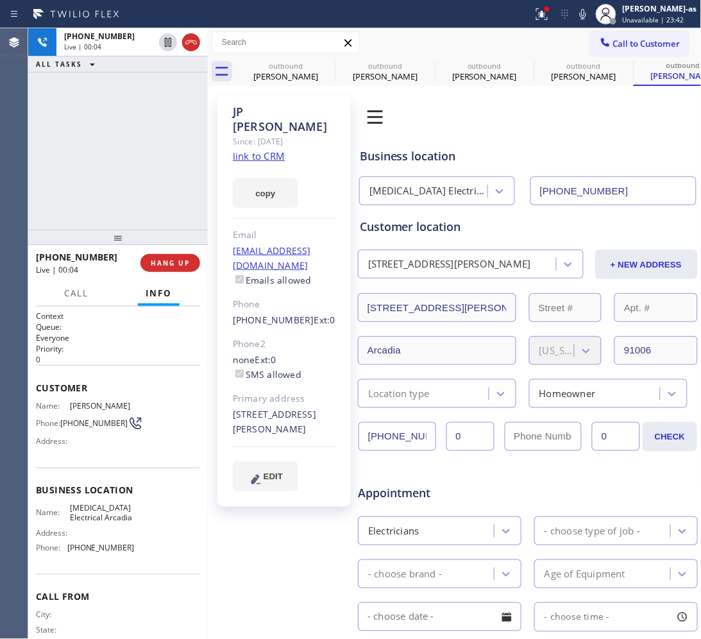
click at [162, 250] on div "+16262607065 Live | 00:04 HANG UP" at bounding box center [118, 262] width 164 height 33
click at [166, 261] on span "HANG UP" at bounding box center [170, 263] width 39 height 9
click at [166, 262] on span "HANG UP" at bounding box center [170, 263] width 39 height 9
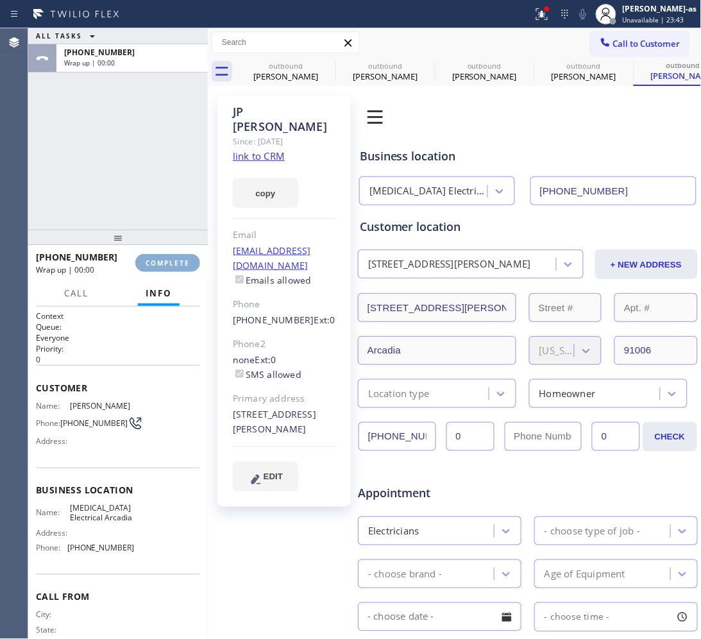
click at [166, 262] on span "COMPLETE" at bounding box center [168, 263] width 44 height 9
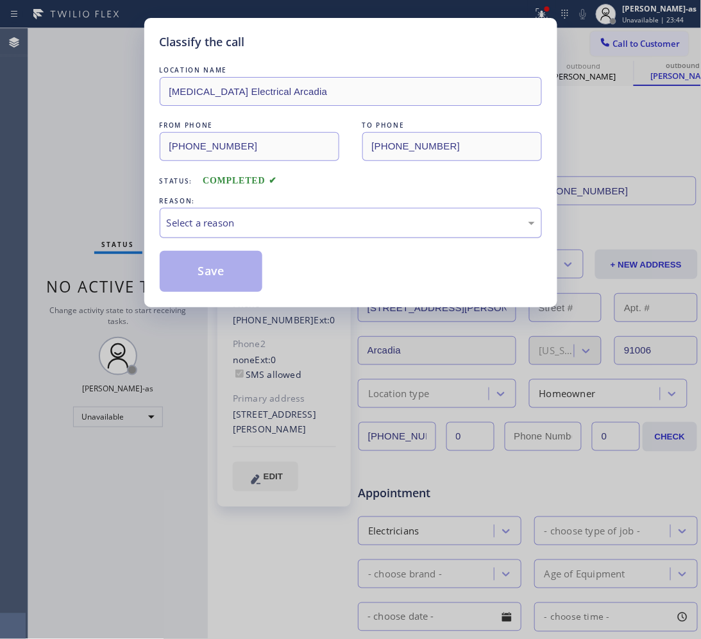
click at [262, 216] on div "Select a reason" at bounding box center [351, 223] width 368 height 15
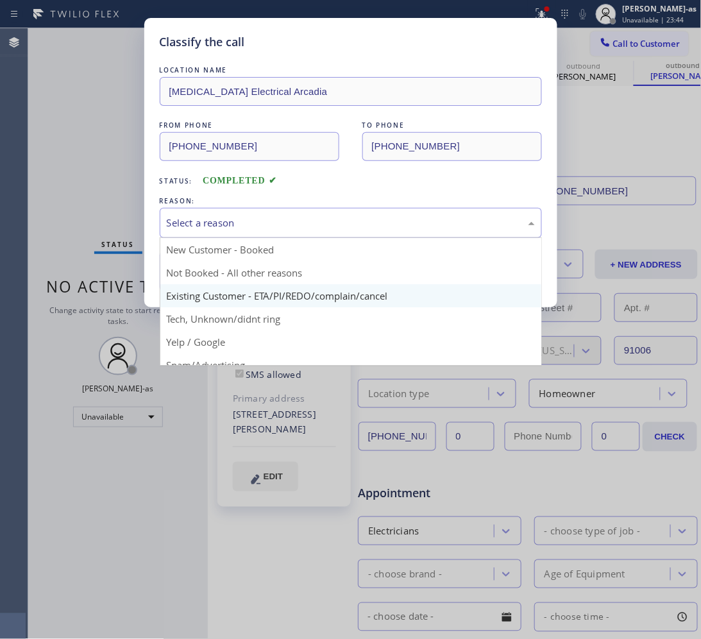
drag, startPoint x: 323, startPoint y: 303, endPoint x: 229, endPoint y: 284, distance: 95.6
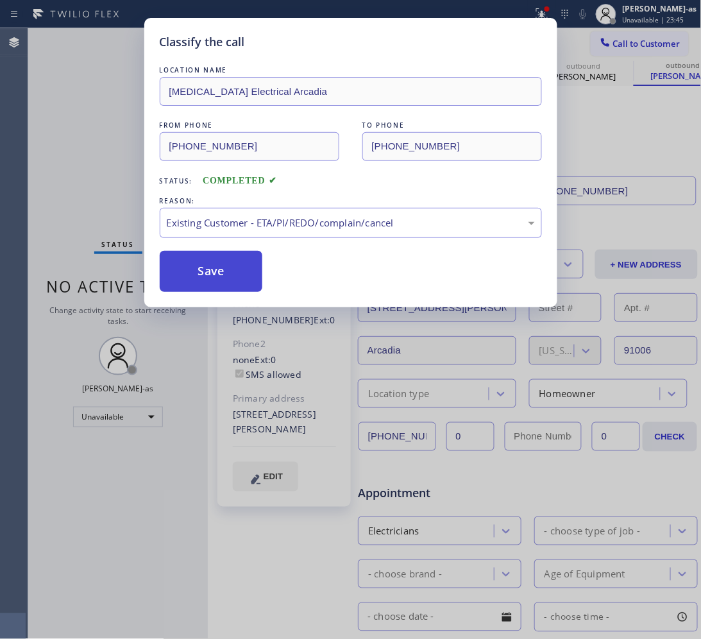
drag, startPoint x: 229, startPoint y: 284, endPoint x: 199, endPoint y: 105, distance: 182.1
click at [229, 282] on button "Save" at bounding box center [211, 271] width 103 height 41
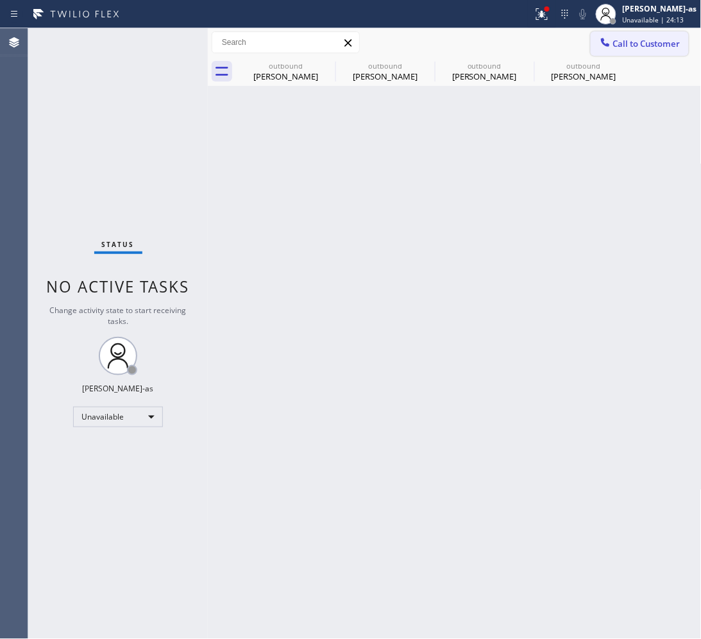
click at [632, 53] on button "Call to Customer" at bounding box center [640, 43] width 98 height 24
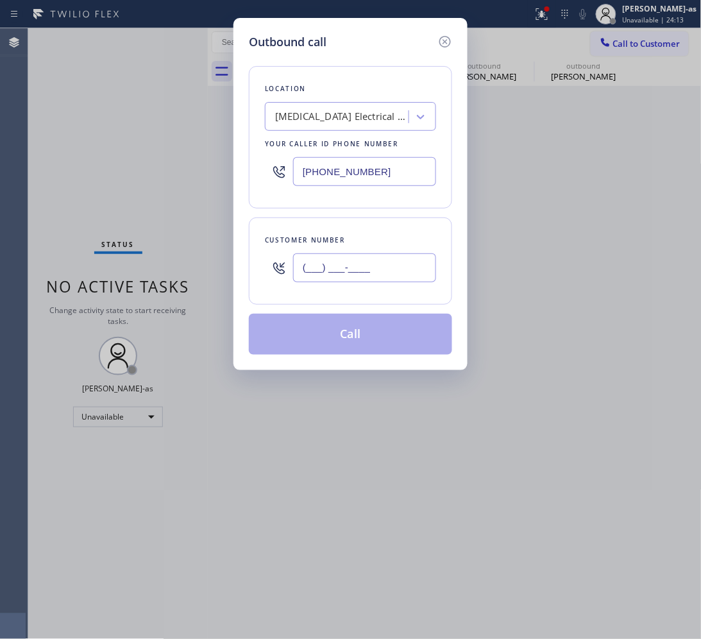
click at [396, 273] on input "(___) ___-____" at bounding box center [364, 267] width 143 height 29
paste input "602) 989-9487"
type input "(602) 989-9487"
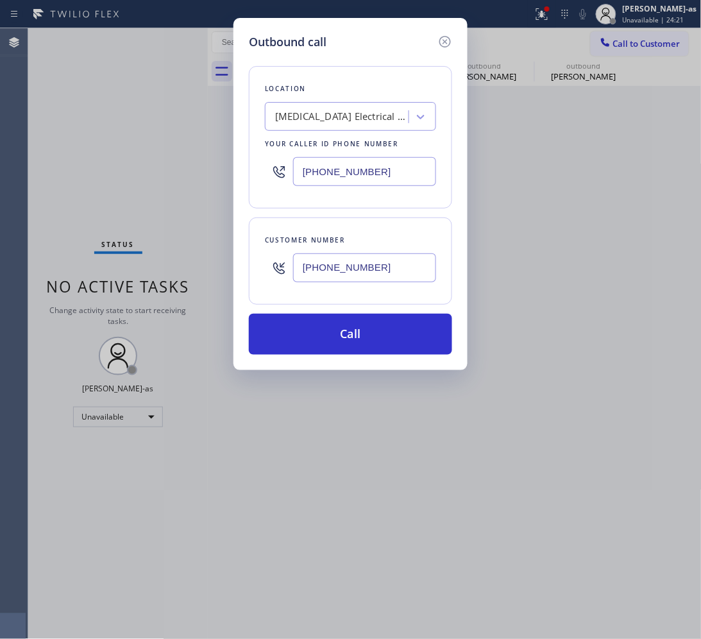
click at [357, 160] on input "(626) 714-2452" at bounding box center [364, 171] width 143 height 29
paste input "02) 755-6017"
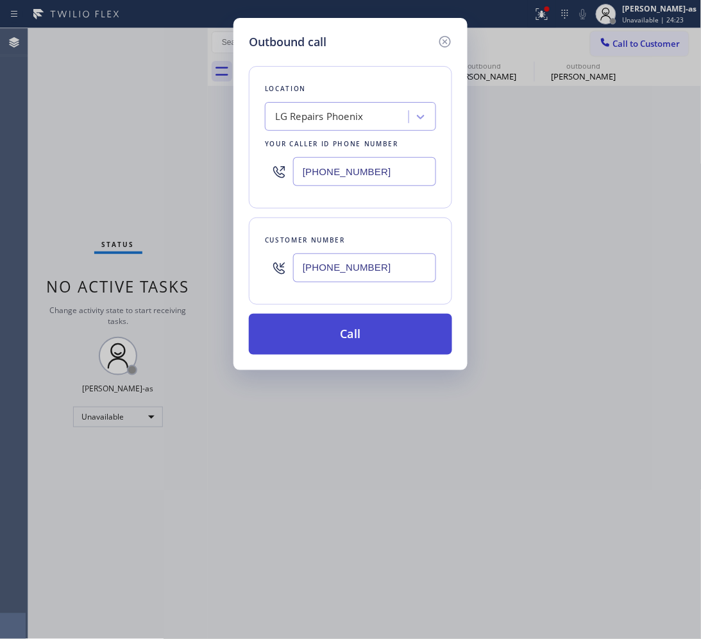
type input "(602) 755-6017"
click at [342, 334] on button "Call" at bounding box center [350, 334] width 203 height 41
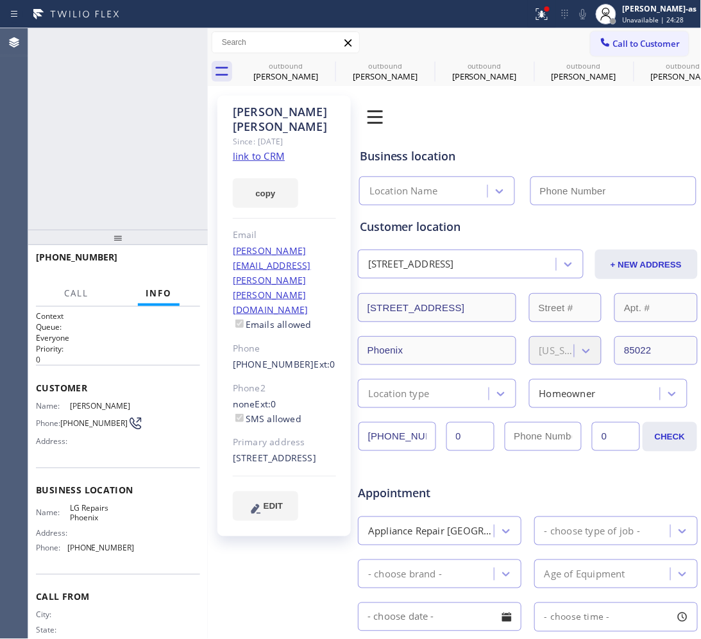
type input "(602) 755-6017"
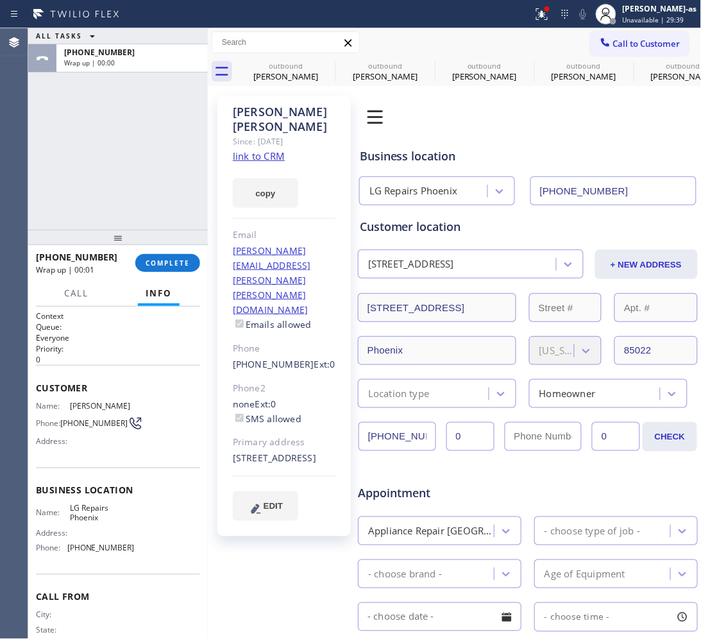
click at [158, 245] on div at bounding box center [118, 237] width 180 height 15
click at [160, 273] on div "+16029899487 Wrap up | 00:01 COMPLETE" at bounding box center [118, 262] width 164 height 33
click at [160, 273] on div "+16029899487 Wrap up | 00:02 COMPLETE" at bounding box center [118, 262] width 164 height 33
click at [161, 273] on div "+16029899487 Wrap up | 00:02 COMPLETE" at bounding box center [118, 262] width 164 height 33
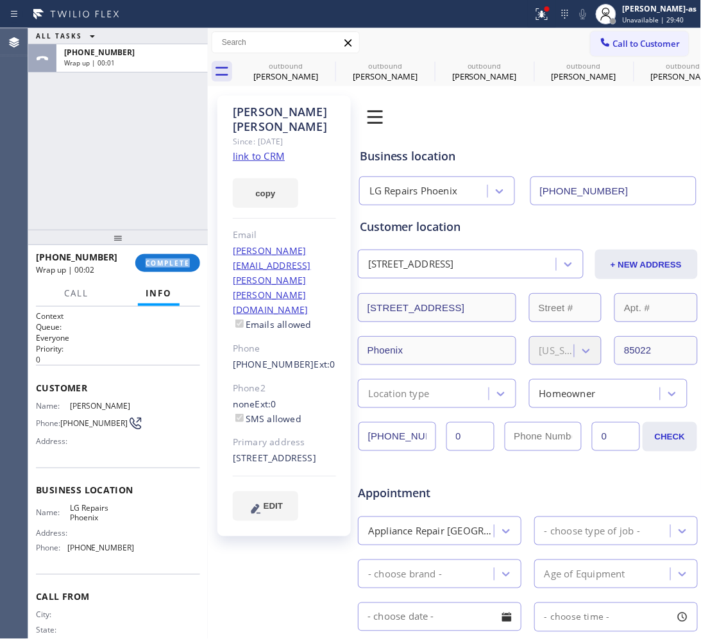
click at [161, 273] on div "+16029899487 Wrap up | 00:02 COMPLETE" at bounding box center [118, 262] width 164 height 33
click at [162, 271] on button "COMPLETE" at bounding box center [167, 263] width 65 height 18
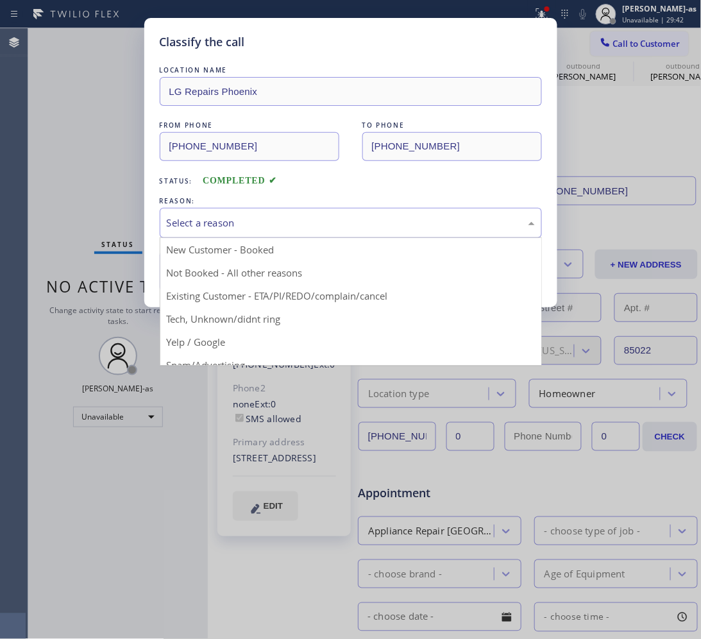
drag, startPoint x: 235, startPoint y: 219, endPoint x: 318, endPoint y: 297, distance: 113.5
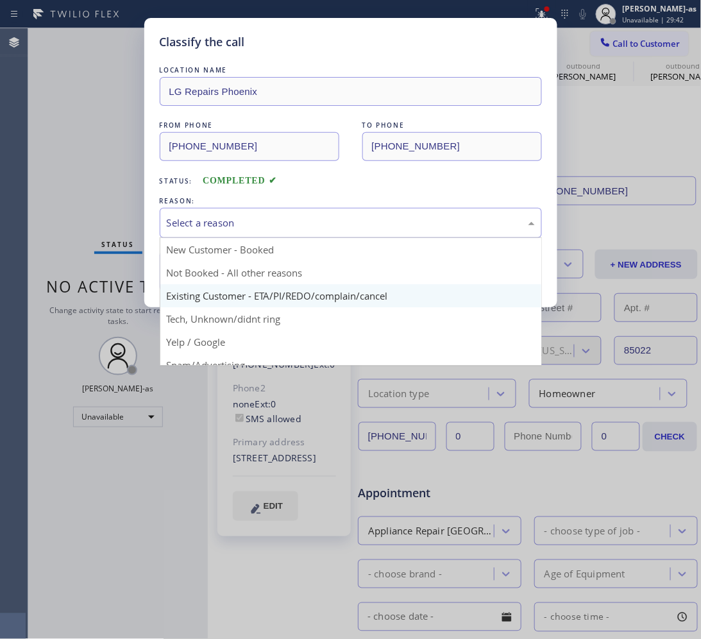
click at [237, 219] on div "Select a reason" at bounding box center [351, 223] width 368 height 15
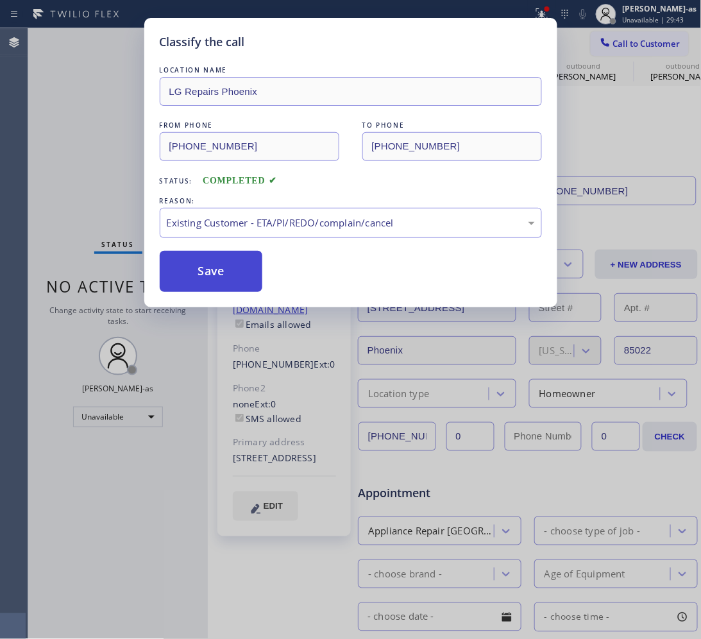
click at [237, 273] on button "Save" at bounding box center [211, 271] width 103 height 41
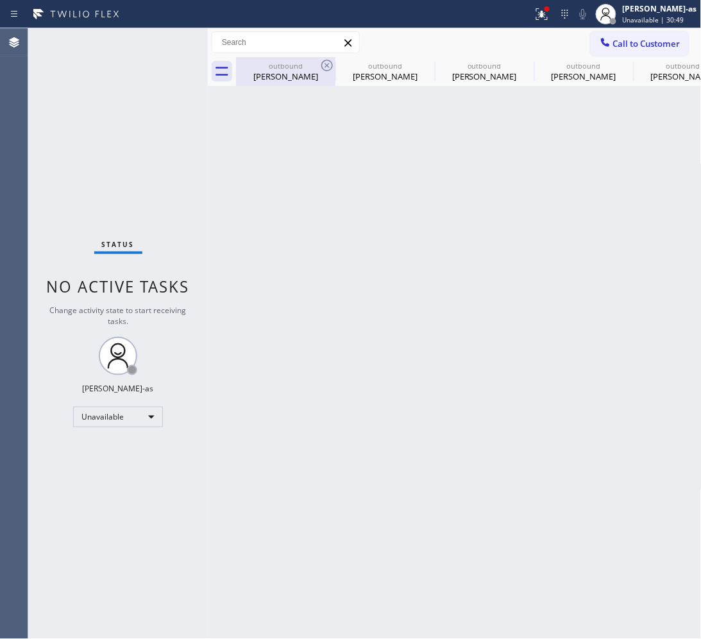
click at [287, 58] on div "outbound Michelle Horton" at bounding box center [285, 71] width 97 height 29
click at [322, 69] on icon at bounding box center [326, 65] width 15 height 15
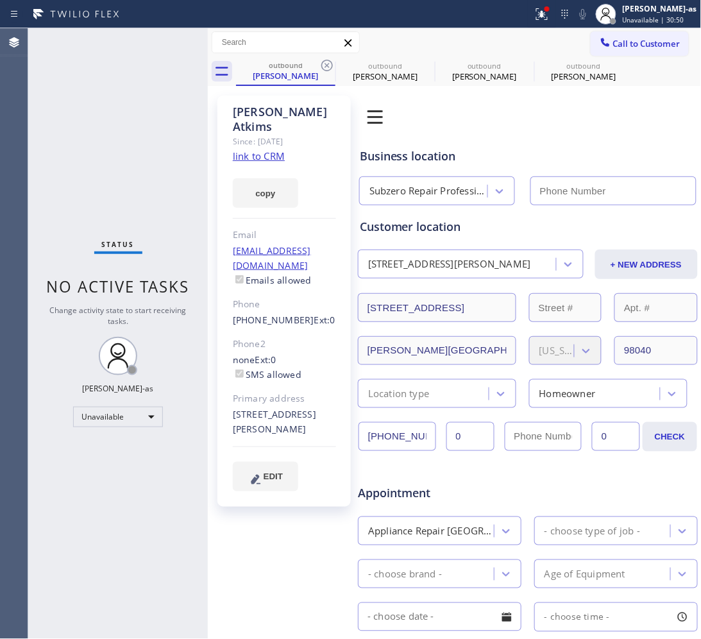
click at [322, 69] on icon at bounding box center [326, 65] width 15 height 15
click at [0, 0] on icon at bounding box center [0, 0] width 0 height 0
click at [322, 69] on div "outbound Maureen Atkims outbound Brett Wollen outbound JP Kakumanu outbound Lin…" at bounding box center [469, 71] width 466 height 29
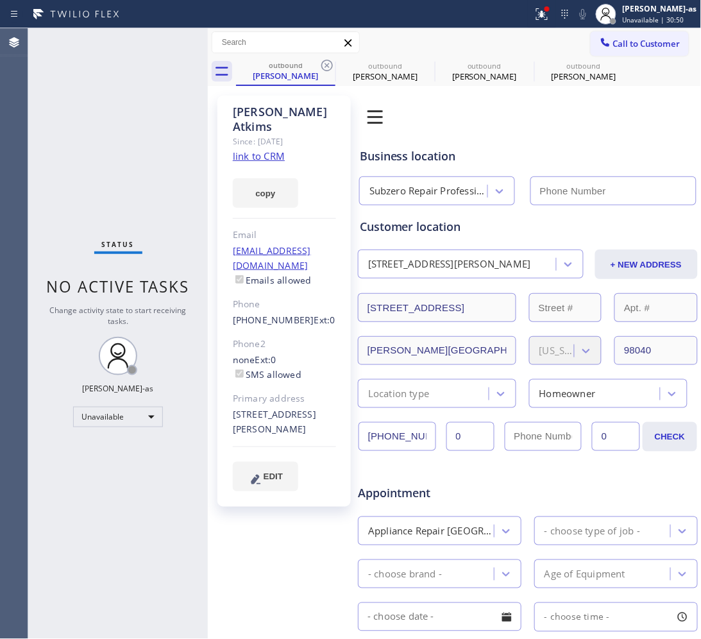
click at [322, 69] on div "outbound Maureen Atkims outbound Brett Wollen outbound JP Kakumanu outbound Lin…" at bounding box center [469, 71] width 466 height 29
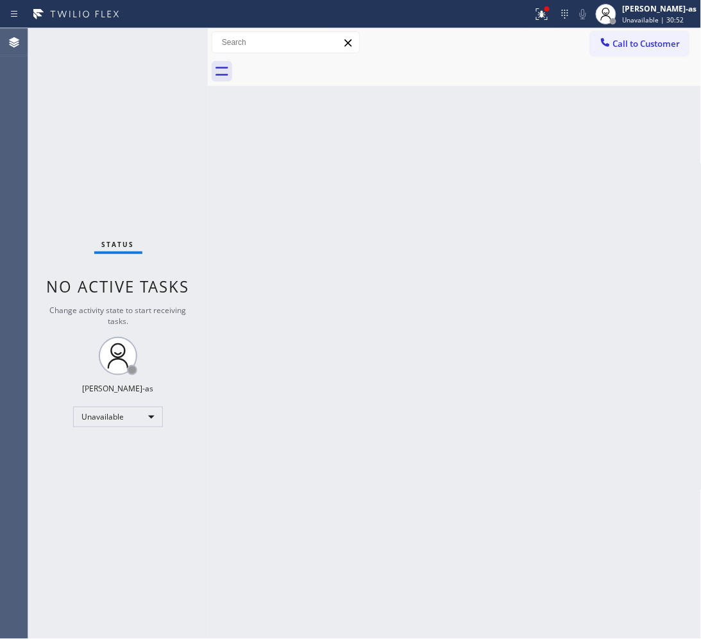
click at [322, 69] on div at bounding box center [469, 71] width 466 height 29
click at [377, 214] on div "Back to Dashboard Change Sender ID Customers Technicians Select a contact Outbo…" at bounding box center [455, 333] width 494 height 611
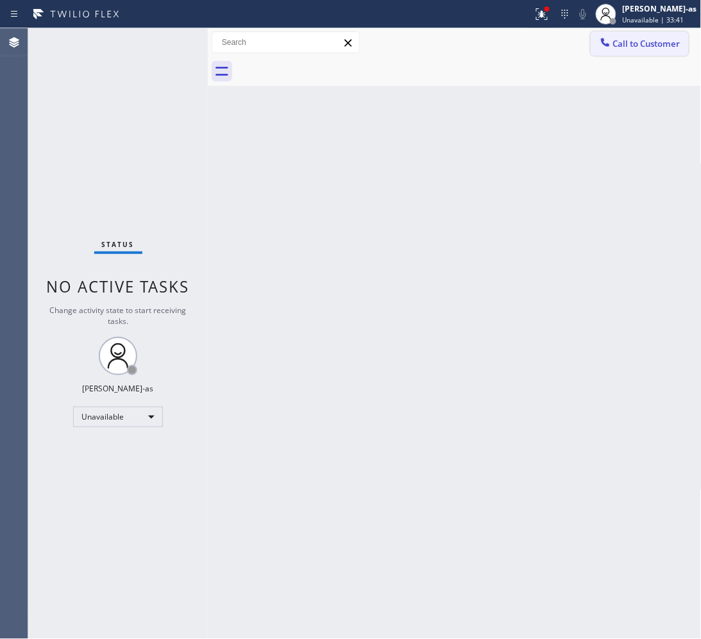
click at [663, 39] on span "Call to Customer" at bounding box center [646, 44] width 67 height 12
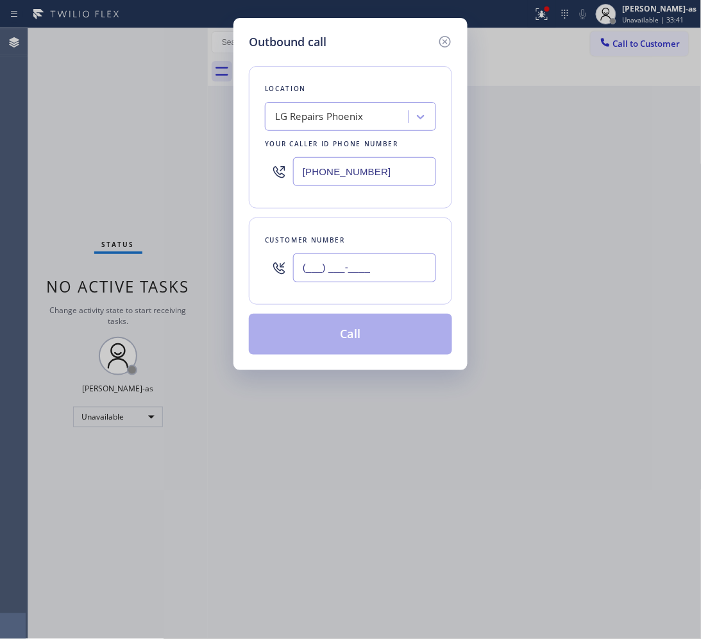
click at [401, 271] on input "(___) ___-____" at bounding box center [364, 267] width 143 height 29
paste input "714) 614-4824"
type input "(714) 614-4824"
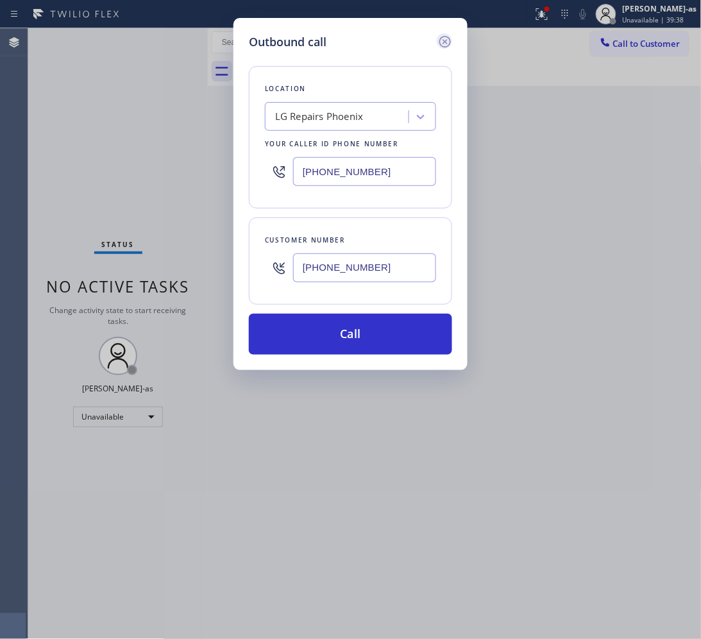
click at [438, 42] on icon at bounding box center [445, 41] width 15 height 15
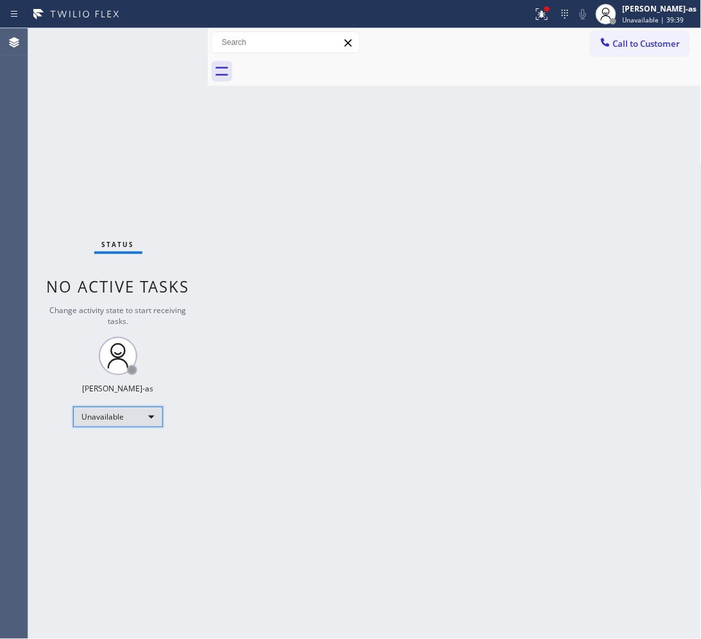
click at [125, 415] on div "Unavailable" at bounding box center [118, 417] width 90 height 21
click at [109, 479] on li "Break" at bounding box center [117, 482] width 87 height 15
click at [553, 174] on div "Back to Dashboard Change Sender ID Customers Technicians Select a contact Outbo…" at bounding box center [455, 332] width 494 height 609
click at [149, 413] on div "Break" at bounding box center [118, 416] width 90 height 21
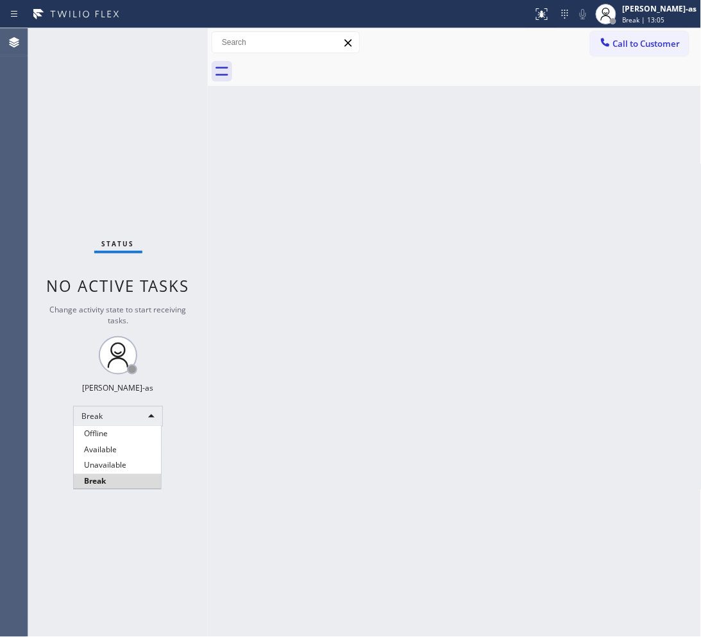
click at [133, 418] on div at bounding box center [350, 318] width 701 height 637
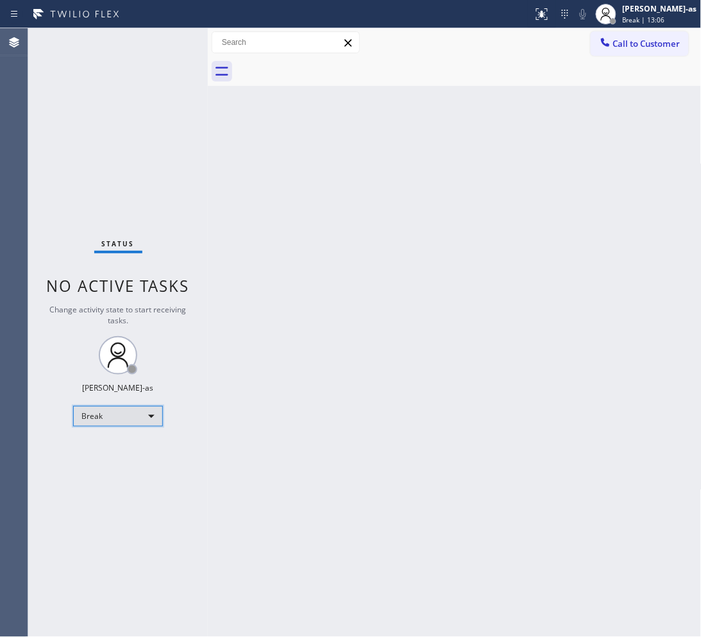
click at [127, 423] on div "Break" at bounding box center [118, 416] width 90 height 21
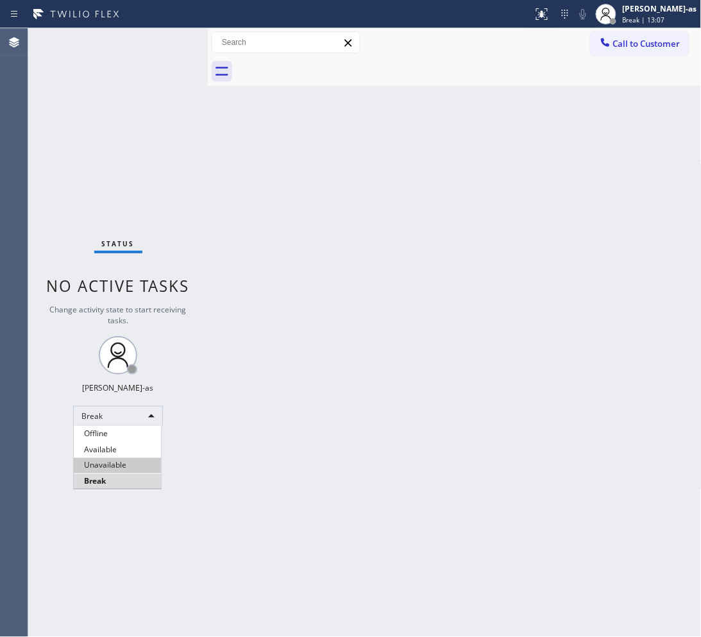
click at [111, 467] on li "Unavailable" at bounding box center [117, 465] width 87 height 15
click at [364, 219] on div "Back to Dashboard Change Sender ID Customers Technicians Select a contact Outbo…" at bounding box center [455, 332] width 494 height 609
click at [636, 40] on span "Call to Customer" at bounding box center [646, 44] width 67 height 12
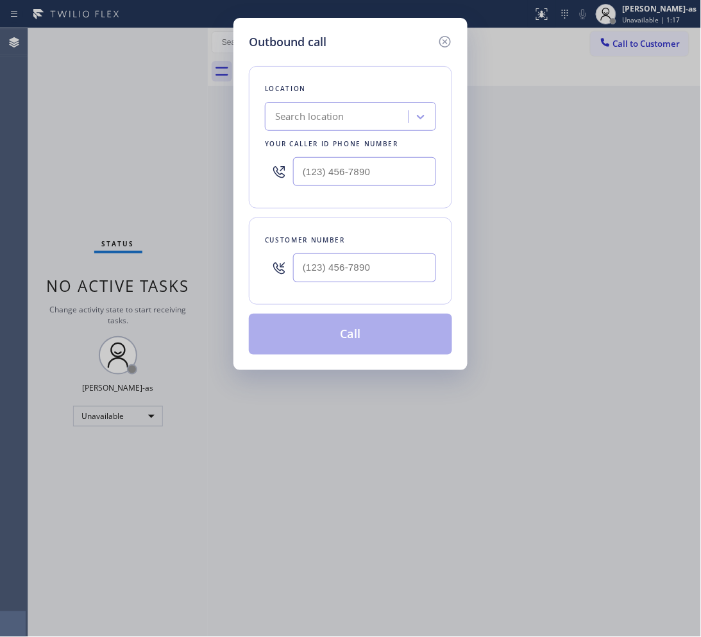
click at [352, 264] on input "text" at bounding box center [364, 267] width 143 height 29
paste input "714) 614-4824"
type input "[PHONE_NUMBER]"
click at [360, 171] on input "(___) ___-____" at bounding box center [364, 171] width 143 height 29
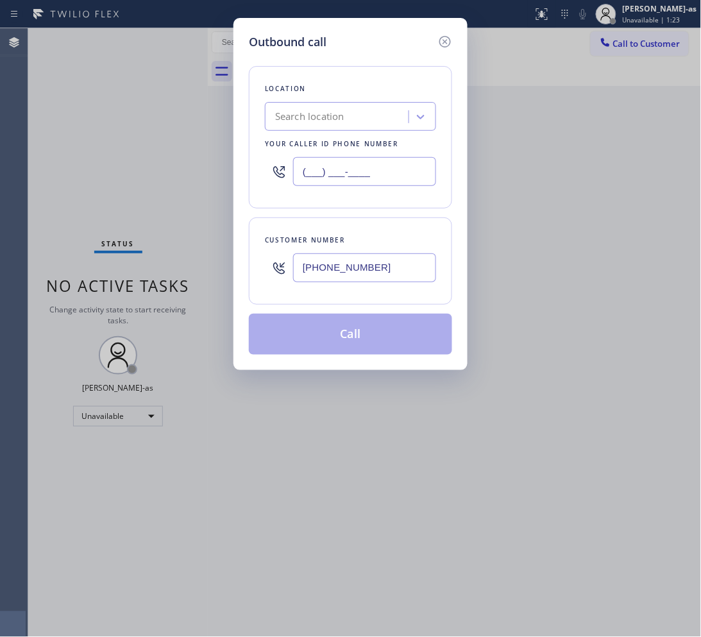
click at [360, 171] on input "(___) ___-____" at bounding box center [364, 171] width 143 height 29
paste input "562) 337-3994"
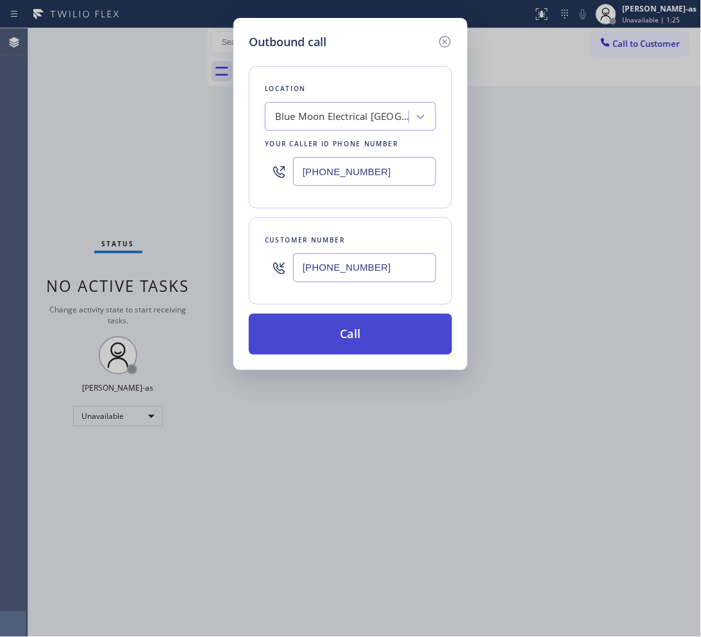
type input "(562) 337-3994"
click at [373, 337] on button "Call" at bounding box center [350, 334] width 203 height 41
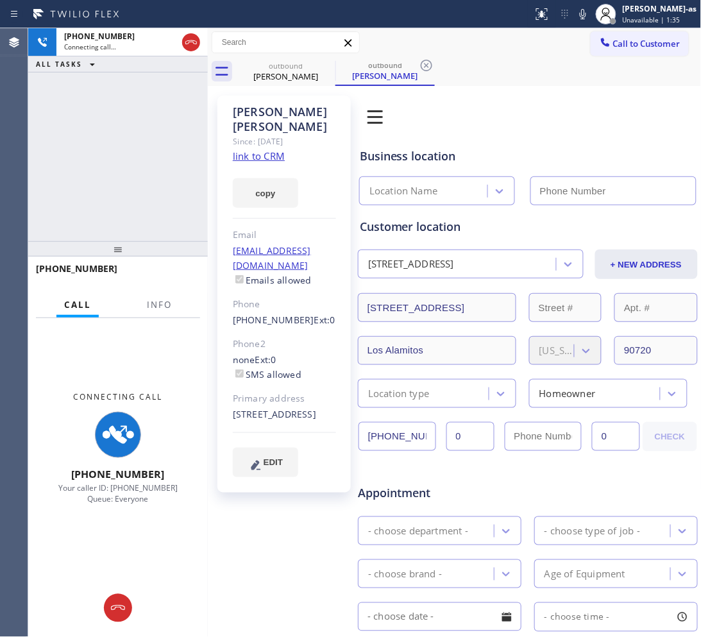
click at [273, 149] on link "link to CRM" at bounding box center [259, 155] width 52 height 13
type input "(562) 337-3994"
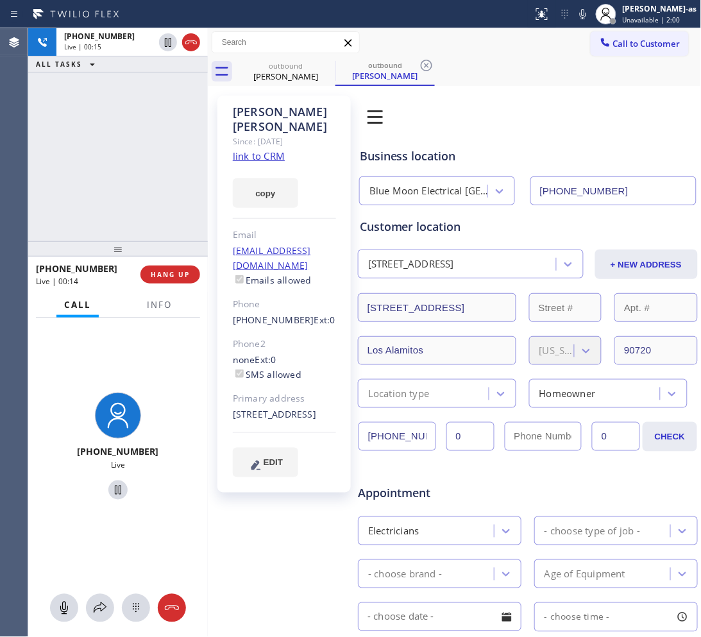
click at [85, 103] on div "+17146144824 Live | 00:15 ALL TASKS ALL TASKS ACTIVE TASKS TASKS IN WRAP UP" at bounding box center [118, 134] width 180 height 213
click at [145, 206] on div "+17146144824 Live | 01:35 ALL TASKS ALL TASKS ACTIVE TASKS TASKS IN WRAP UP" at bounding box center [118, 134] width 180 height 213
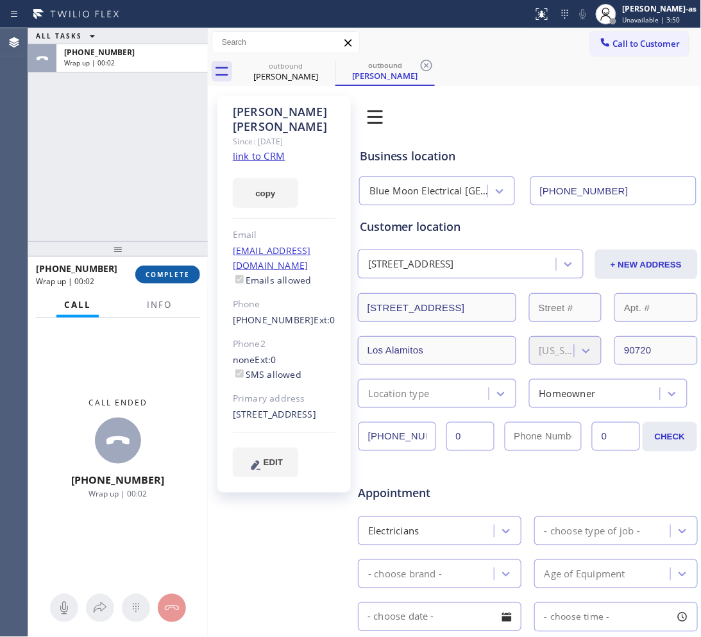
click at [171, 268] on button "COMPLETE" at bounding box center [167, 275] width 65 height 18
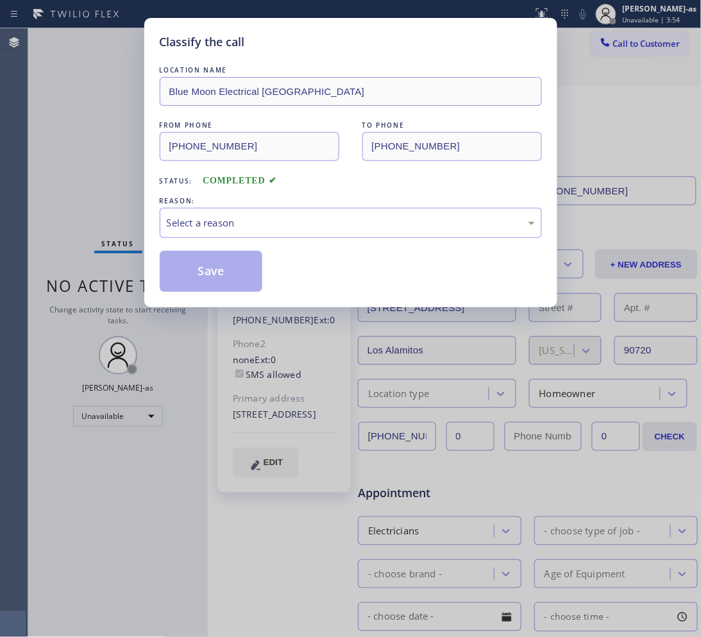
click at [257, 251] on div "LOCATION NAME Blue Moon Electrical Los Alamitos FROM PHONE (562) 337-3994 TO PH…" at bounding box center [351, 178] width 382 height 228
click at [271, 220] on div "Select a reason" at bounding box center [351, 223] width 368 height 15
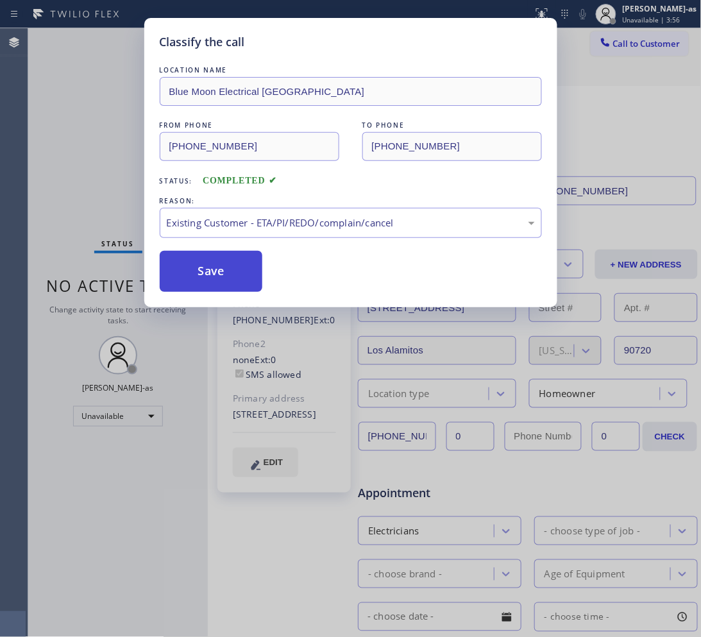
drag, startPoint x: 226, startPoint y: 274, endPoint x: 187, endPoint y: 108, distance: 170.8
click at [226, 273] on button "Save" at bounding box center [211, 271] width 103 height 41
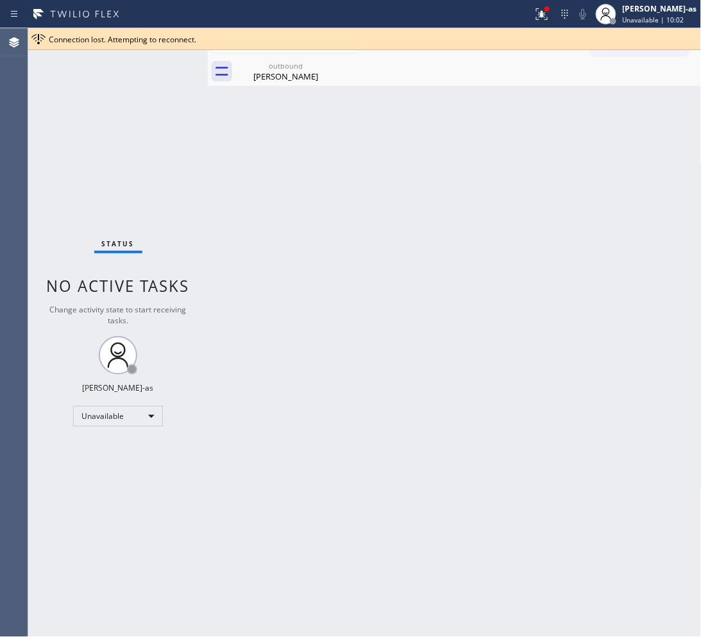
click at [473, 76] on div "outbound Yvonne Smith" at bounding box center [469, 71] width 466 height 29
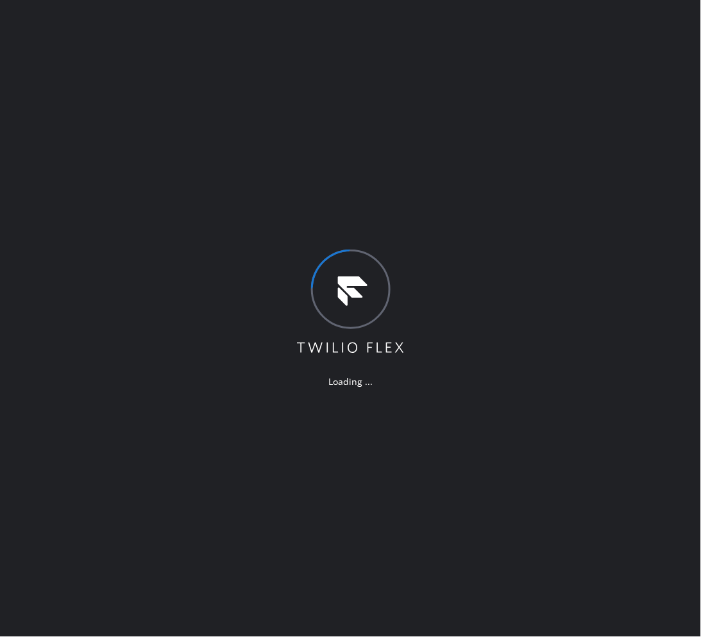
drag, startPoint x: 232, startPoint y: 239, endPoint x: 699, endPoint y: 295, distance: 471.1
click at [441, 316] on div "Loading ..." at bounding box center [350, 318] width 701 height 637
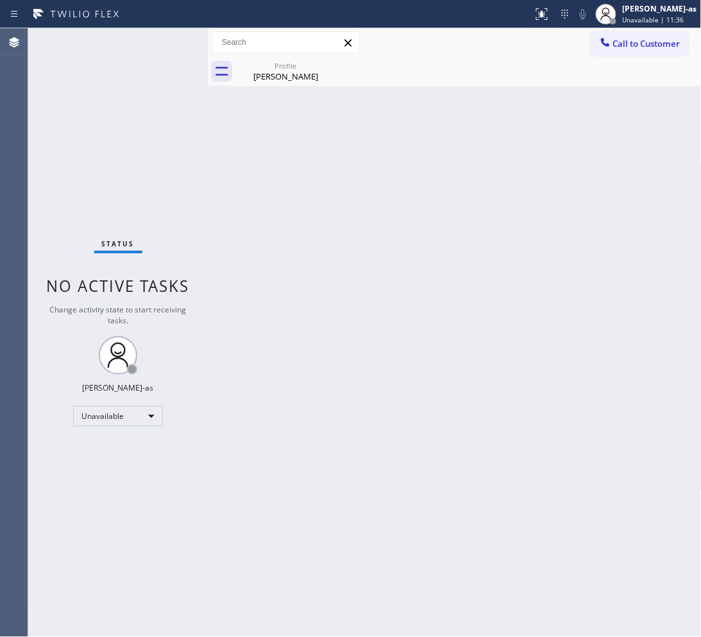
drag, startPoint x: 191, startPoint y: 352, endPoint x: 180, endPoint y: 329, distance: 25.2
click at [191, 352] on div "Status No active tasks Change activity state to start receiving tasks. [PERSON_…" at bounding box center [118, 332] width 180 height 609
click at [367, 344] on div "Back to Dashboard Change Sender ID Customers Technicians Select a contact Outbo…" at bounding box center [455, 332] width 494 height 609
click at [259, 191] on div "Back to Dashboard Change Sender ID Customers Technicians Select a contact Outbo…" at bounding box center [455, 332] width 494 height 609
click at [642, 38] on span "Call to Customer" at bounding box center [646, 44] width 67 height 12
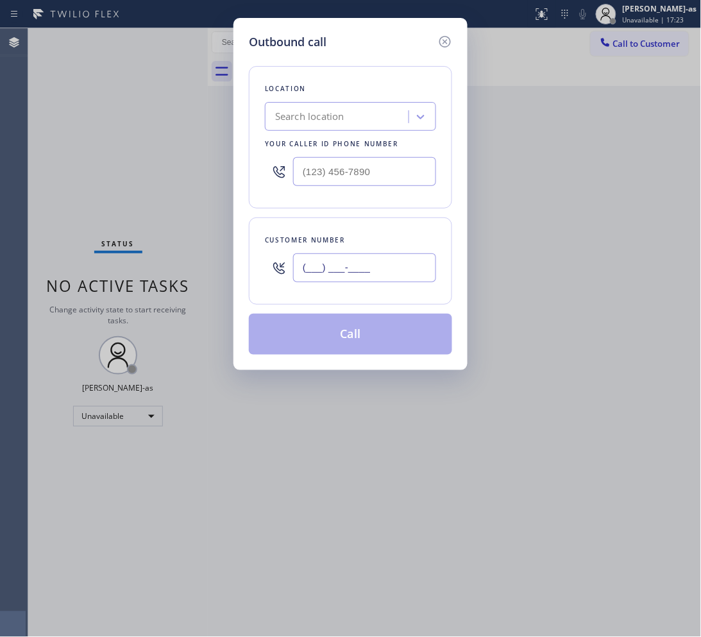
click at [419, 278] on input "(___) ___-____" at bounding box center [364, 267] width 143 height 29
paste input "602) 399-3001"
type input "(602) 399-3001"
click at [393, 174] on input "(___) ___-____" at bounding box center [364, 171] width 143 height 29
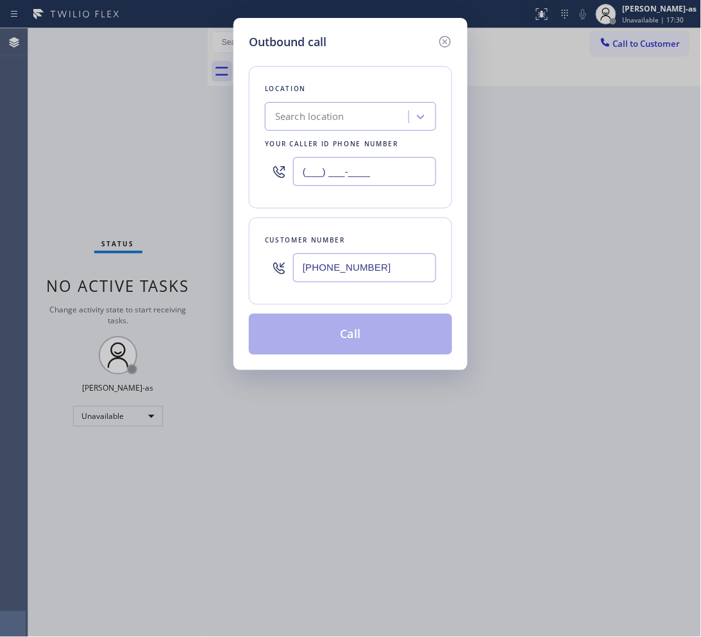
click at [393, 175] on input "(___) ___-____" at bounding box center [364, 171] width 143 height 29
paste input "602) 353-7310"
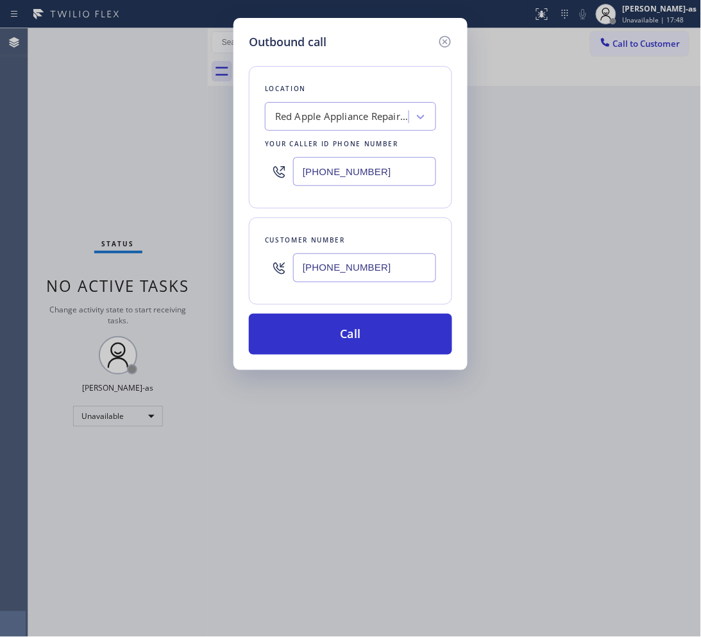
type input "(602) 353-7310"
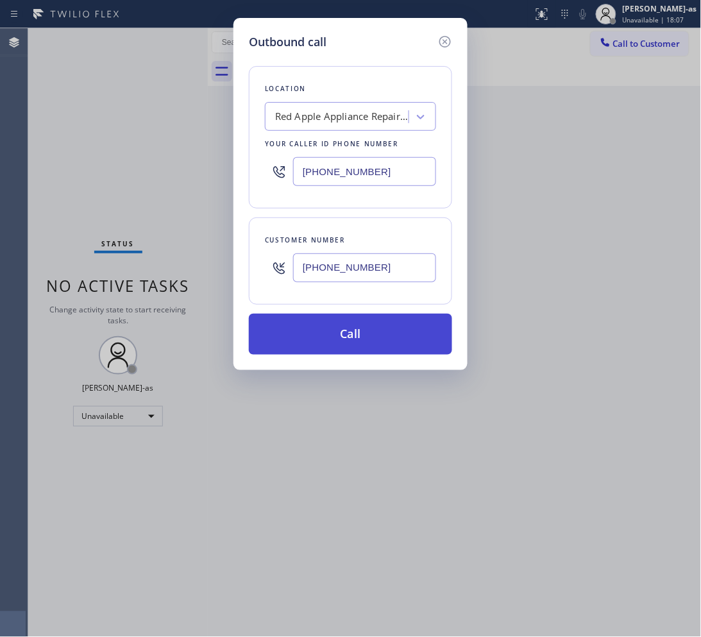
click at [382, 335] on button "Call" at bounding box center [350, 334] width 203 height 41
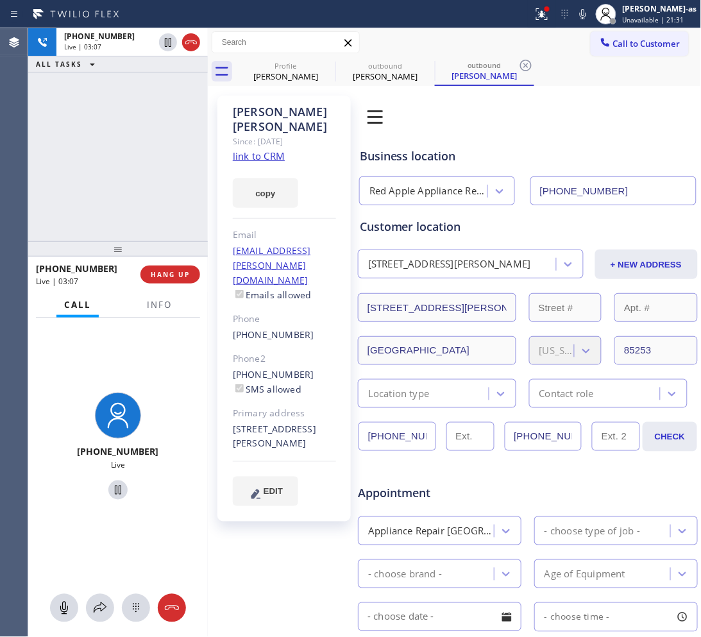
click at [119, 103] on div "+16023993001 Live | 03:07 ALL TASKS ALL TASKS ACTIVE TASKS TASKS IN WRAP UP" at bounding box center [118, 134] width 180 height 213
click at [153, 146] on div "+16023993001 Live | 03:08 ALL TASKS ALL TASKS ACTIVE TASKS TASKS IN WRAP UP" at bounding box center [118, 134] width 180 height 213
click at [151, 142] on div "+16023993001 Live | 03:09 ALL TASKS ALL TASKS ACTIVE TASKS TASKS IN WRAP UP" at bounding box center [118, 134] width 180 height 213
click at [149, 135] on div "+16023993001 Live | 03:09 ALL TASKS ALL TASKS ACTIVE TASKS TASKS IN WRAP UP" at bounding box center [118, 134] width 180 height 213
drag, startPoint x: 130, startPoint y: 210, endPoint x: 215, endPoint y: 247, distance: 92.2
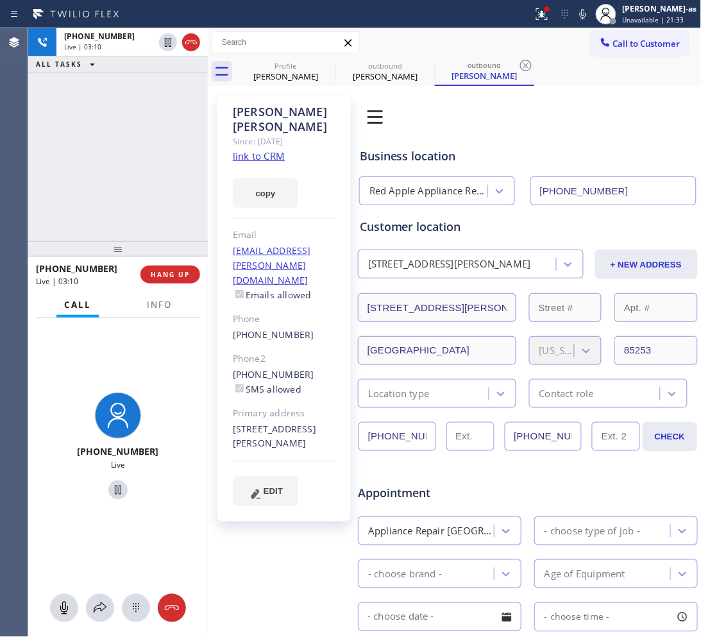
click at [128, 208] on div "+16023993001 Live | 03:10 ALL TASKS ALL TASKS ACTIVE TASKS TASKS IN WRAP UP" at bounding box center [118, 134] width 180 height 213
click at [129, 187] on div "+16023993001 Live | 03:10 ALL TASKS ALL TASKS ACTIVE TASKS TASKS IN WRAP UP" at bounding box center [118, 134] width 180 height 213
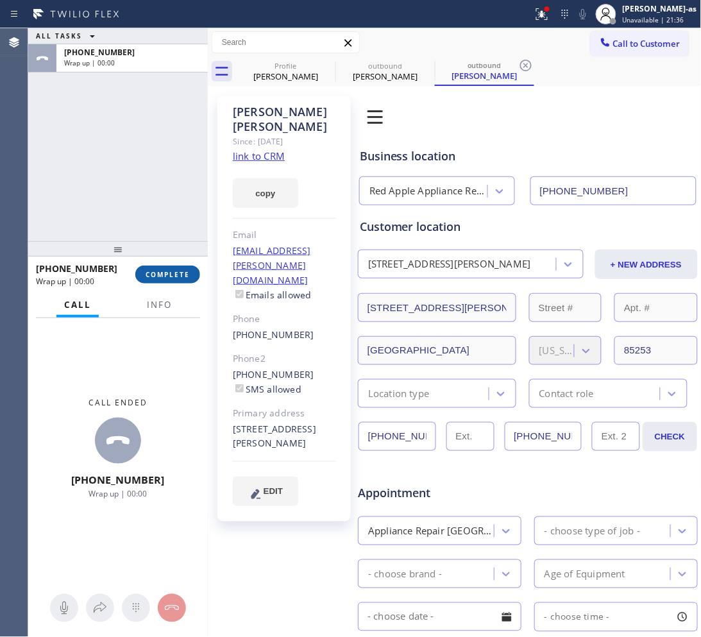
click at [167, 276] on span "COMPLETE" at bounding box center [168, 274] width 44 height 9
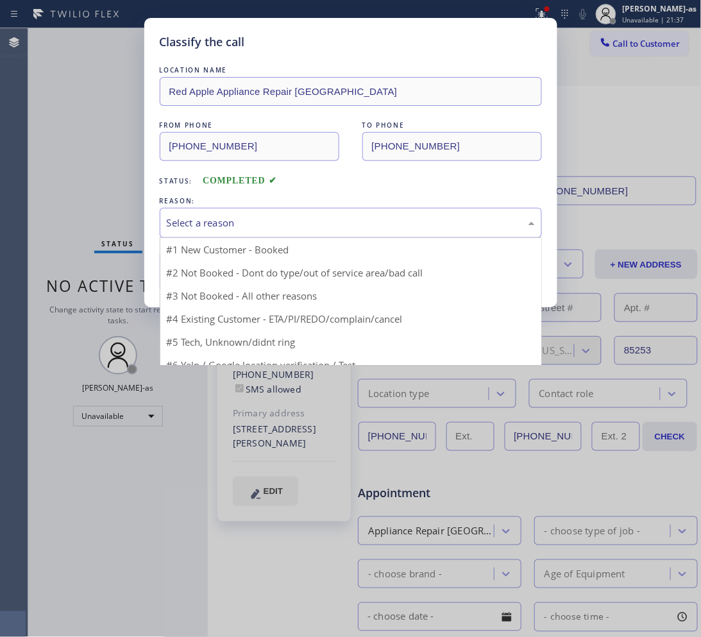
drag, startPoint x: 298, startPoint y: 210, endPoint x: 331, endPoint y: 318, distance: 112.0
click at [298, 209] on div "Select a reason" at bounding box center [351, 223] width 382 height 30
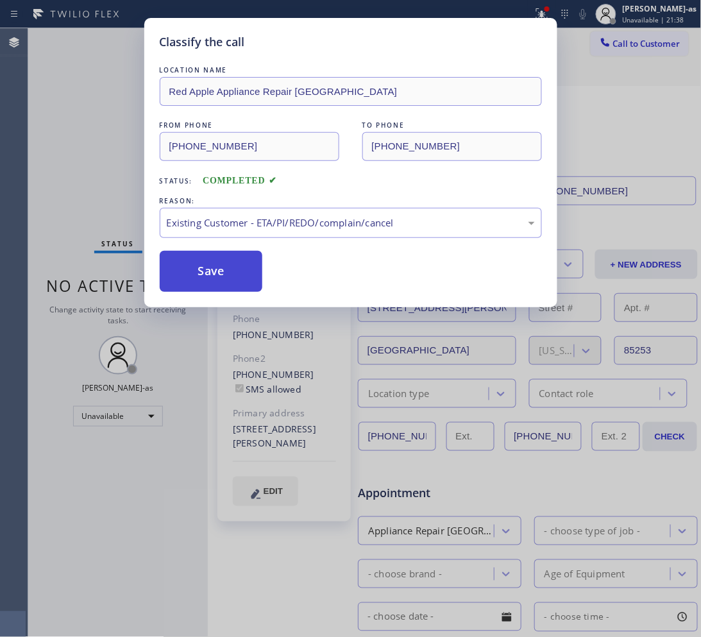
click at [216, 271] on button "Save" at bounding box center [211, 271] width 103 height 41
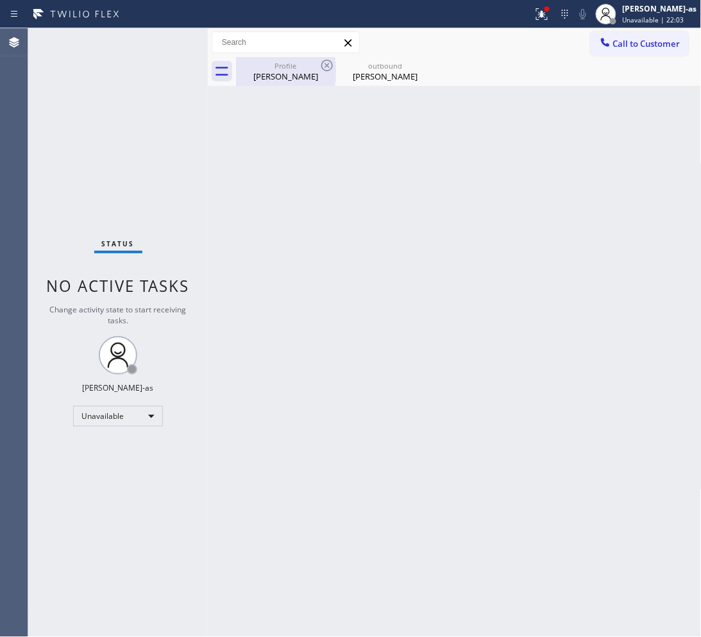
drag, startPoint x: 219, startPoint y: 132, endPoint x: 289, endPoint y: 81, distance: 86.7
click at [230, 124] on div "Back to Dashboard Change Sender ID Customers Technicians Select a contact Outbo…" at bounding box center [455, 332] width 494 height 609
drag, startPoint x: 293, startPoint y: 78, endPoint x: 337, endPoint y: 71, distance: 44.8
click at [294, 79] on div "[PERSON_NAME]" at bounding box center [285, 77] width 97 height 12
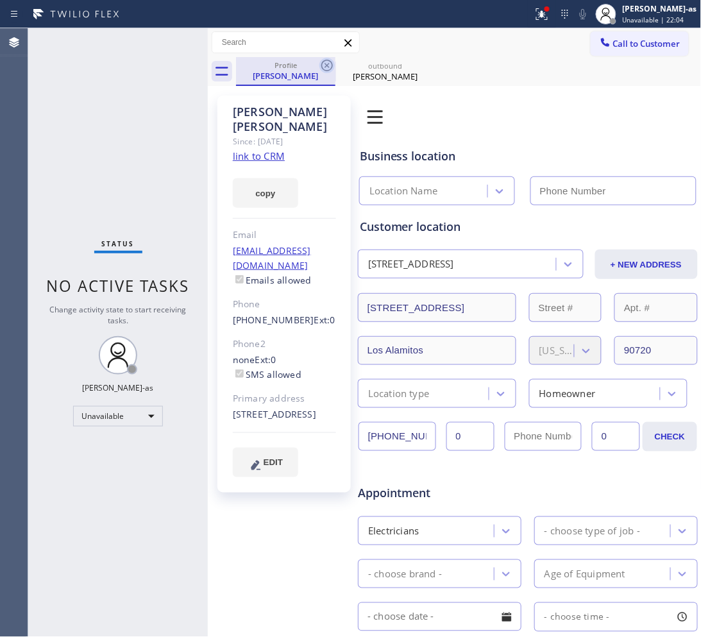
click at [328, 68] on icon at bounding box center [326, 65] width 15 height 15
type input "(602) 353-7310"
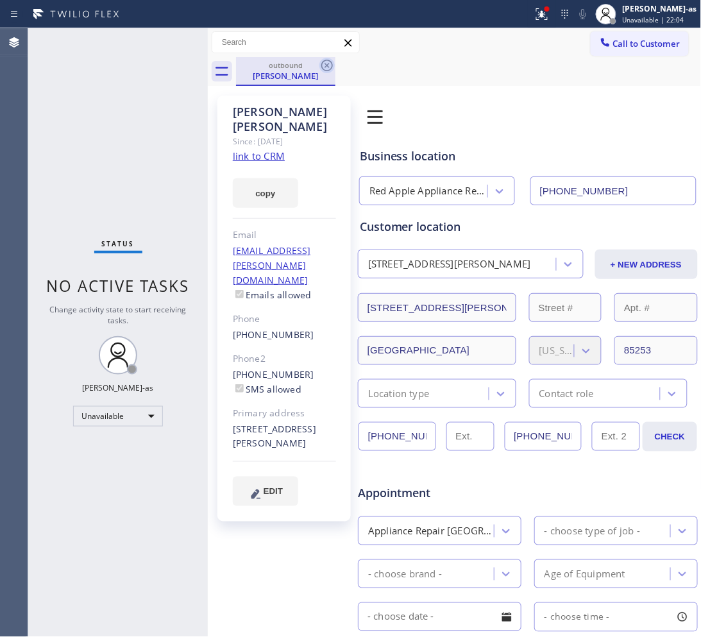
click at [327, 68] on icon at bounding box center [326, 65] width 15 height 15
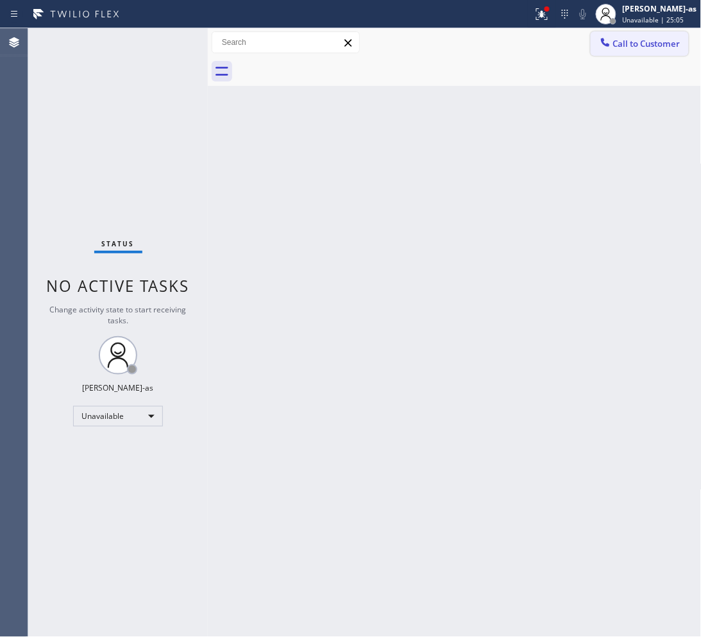
click at [622, 40] on span "Call to Customer" at bounding box center [646, 44] width 67 height 12
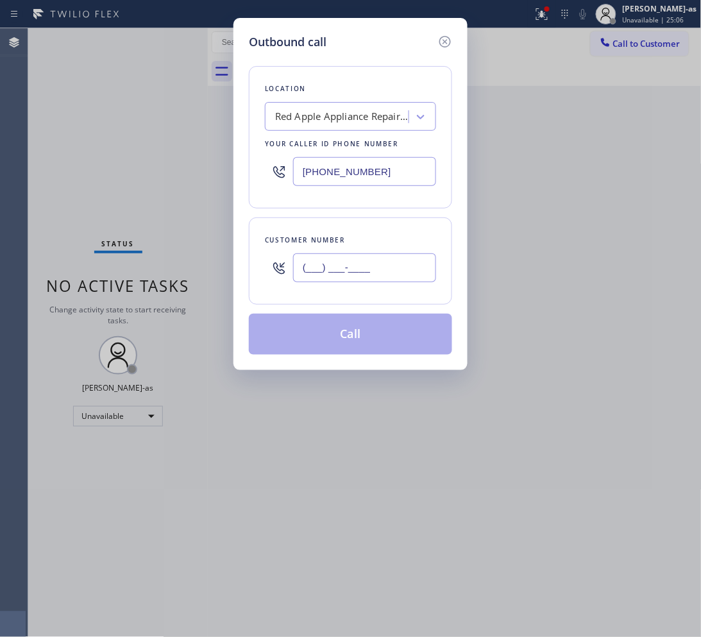
click at [348, 269] on input "(___) ___-____" at bounding box center [364, 267] width 143 height 29
paste input "323) 382-2290"
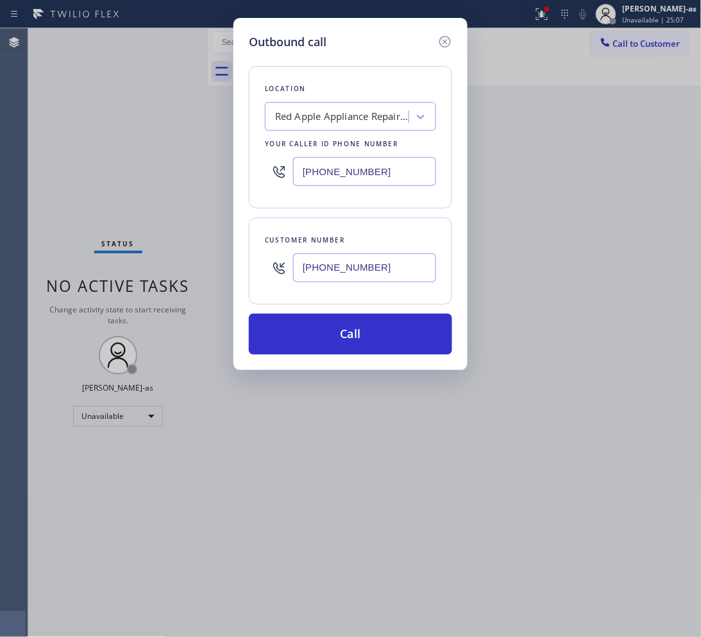
type input "(323) 382-2290"
click at [341, 148] on div "Your caller id phone number" at bounding box center [350, 143] width 171 height 13
click at [377, 162] on input "(602) 353-7310" at bounding box center [364, 171] width 143 height 29
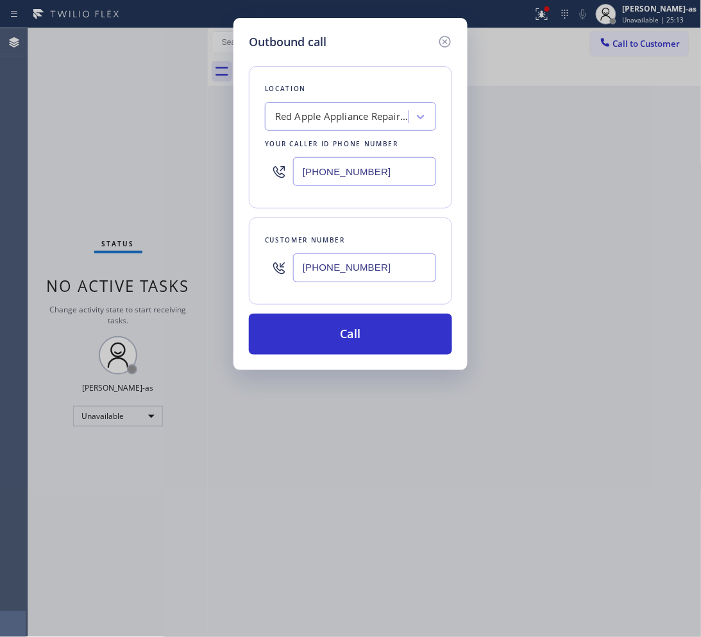
paste input "253) 263-1431"
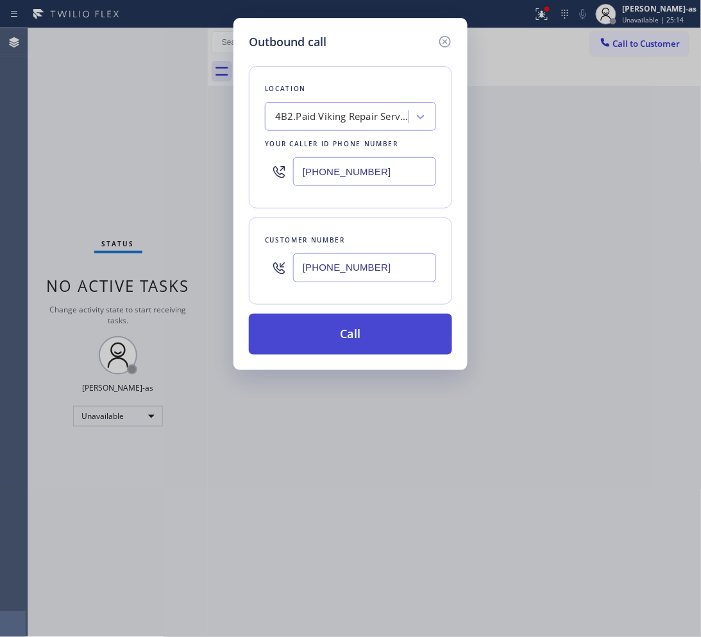
type input "(253) 263-1431"
click at [352, 338] on button "Call" at bounding box center [350, 334] width 203 height 41
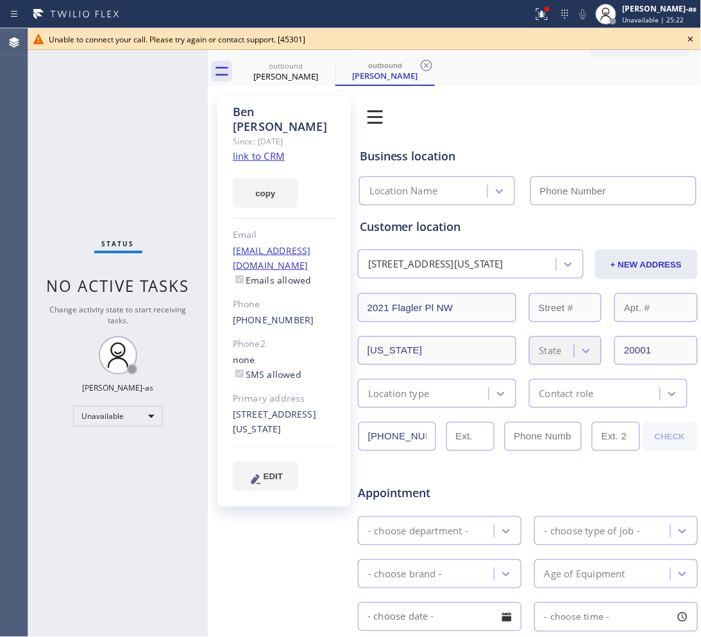
type input "(253) 263-1431"
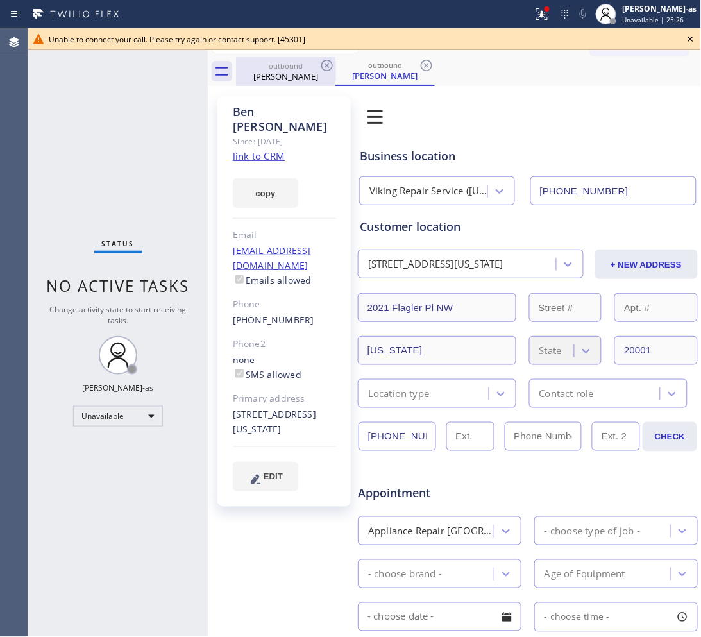
click at [291, 74] on div "Ben Winkel" at bounding box center [285, 77] width 97 height 12
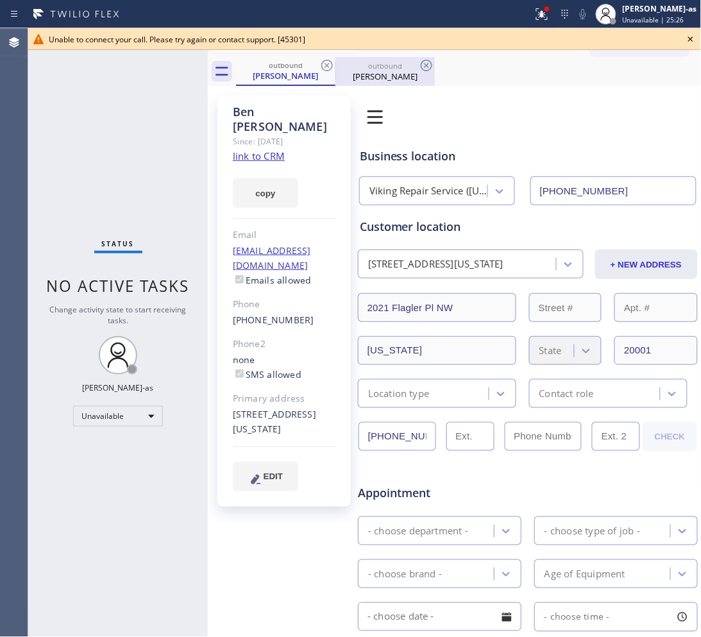
drag, startPoint x: 324, startPoint y: 63, endPoint x: 313, endPoint y: 68, distance: 12.1
click at [325, 65] on icon at bounding box center [326, 65] width 15 height 15
click at [307, 313] on div "(323) 382-2290" at bounding box center [284, 320] width 103 height 15
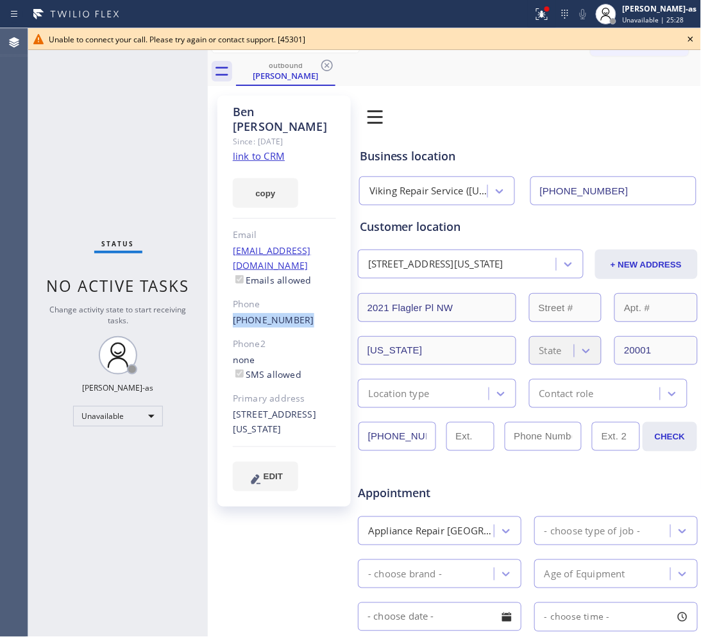
click at [307, 313] on div "(323) 382-2290" at bounding box center [284, 320] width 103 height 15
copy div "(323) 382-2290"
click at [690, 40] on icon at bounding box center [690, 38] width 15 height 15
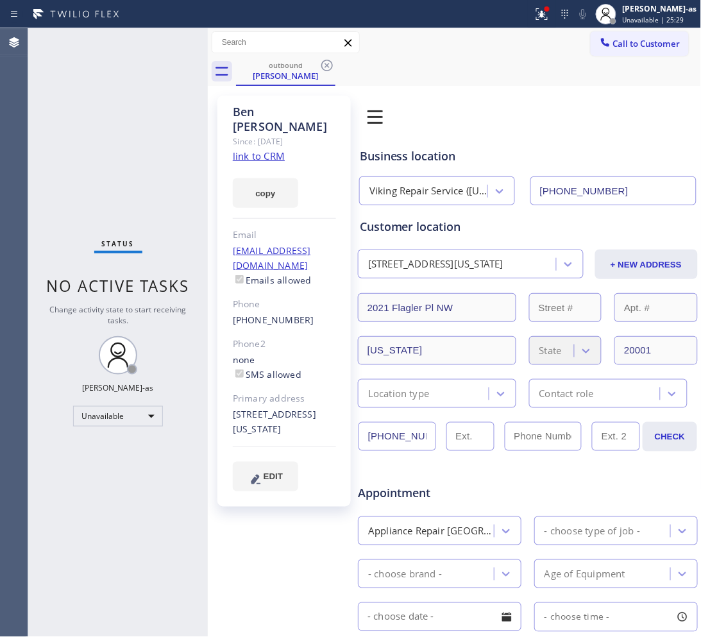
click at [643, 39] on span "Call to Customer" at bounding box center [646, 44] width 67 height 12
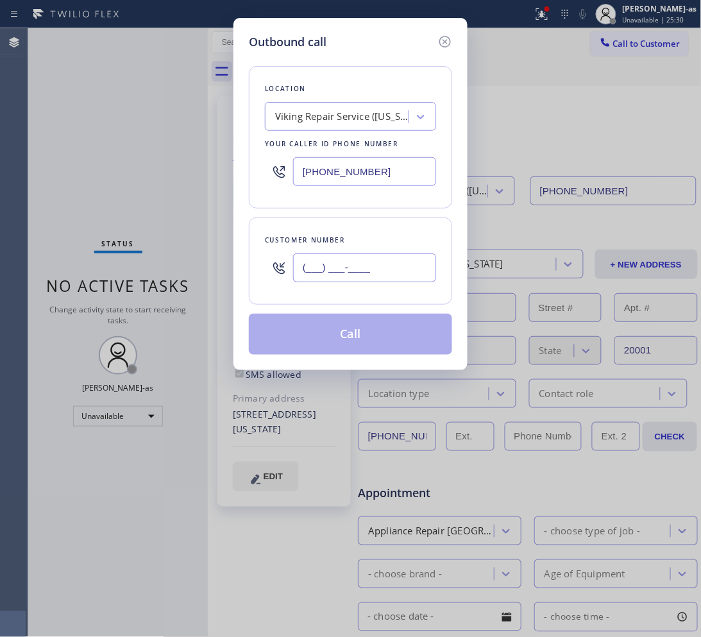
click at [406, 262] on input "(___) ___-____" at bounding box center [364, 267] width 143 height 29
paste input "323) 382-2290"
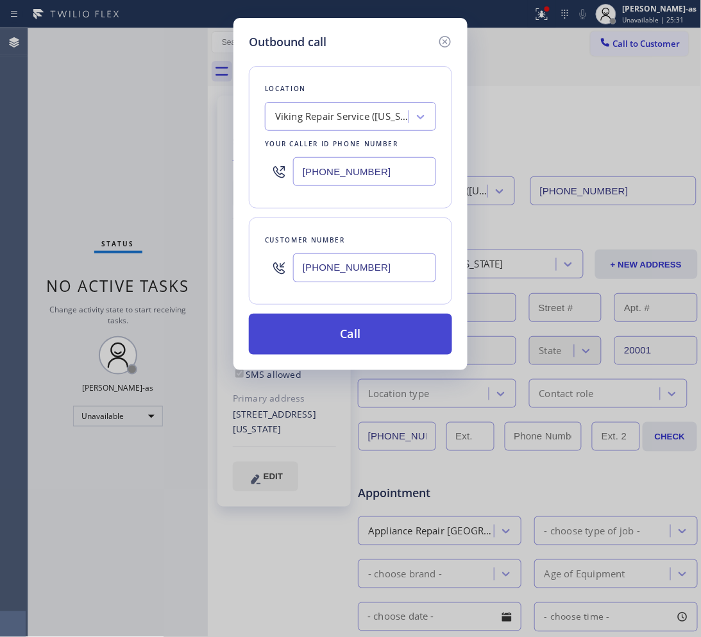
type input "(323) 382-2290"
click at [370, 325] on button "Call" at bounding box center [350, 334] width 203 height 41
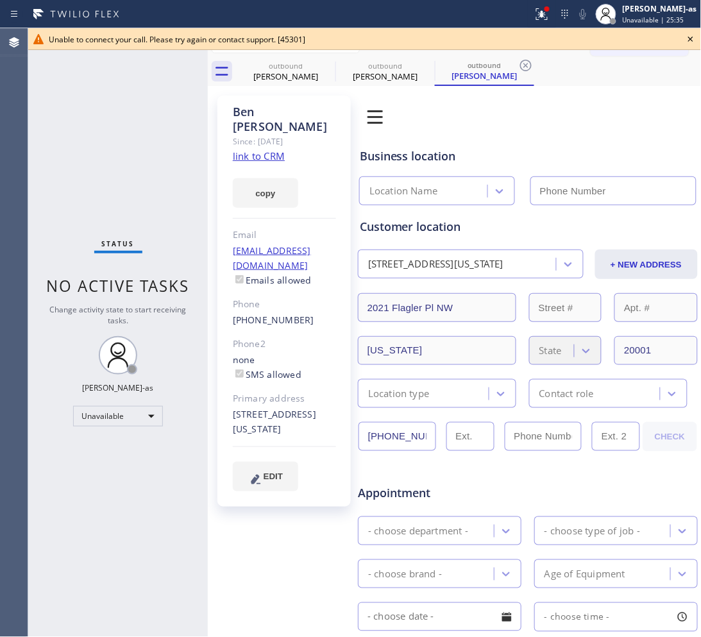
type input "(253) 263-1431"
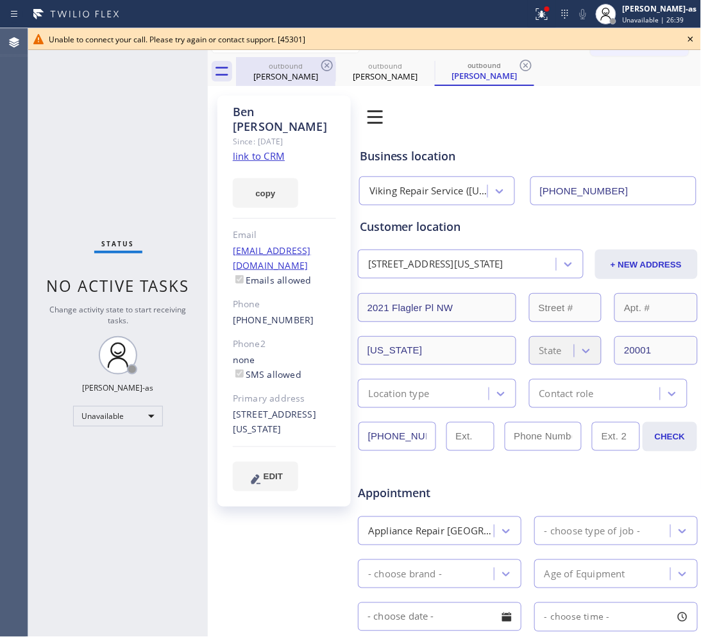
click at [312, 69] on div "outbound" at bounding box center [285, 66] width 97 height 10
click at [325, 63] on icon at bounding box center [327, 66] width 12 height 12
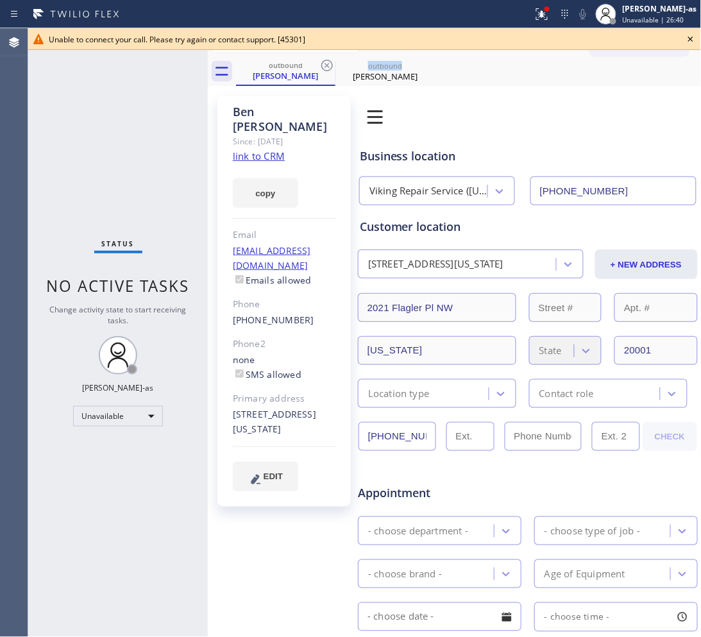
click at [325, 63] on icon at bounding box center [327, 66] width 12 height 12
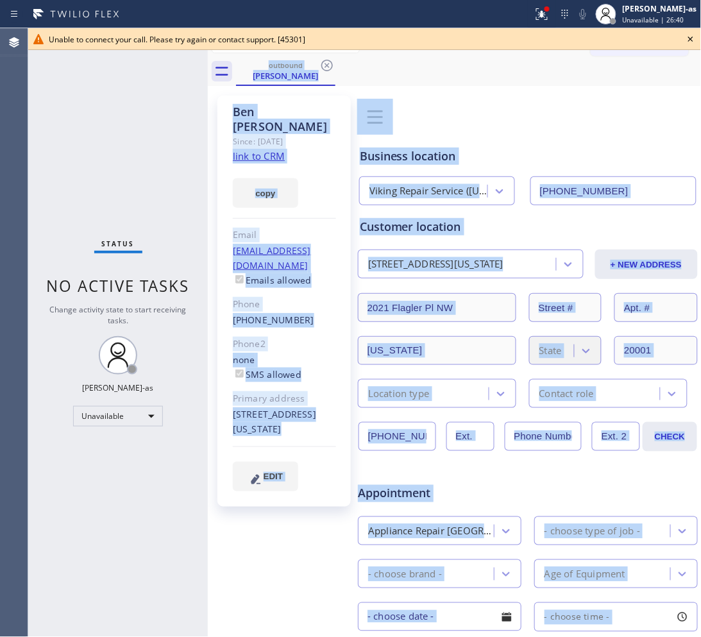
click at [325, 63] on div "outbound Ben Winkel" at bounding box center [469, 71] width 466 height 29
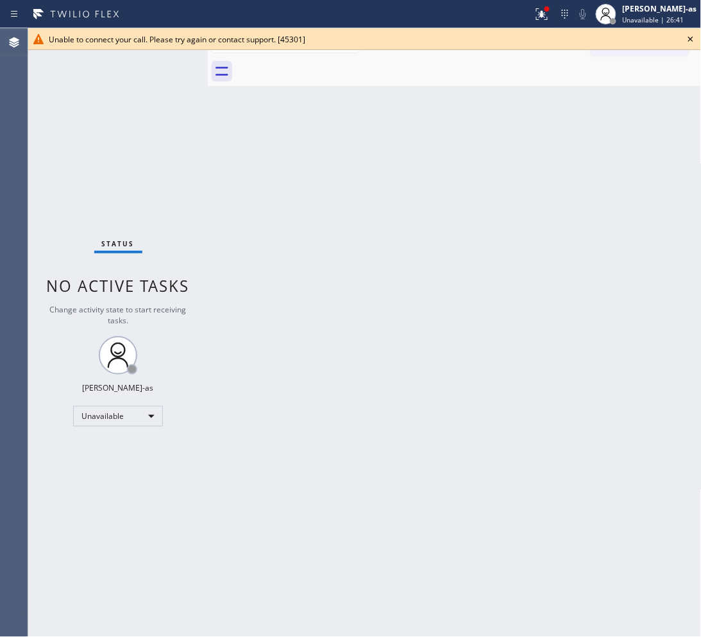
click at [325, 63] on div at bounding box center [469, 71] width 466 height 29
click at [694, 42] on icon at bounding box center [690, 38] width 15 height 15
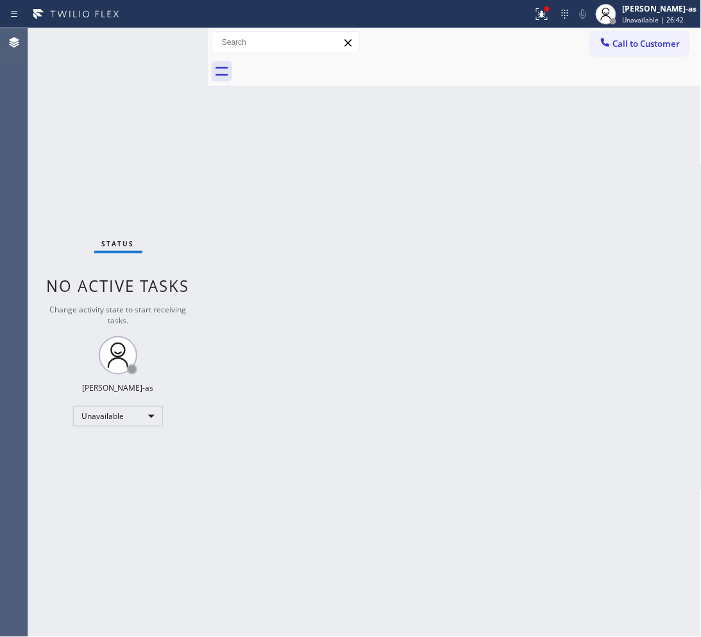
click at [650, 49] on span "Call to Customer" at bounding box center [646, 44] width 67 height 12
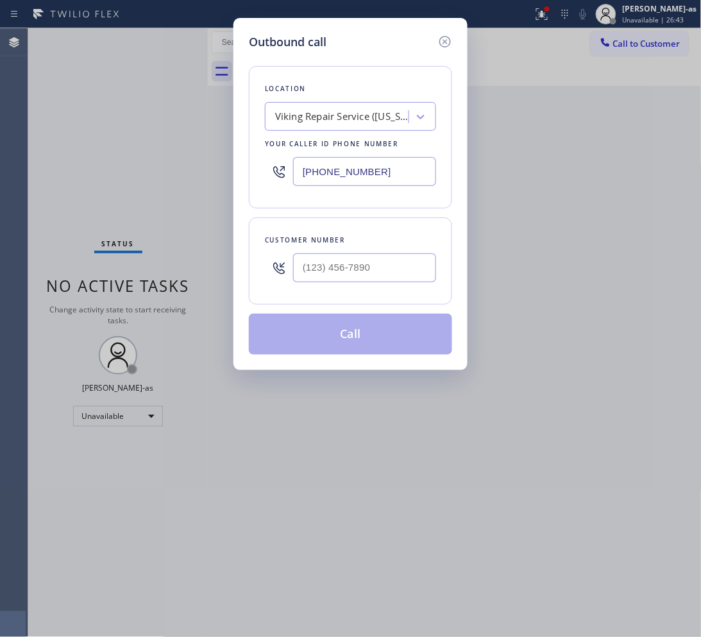
click at [359, 247] on div "Customer number" at bounding box center [350, 240] width 171 height 13
click at [370, 274] on input "(___) ___-____" at bounding box center [364, 267] width 143 height 29
paste input "602) 725-9797"
type input "[PHONE_NUMBER]"
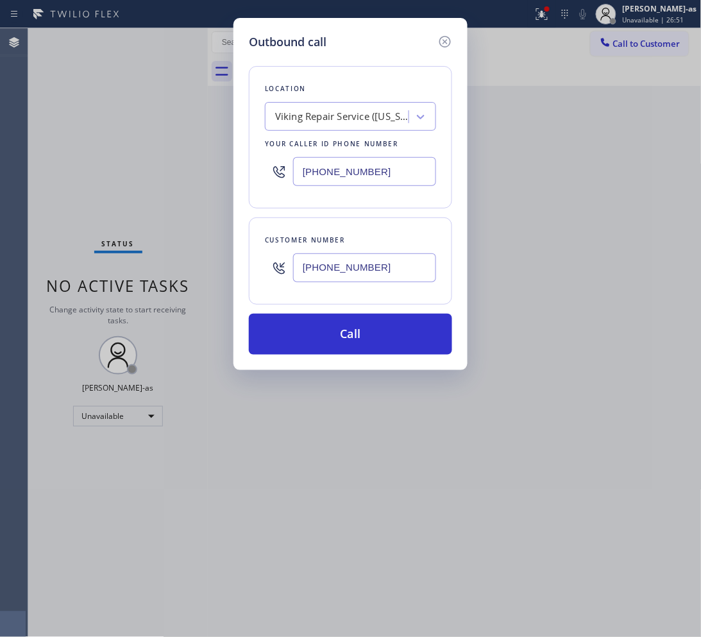
click at [337, 159] on input "(253) 263-1431" at bounding box center [364, 171] width 143 height 29
click at [338, 159] on input "(253) 263-1431" at bounding box center [364, 171] width 143 height 29
paste input "602) 691-7988"
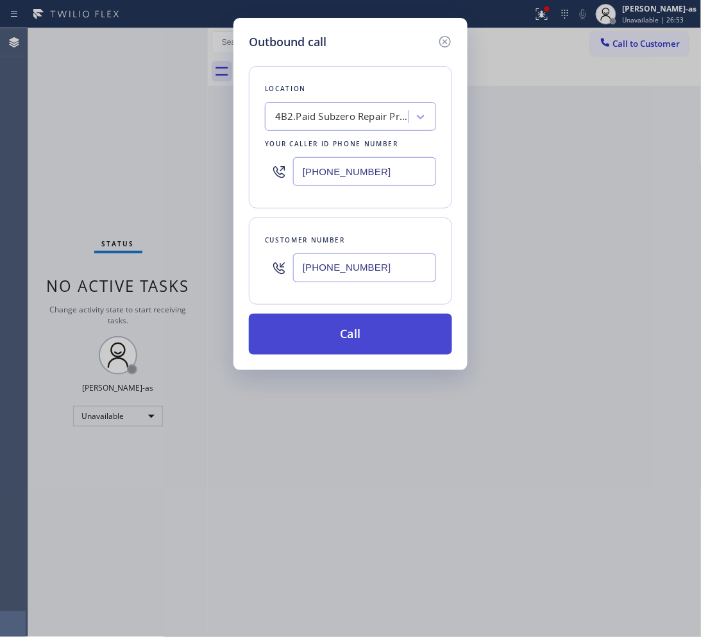
type input "[PHONE_NUMBER]"
click at [359, 343] on button "Call" at bounding box center [350, 334] width 203 height 41
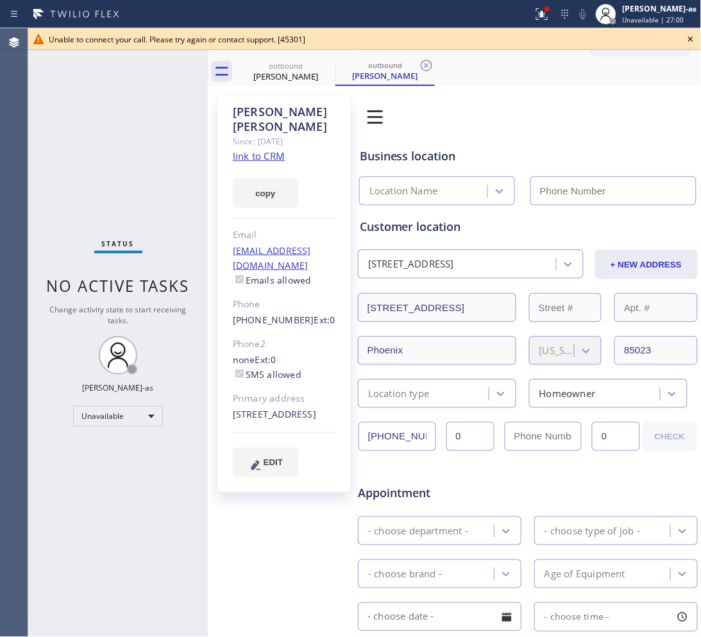
type input "[PHONE_NUMBER]"
click at [180, 135] on div "Status No active tasks Change activity state to start receiving tasks. [PERSON_…" at bounding box center [118, 332] width 180 height 609
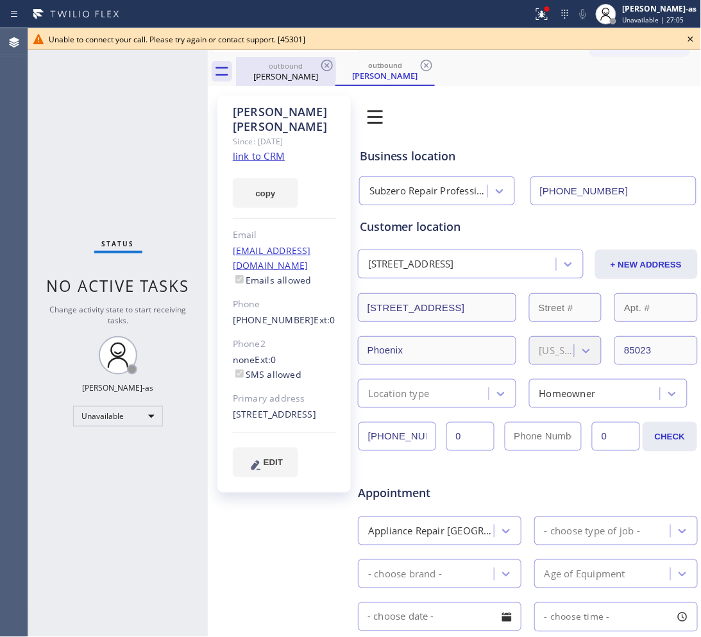
click at [292, 68] on div "outbound" at bounding box center [285, 66] width 97 height 10
click at [329, 60] on icon at bounding box center [326, 65] width 15 height 15
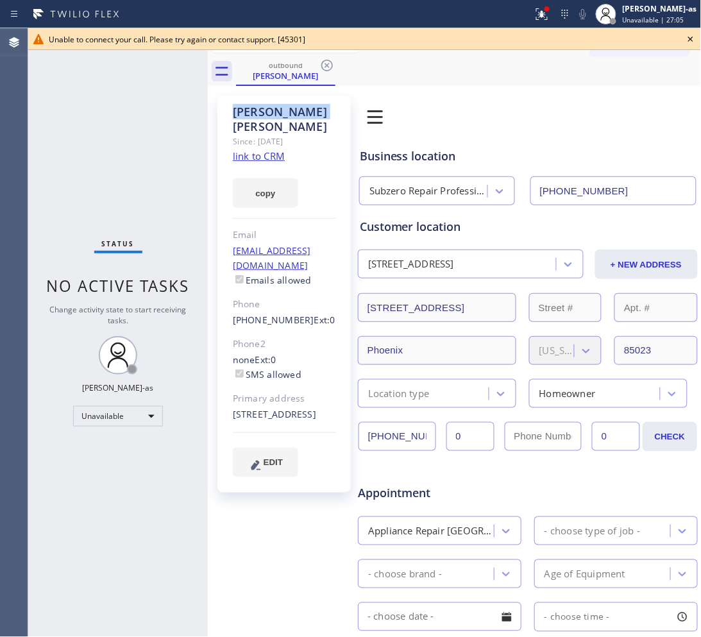
click at [329, 60] on icon at bounding box center [326, 65] width 15 height 15
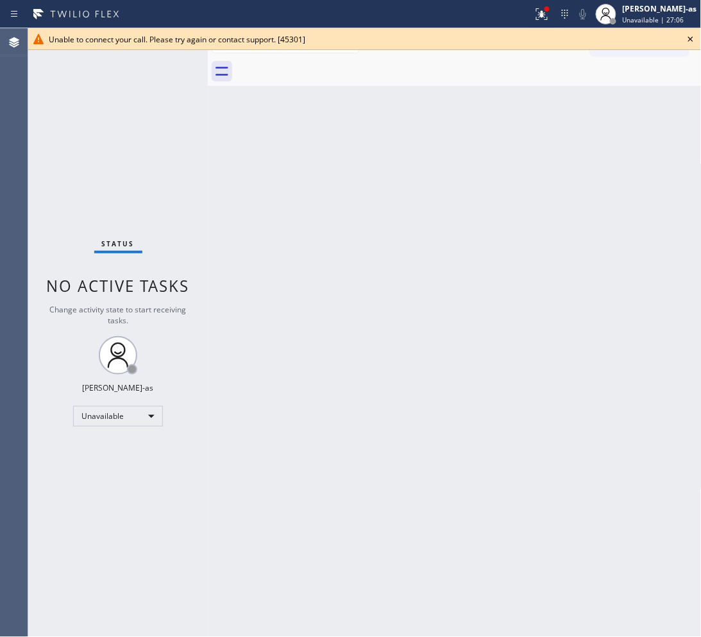
click at [329, 60] on div at bounding box center [469, 71] width 466 height 29
click at [686, 35] on icon at bounding box center [690, 38] width 15 height 15
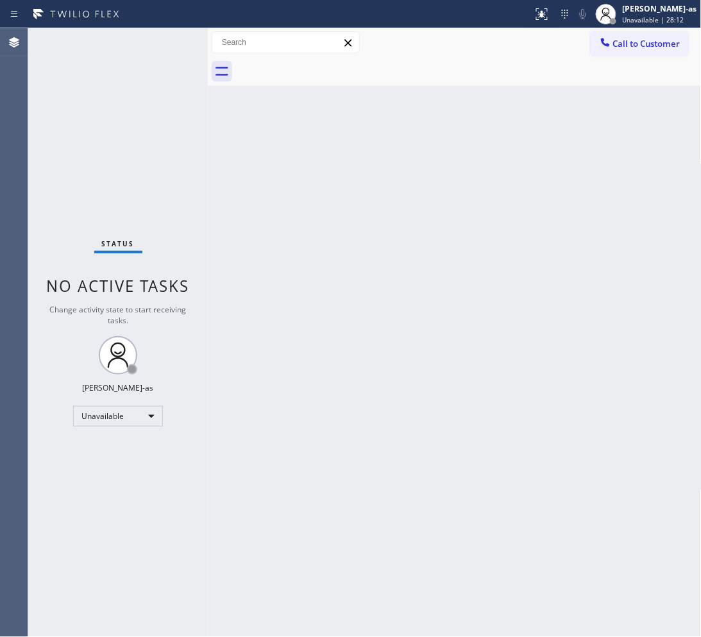
click at [159, 164] on div "Status No active tasks Change activity state to start receiving tasks. [PERSON_…" at bounding box center [118, 332] width 180 height 609
click at [625, 28] on div "Call to Customer Outbound call Location Search location Your caller id phone nu…" at bounding box center [455, 42] width 494 height 29
click at [634, 55] on button "Call to Customer" at bounding box center [640, 43] width 98 height 24
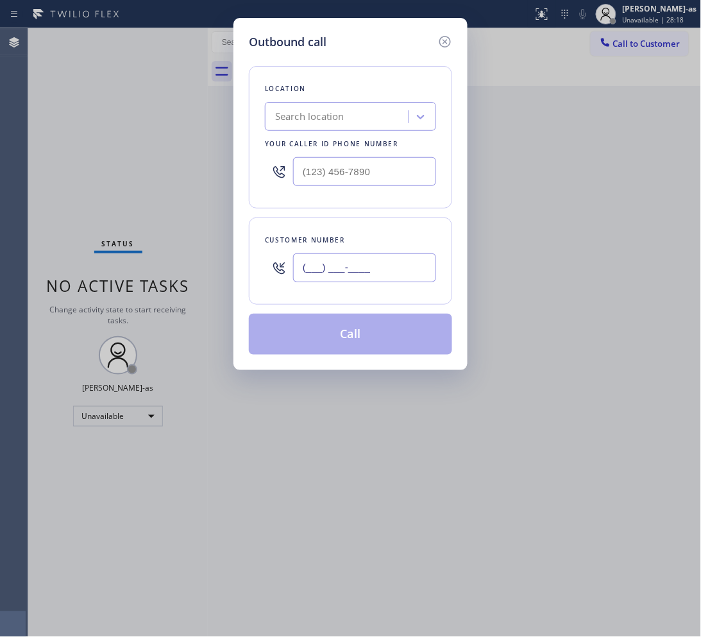
click at [340, 271] on input "(___) ___-____" at bounding box center [364, 267] width 143 height 29
paste input "602) 691-7988"
type input "[PHONE_NUMBER]"
click at [361, 180] on input "(___) ___-____" at bounding box center [364, 171] width 143 height 29
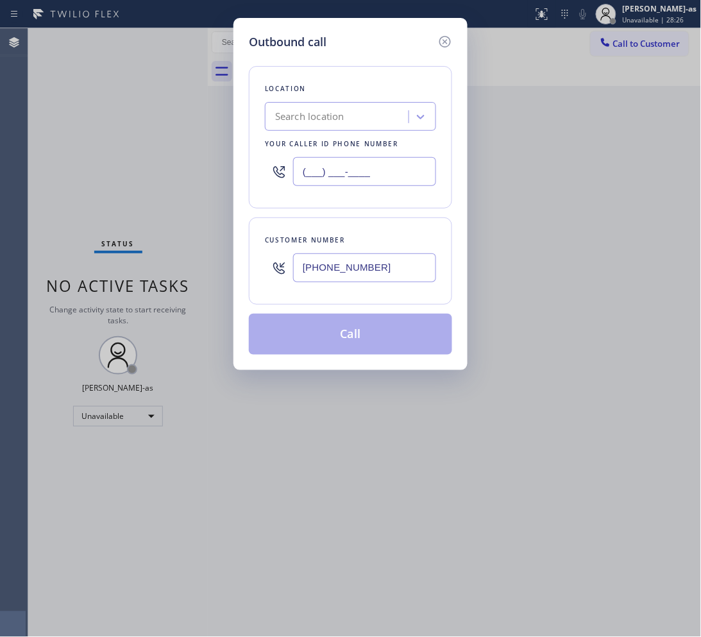
click at [361, 180] on input "(___) ___-____" at bounding box center [364, 171] width 143 height 29
paste input "602) 691-7988"
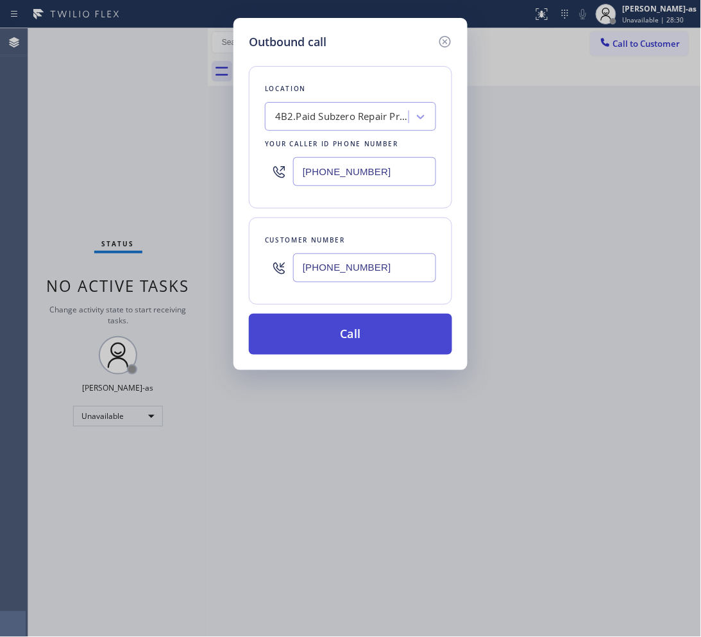
type input "[PHONE_NUMBER]"
click at [332, 321] on button "Call" at bounding box center [350, 334] width 203 height 41
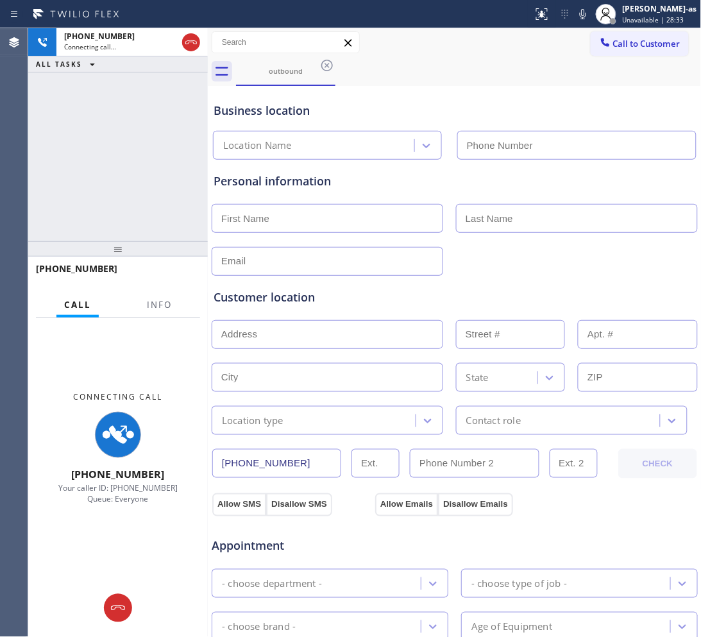
type input "[PHONE_NUMBER]"
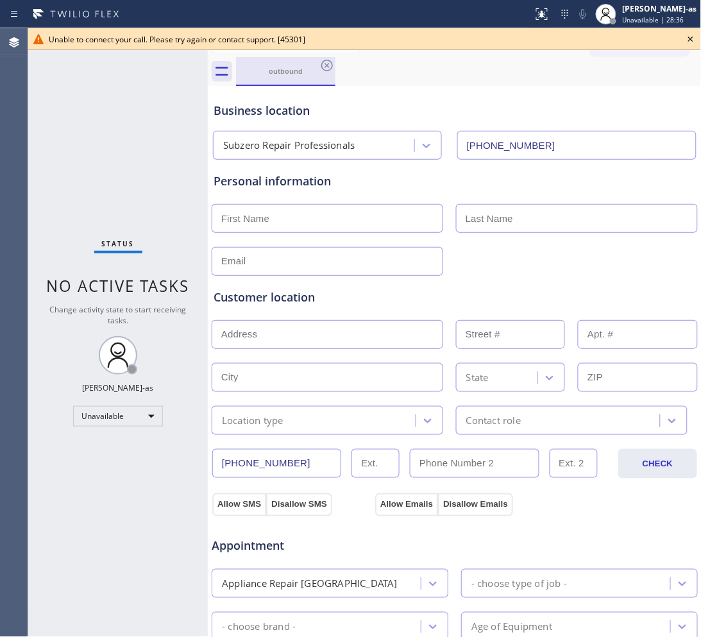
click at [294, 68] on div "outbound" at bounding box center [285, 71] width 97 height 10
click at [324, 66] on icon at bounding box center [326, 65] width 15 height 15
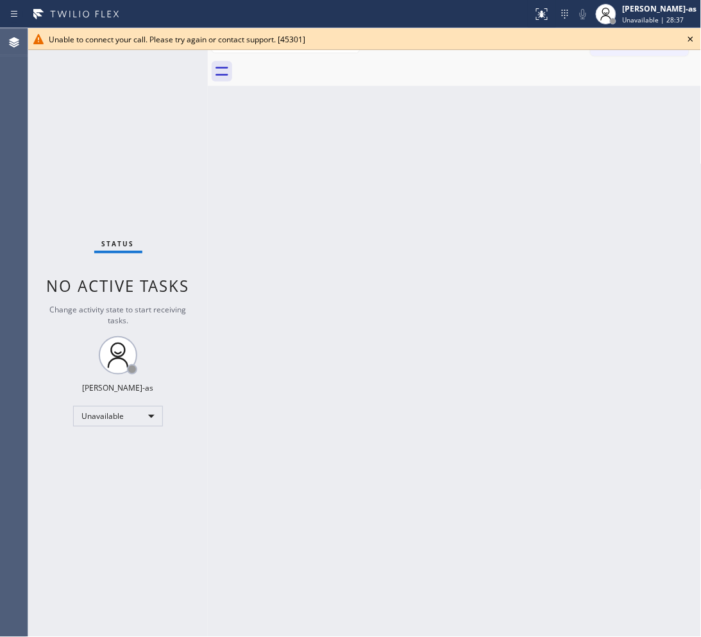
click at [324, 66] on div at bounding box center [469, 71] width 466 height 29
click at [690, 37] on icon at bounding box center [690, 39] width 5 height 5
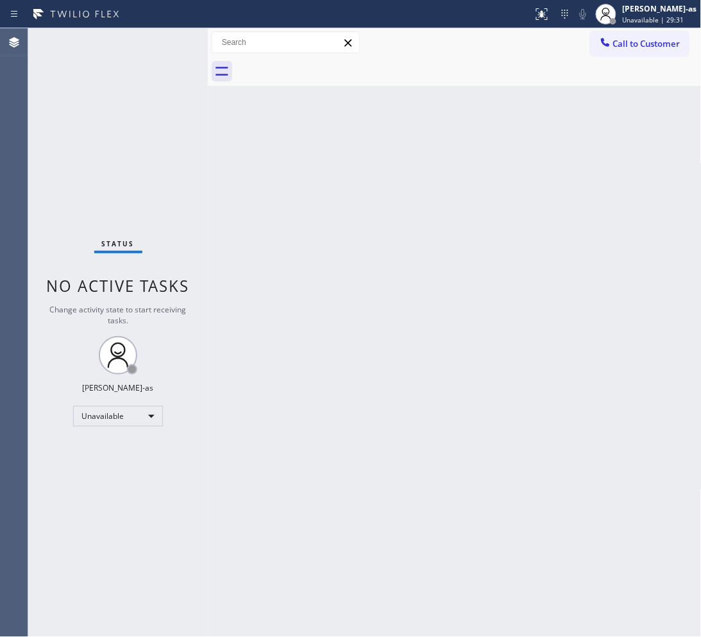
click at [430, 213] on div "Back to Dashboard Change Sender ID Customers Technicians Select a contact Outbo…" at bounding box center [455, 332] width 494 height 609
click at [624, 37] on button "Call to Customer" at bounding box center [640, 43] width 98 height 24
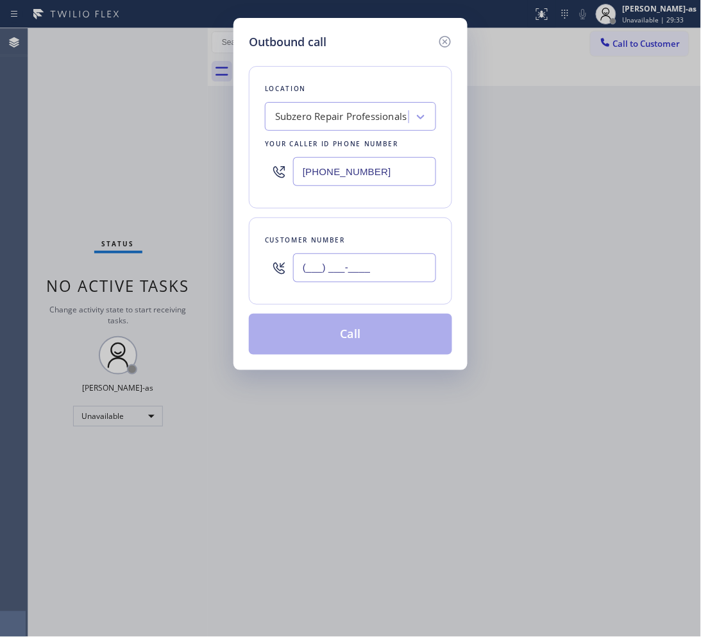
click at [372, 274] on input "(___) ___-____" at bounding box center [364, 267] width 143 height 29
paste input "602) 691-7988"
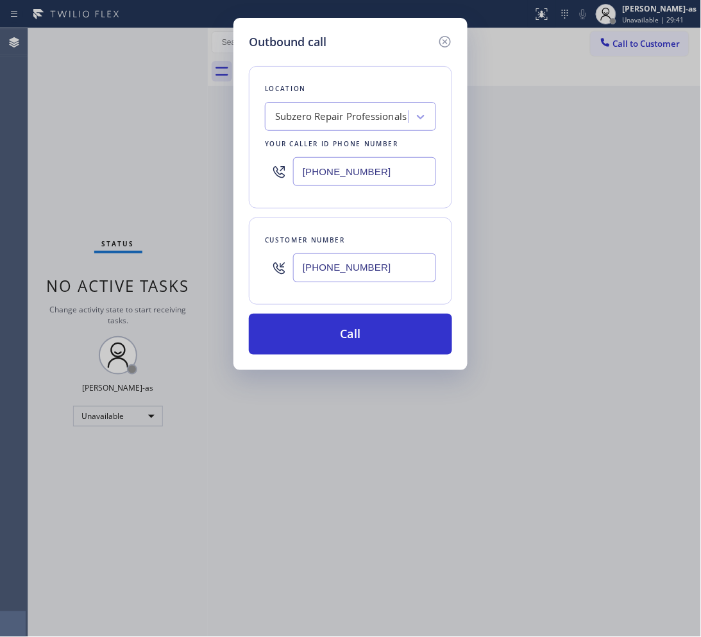
click at [386, 265] on input "[PHONE_NUMBER]" at bounding box center [364, 267] width 143 height 29
paste input "725-9797"
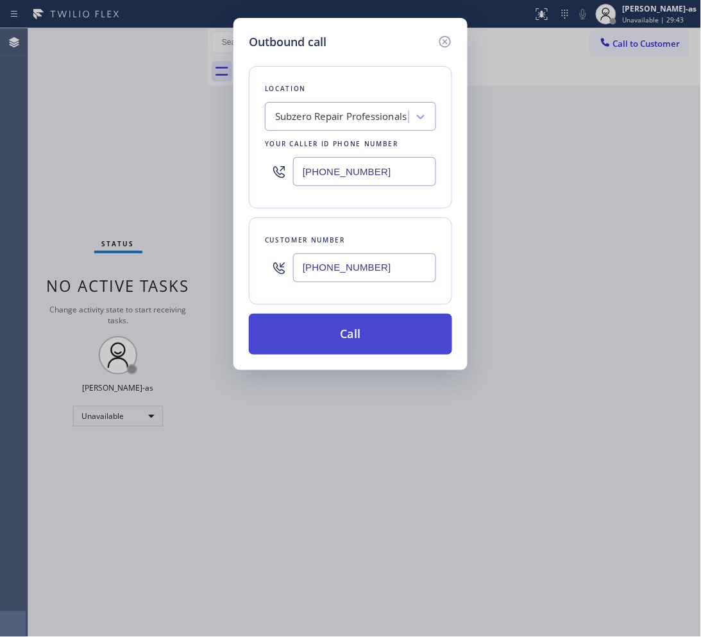
type input "[PHONE_NUMBER]"
click at [334, 332] on button "Call" at bounding box center [350, 334] width 203 height 41
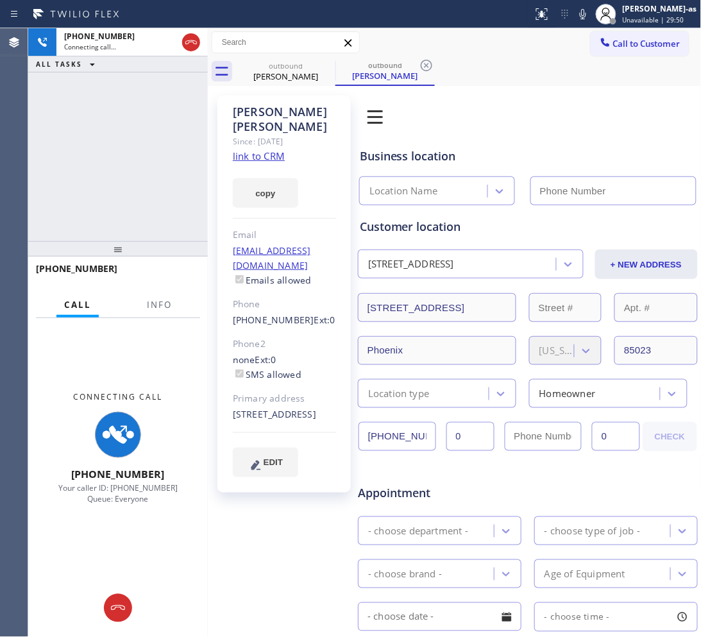
type input "[PHONE_NUMBER]"
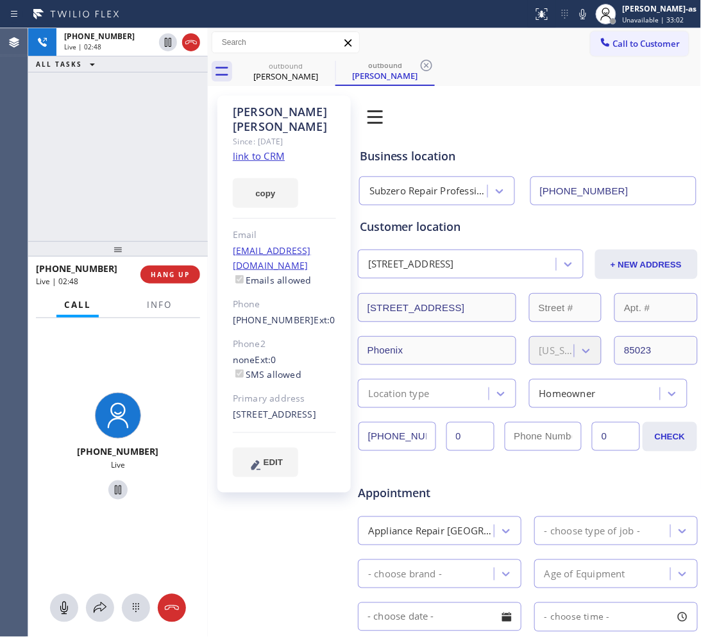
drag, startPoint x: 119, startPoint y: 184, endPoint x: 183, endPoint y: 239, distance: 84.2
click at [120, 183] on div "[PHONE_NUMBER] Live | 02:48 ALL TASKS ALL TASKS ACTIVE TASKS TASKS IN WRAP UP" at bounding box center [118, 134] width 180 height 213
click at [158, 273] on span "HANG UP" at bounding box center [170, 274] width 39 height 9
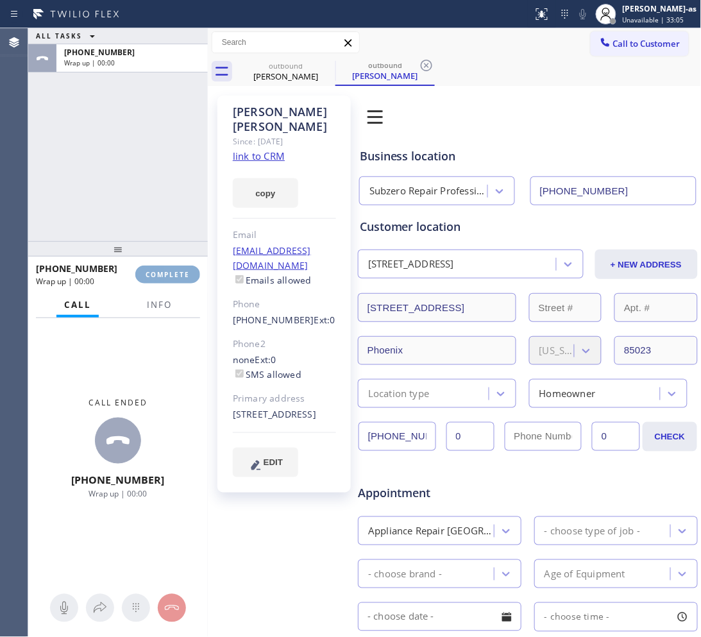
click at [158, 273] on span "COMPLETE" at bounding box center [168, 274] width 44 height 9
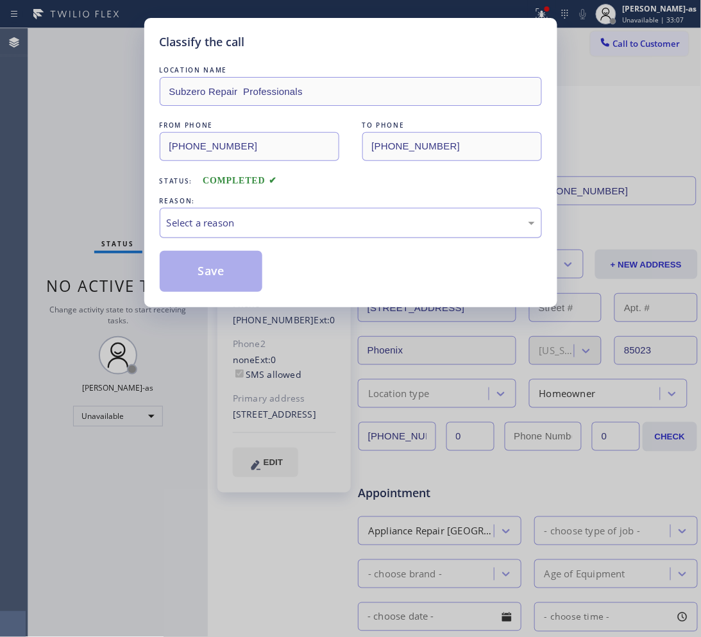
click at [244, 222] on div "Select a reason" at bounding box center [351, 223] width 368 height 15
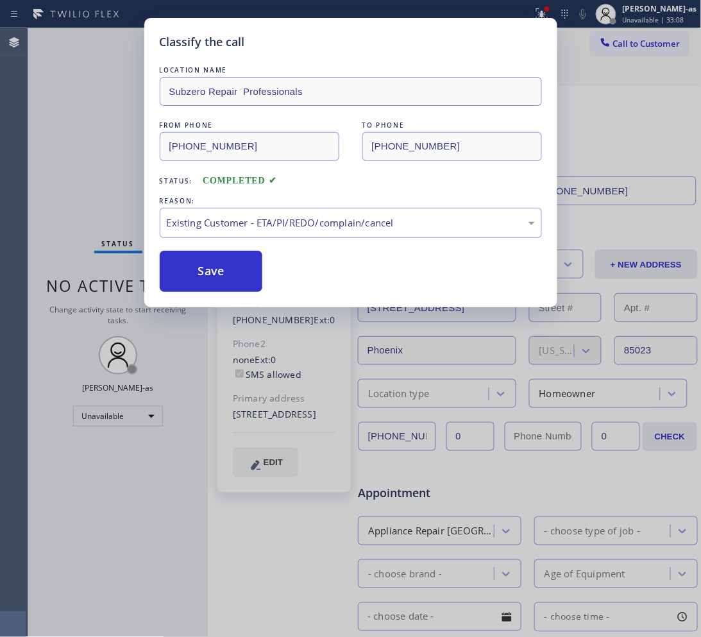
click at [210, 273] on button "Save" at bounding box center [211, 271] width 103 height 41
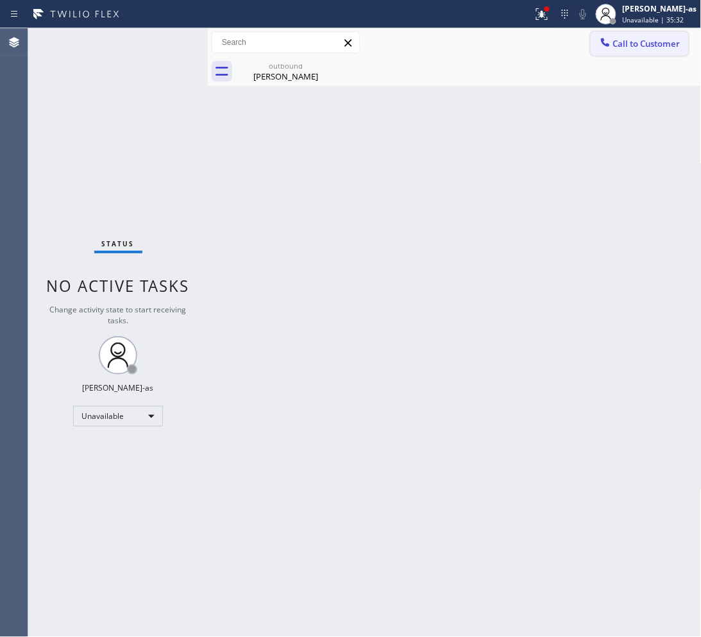
click at [658, 46] on span "Call to Customer" at bounding box center [646, 44] width 67 height 12
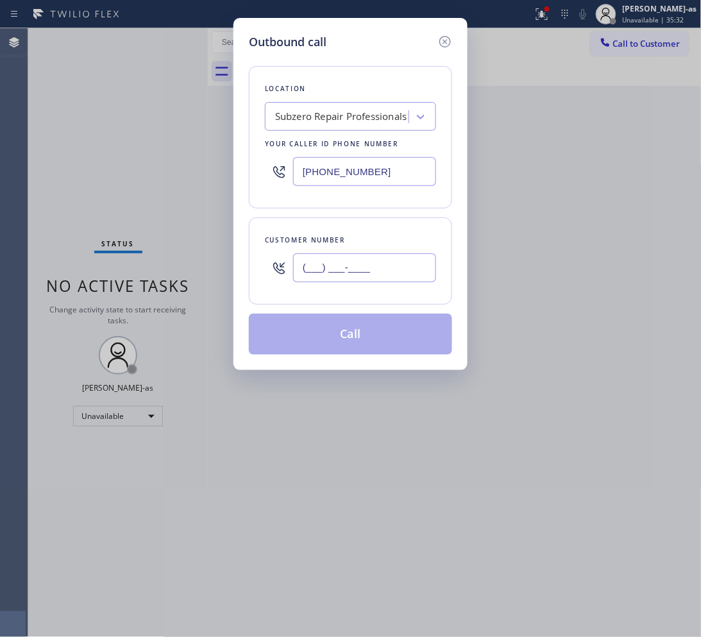
click at [366, 265] on input "(___) ___-____" at bounding box center [364, 267] width 143 height 29
paste input "347) 707-4280"
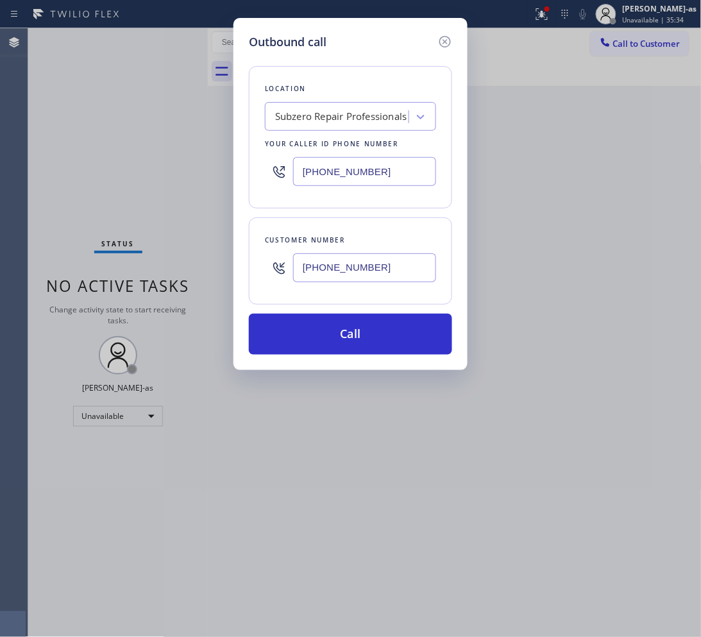
type input "[PHONE_NUMBER]"
click at [364, 167] on input "[PHONE_NUMBER]" at bounding box center [364, 171] width 143 height 29
paste input "347) 690-7214"
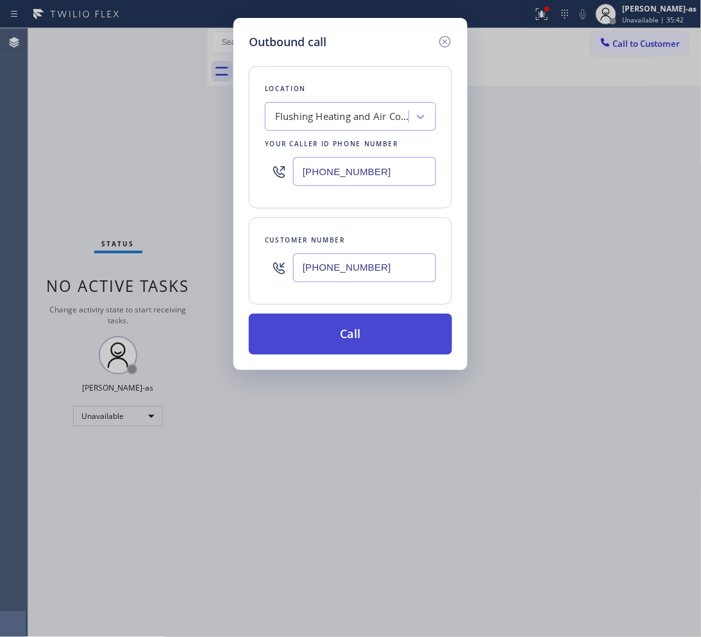
type input "[PHONE_NUMBER]"
click at [401, 337] on button "Call" at bounding box center [350, 334] width 203 height 41
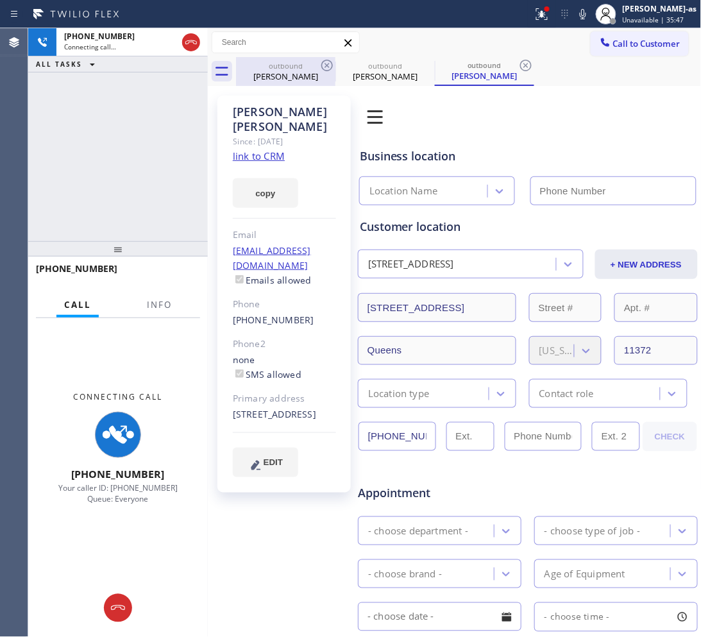
click at [276, 62] on div "outbound" at bounding box center [285, 66] width 97 height 10
type input "[PHONE_NUMBER]"
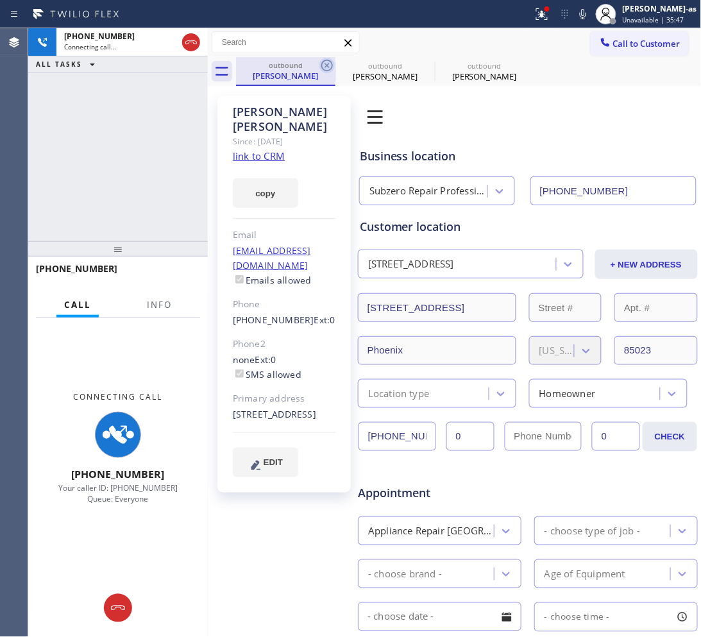
click at [323, 67] on icon at bounding box center [326, 65] width 15 height 15
type input "[PHONE_NUMBER]"
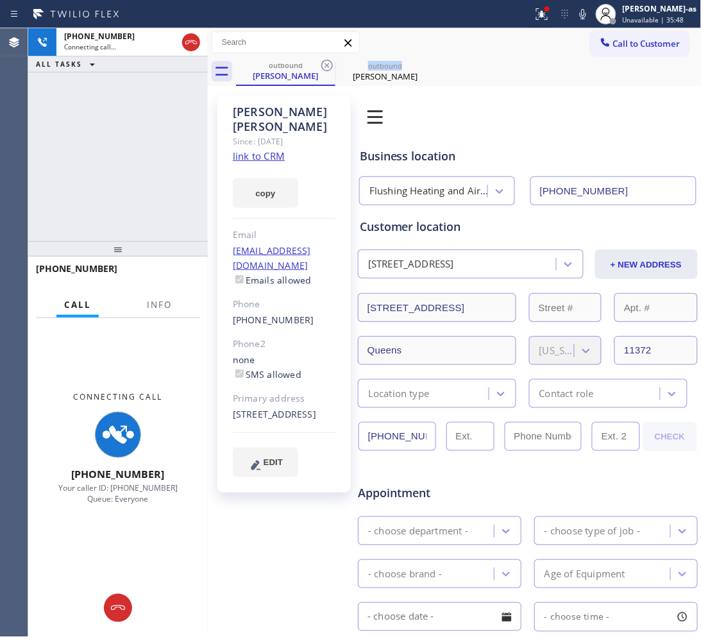
click at [323, 67] on icon at bounding box center [326, 65] width 15 height 15
type input "[PHONE_NUMBER]"
click at [141, 219] on div "[PHONE_NUMBER] Connecting call… ALL TASKS ALL TASKS ACTIVE TASKS TASKS IN WRAP …" at bounding box center [118, 134] width 180 height 213
click at [255, 155] on link "link to CRM" at bounding box center [259, 155] width 52 height 13
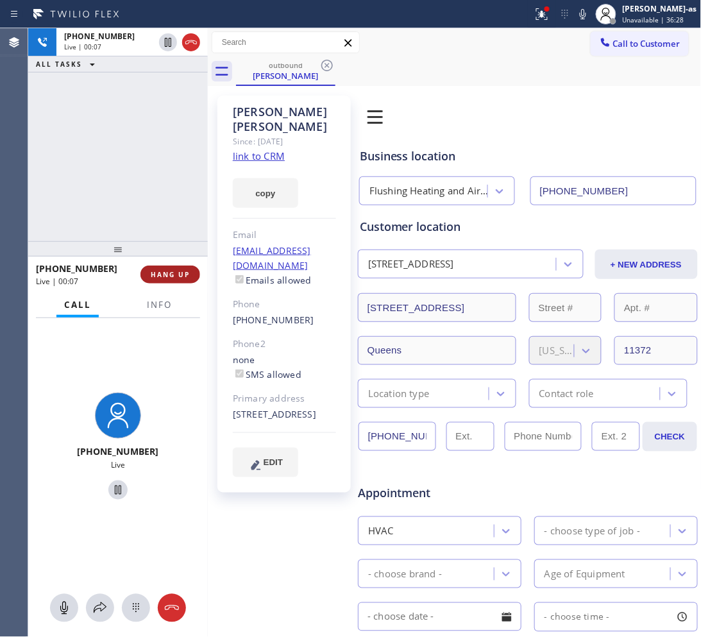
click at [175, 268] on button "HANG UP" at bounding box center [170, 275] width 60 height 18
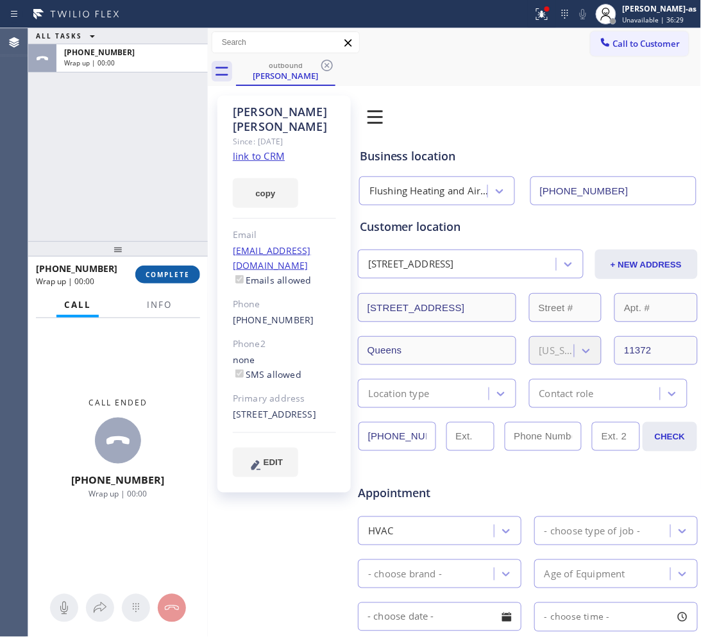
click at [175, 268] on button "COMPLETE" at bounding box center [167, 275] width 65 height 18
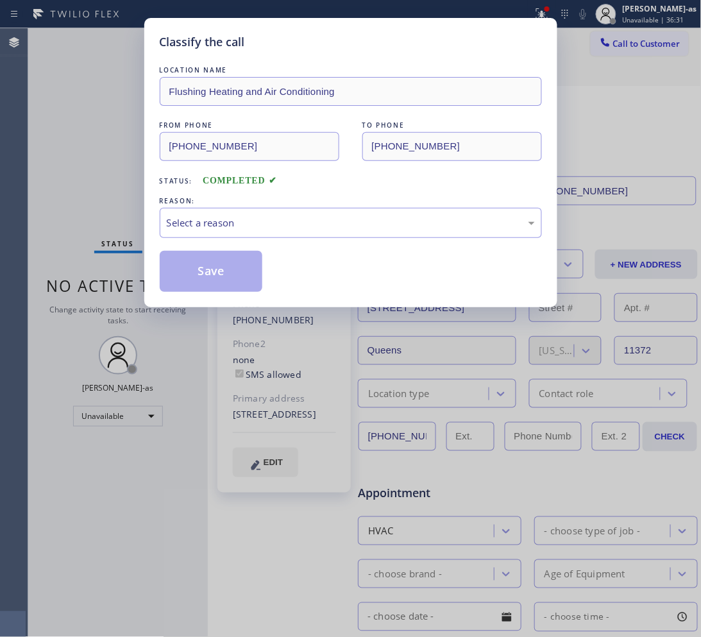
click at [303, 230] on div "Select a reason" at bounding box center [351, 223] width 368 height 15
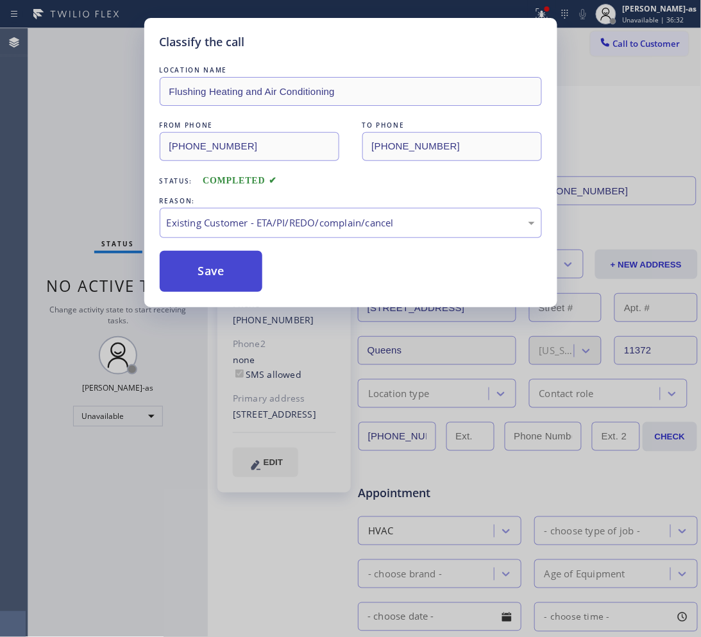
click at [217, 279] on button "Save" at bounding box center [211, 271] width 103 height 41
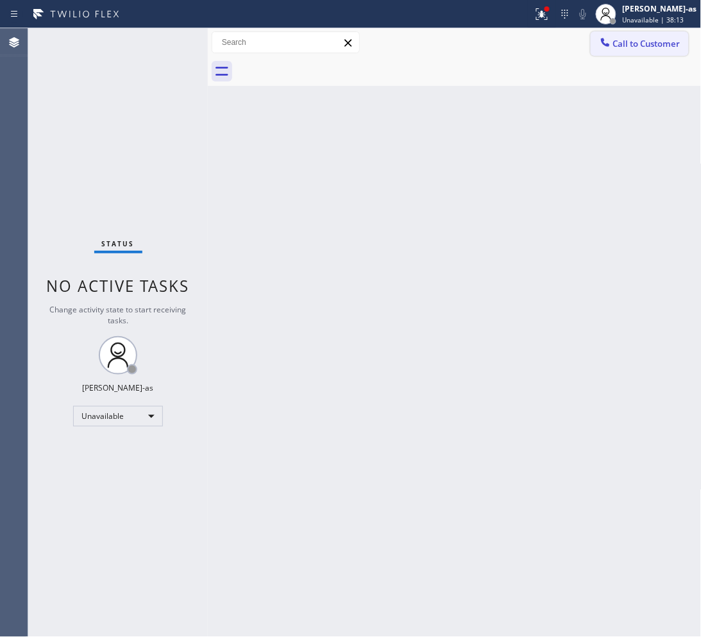
click at [653, 38] on span "Call to Customer" at bounding box center [646, 44] width 67 height 12
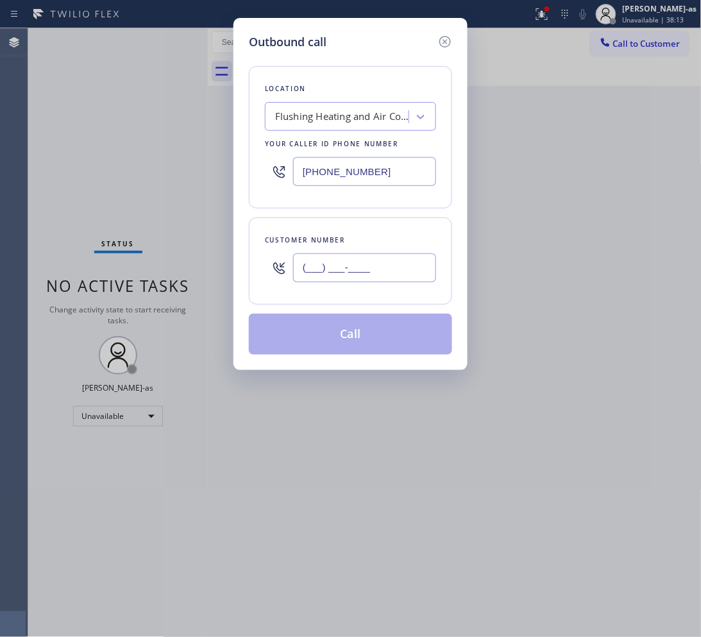
click at [340, 255] on input "(___) ___-____" at bounding box center [364, 267] width 143 height 29
paste input "201) 919-0771"
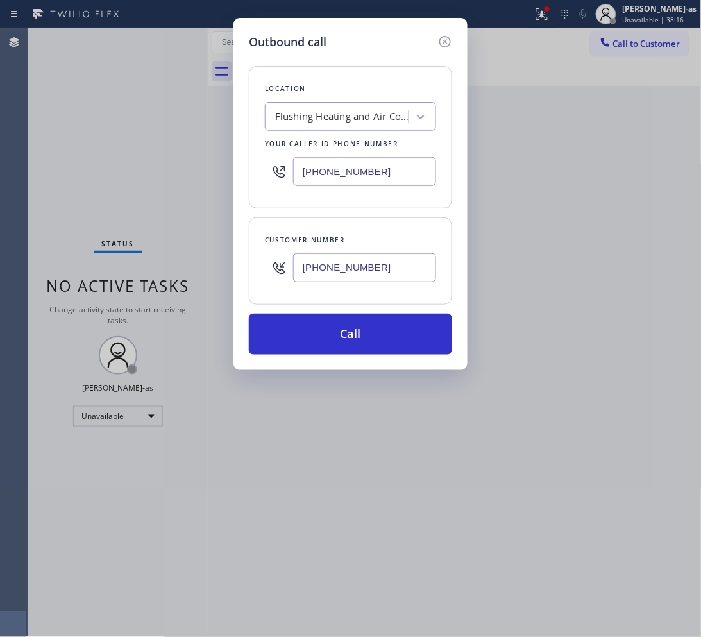
type input "[PHONE_NUMBER]"
click at [380, 187] on div "[PHONE_NUMBER]" at bounding box center [350, 172] width 171 height 42
click at [384, 181] on input "[PHONE_NUMBER]" at bounding box center [364, 171] width 143 height 29
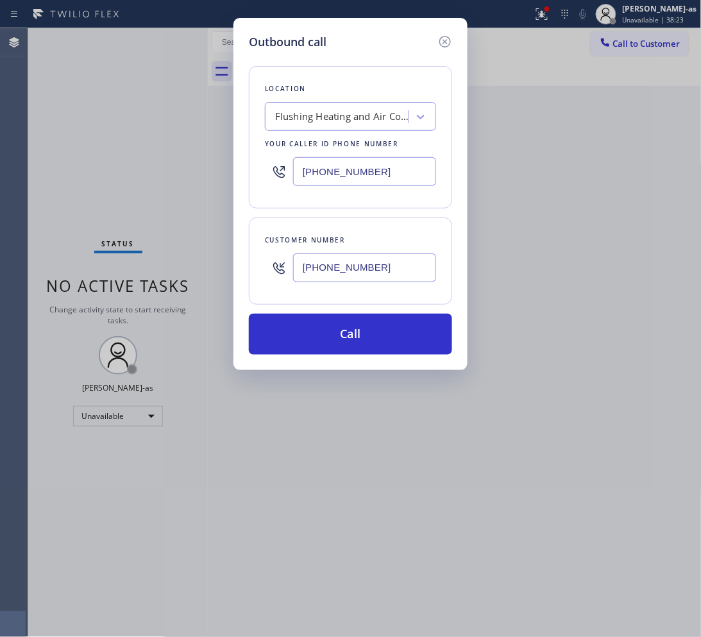
paste input "201) 919-0771"
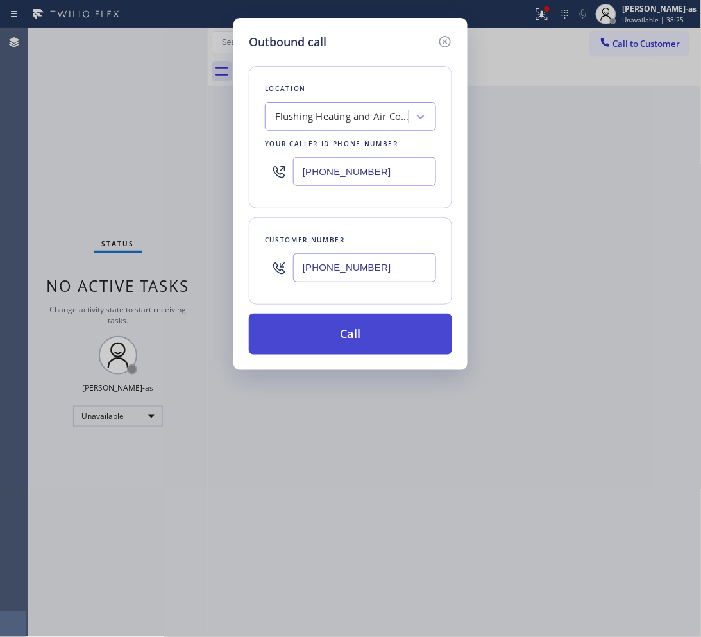
type input "[PHONE_NUMBER]"
click at [411, 335] on button "Call" at bounding box center [350, 334] width 203 height 41
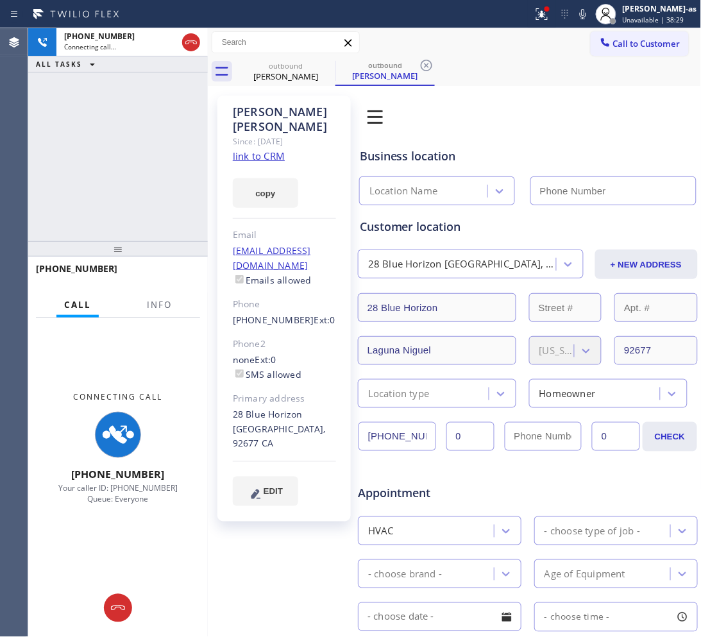
type input "[PHONE_NUMBER]"
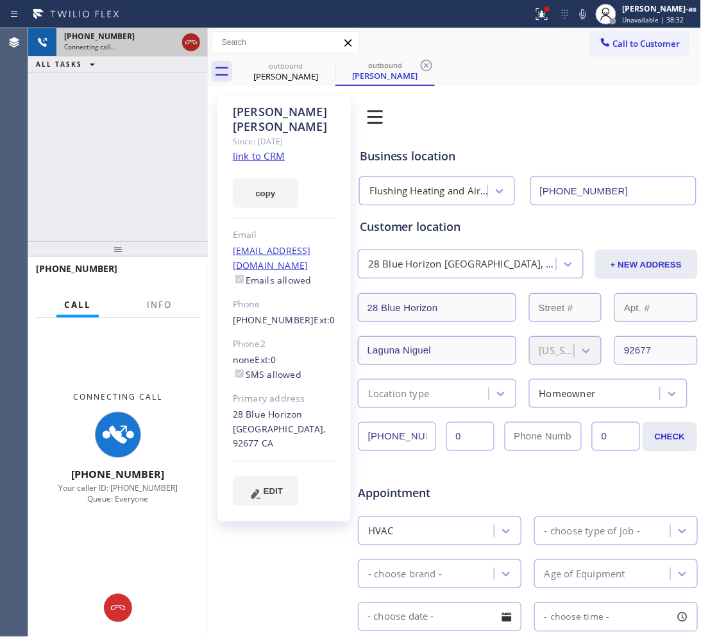
click at [188, 49] on icon at bounding box center [190, 42] width 15 height 15
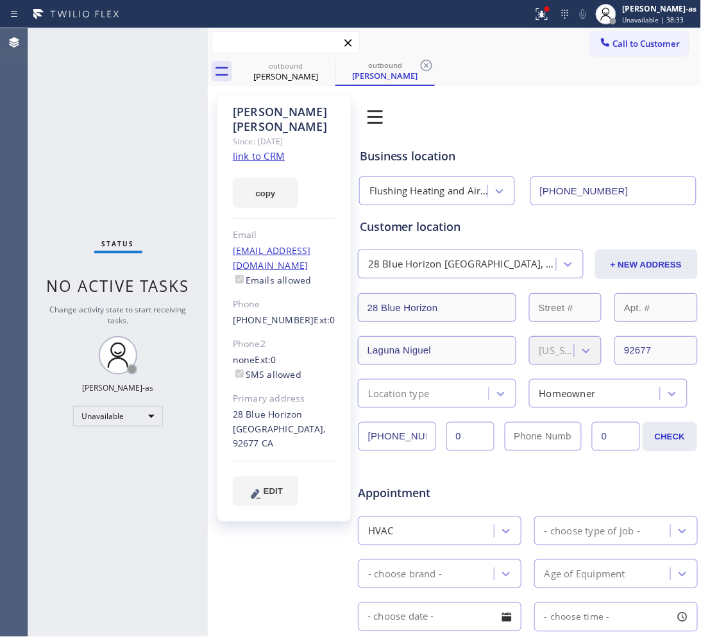
click at [275, 50] on input "text" at bounding box center [285, 42] width 147 height 21
click at [285, 79] on div "[PERSON_NAME]" at bounding box center [285, 77] width 97 height 12
click at [332, 65] on icon at bounding box center [327, 66] width 12 height 12
click at [656, 38] on span "Call to Customer" at bounding box center [646, 44] width 67 height 12
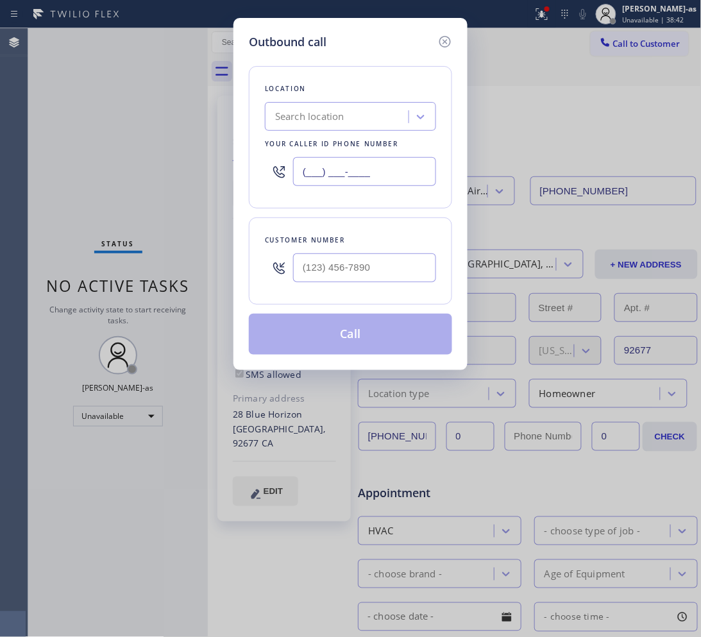
click at [385, 173] on input "(___) ___-____" at bounding box center [364, 171] width 143 height 29
paste input "949) 202-5983"
type input "[PHONE_NUMBER]"
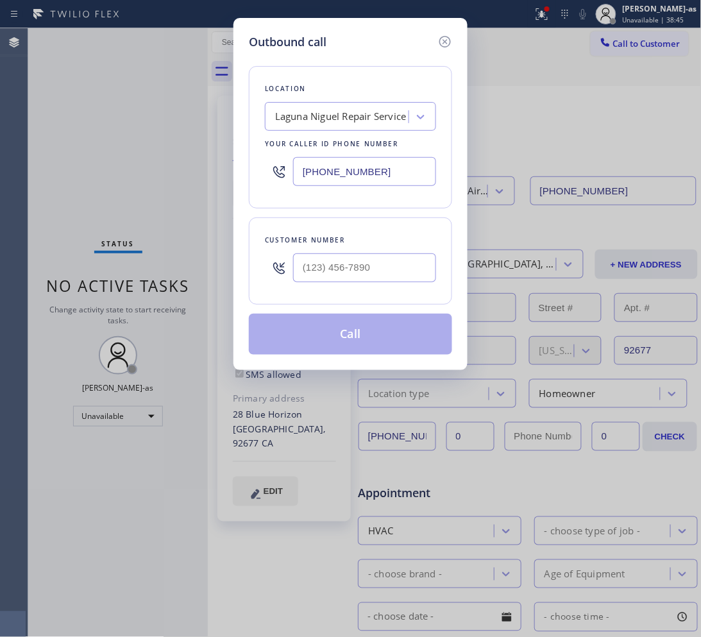
click at [330, 216] on div "Location [GEOGRAPHIC_DATA] Repair Service Your caller id phone number [PHONE_NU…" at bounding box center [350, 203] width 203 height 304
click at [372, 268] on input "(___) ___-____" at bounding box center [364, 267] width 143 height 29
paste input "201) 919-0771"
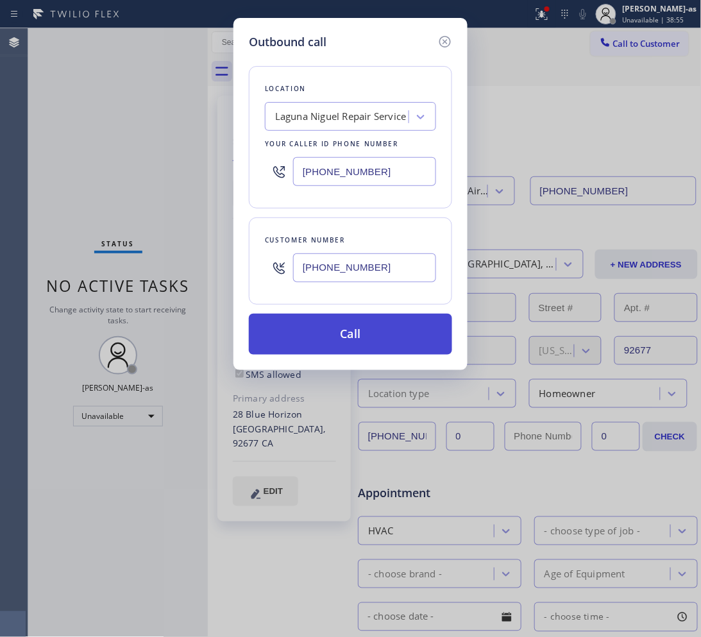
type input "[PHONE_NUMBER]"
click at [376, 336] on button "Call" at bounding box center [350, 334] width 203 height 41
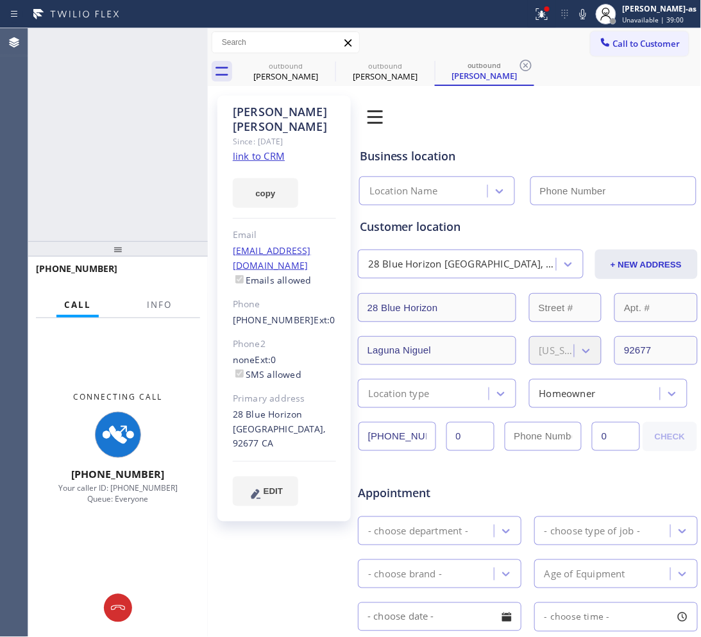
type input "[PHONE_NUMBER]"
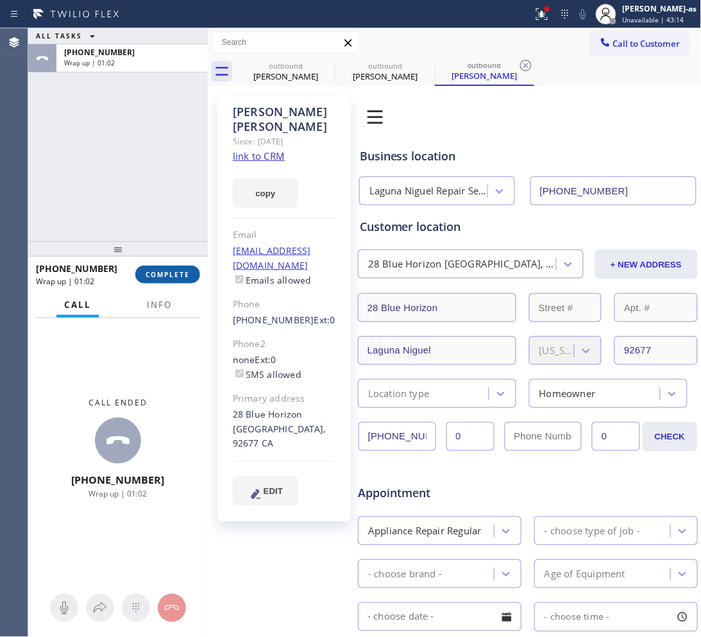
click at [169, 277] on span "COMPLETE" at bounding box center [168, 274] width 44 height 9
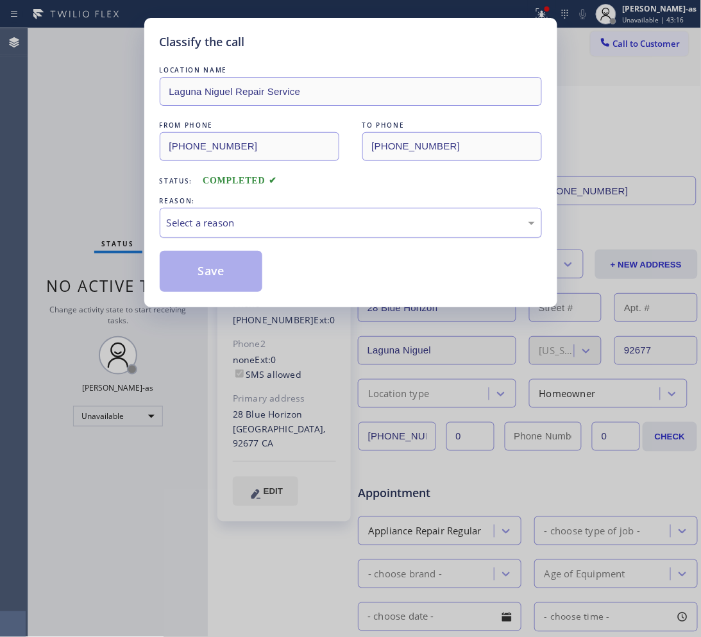
click at [239, 220] on div "Select a reason" at bounding box center [351, 223] width 368 height 15
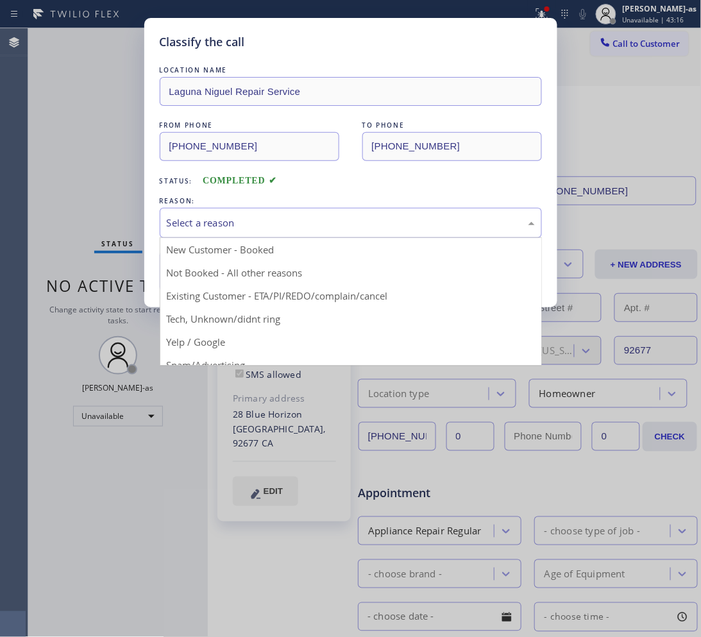
drag, startPoint x: 337, startPoint y: 297, endPoint x: 273, endPoint y: 293, distance: 64.3
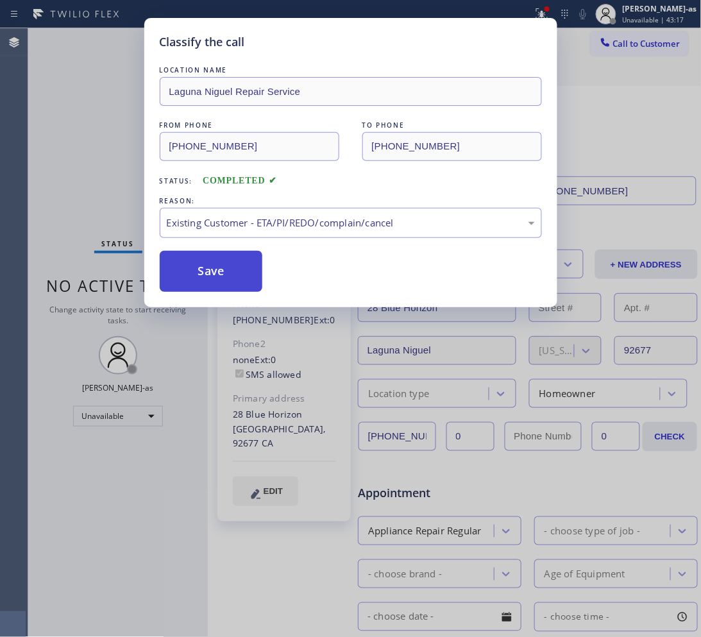
drag, startPoint x: 225, startPoint y: 259, endPoint x: 364, endPoint y: 50, distance: 250.3
click at [225, 258] on button "Save" at bounding box center [211, 271] width 103 height 41
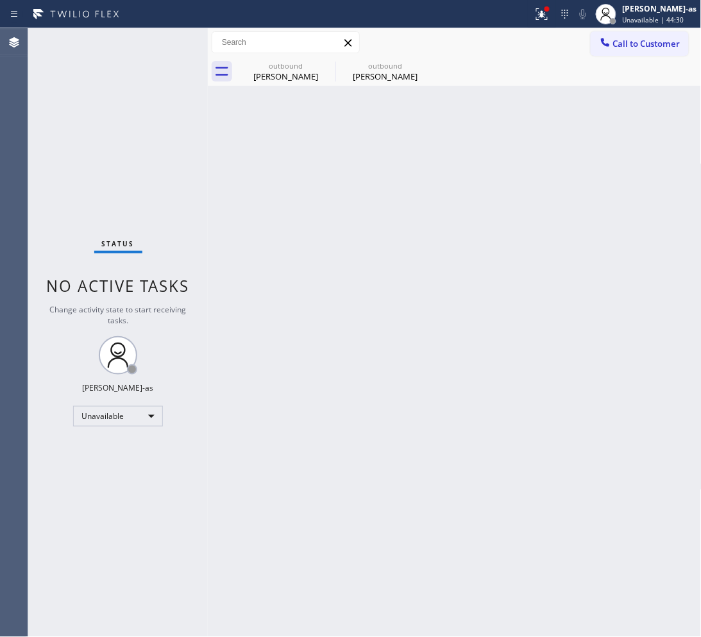
click at [616, 39] on span "Call to Customer" at bounding box center [646, 44] width 67 height 12
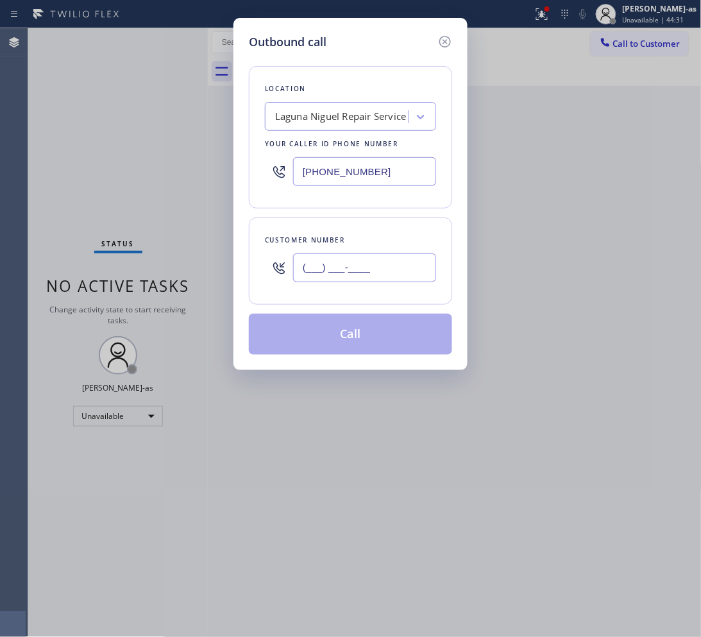
click at [359, 269] on input "(___) ___-____" at bounding box center [364, 267] width 143 height 29
paste input "562) 533-2487"
type input "[PHONE_NUMBER]"
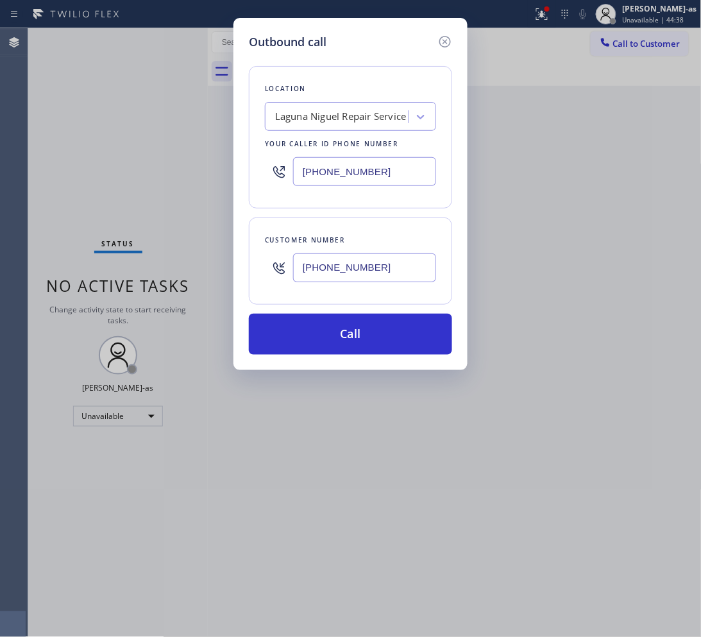
click at [400, 178] on input "[PHONE_NUMBER]" at bounding box center [364, 171] width 143 height 29
paste input "714) 912-8236"
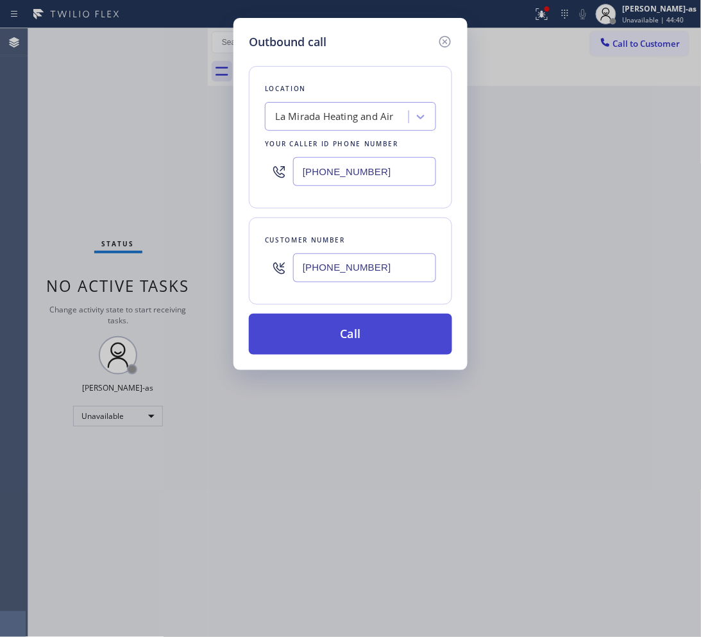
type input "[PHONE_NUMBER]"
click at [391, 339] on button "Call" at bounding box center [350, 334] width 203 height 41
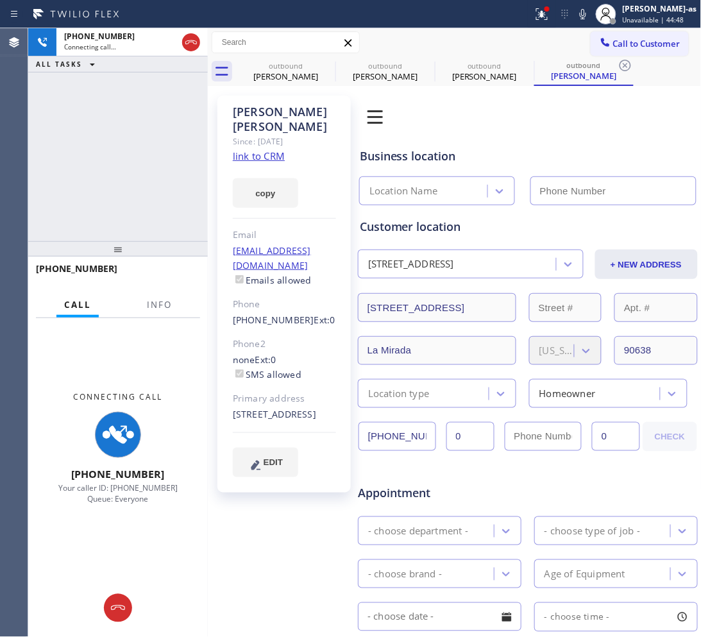
type input "[PHONE_NUMBER]"
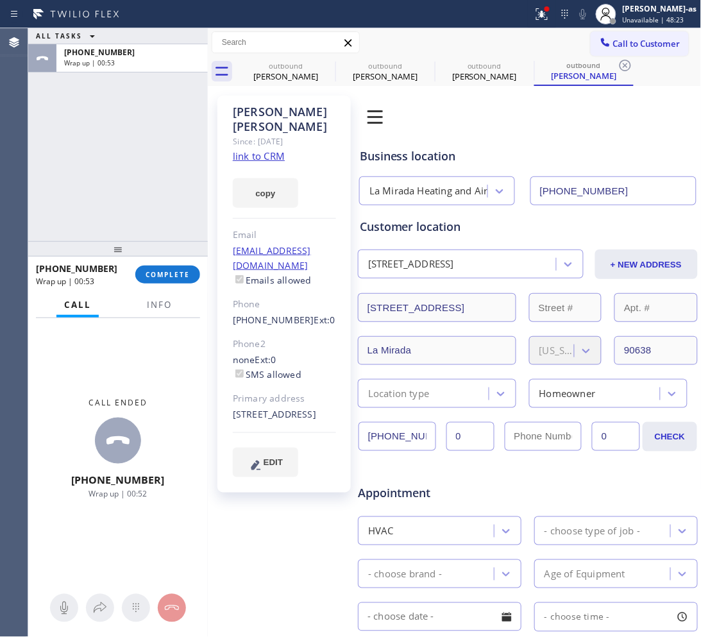
click at [156, 264] on div "[PHONE_NUMBER] Wrap up | 00:53 COMPLETE" at bounding box center [118, 274] width 164 height 33
click at [161, 273] on span "COMPLETE" at bounding box center [168, 274] width 44 height 9
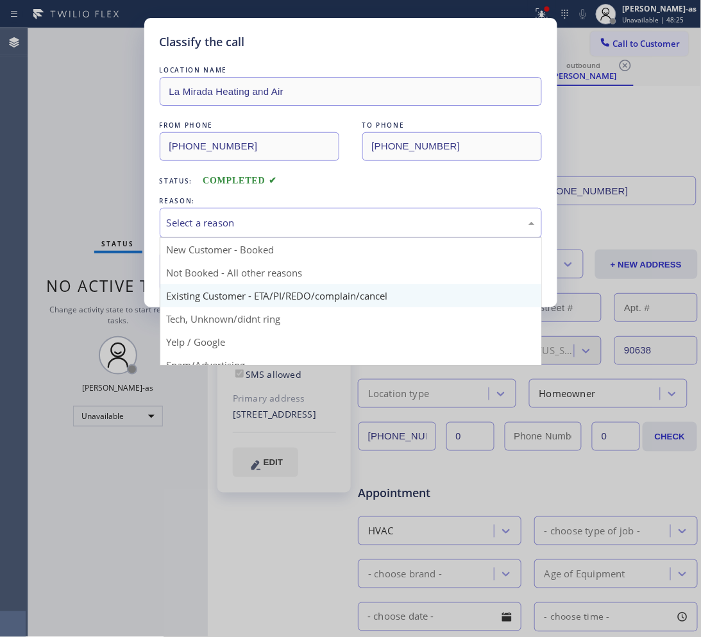
drag, startPoint x: 200, startPoint y: 223, endPoint x: 312, endPoint y: 290, distance: 130.0
click at [201, 223] on div "Select a reason" at bounding box center [351, 223] width 368 height 15
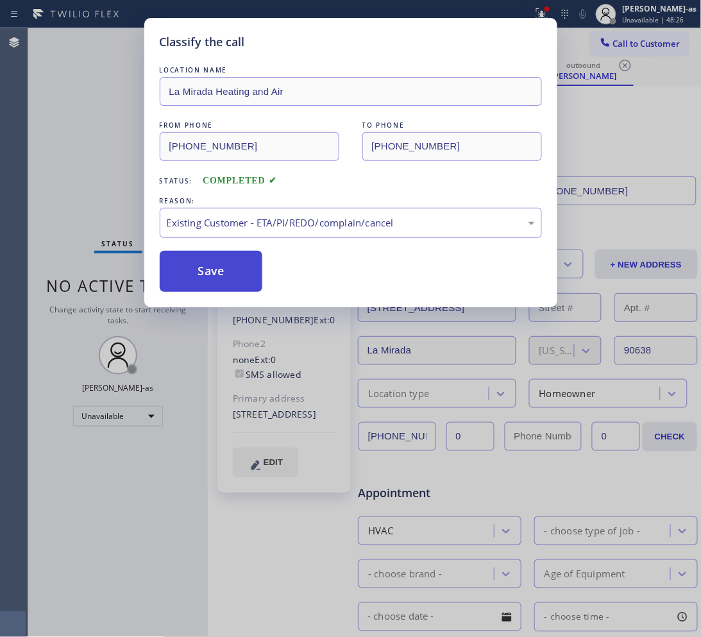
click at [225, 271] on button "Save" at bounding box center [211, 271] width 103 height 41
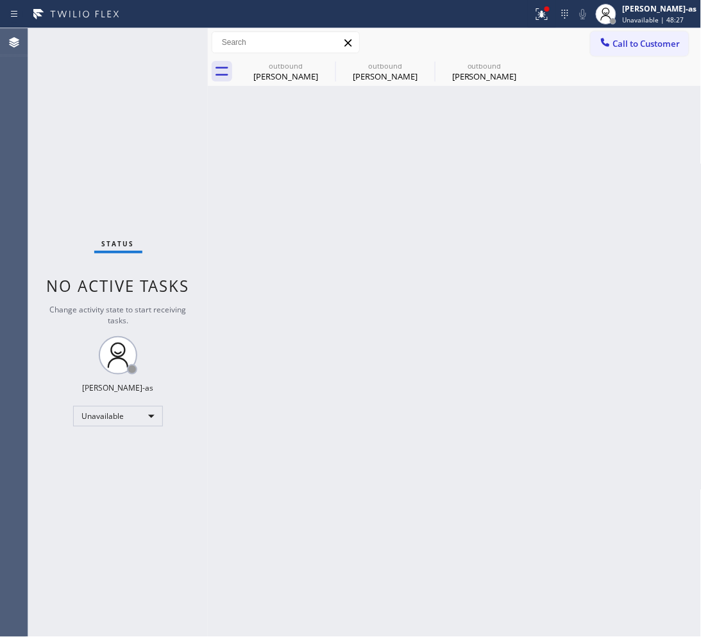
click at [611, 40] on icon at bounding box center [605, 42] width 13 height 13
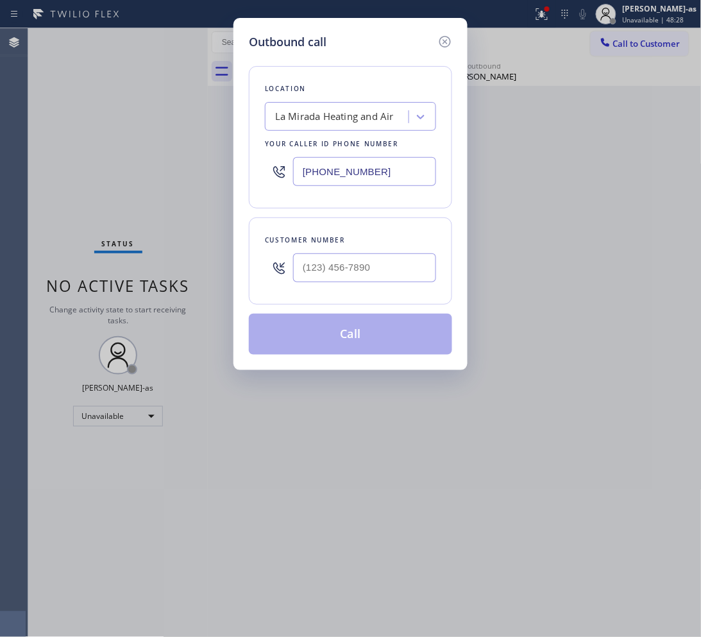
click at [368, 286] on div at bounding box center [364, 268] width 143 height 42
click at [371, 271] on input "(___) ___-____" at bounding box center [364, 267] width 143 height 29
paste input "212) 444-8443"
type input "[PHONE_NUMBER]"
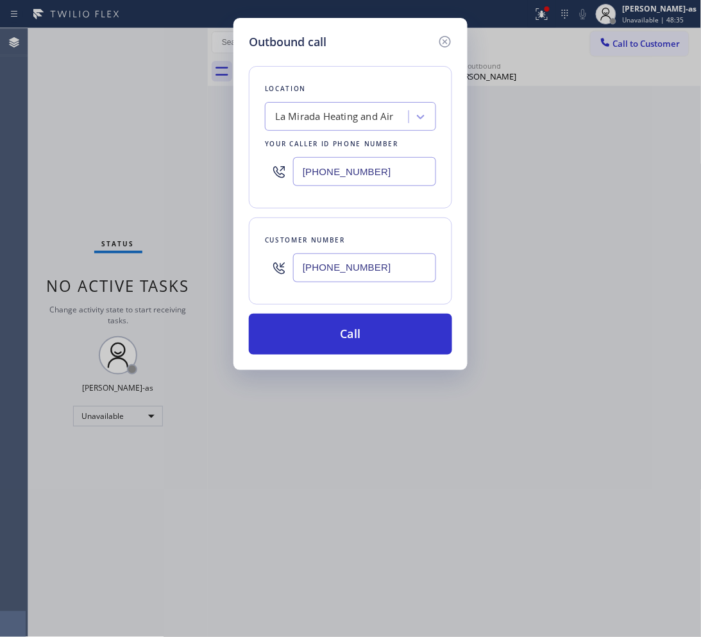
click at [369, 177] on input "[PHONE_NUMBER]" at bounding box center [364, 171] width 143 height 29
paste input "877) 672-1565"
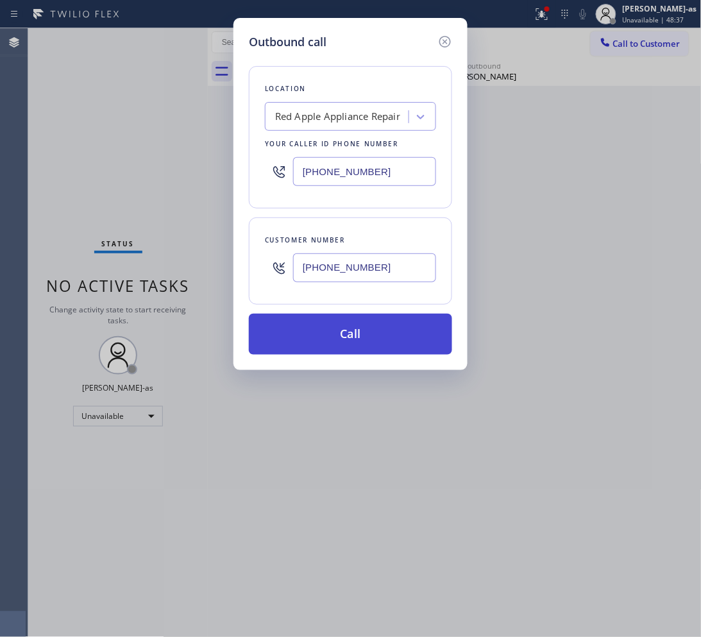
type input "[PHONE_NUMBER]"
click at [377, 336] on button "Call" at bounding box center [350, 334] width 203 height 41
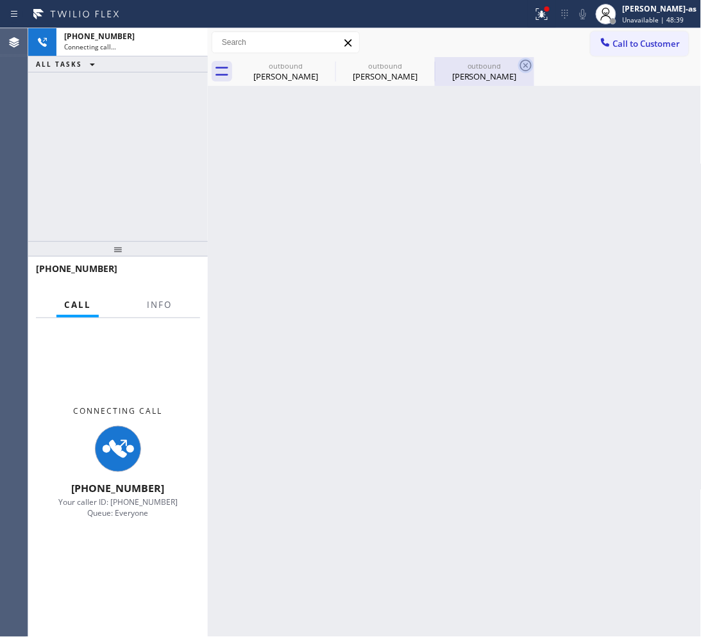
click at [285, 60] on div "outbound [PERSON_NAME]" at bounding box center [285, 71] width 97 height 29
click at [0, 0] on icon at bounding box center [0, 0] width 0 height 0
click at [520, 65] on icon at bounding box center [526, 66] width 12 height 12
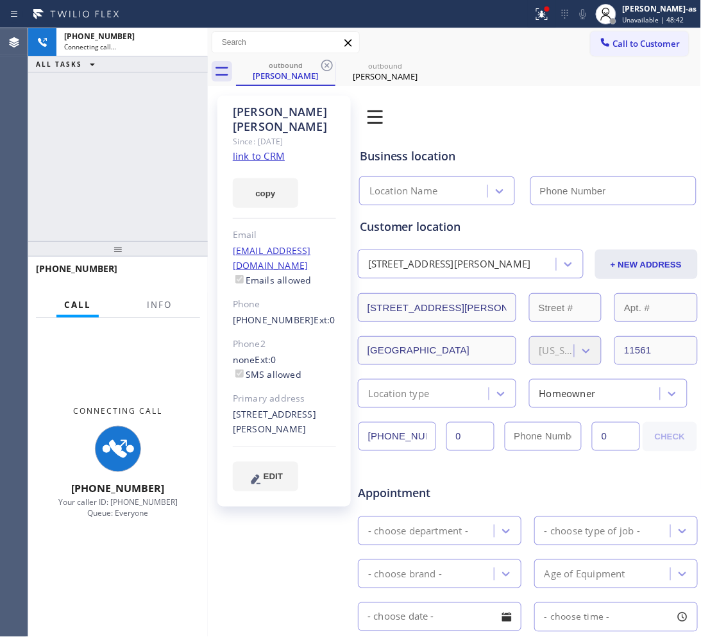
click at [326, 65] on icon at bounding box center [327, 66] width 12 height 12
click at [167, 124] on div "[PHONE_NUMBER] Connecting call… ALL TASKS ALL TASKS ACTIVE TASKS TASKS IN WRAP …" at bounding box center [118, 134] width 180 height 213
type input "[PHONE_NUMBER]"
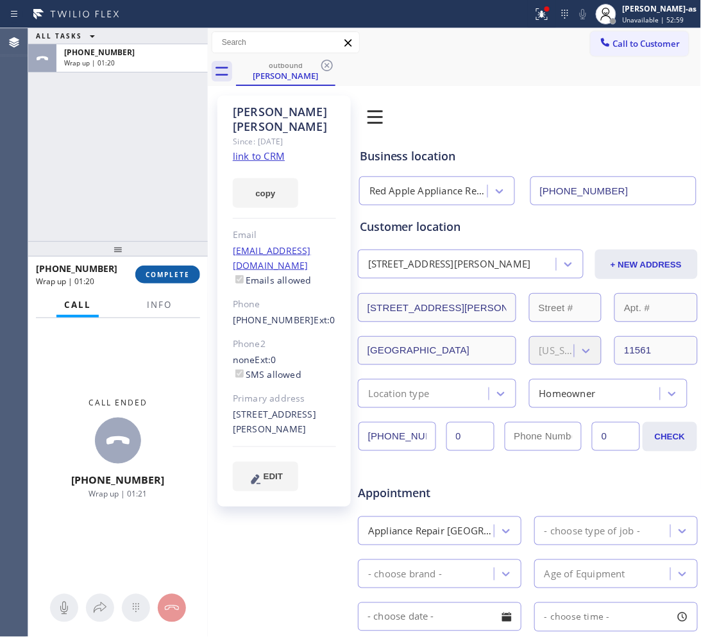
click at [162, 276] on span "COMPLETE" at bounding box center [168, 274] width 44 height 9
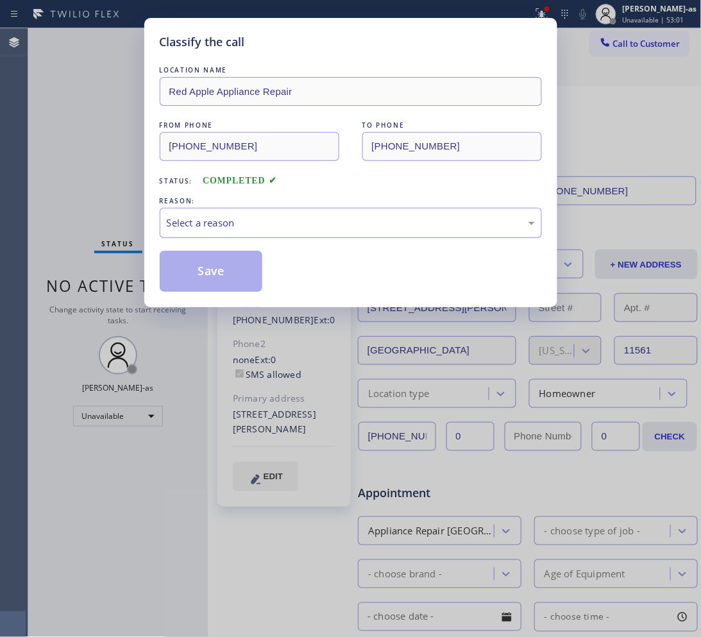
click at [239, 228] on div "Select a reason" at bounding box center [351, 223] width 368 height 15
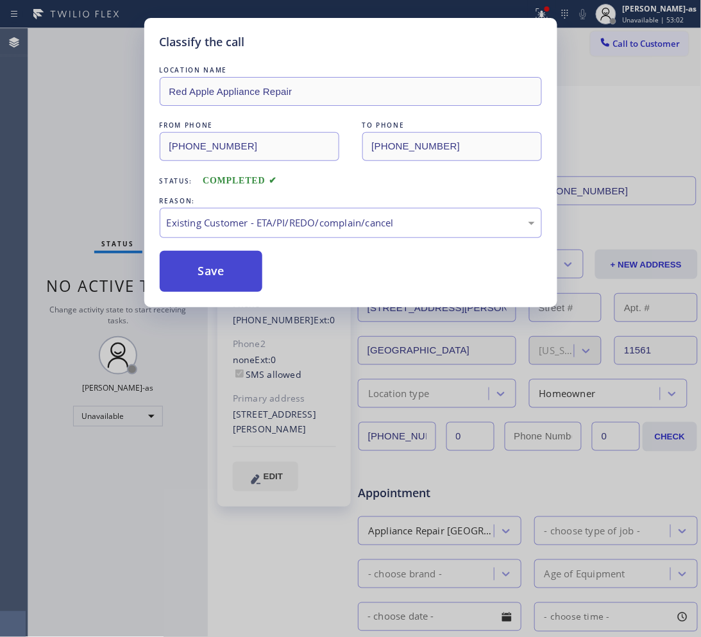
drag, startPoint x: 191, startPoint y: 266, endPoint x: 500, endPoint y: 119, distance: 343.2
click at [196, 265] on button "Save" at bounding box center [211, 271] width 103 height 41
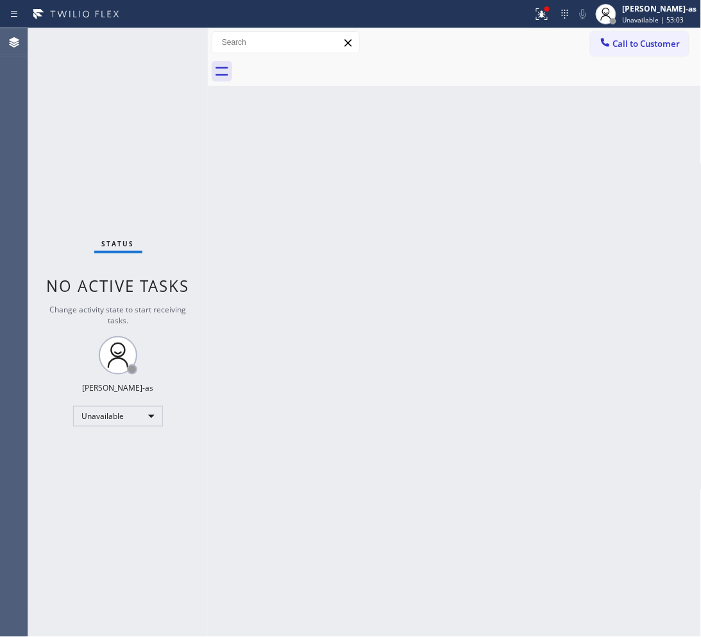
click at [640, 43] on span "Call to Customer" at bounding box center [646, 44] width 67 height 12
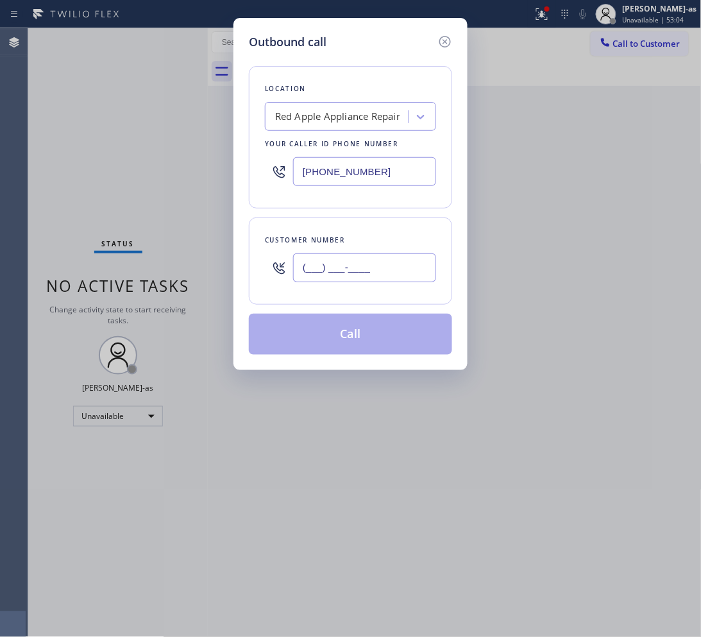
click at [389, 275] on input "(___) ___-____" at bounding box center [364, 267] width 143 height 29
paste input "424) 241-2078"
type input "[PHONE_NUMBER]"
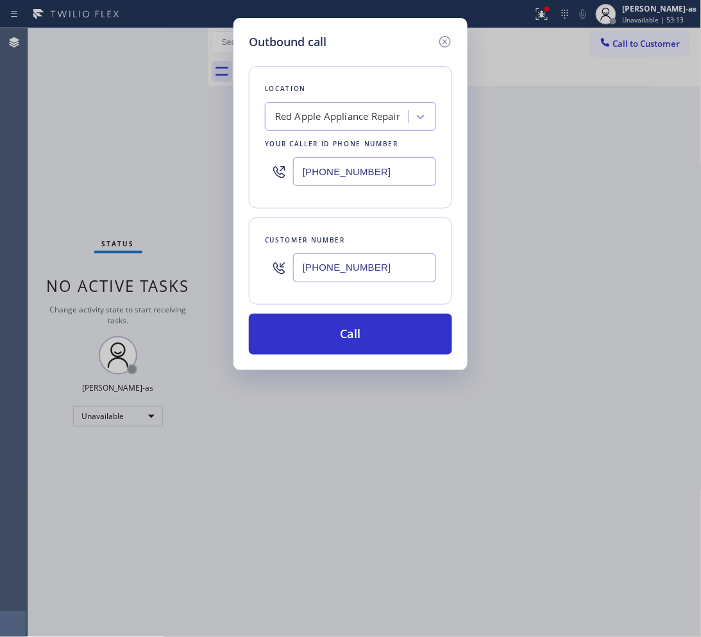
click at [358, 173] on input "[PHONE_NUMBER]" at bounding box center [364, 171] width 143 height 29
click at [358, 174] on input "[PHONE_NUMBER]" at bounding box center [364, 171] width 143 height 29
paste input "424) 349-7844"
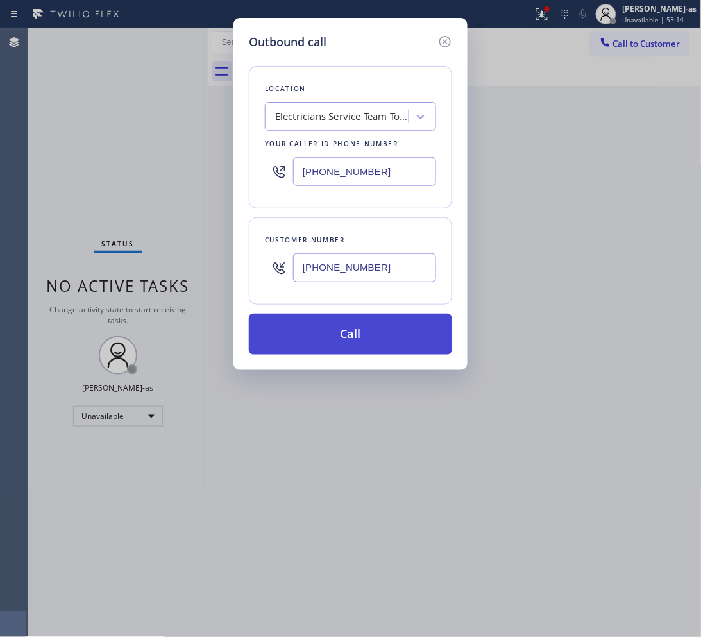
type input "[PHONE_NUMBER]"
click at [334, 339] on button "Call" at bounding box center [350, 334] width 203 height 41
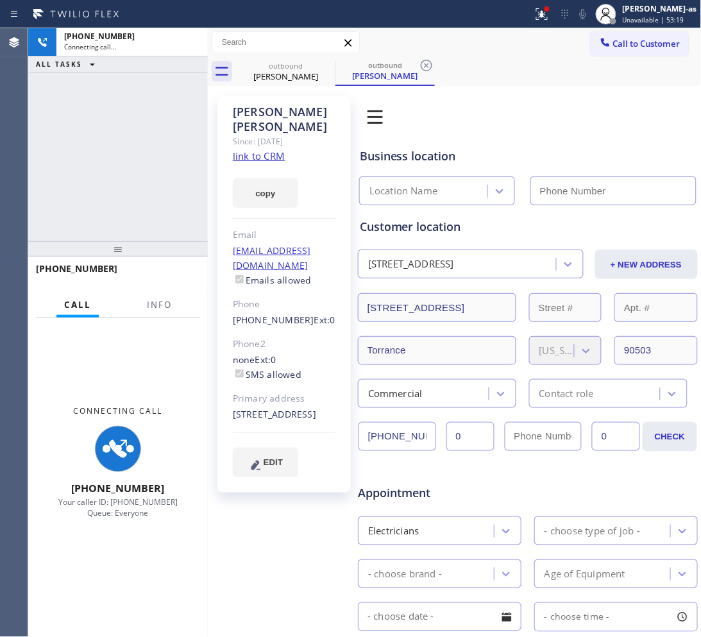
type input "[PHONE_NUMBER]"
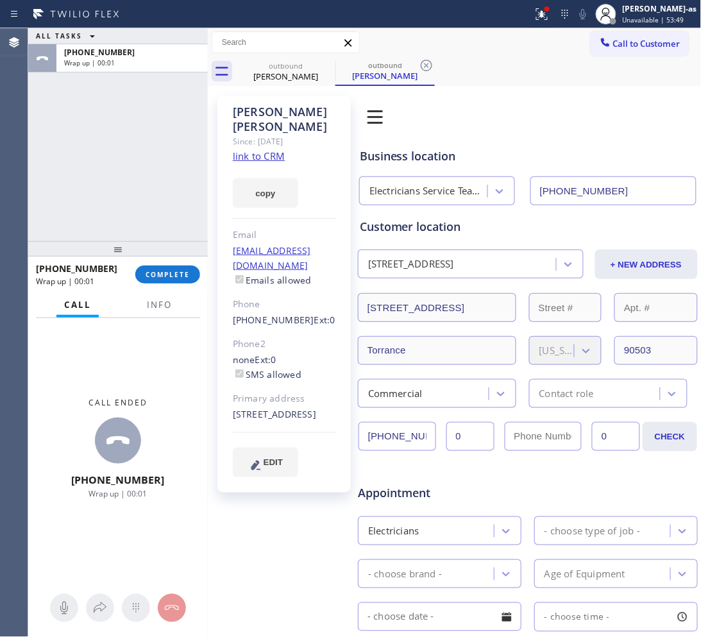
drag, startPoint x: 60, startPoint y: 146, endPoint x: 76, endPoint y: 142, distance: 16.4
click at [61, 148] on div "ALL TASKS ALL TASKS ACTIVE TASKS TASKS IN WRAP UP [PHONE_NUMBER] Wrap up | 00:01" at bounding box center [118, 134] width 180 height 213
click at [162, 281] on button "COMPLETE" at bounding box center [167, 275] width 65 height 18
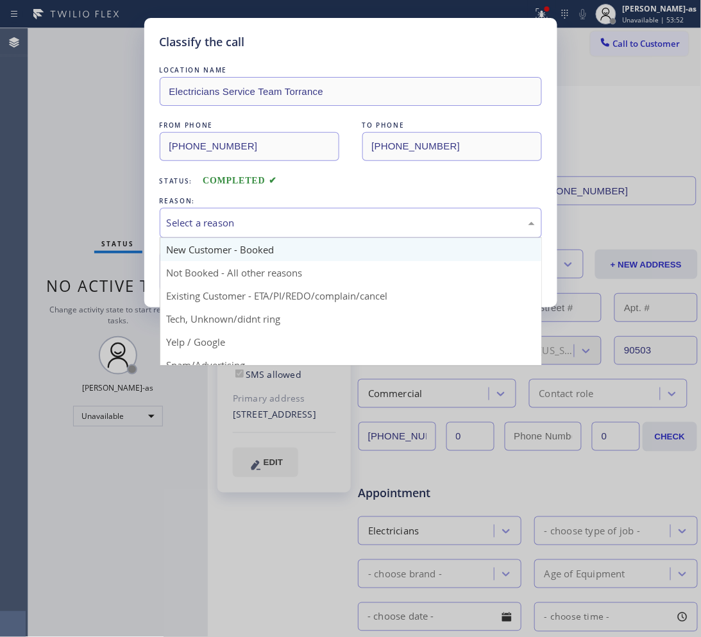
drag, startPoint x: 198, startPoint y: 226, endPoint x: 228, endPoint y: 241, distance: 33.6
click at [200, 226] on div "Select a reason" at bounding box center [351, 223] width 368 height 15
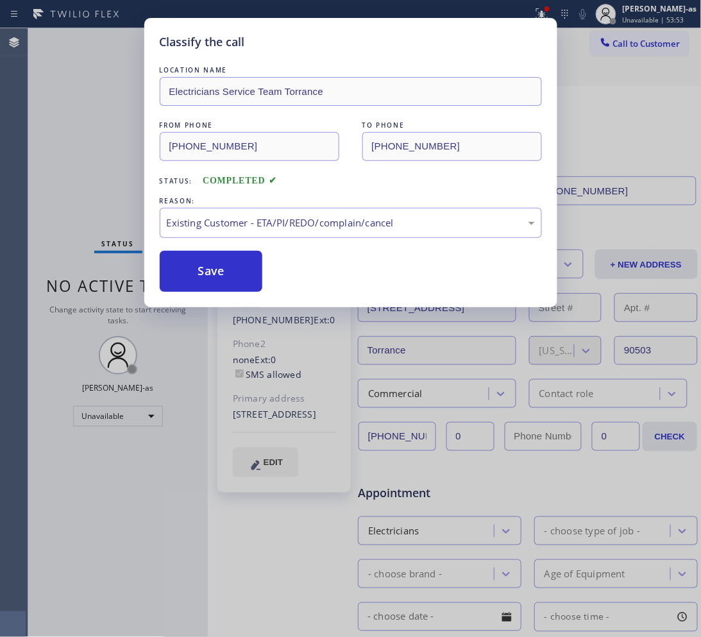
drag, startPoint x: 198, startPoint y: 261, endPoint x: 167, endPoint y: 18, distance: 245.0
click at [198, 264] on button "Save" at bounding box center [211, 271] width 103 height 41
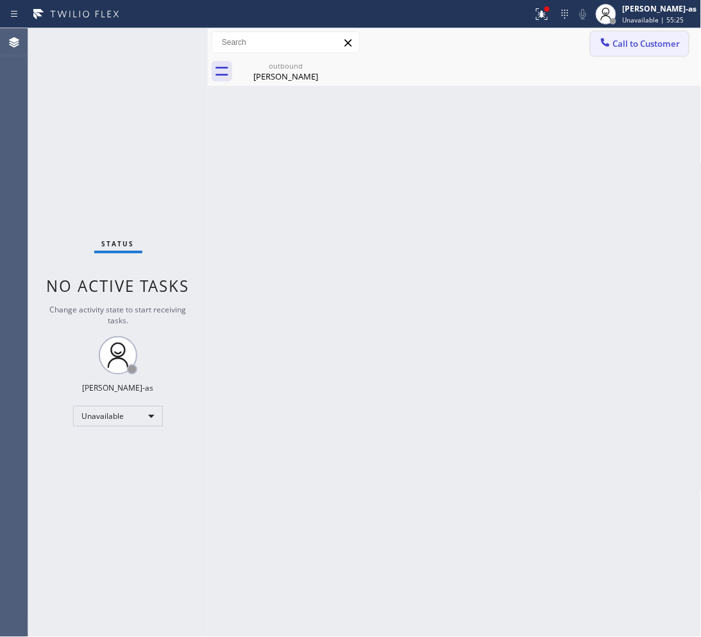
click at [619, 43] on span "Call to Customer" at bounding box center [646, 44] width 67 height 12
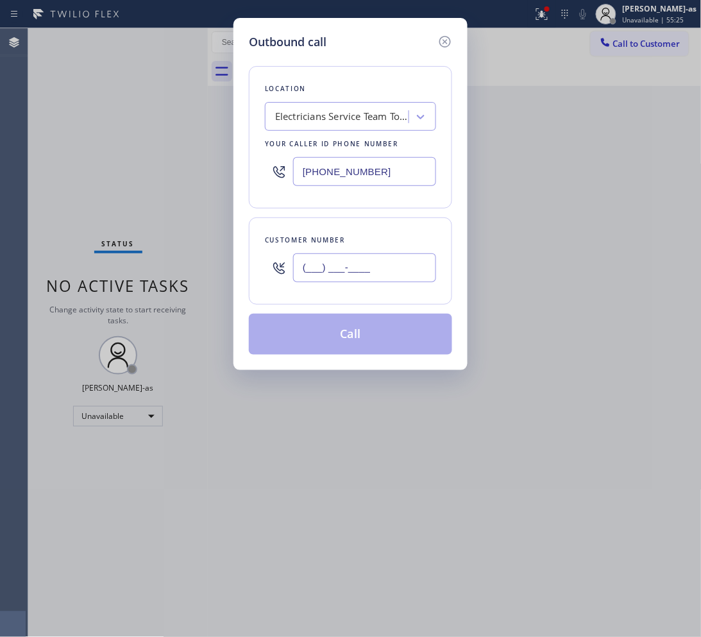
click at [348, 276] on input "(___) ___-____" at bounding box center [364, 267] width 143 height 29
paste input "312) 927-3017"
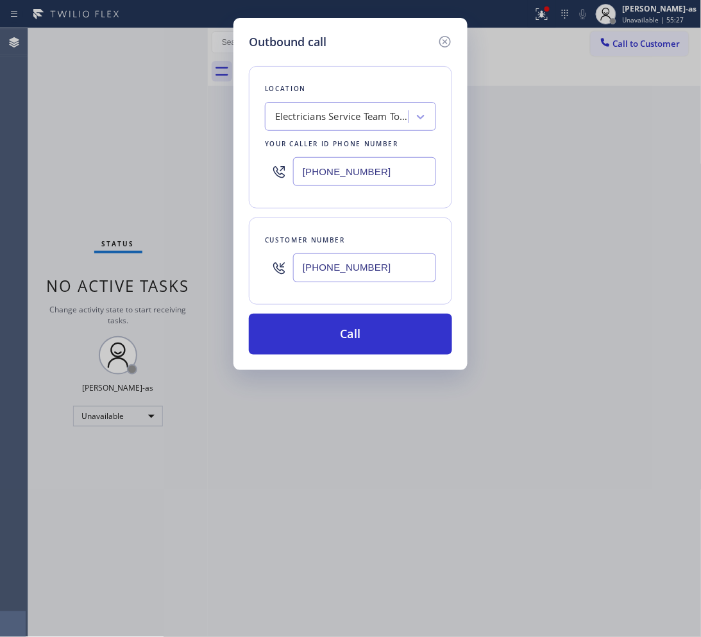
type input "[PHONE_NUMBER]"
click at [380, 176] on div "[PHONE_NUMBER]" at bounding box center [350, 172] width 171 height 42
click at [387, 178] on input "[PHONE_NUMBER]" at bounding box center [364, 171] width 143 height 29
click at [388, 181] on input "[PHONE_NUMBER]" at bounding box center [364, 171] width 143 height 29
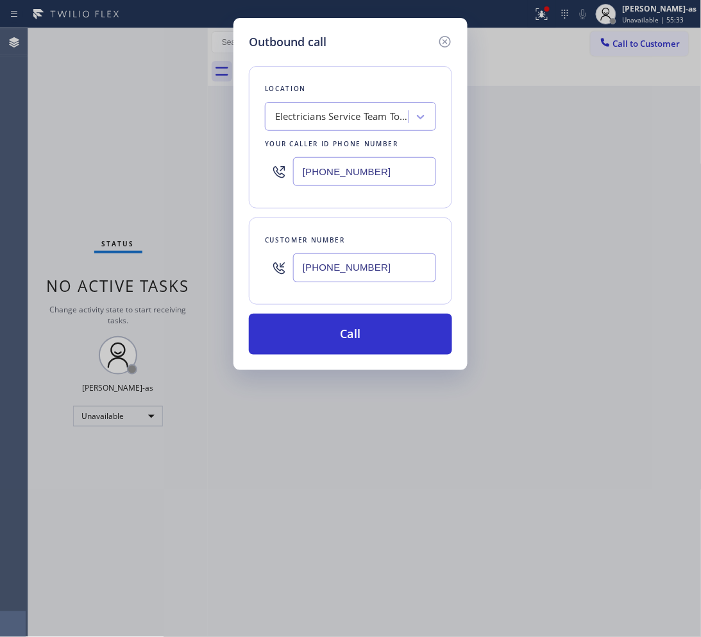
paste input "630) 394-6070"
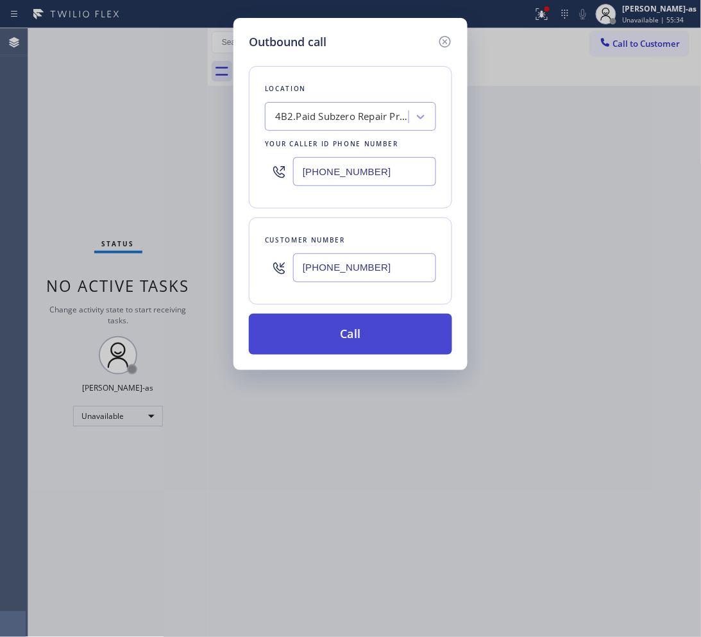
type input "[PHONE_NUMBER]"
click at [400, 343] on button "Call" at bounding box center [350, 334] width 203 height 41
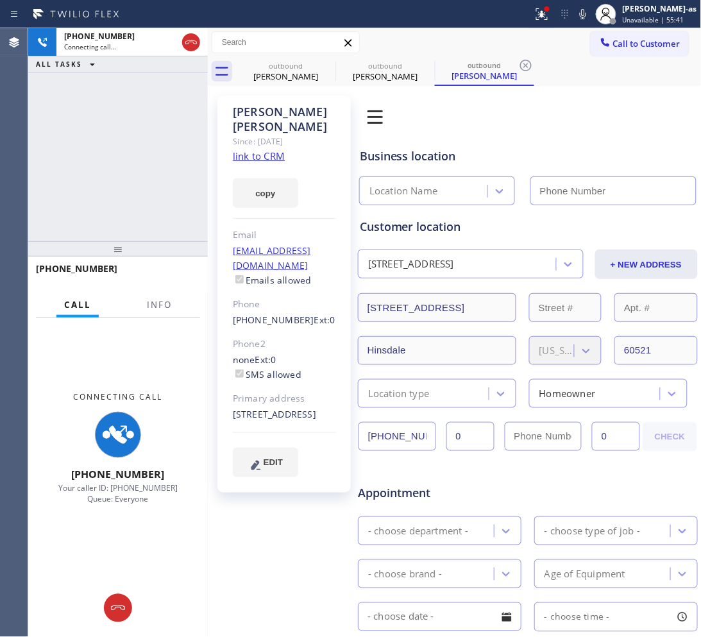
type input "[PHONE_NUMBER]"
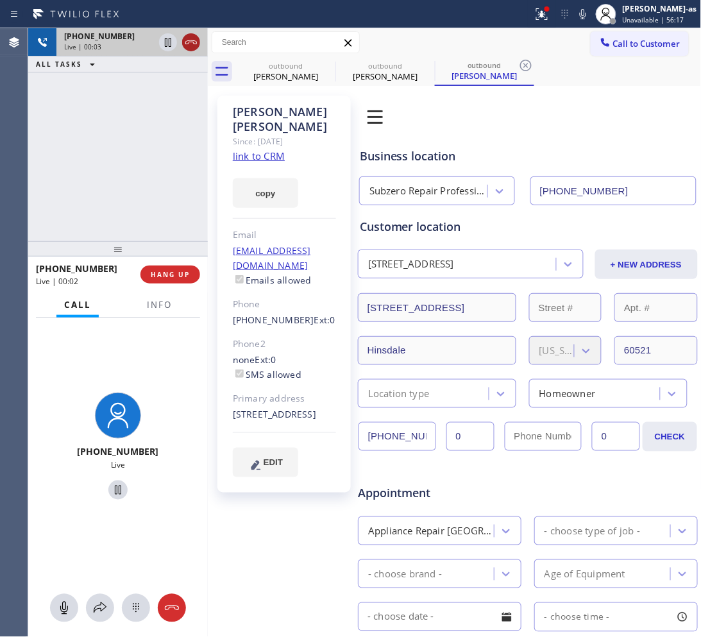
click at [192, 33] on button at bounding box center [191, 42] width 18 height 18
click at [148, 166] on div "[PHONE_NUMBER] Live | 00:04 ALL TASKS ALL TASKS ACTIVE TASKS TASKS IN WRAP UP" at bounding box center [118, 134] width 180 height 213
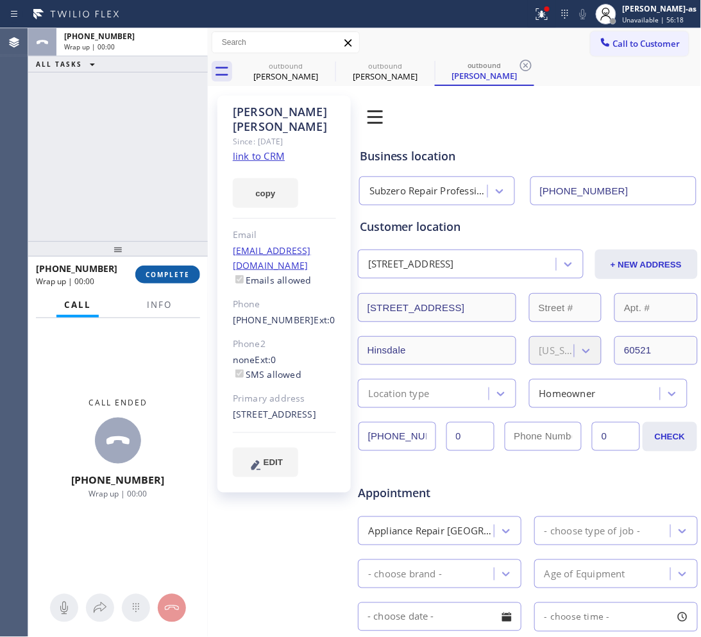
click at [166, 270] on span "COMPLETE" at bounding box center [168, 274] width 44 height 9
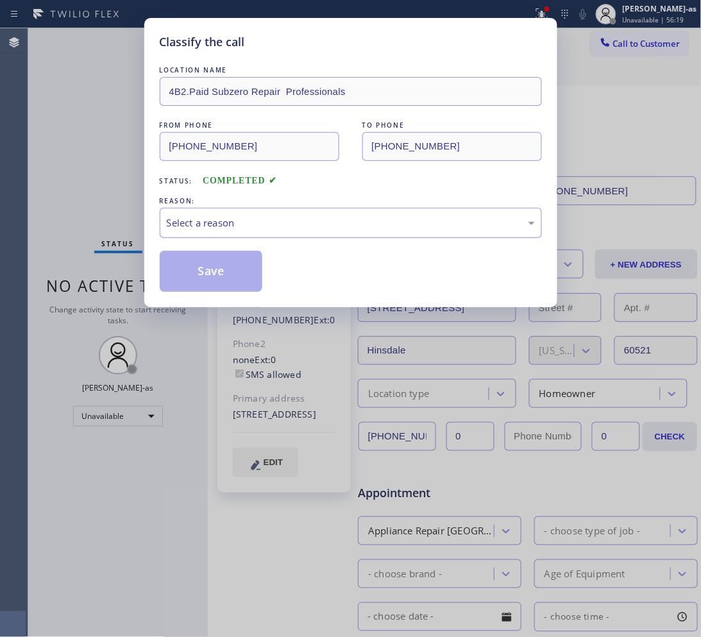
drag, startPoint x: 248, startPoint y: 210, endPoint x: 263, endPoint y: 231, distance: 25.8
click at [251, 220] on div "Select a reason" at bounding box center [351, 223] width 382 height 30
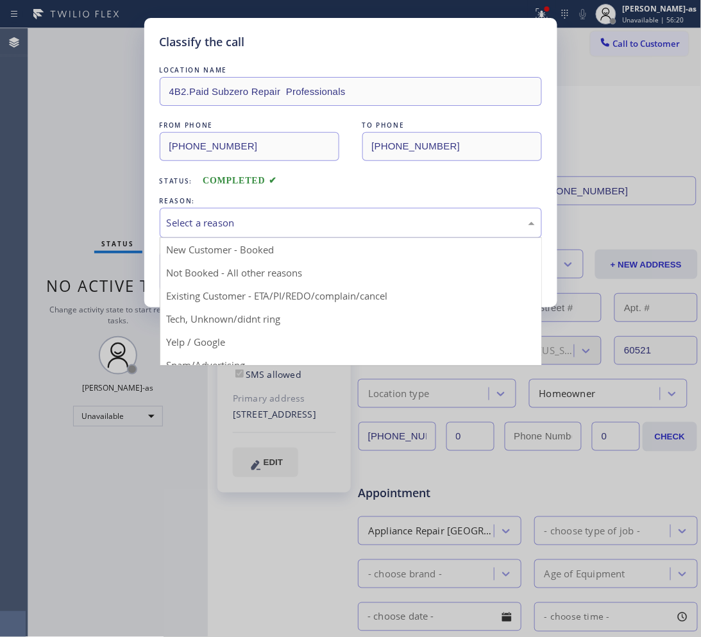
drag, startPoint x: 351, startPoint y: 300, endPoint x: 247, endPoint y: 282, distance: 105.4
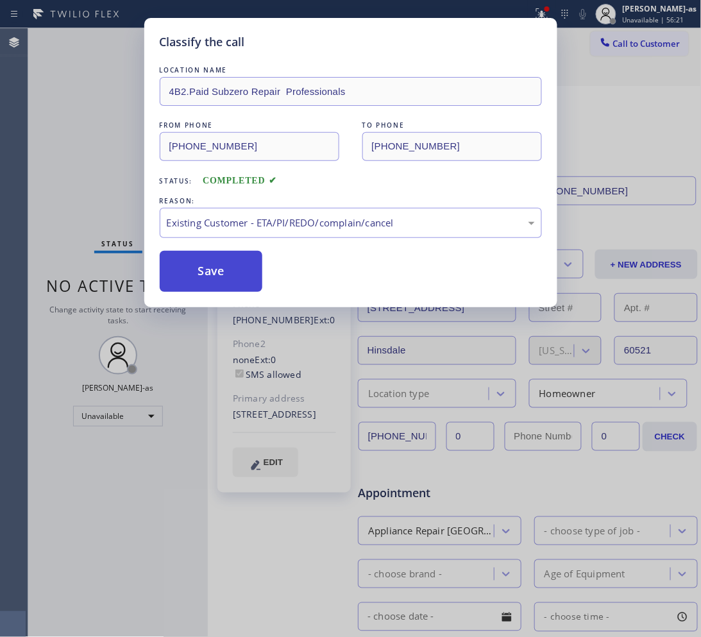
click at [213, 264] on button "Save" at bounding box center [211, 271] width 103 height 41
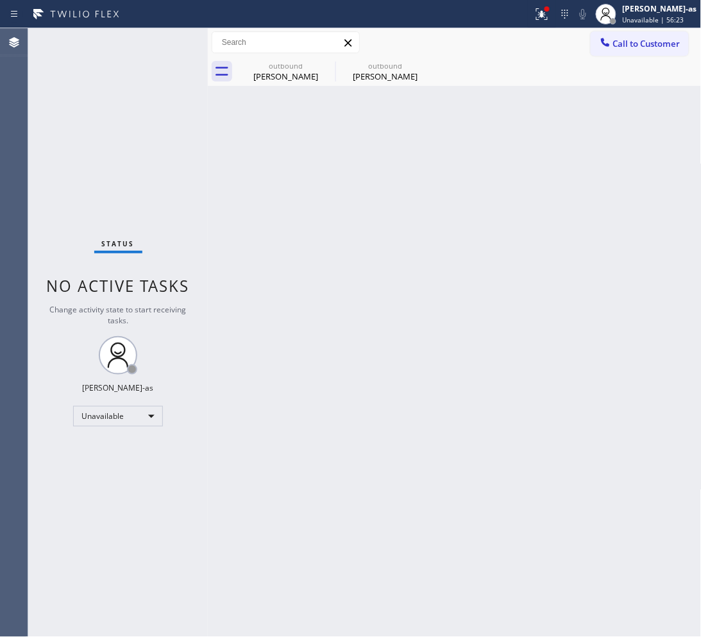
click at [610, 48] on icon at bounding box center [605, 42] width 13 height 13
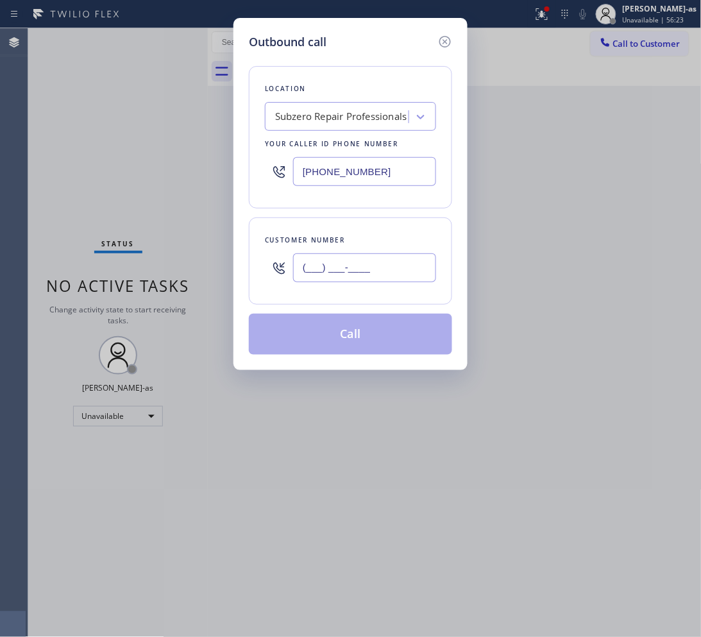
click at [378, 266] on input "(___) ___-____" at bounding box center [364, 267] width 143 height 29
paste input "312) 927-3017"
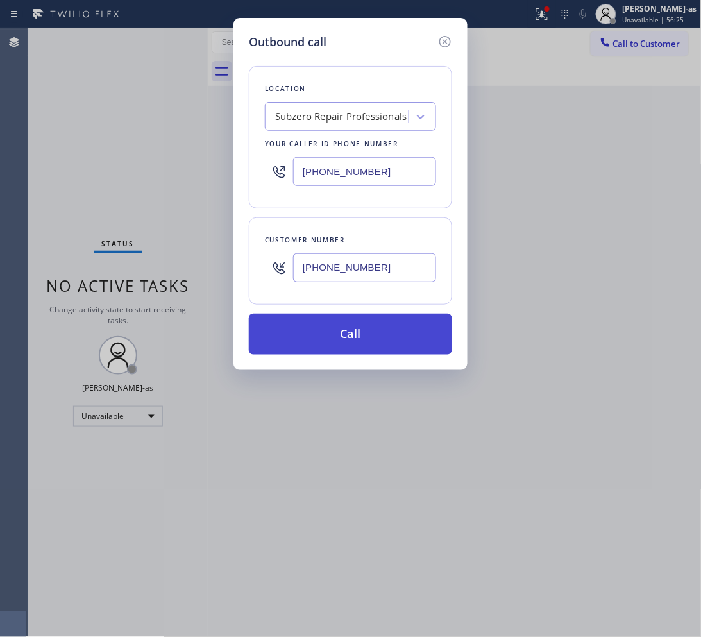
type input "[PHONE_NUMBER]"
click at [364, 334] on button "Call" at bounding box center [350, 334] width 203 height 41
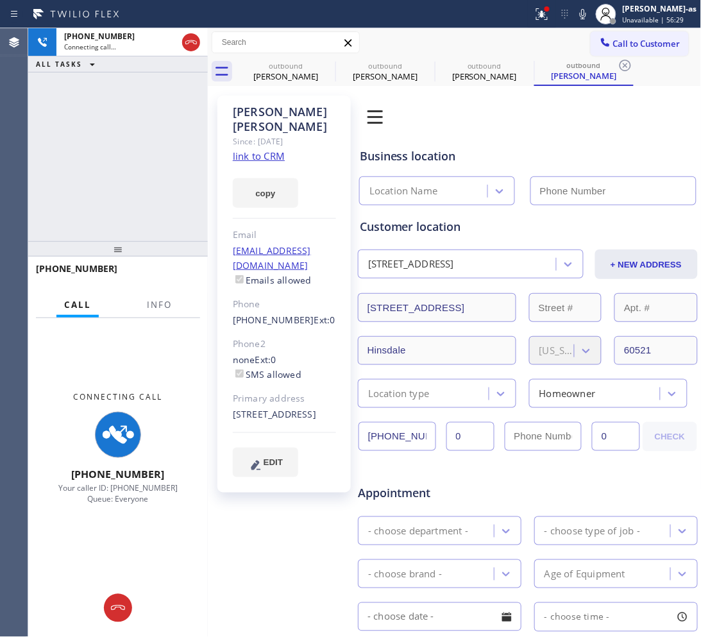
type input "[PHONE_NUMBER]"
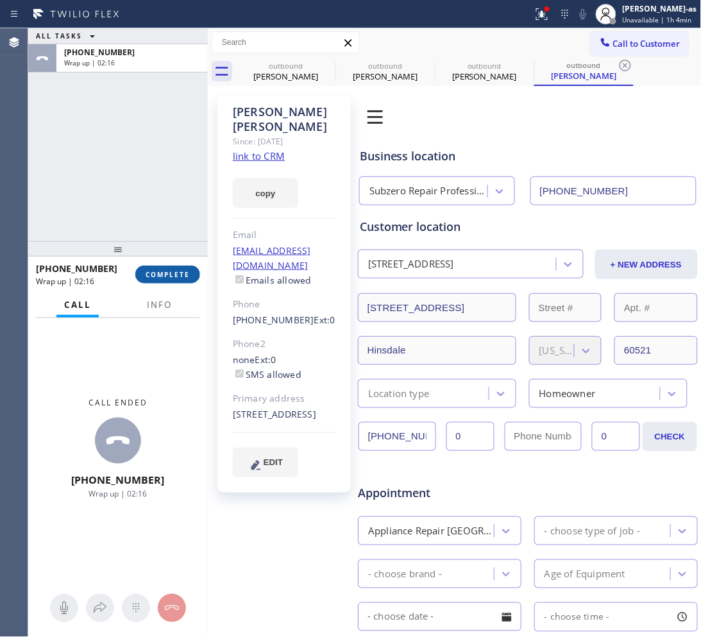
click at [178, 271] on span "COMPLETE" at bounding box center [168, 274] width 44 height 9
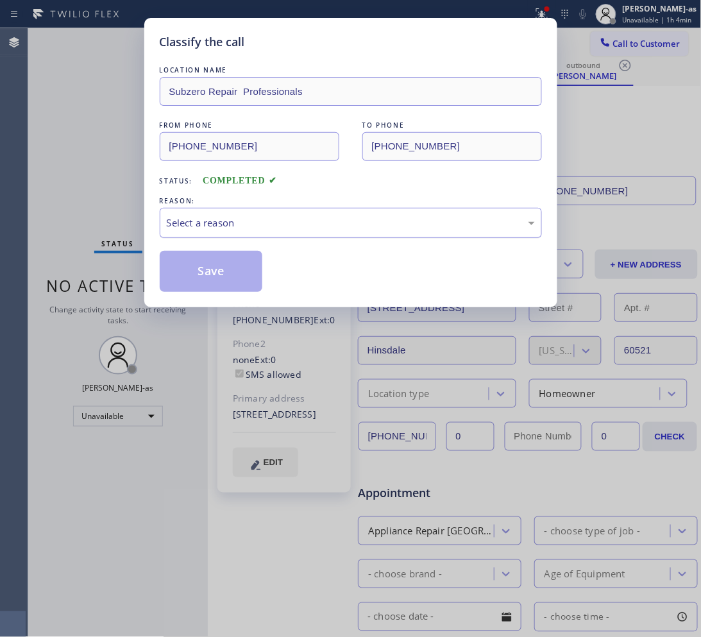
drag, startPoint x: 248, startPoint y: 222, endPoint x: 248, endPoint y: 233, distance: 10.9
click at [248, 223] on div "Select a reason" at bounding box center [351, 223] width 368 height 15
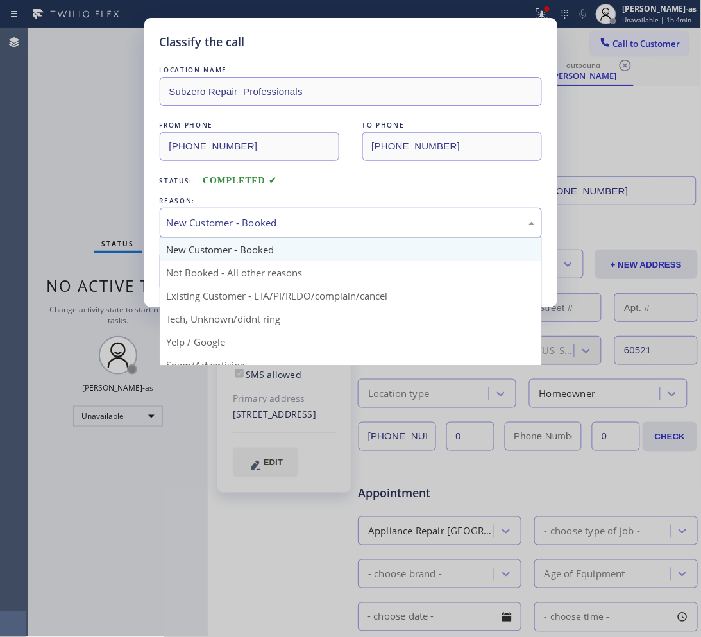
drag, startPoint x: 232, startPoint y: 226, endPoint x: 292, endPoint y: 294, distance: 90.9
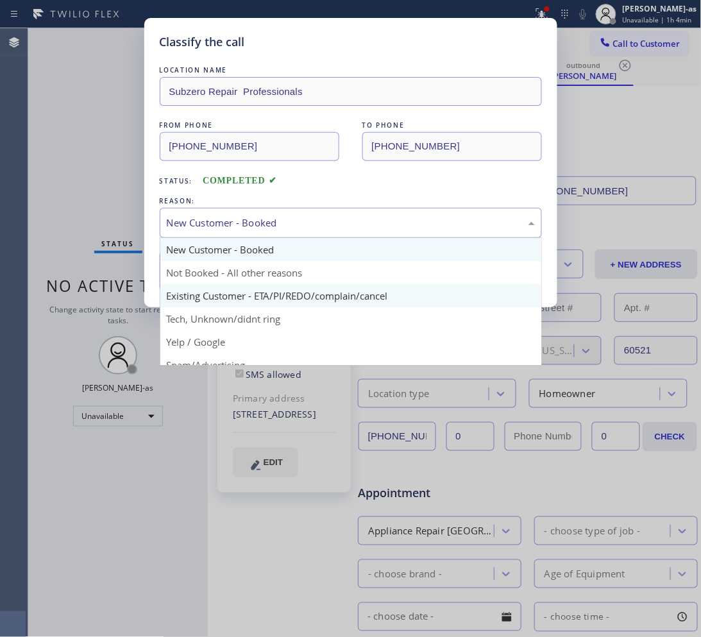
click at [234, 228] on div "New Customer - Booked" at bounding box center [351, 223] width 368 height 15
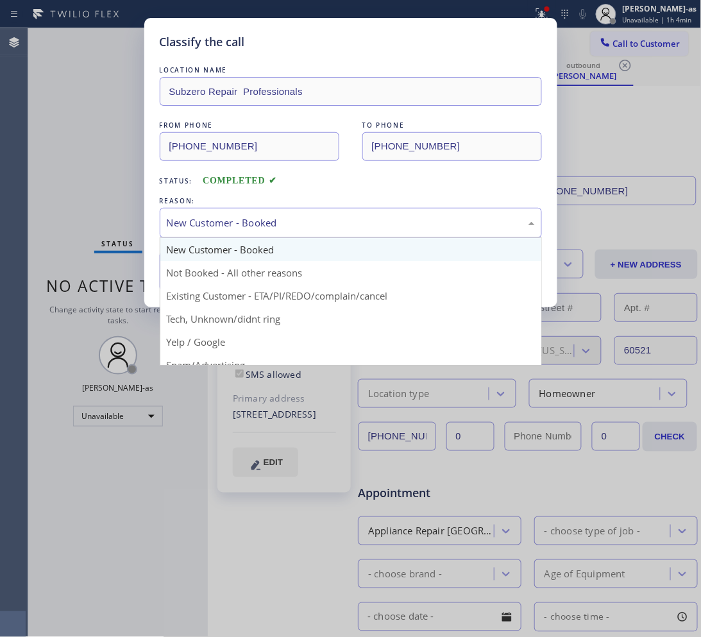
drag, startPoint x: 292, startPoint y: 294, endPoint x: 271, endPoint y: 286, distance: 22.5
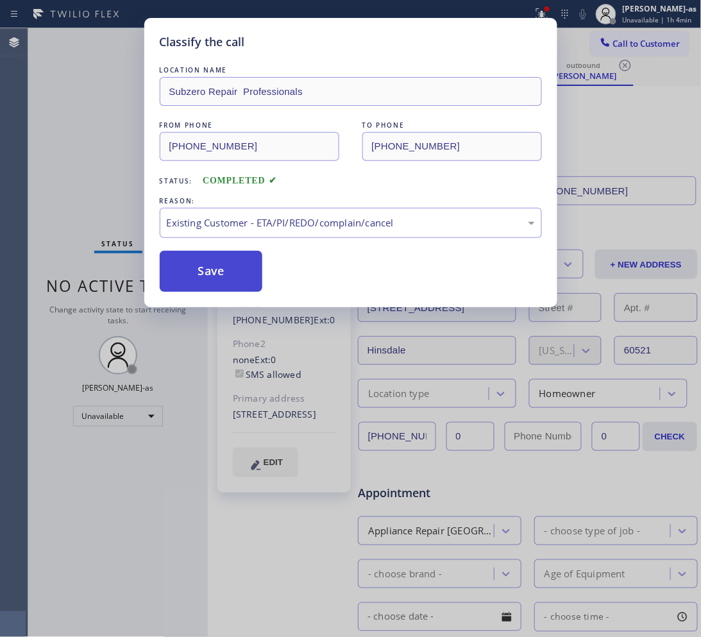
click at [238, 277] on button "Save" at bounding box center [211, 271] width 103 height 41
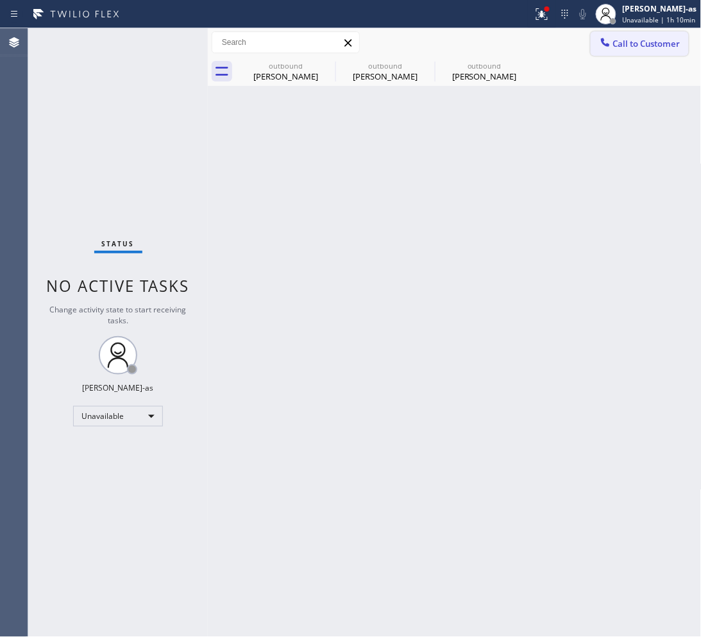
click at [652, 49] on span "Call to Customer" at bounding box center [646, 44] width 67 height 12
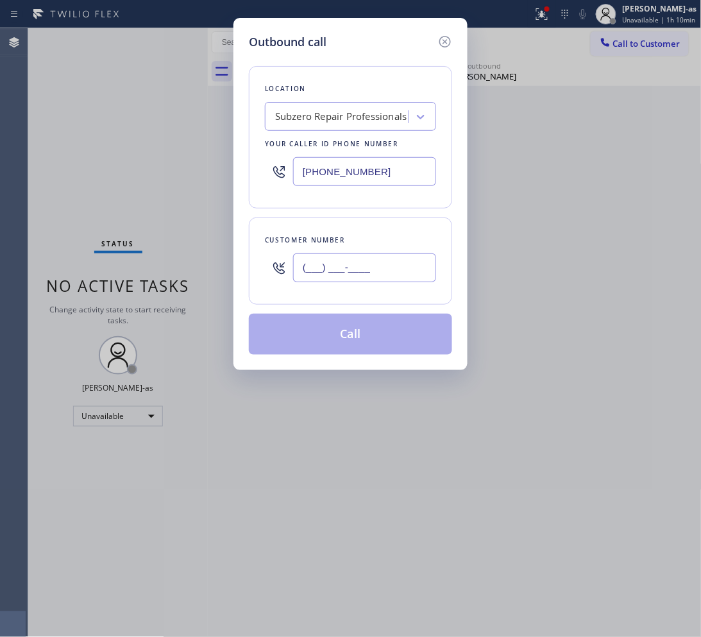
click at [371, 259] on input "(___) ___-____" at bounding box center [364, 267] width 143 height 29
paste input "253) 507-3634"
type input "[PHONE_NUMBER]"
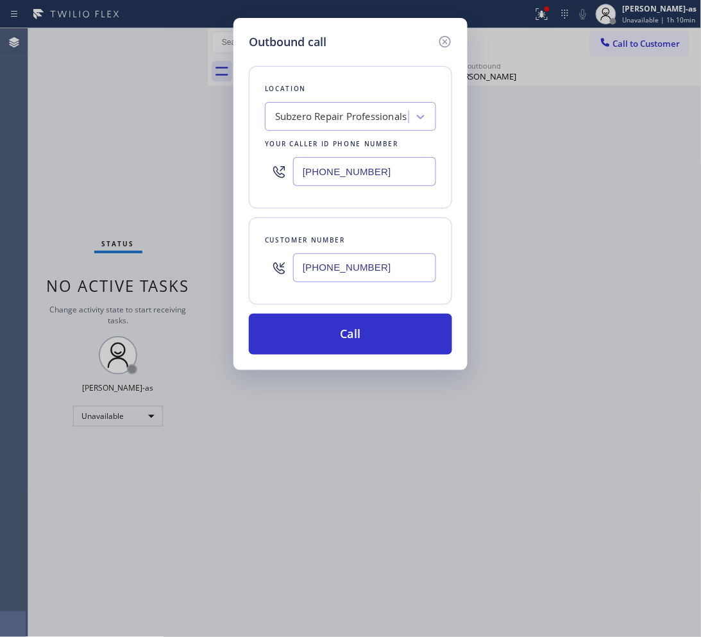
click at [382, 165] on input "[PHONE_NUMBER]" at bounding box center [364, 171] width 143 height 29
paste input "253) 528-7596"
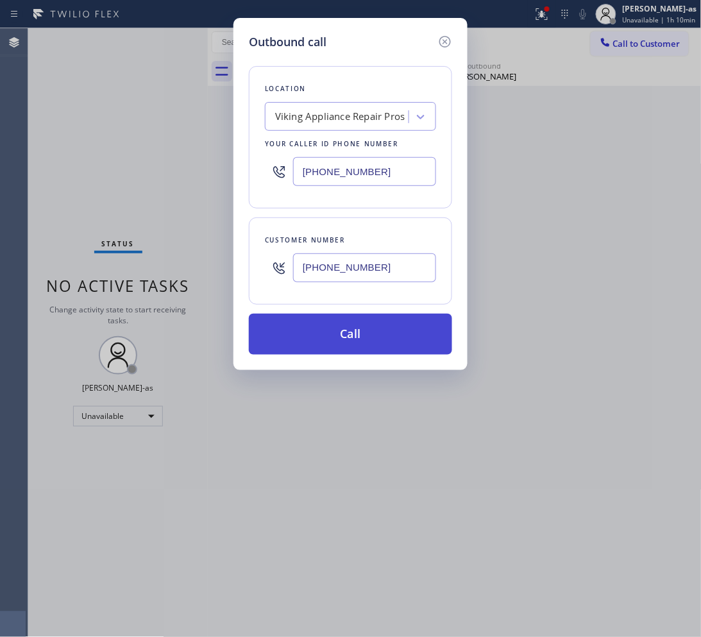
type input "[PHONE_NUMBER]"
click at [391, 339] on button "Call" at bounding box center [350, 334] width 203 height 41
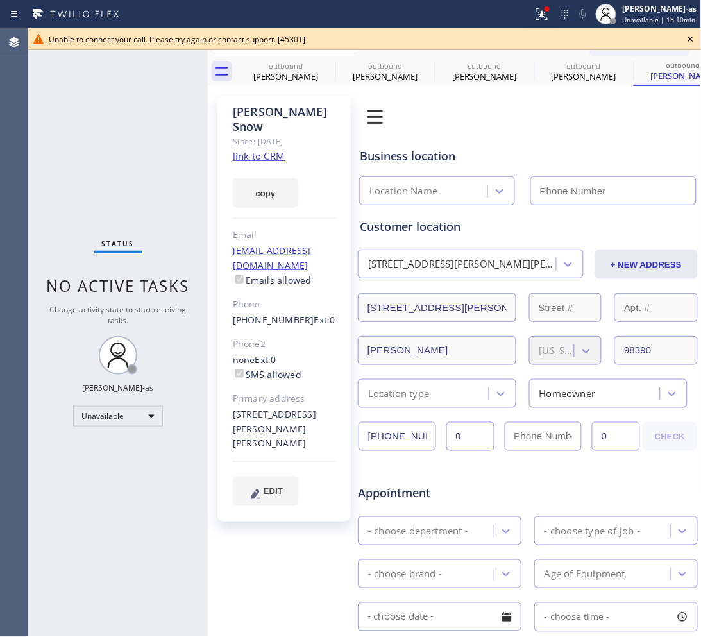
type input "[PHONE_NUMBER]"
click at [686, 37] on icon at bounding box center [690, 38] width 15 height 15
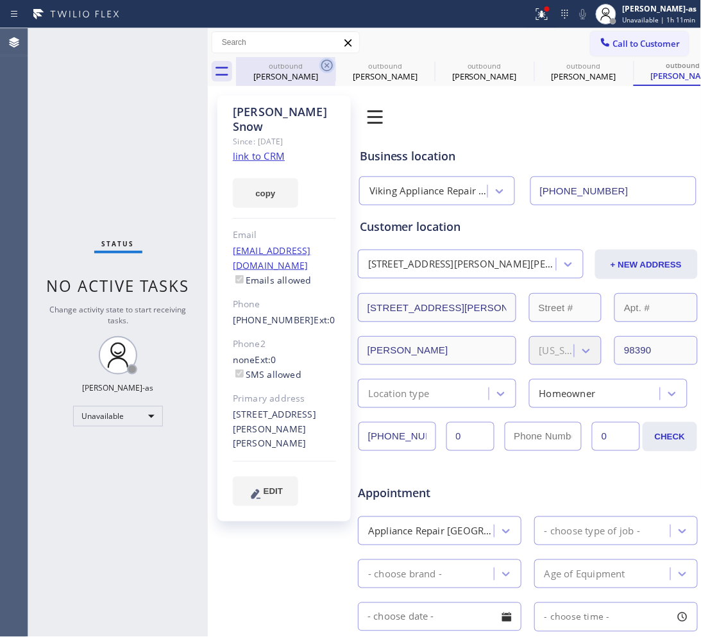
click at [289, 75] on div "[PERSON_NAME]" at bounding box center [285, 77] width 97 height 12
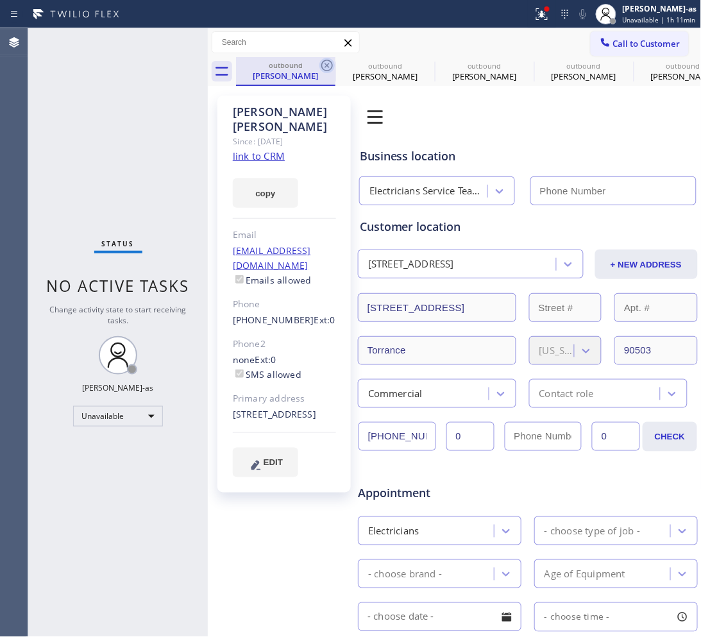
type input "[PHONE_NUMBER]"
click at [324, 64] on icon at bounding box center [326, 65] width 15 height 15
type input "[PHONE_NUMBER]"
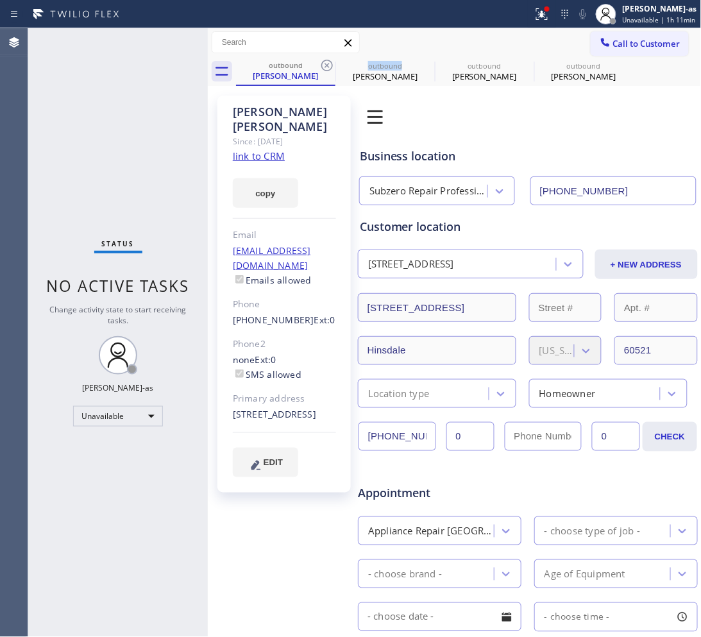
click at [324, 64] on icon at bounding box center [326, 65] width 15 height 15
click at [0, 0] on icon at bounding box center [0, 0] width 0 height 0
type input "[PHONE_NUMBER]"
click at [0, 0] on icon at bounding box center [0, 0] width 0 height 0
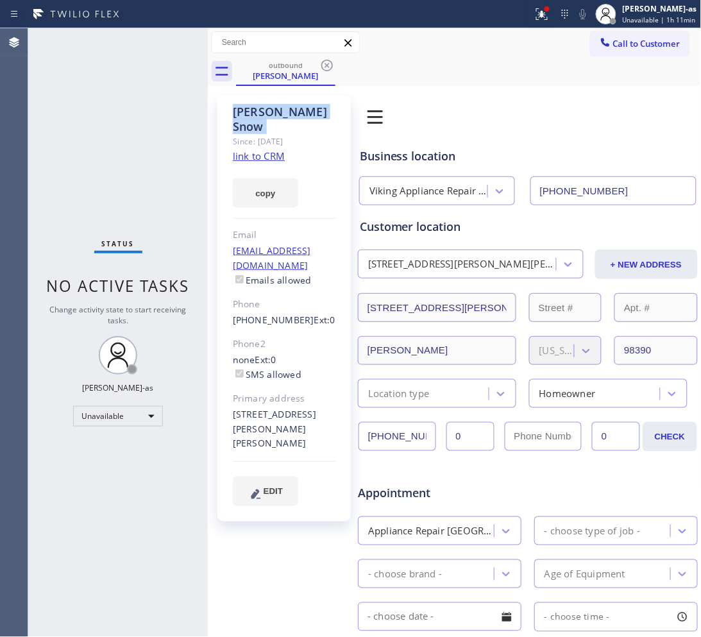
click at [324, 64] on icon at bounding box center [326, 65] width 15 height 15
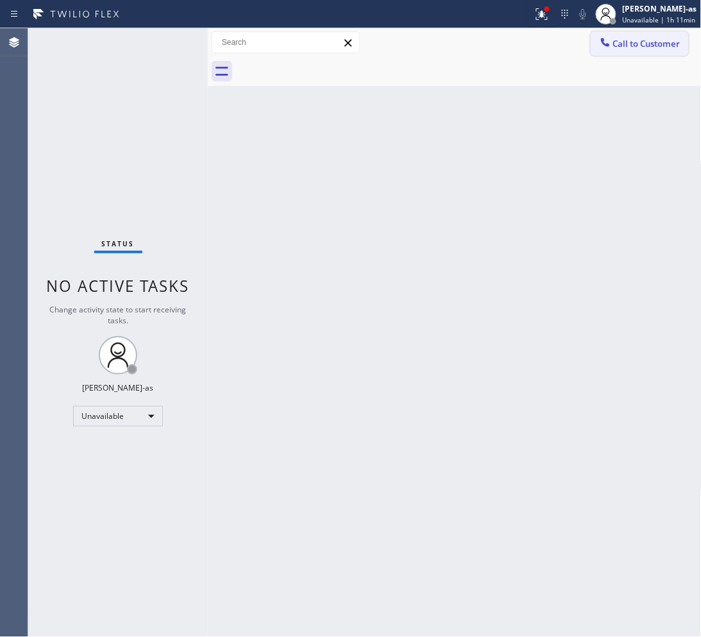
click at [624, 37] on button "Call to Customer" at bounding box center [640, 43] width 98 height 24
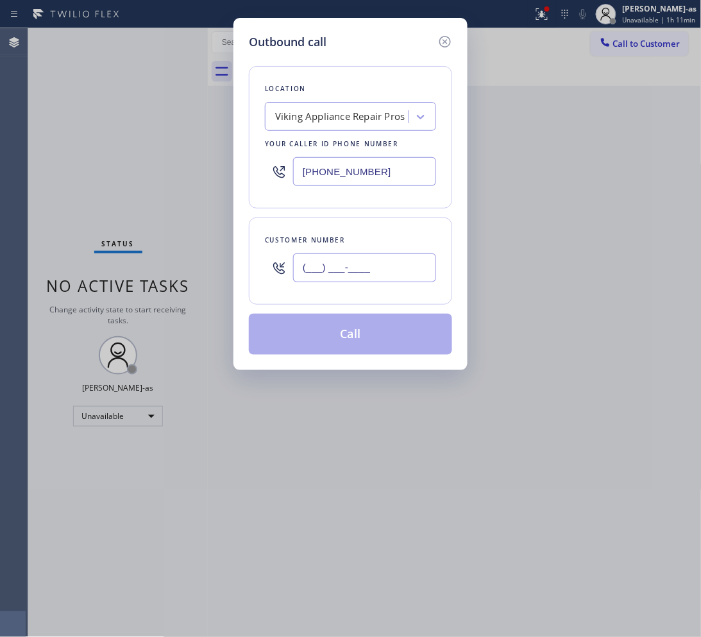
click at [384, 266] on input "(___) ___-____" at bounding box center [364, 267] width 143 height 29
paste input "253) 507-3634"
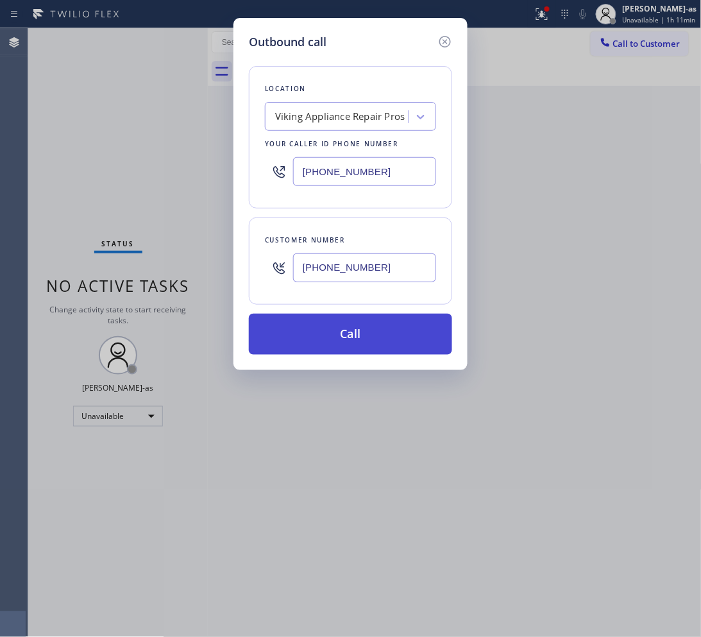
type input "[PHONE_NUMBER]"
click at [337, 343] on button "Call" at bounding box center [350, 334] width 203 height 41
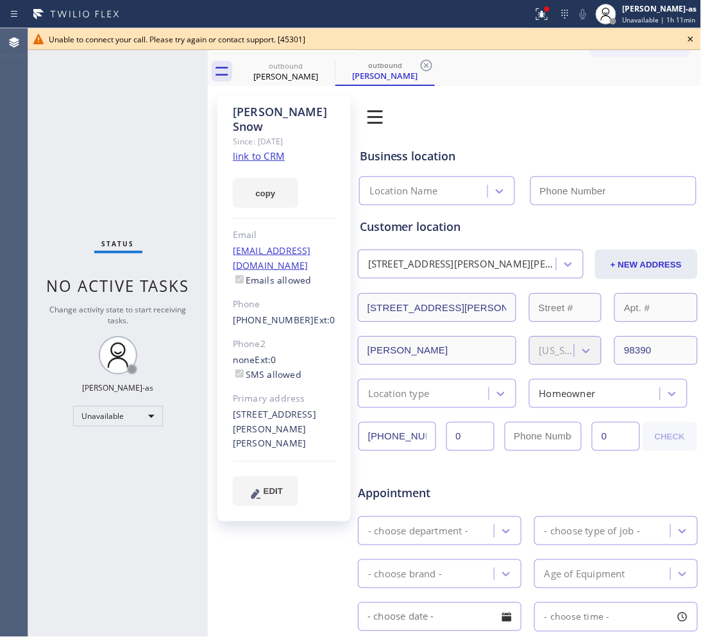
type input "[PHONE_NUMBER]"
click at [695, 33] on icon at bounding box center [690, 38] width 15 height 15
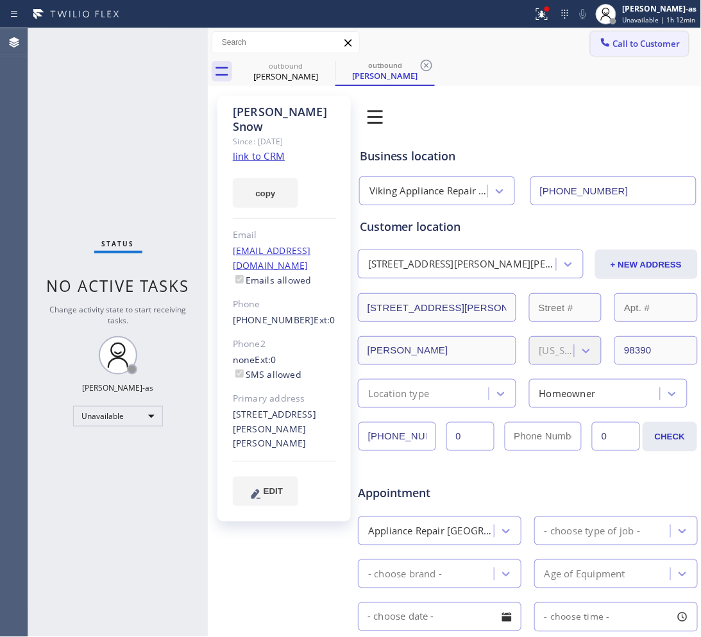
click at [633, 43] on span "Call to Customer" at bounding box center [646, 44] width 67 height 12
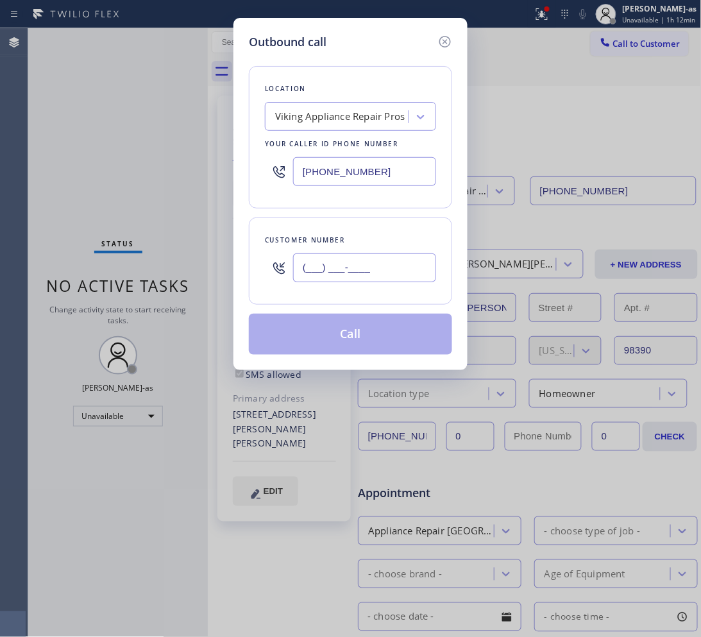
click at [393, 274] on input "(___) ___-____" at bounding box center [364, 267] width 143 height 29
paste input "818) 326-4878"
type input "[PHONE_NUMBER]"
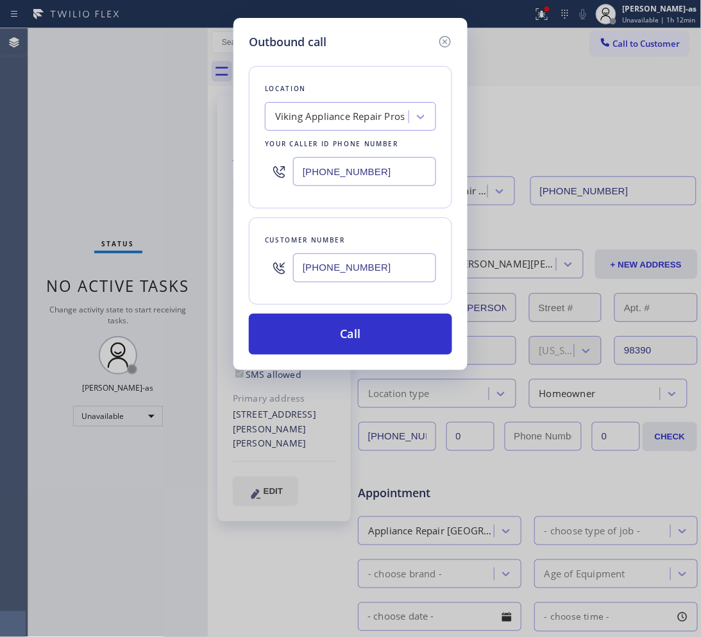
click at [355, 171] on input "[PHONE_NUMBER]" at bounding box center [364, 171] width 143 height 29
paste input "818) 326-4878"
click at [358, 173] on input "[PHONE_NUMBER]" at bounding box center [364, 171] width 143 height 29
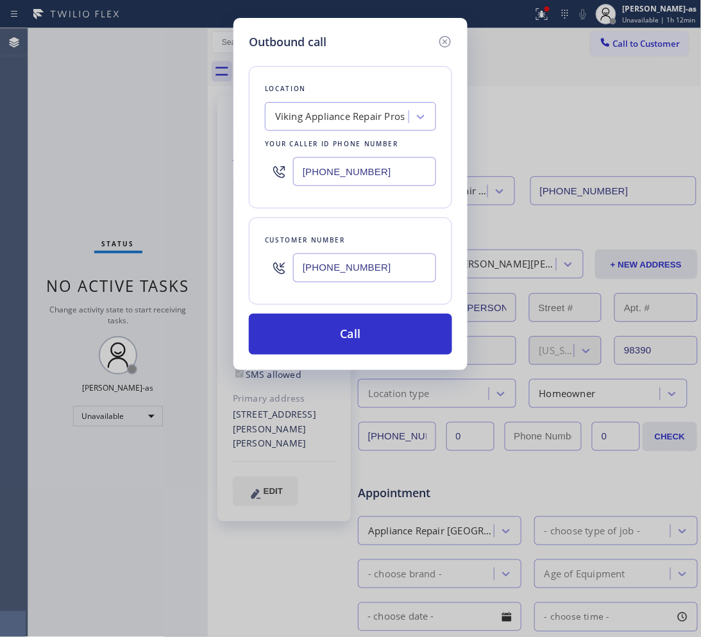
click at [358, 173] on input "[PHONE_NUMBER]" at bounding box center [364, 171] width 143 height 29
paste input "805) 600-2488"
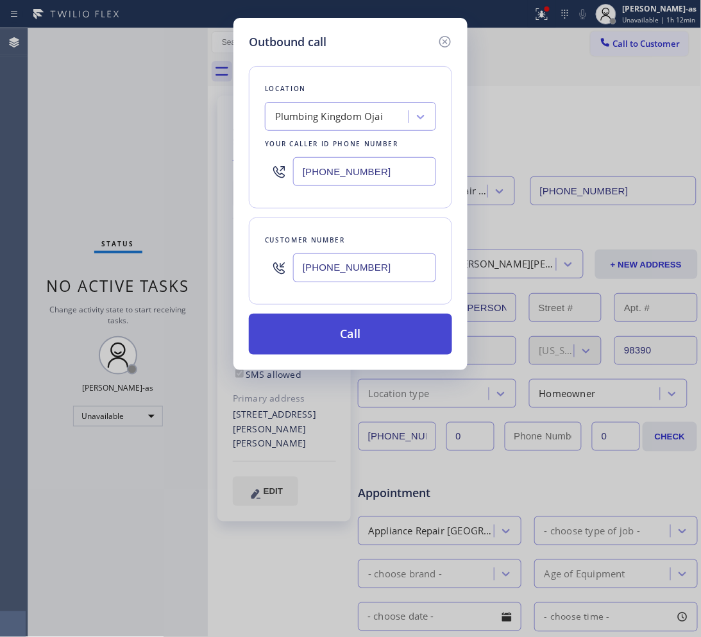
type input "[PHONE_NUMBER]"
click at [367, 330] on button "Call" at bounding box center [350, 334] width 203 height 41
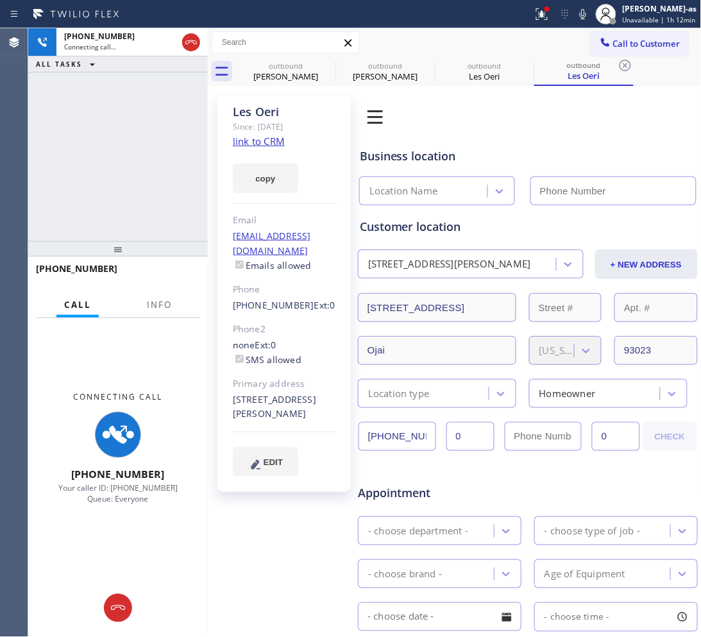
click at [164, 185] on div "[PHONE_NUMBER] Connecting call… ALL TASKS ALL TASKS ACTIVE TASKS TASKS IN WRAP …" at bounding box center [118, 134] width 180 height 213
type input "[PHONE_NUMBER]"
click at [251, 146] on link "link to CRM" at bounding box center [259, 141] width 52 height 13
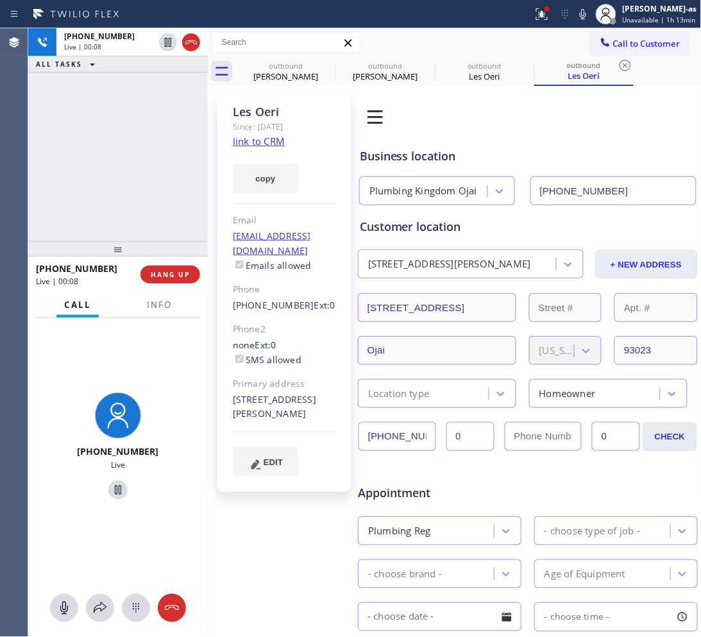
click at [67, 67] on span "ALL TASKS" at bounding box center [59, 64] width 46 height 9
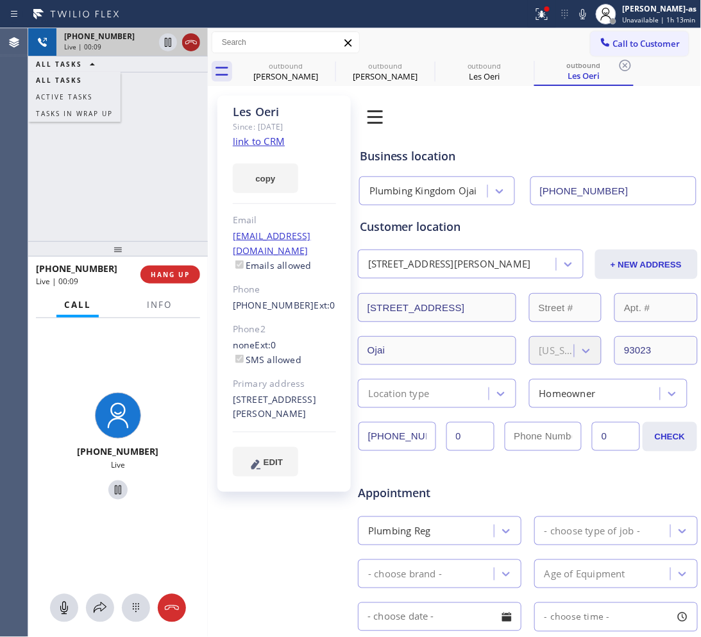
click at [187, 43] on icon at bounding box center [190, 42] width 15 height 15
click at [183, 191] on div "[PHONE_NUMBER] Live | 00:10 ALL TASKS ALL TASKS ACTIVE TASKS TASKS IN WRAP UP" at bounding box center [118, 134] width 180 height 213
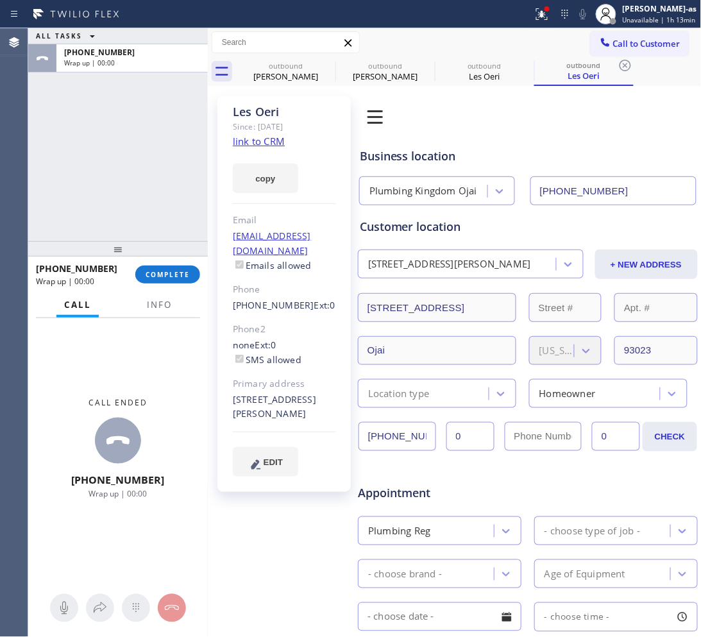
click at [177, 284] on div "[PHONE_NUMBER] Wrap up | 00:00 COMPLETE" at bounding box center [118, 274] width 164 height 33
click at [173, 282] on button "COMPLETE" at bounding box center [167, 275] width 65 height 18
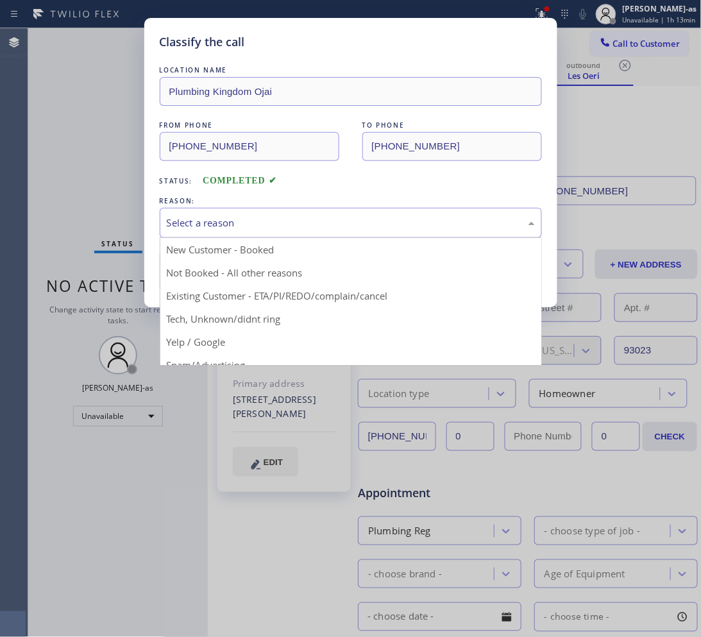
click at [237, 219] on div "Select a reason" at bounding box center [351, 223] width 368 height 15
drag, startPoint x: 308, startPoint y: 293, endPoint x: 252, endPoint y: 284, distance: 56.4
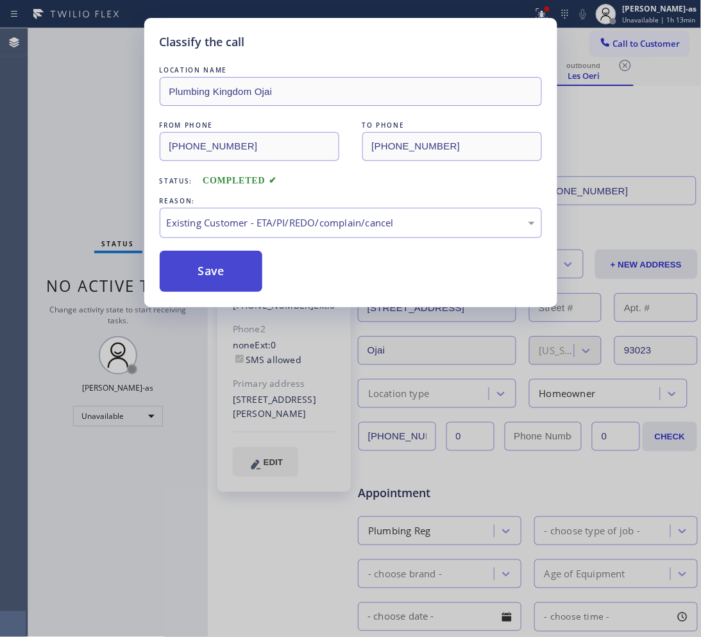
click at [214, 271] on button "Save" at bounding box center [211, 271] width 103 height 41
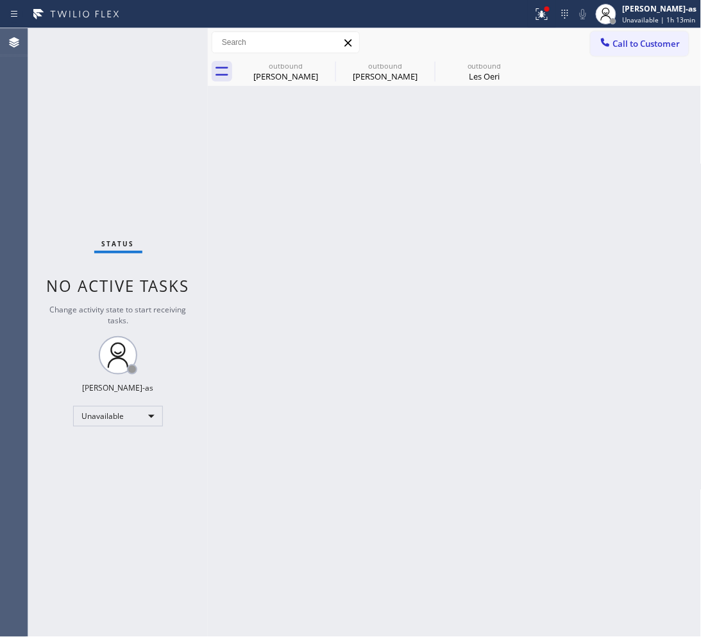
click at [608, 50] on button "Call to Customer" at bounding box center [640, 43] width 98 height 24
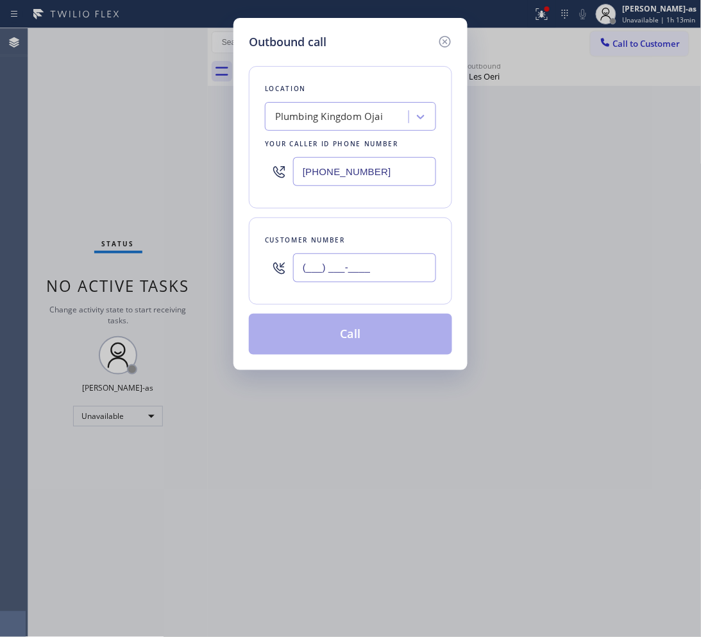
click at [389, 280] on input "(___) ___-____" at bounding box center [364, 267] width 143 height 29
paste input "818) 326-4878"
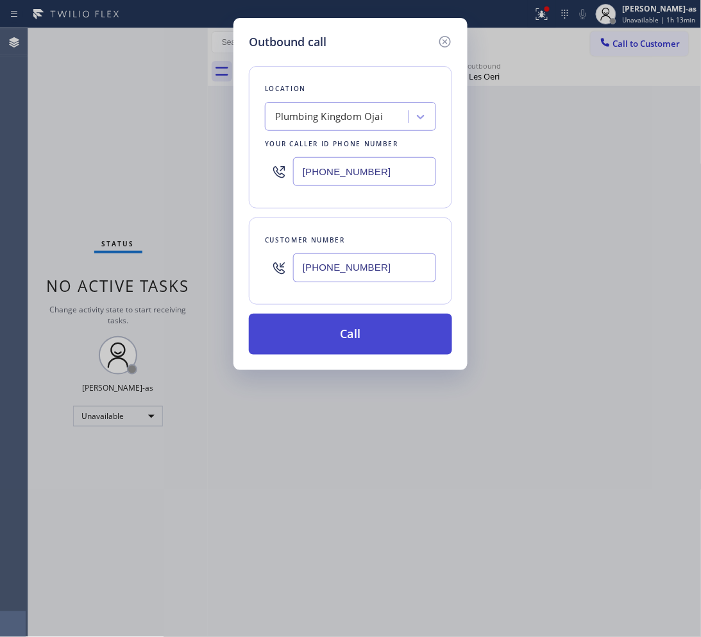
type input "[PHONE_NUMBER]"
click at [366, 340] on button "Call" at bounding box center [350, 334] width 203 height 41
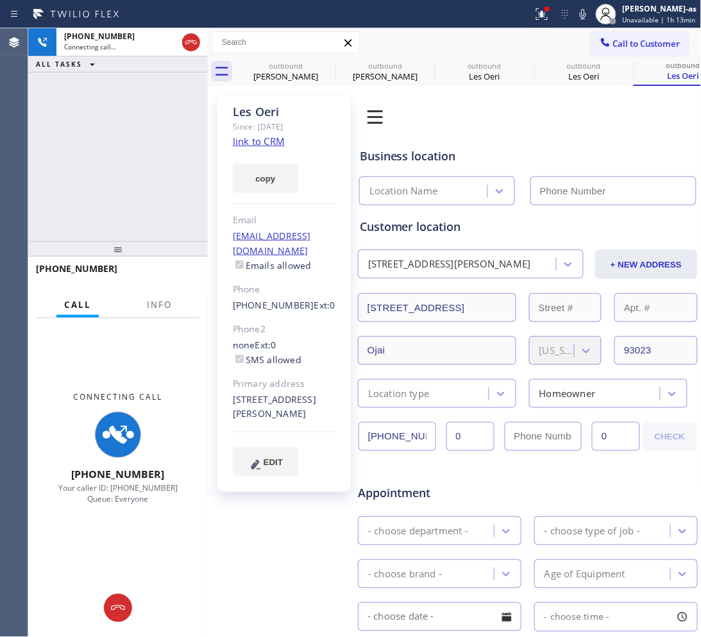
type input "[PHONE_NUMBER]"
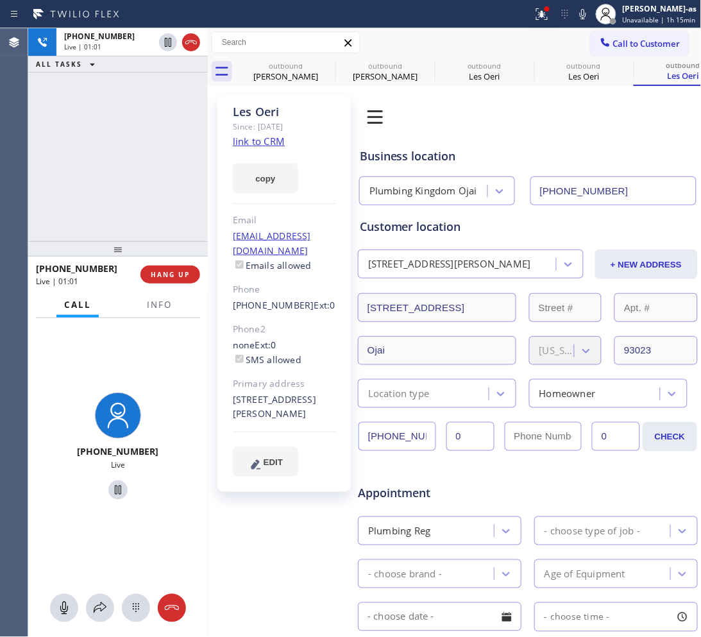
click at [98, 162] on div "[PHONE_NUMBER] Live | 01:01 ALL TASKS ALL TASKS ACTIVE TASKS TASKS IN WRAP UP" at bounding box center [118, 134] width 180 height 213
click at [300, 77] on div "[PERSON_NAME]" at bounding box center [285, 77] width 97 height 12
type input "[PHONE_NUMBER]"
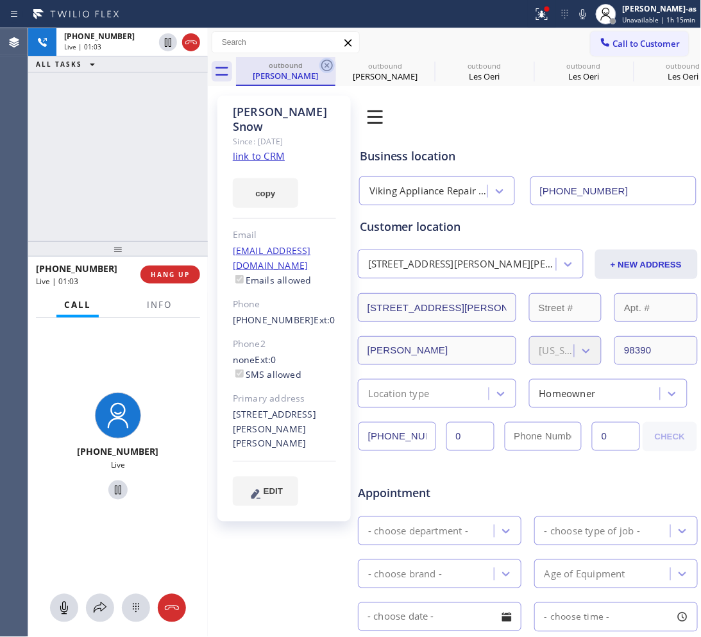
click at [328, 65] on icon at bounding box center [326, 65] width 15 height 15
type input "[PHONE_NUMBER]"
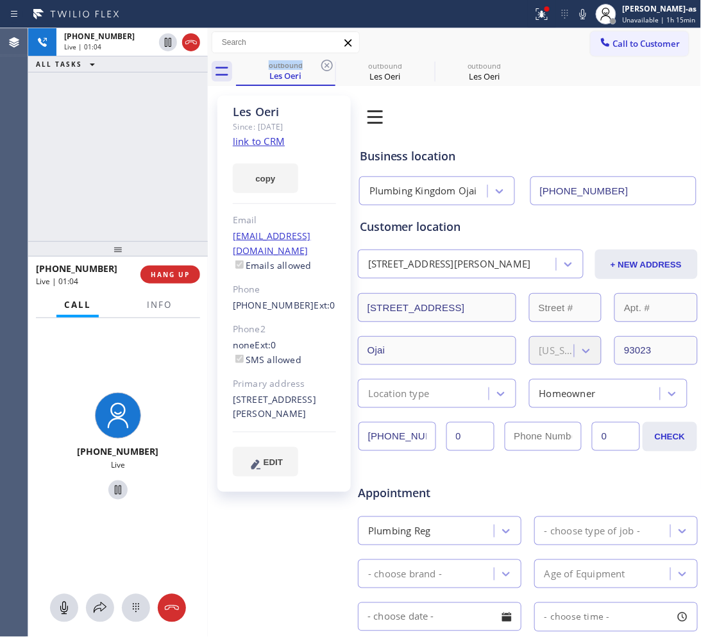
click at [328, 65] on icon at bounding box center [326, 65] width 15 height 15
drag, startPoint x: 126, startPoint y: 122, endPoint x: 124, endPoint y: 114, distance: 7.9
click at [126, 121] on div "[PHONE_NUMBER] Live | 01:04 ALL TASKS ALL TASKS ACTIVE TASKS TASKS IN WRAP UP" at bounding box center [118, 134] width 180 height 213
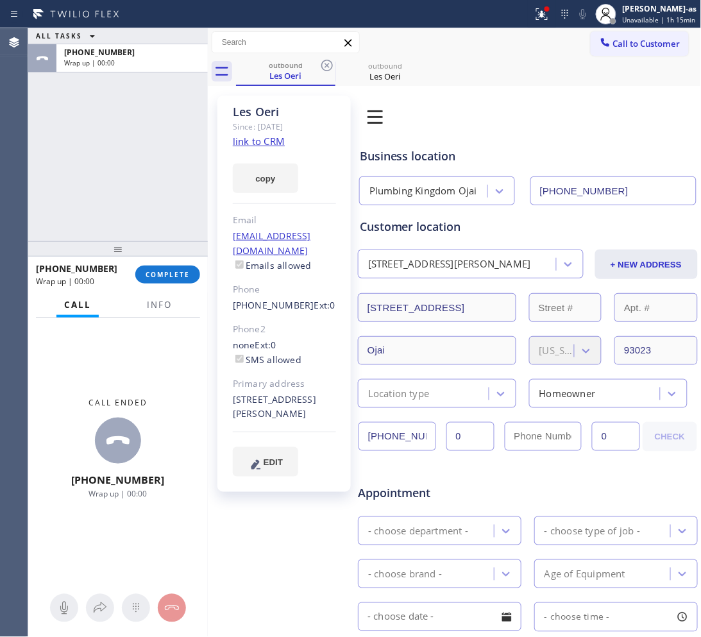
drag, startPoint x: 78, startPoint y: 142, endPoint x: 148, endPoint y: 167, distance: 74.3
click at [79, 144] on div "ALL TASKS ALL TASKS ACTIVE TASKS TASKS IN WRAP UP [PHONE_NUMBER] Wrap up | 00:00" at bounding box center [118, 134] width 180 height 213
click at [161, 268] on div "[PHONE_NUMBER] Wrap up | 00:00 COMPLETE" at bounding box center [118, 274] width 164 height 33
click at [173, 269] on button "COMPLETE" at bounding box center [167, 275] width 65 height 18
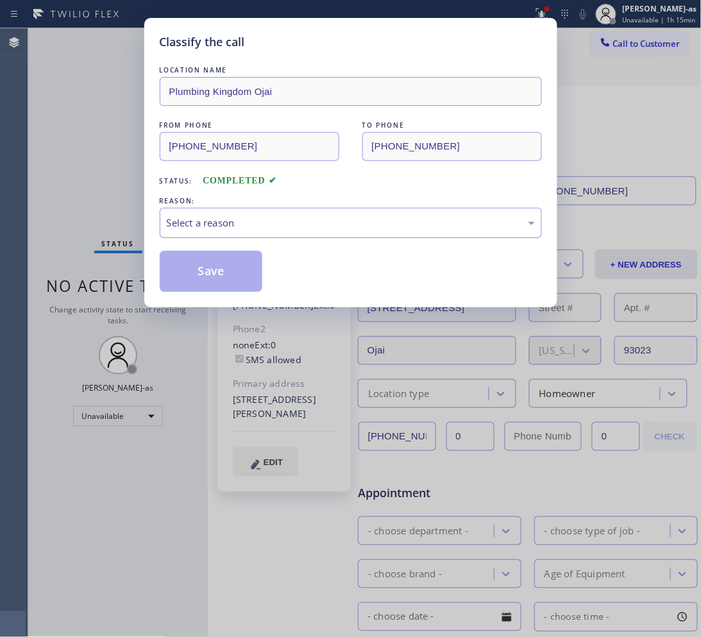
click at [260, 229] on div "Select a reason" at bounding box center [351, 223] width 368 height 15
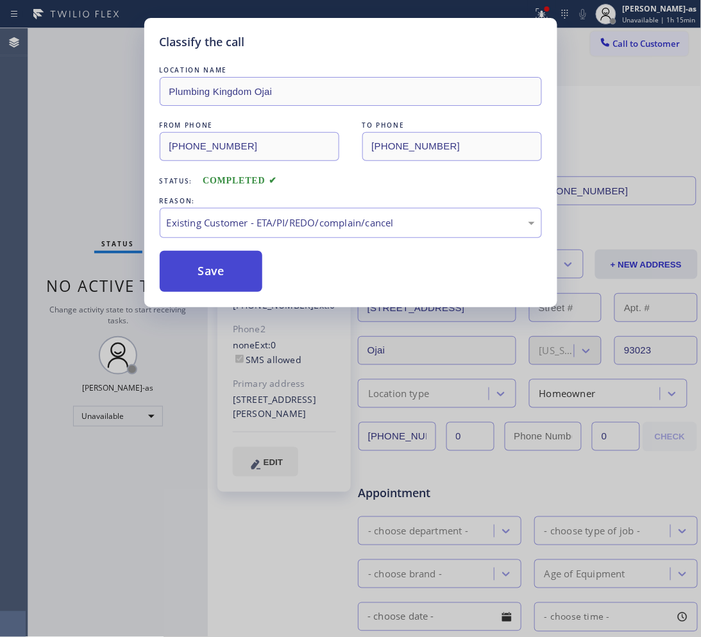
click at [228, 268] on button "Save" at bounding box center [211, 271] width 103 height 41
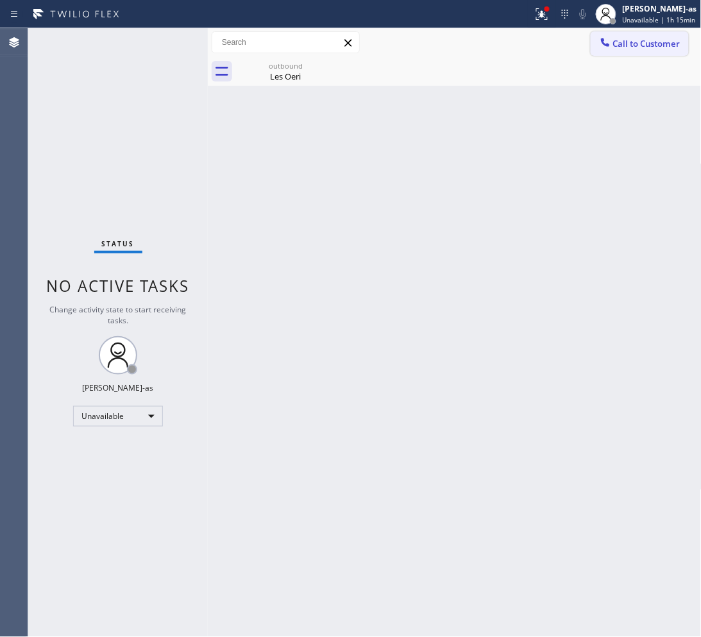
click at [643, 46] on span "Call to Customer" at bounding box center [646, 44] width 67 height 12
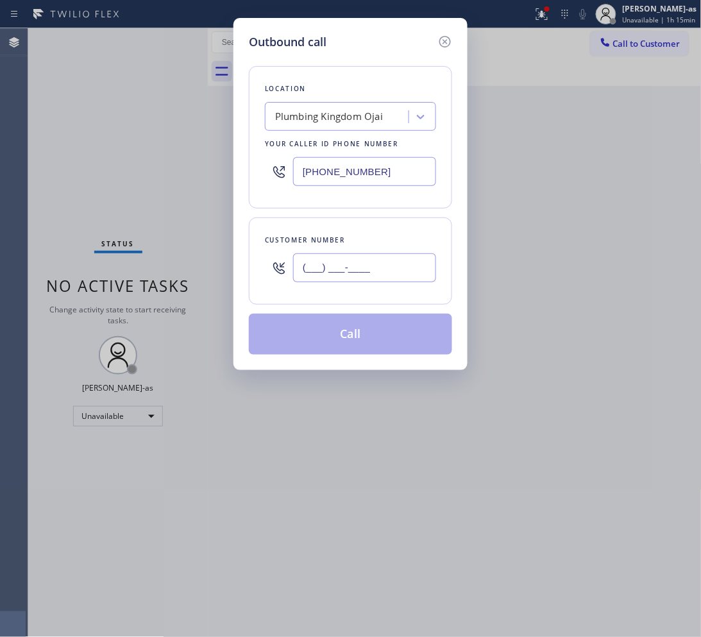
click at [390, 258] on input "(___) ___-____" at bounding box center [364, 267] width 143 height 29
paste input "818) 326-4878"
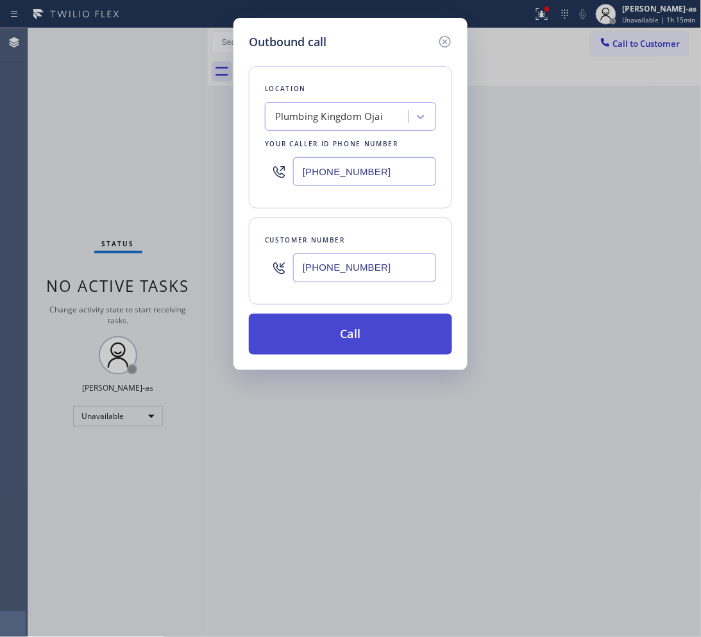
type input "[PHONE_NUMBER]"
click at [350, 338] on button "Call" at bounding box center [350, 334] width 203 height 41
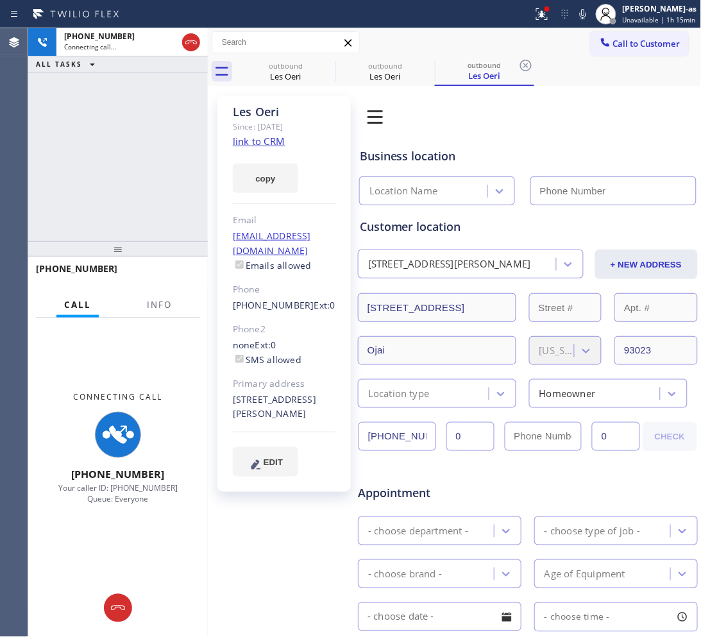
type input "[PHONE_NUMBER]"
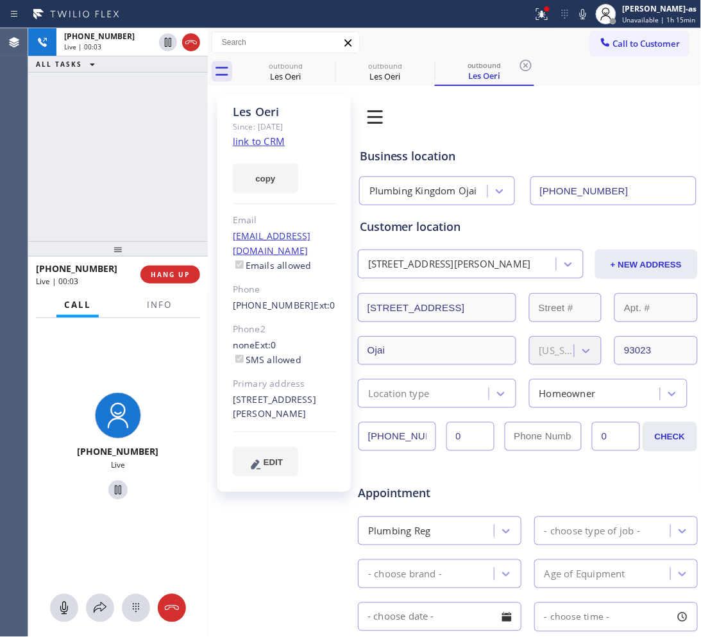
click at [176, 167] on div "[PHONE_NUMBER] Live | 00:03 ALL TASKS ALL TASKS ACTIVE TASKS TASKS IN WRAP UP" at bounding box center [118, 134] width 180 height 213
click at [119, 151] on div "[PHONE_NUMBER] Live | 00:30 ALL TASKS ALL TASKS ACTIVE TASKS TASKS IN WRAP UP" at bounding box center [118, 134] width 180 height 213
click at [119, 153] on div "[PHONE_NUMBER] Live | 00:32 ALL TASKS ALL TASKS ACTIVE TASKS TASKS IN WRAP UP" at bounding box center [118, 134] width 180 height 213
click at [117, 152] on div "[PHONE_NUMBER] Live | 00:32 ALL TASKS ALL TASKS ACTIVE TASKS TASKS IN WRAP UP" at bounding box center [118, 134] width 180 height 213
click at [116, 146] on div "[PHONE_NUMBER] Live | 00:33 ALL TASKS ALL TASKS ACTIVE TASKS TASKS IN WRAP UP" at bounding box center [118, 134] width 180 height 213
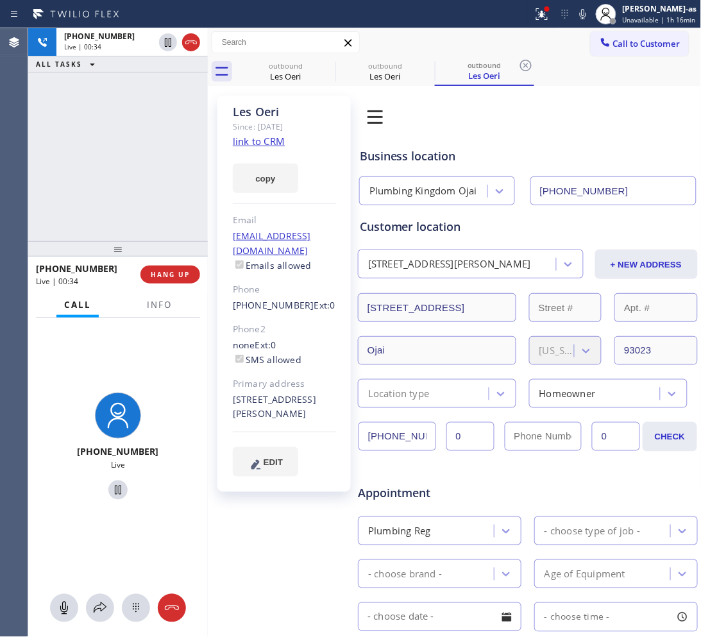
drag, startPoint x: 116, startPoint y: 144, endPoint x: 114, endPoint y: 137, distance: 7.9
click at [116, 143] on div "[PHONE_NUMBER] Live | 00:34 ALL TASKS ALL TASKS ACTIVE TASKS TASKS IN WRAP UP" at bounding box center [118, 134] width 180 height 213
click at [187, 275] on span "HANG UP" at bounding box center [170, 274] width 39 height 9
click at [186, 273] on span "HANG UP" at bounding box center [170, 274] width 39 height 9
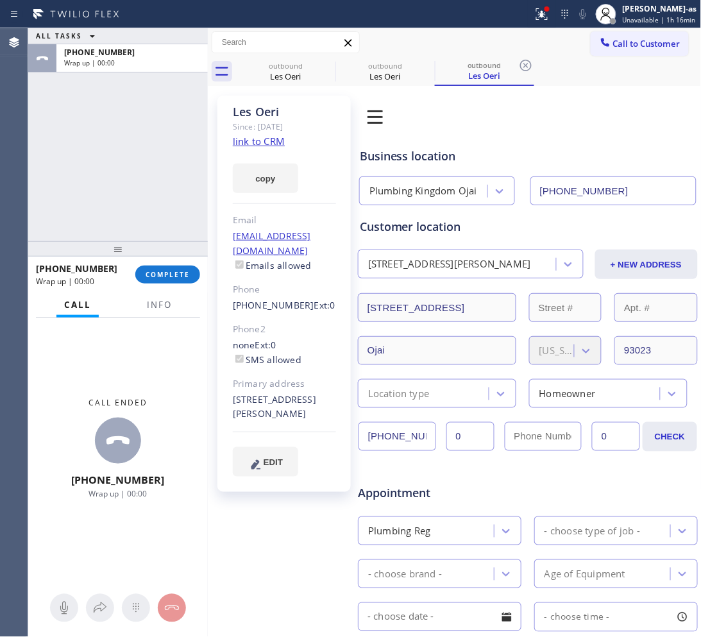
drag, startPoint x: 184, startPoint y: 273, endPoint x: 239, endPoint y: 260, distance: 56.0
click at [183, 274] on span "COMPLETE" at bounding box center [168, 274] width 44 height 9
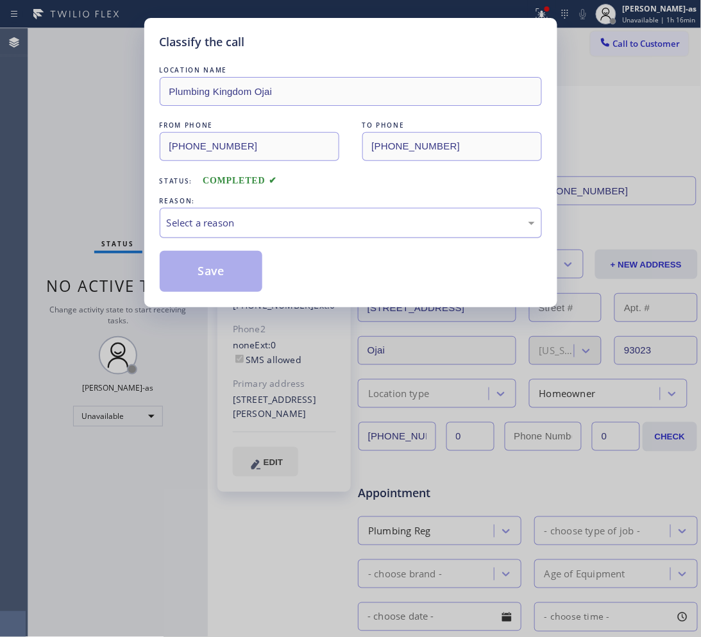
click at [271, 225] on div "Select a reason" at bounding box center [351, 223] width 368 height 15
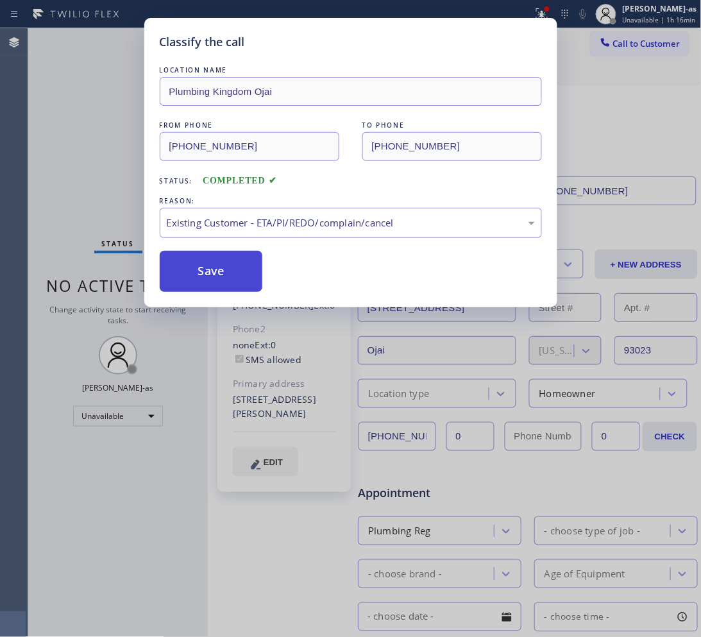
drag, startPoint x: 205, startPoint y: 275, endPoint x: 144, endPoint y: 17, distance: 265.0
click at [205, 271] on button "Save" at bounding box center [211, 271] width 103 height 41
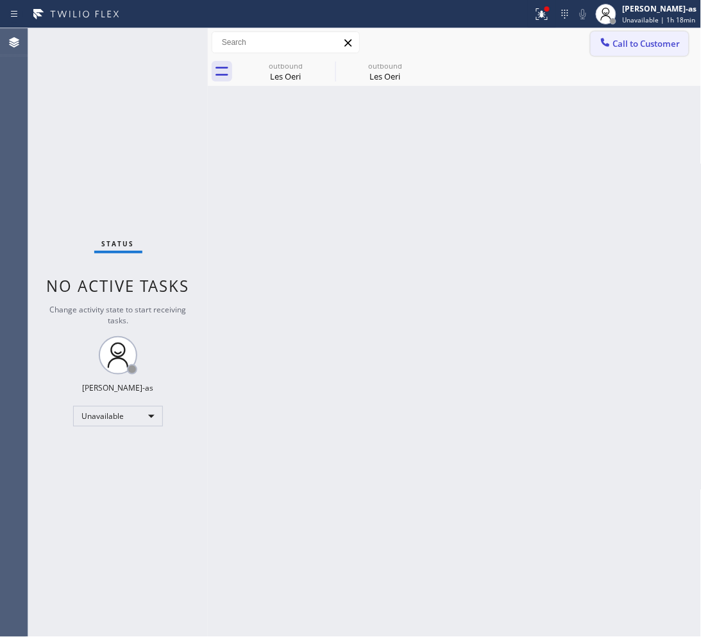
click at [642, 46] on span "Call to Customer" at bounding box center [646, 44] width 67 height 12
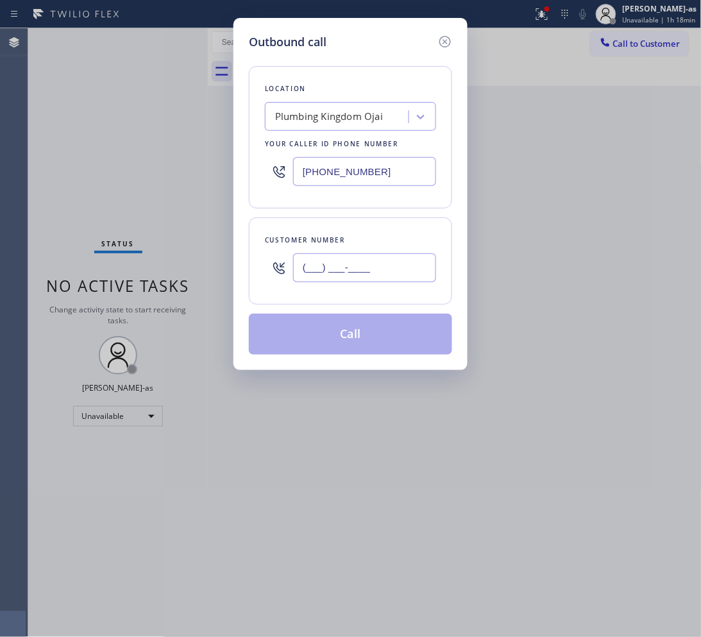
click at [389, 280] on input "(___) ___-____" at bounding box center [364, 267] width 143 height 29
paste input "972) 880-9793"
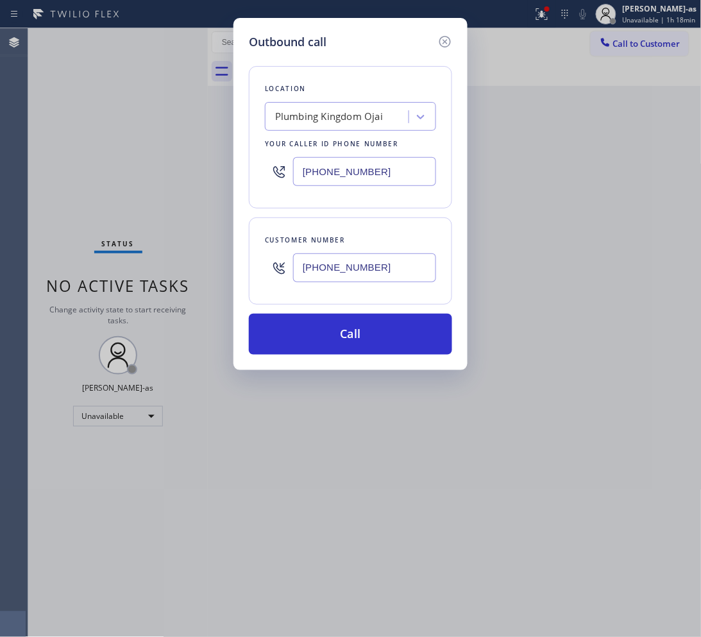
type input "[PHONE_NUMBER]"
click at [368, 167] on input "[PHONE_NUMBER]" at bounding box center [364, 171] width 143 height 29
paste input "214) 972-3641"
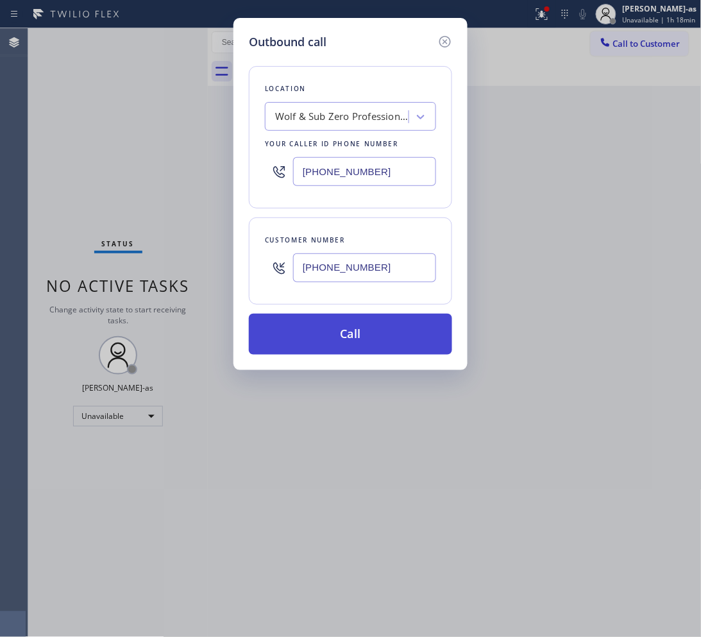
type input "[PHONE_NUMBER]"
click at [366, 330] on button "Call" at bounding box center [350, 334] width 203 height 41
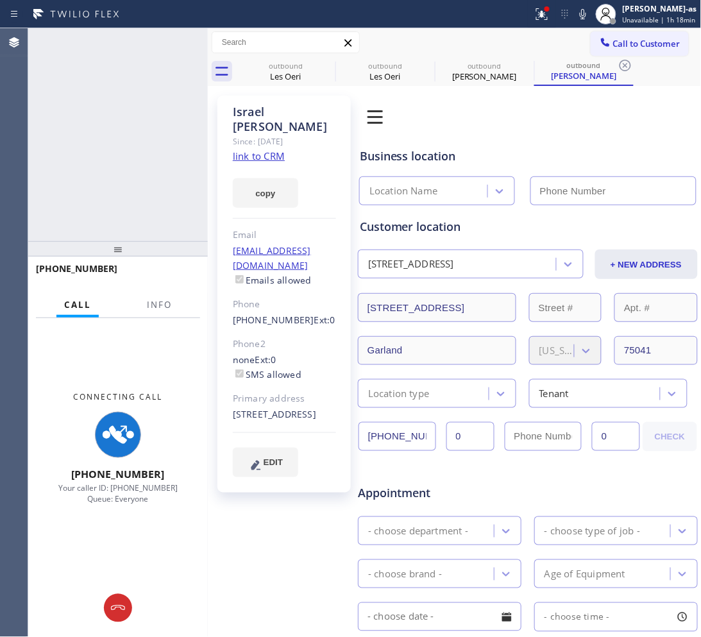
type input "[PHONE_NUMBER]"
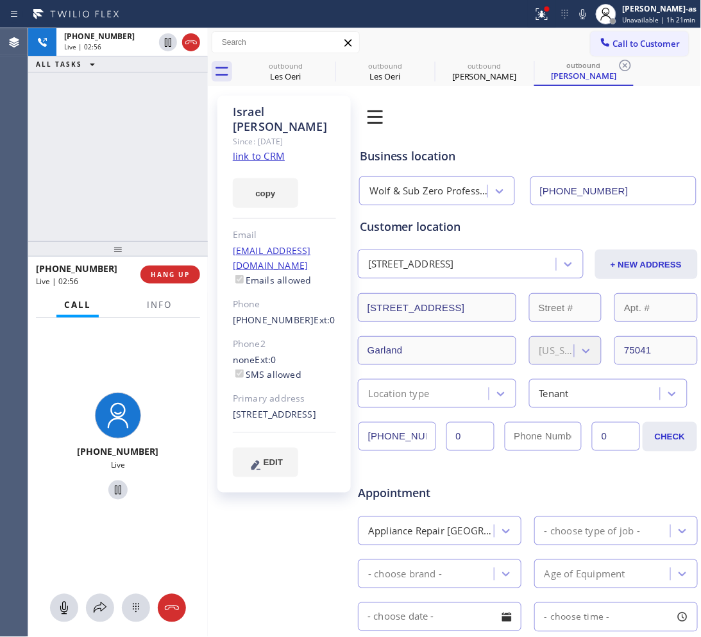
click at [135, 186] on div "[PHONE_NUMBER] Live | 02:56 ALL TASKS ALL TASKS ACTIVE TASKS TASKS IN WRAP UP" at bounding box center [118, 134] width 180 height 213
drag, startPoint x: 282, startPoint y: 74, endPoint x: 190, endPoint y: 187, distance: 145.4
click at [283, 74] on div "Les Oeri" at bounding box center [285, 77] width 97 height 12
type input "[PHONE_NUMBER]"
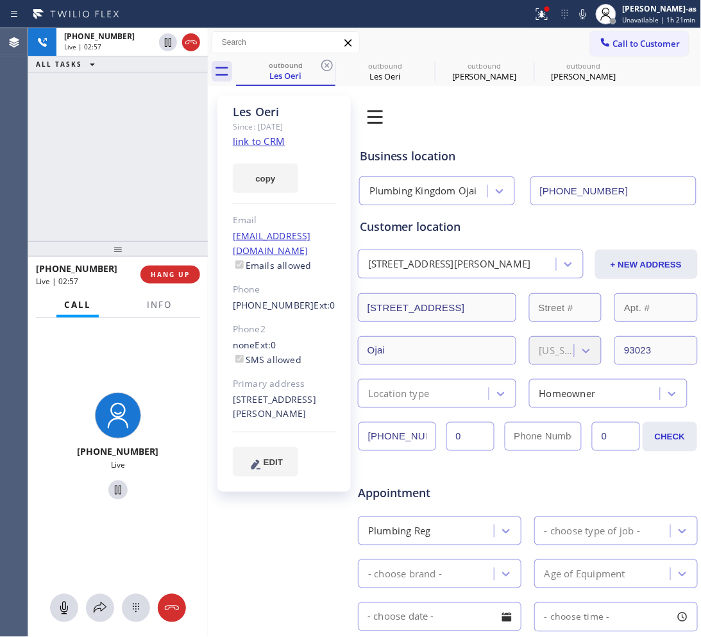
drag, startPoint x: 183, startPoint y: 180, endPoint x: 174, endPoint y: 178, distance: 9.3
click at [180, 178] on div "[PHONE_NUMBER] Live | 02:57 ALL TASKS ALL TASKS ACTIVE TASKS TASKS IN WRAP UP" at bounding box center [118, 134] width 180 height 213
drag, startPoint x: 167, startPoint y: 178, endPoint x: 158, endPoint y: 169, distance: 12.3
click at [160, 171] on div "[PHONE_NUMBER] Live | 02:58 ALL TASKS ALL TASKS ACTIVE TASKS TASKS IN WRAP UP" at bounding box center [118, 134] width 180 height 213
click at [169, 174] on div "[PHONE_NUMBER] Live | 02:59 ALL TASKS ALL TASKS ACTIVE TASKS TASKS IN WRAP UP" at bounding box center [118, 134] width 180 height 213
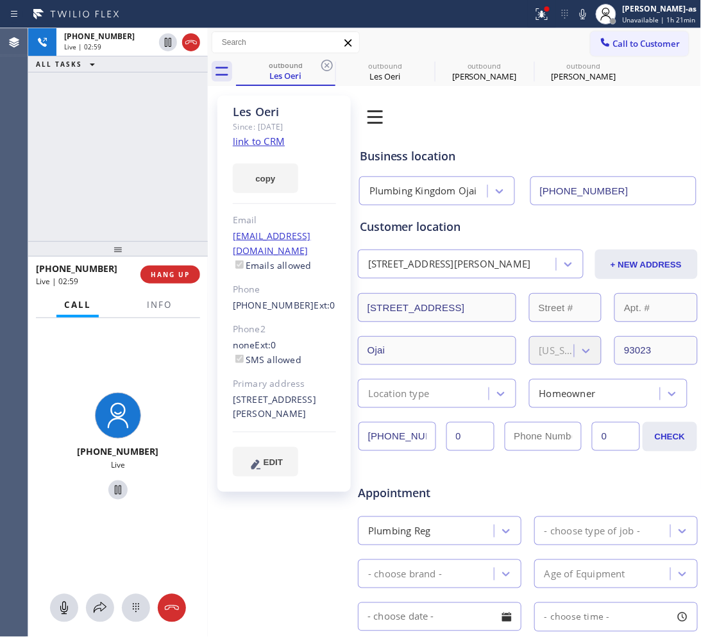
click at [127, 207] on div "[PHONE_NUMBER] Live | 02:59 ALL TASKS ALL TASKS ACTIVE TASKS TASKS IN WRAP UP" at bounding box center [118, 134] width 180 height 213
drag, startPoint x: 139, startPoint y: 216, endPoint x: 154, endPoint y: 264, distance: 50.3
click at [135, 204] on div "[PHONE_NUMBER] Live | 03:01 ALL TASKS ALL TASKS ACTIVE TASKS TASKS IN WRAP UP" at bounding box center [118, 134] width 180 height 213
click at [180, 270] on span "HANG UP" at bounding box center [170, 274] width 39 height 9
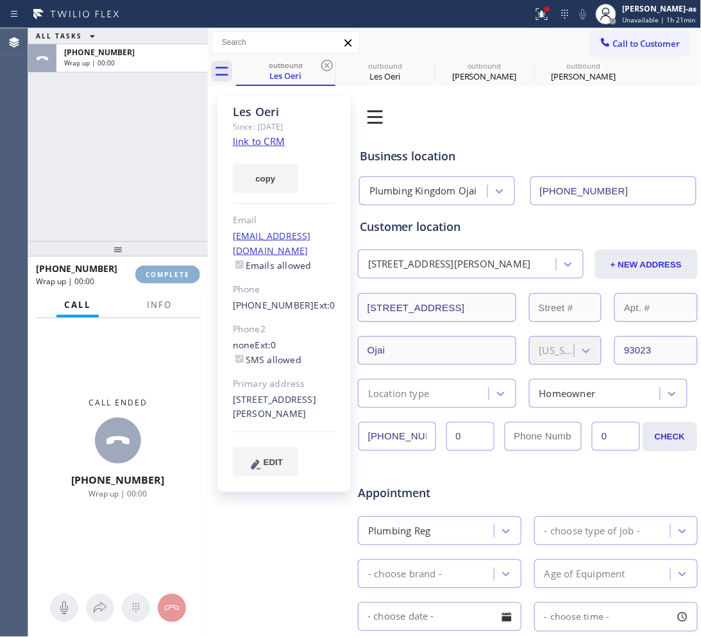
click at [180, 270] on span "COMPLETE" at bounding box center [168, 274] width 44 height 9
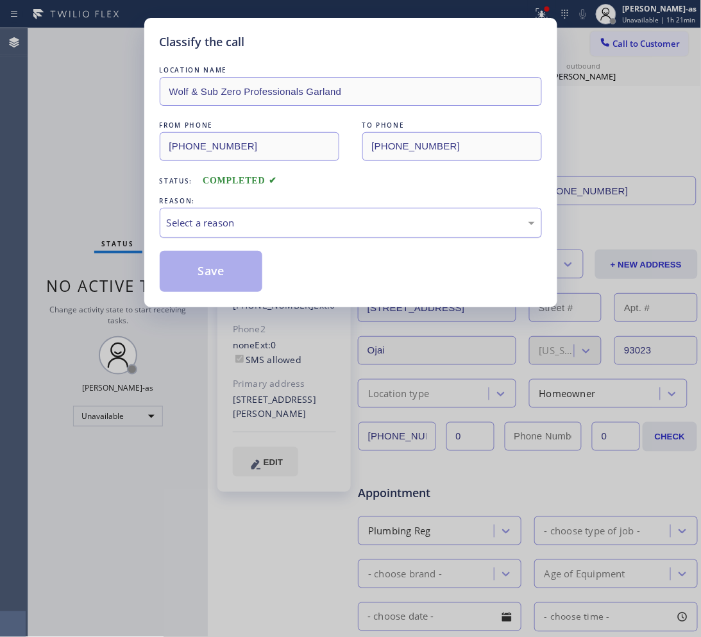
click at [232, 223] on div "Select a reason" at bounding box center [351, 223] width 368 height 15
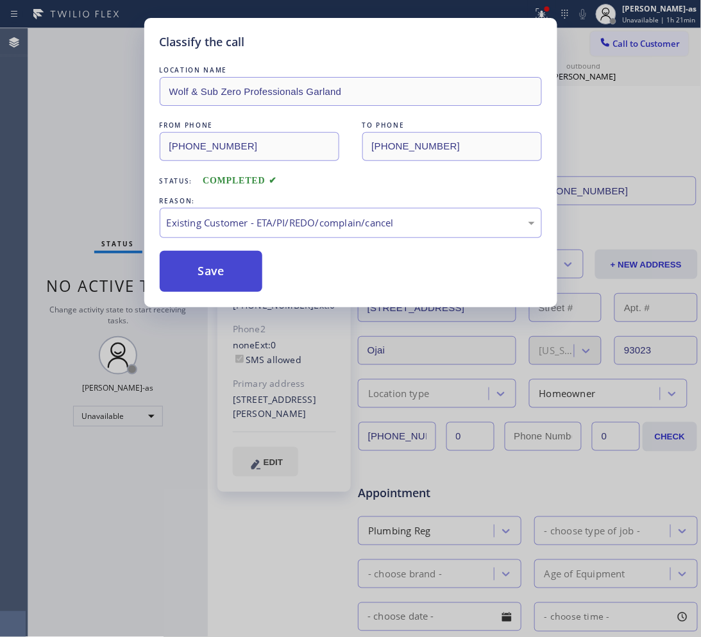
click at [215, 264] on button "Save" at bounding box center [211, 271] width 103 height 41
type input "[PHONE_NUMBER]"
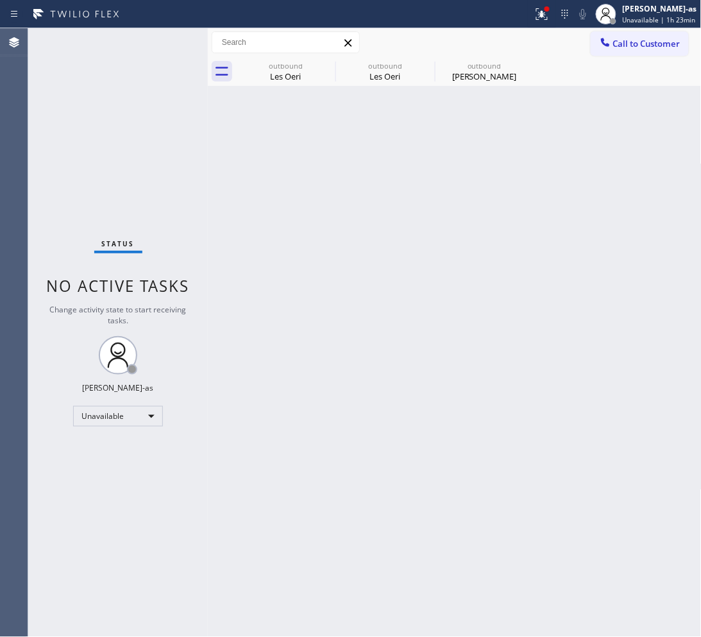
click at [507, 225] on div "Back to Dashboard Change Sender ID Customers Technicians Select a contact Outbo…" at bounding box center [455, 332] width 494 height 609
click at [619, 46] on span "Call to Customer" at bounding box center [646, 44] width 67 height 12
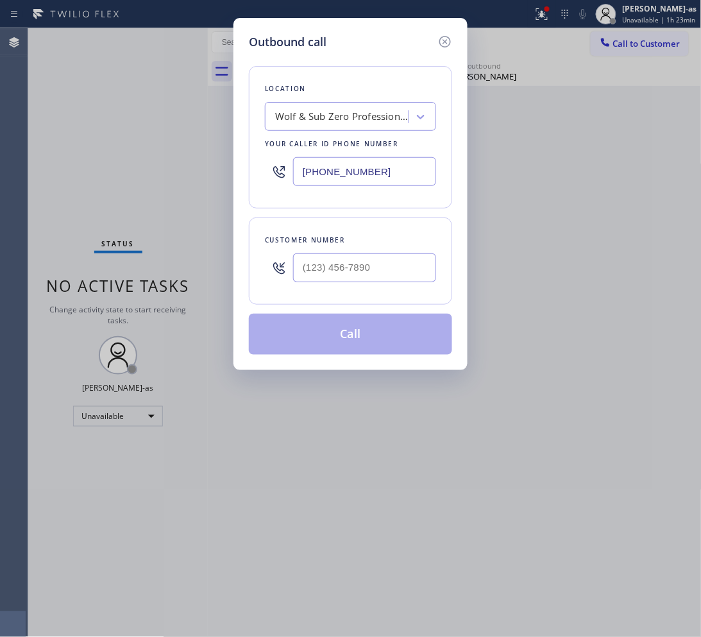
click at [411, 250] on div at bounding box center [364, 268] width 143 height 42
click at [421, 267] on input "(___) ___-____" at bounding box center [364, 267] width 143 height 29
paste input "602) 448-3213"
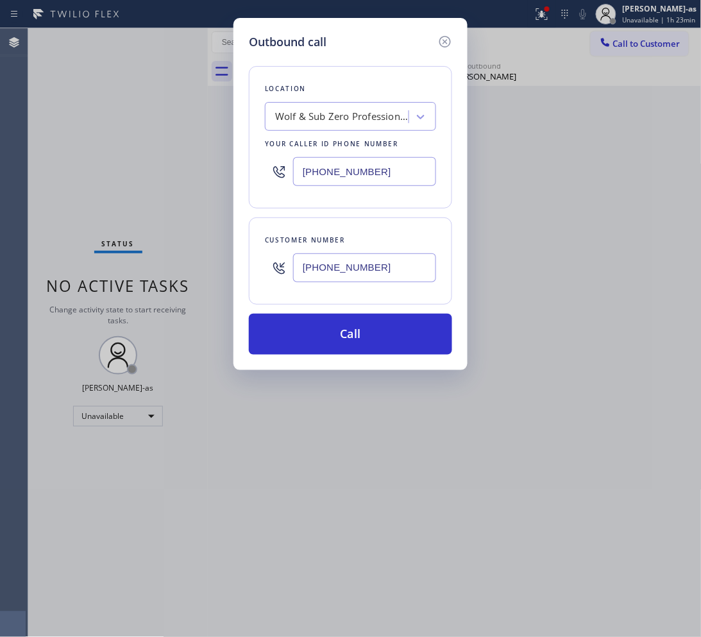
type input "[PHONE_NUMBER]"
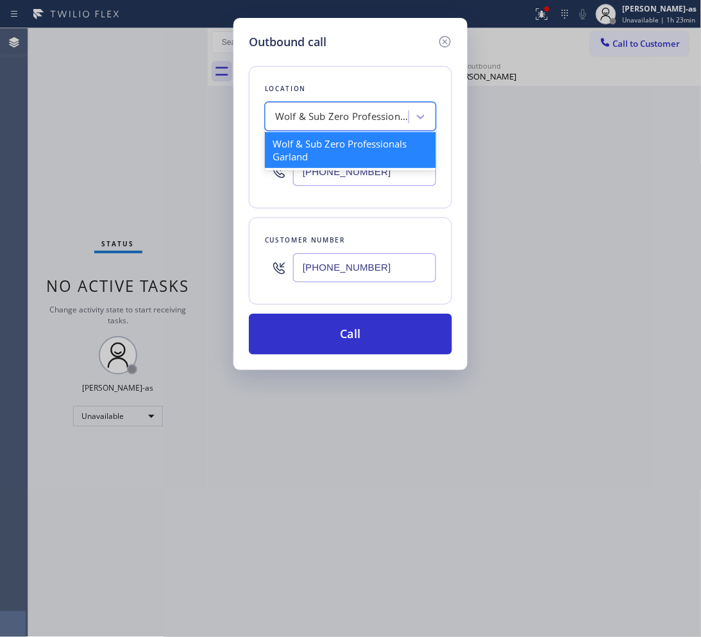
click at [347, 112] on div "Wolf & Sub Zero Professionals Garland" at bounding box center [342, 117] width 135 height 15
click at [402, 180] on input "[PHONE_NUMBER]" at bounding box center [364, 171] width 143 height 29
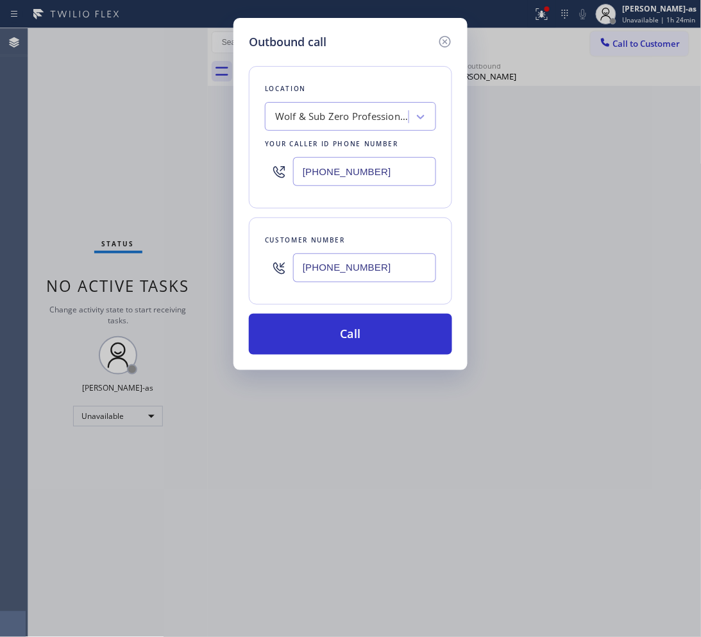
click at [402, 180] on input "[PHONE_NUMBER]" at bounding box center [364, 171] width 143 height 29
paste input "602) 448-3213"
type input "[PHONE_NUMBER]"
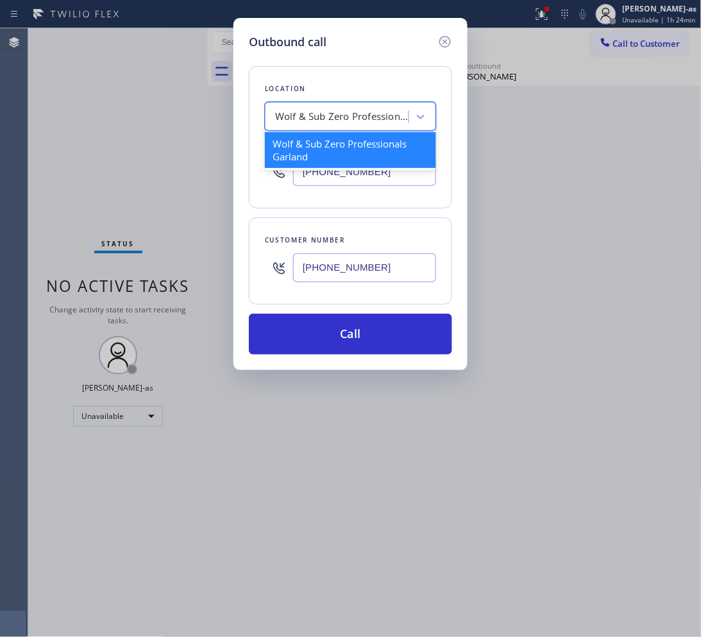
click at [327, 119] on div "Wolf & Sub Zero Professionals Garland" at bounding box center [342, 117] width 135 height 15
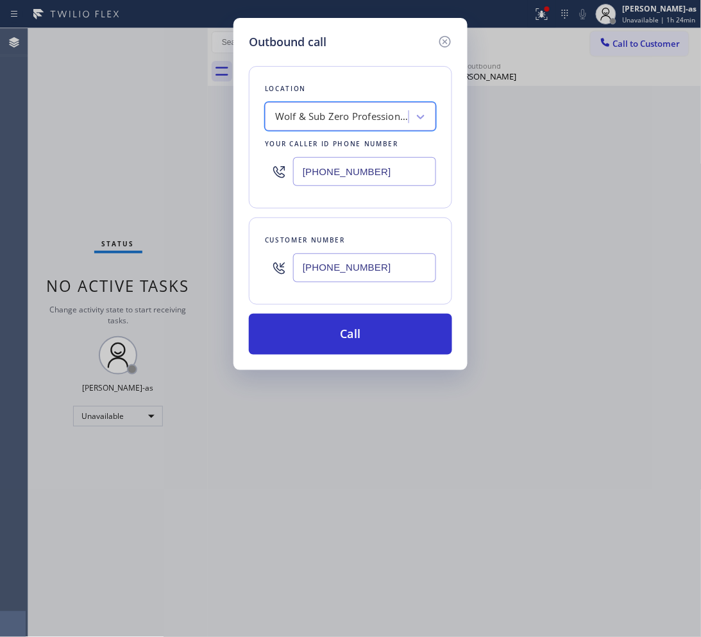
paste input "[PHONE_NUMBER]"
type input "[PHONE_NUMBER]"
click at [385, 170] on input "[PHONE_NUMBER]" at bounding box center [364, 171] width 143 height 29
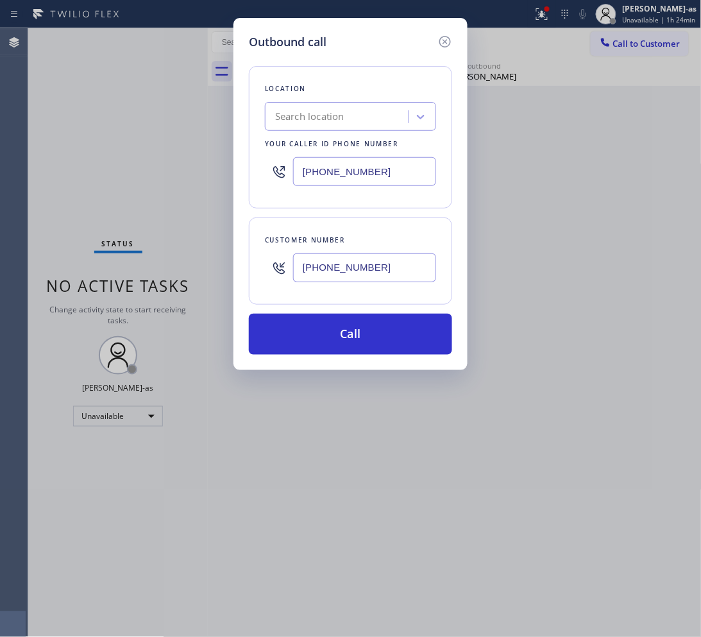
paste input "623) 323-7393"
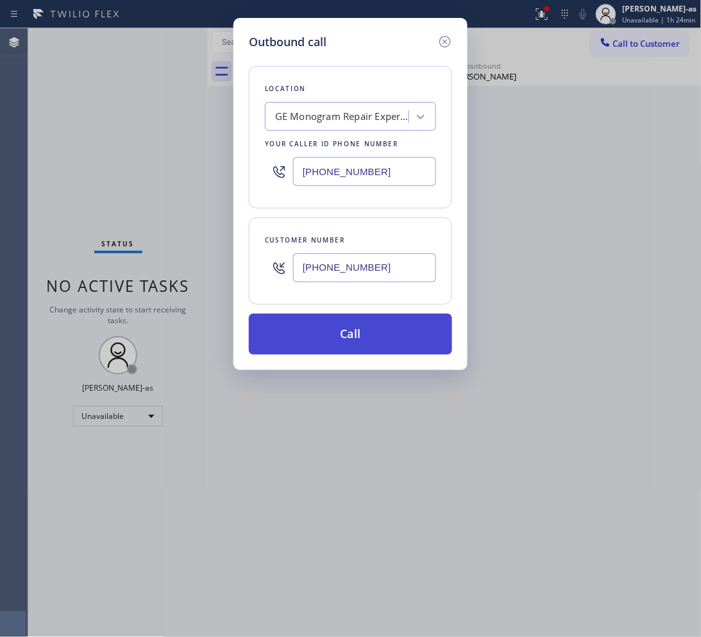
type input "[PHONE_NUMBER]"
click at [409, 335] on button "Call" at bounding box center [350, 334] width 203 height 41
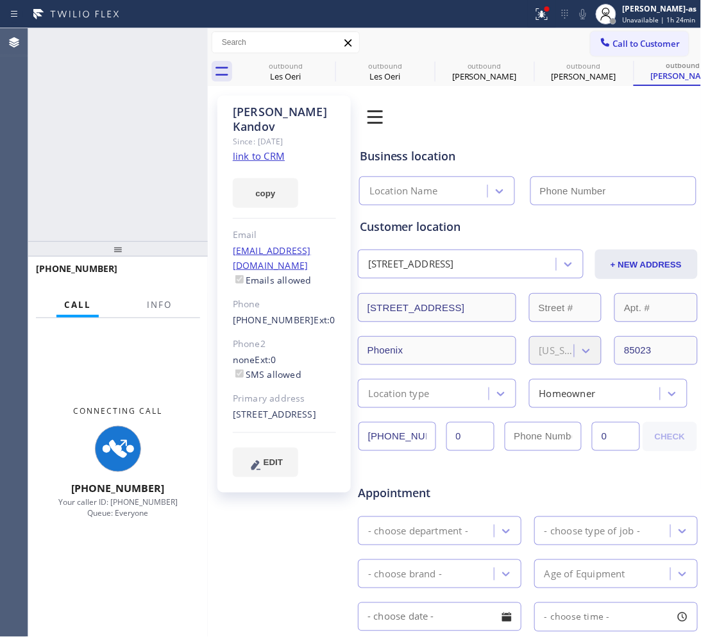
type input "[PHONE_NUMBER]"
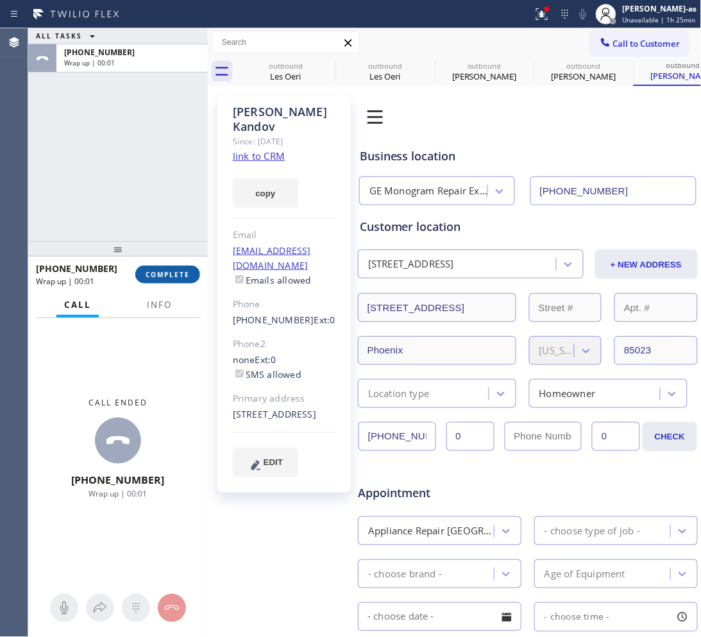
click at [177, 278] on span "COMPLETE" at bounding box center [168, 274] width 44 height 9
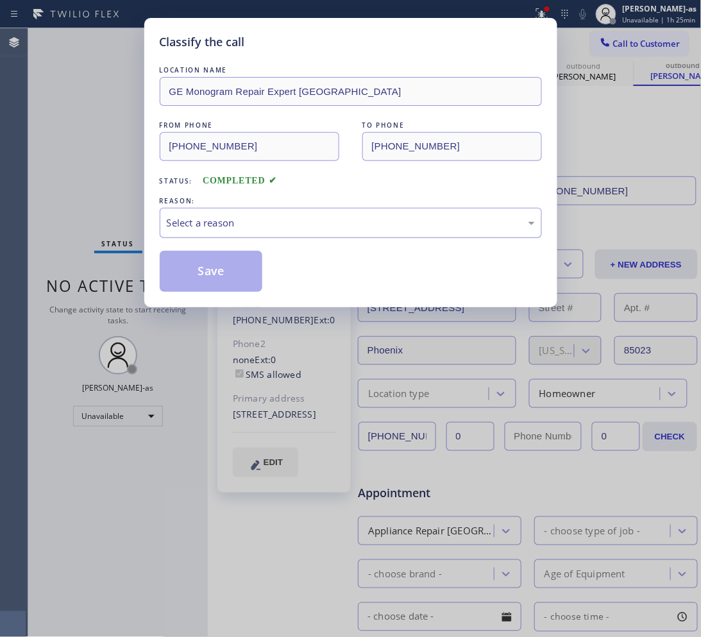
click at [284, 223] on div "Select a reason" at bounding box center [351, 223] width 368 height 15
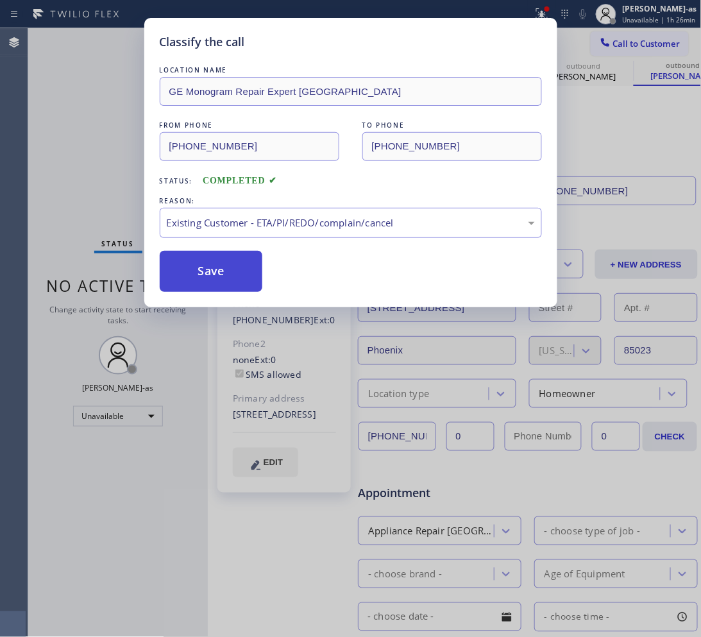
click at [219, 276] on button "Save" at bounding box center [211, 271] width 103 height 41
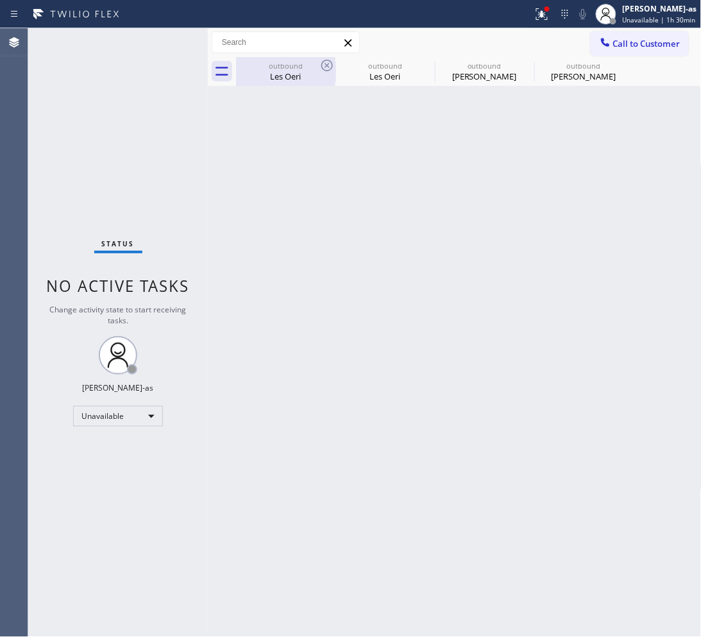
drag, startPoint x: 289, startPoint y: 69, endPoint x: 324, endPoint y: 66, distance: 34.7
click at [290, 69] on div "outbound" at bounding box center [285, 66] width 97 height 10
type input "[PHONE_NUMBER]"
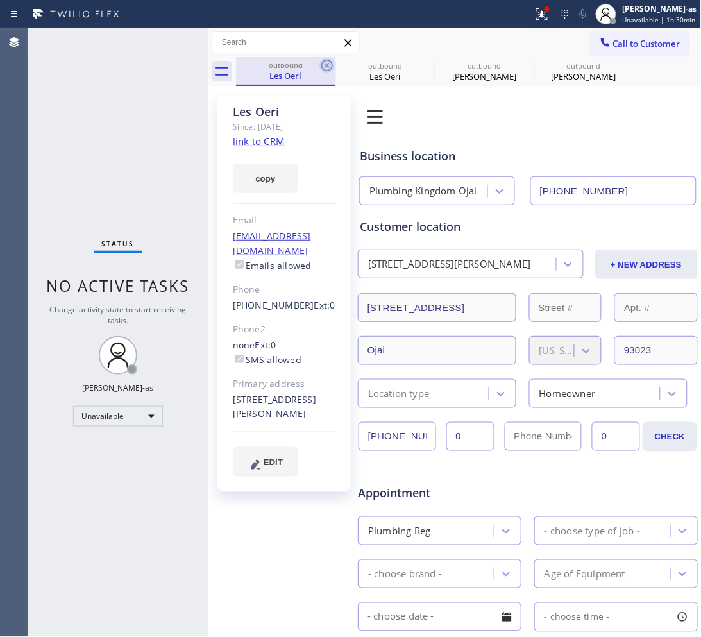
click at [324, 66] on icon at bounding box center [326, 65] width 15 height 15
click at [0, 0] on icon at bounding box center [0, 0] width 0 height 0
click at [324, 66] on div "outbound Les Oeri outbound [PERSON_NAME] outbound [PERSON_NAME]" at bounding box center [469, 71] width 466 height 29
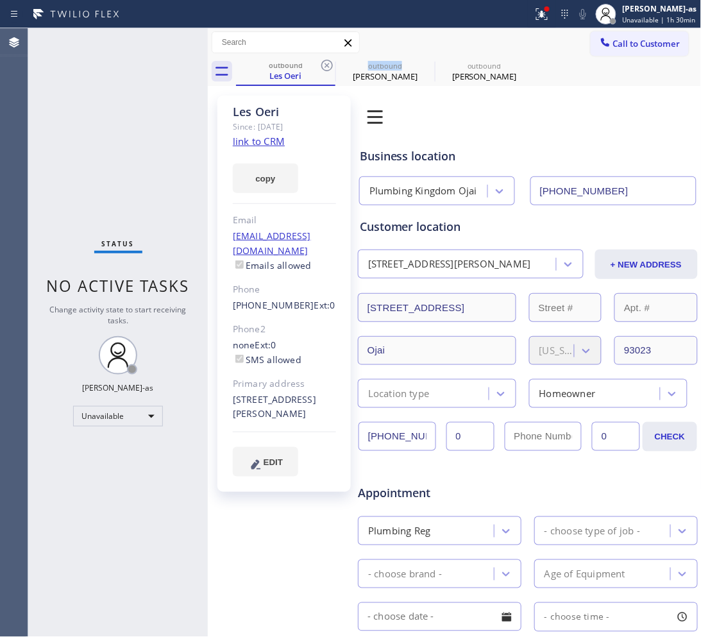
click at [324, 66] on div "outbound Les Oeri outbound [PERSON_NAME] outbound [PERSON_NAME]" at bounding box center [469, 71] width 466 height 29
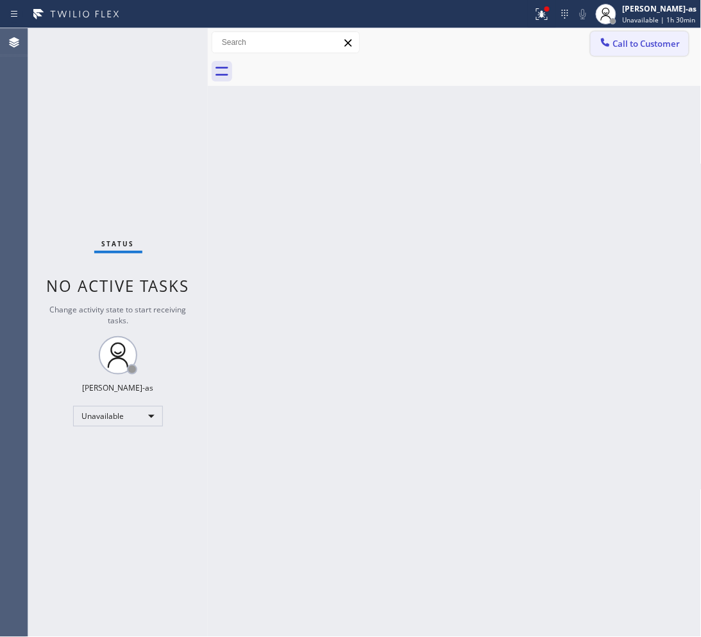
click at [625, 40] on span "Call to Customer" at bounding box center [646, 44] width 67 height 12
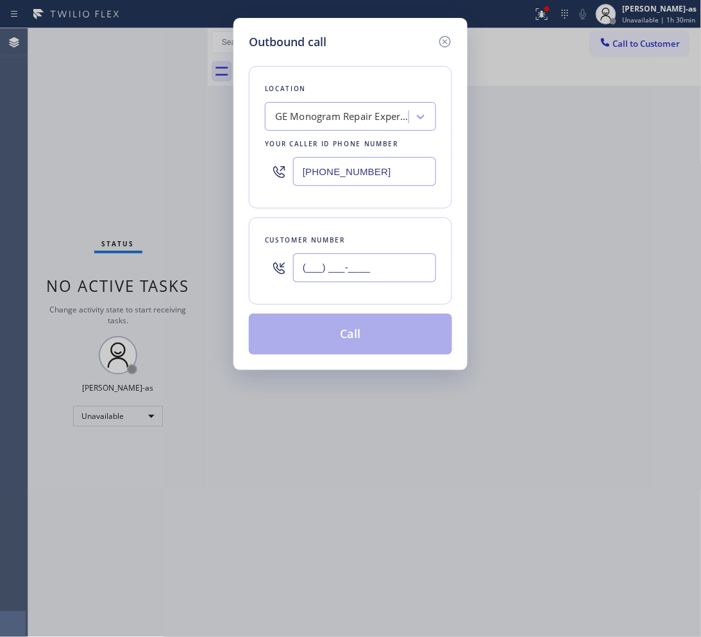
click at [409, 277] on input "(___) ___-____" at bounding box center [364, 267] width 143 height 29
paste input "714) 204-7439"
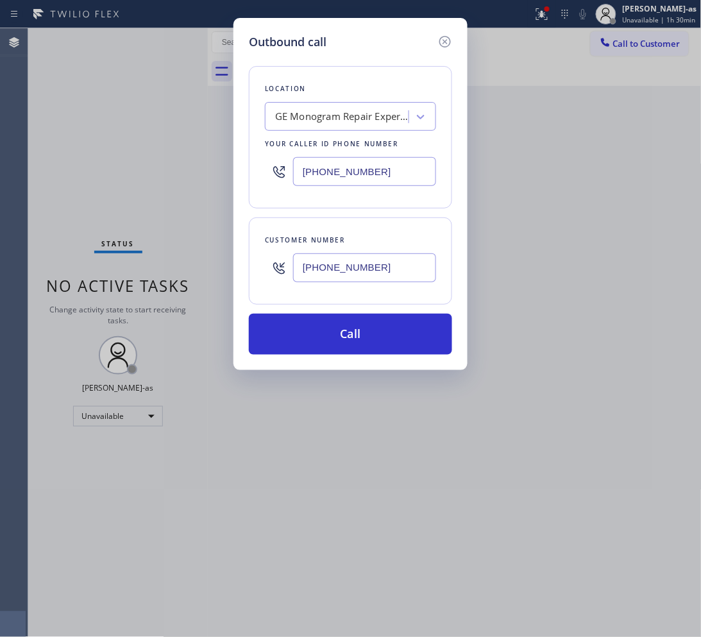
type input "[PHONE_NUMBER]"
click at [385, 174] on input "[PHONE_NUMBER]" at bounding box center [364, 171] width 143 height 29
paste input "714) 463-1717"
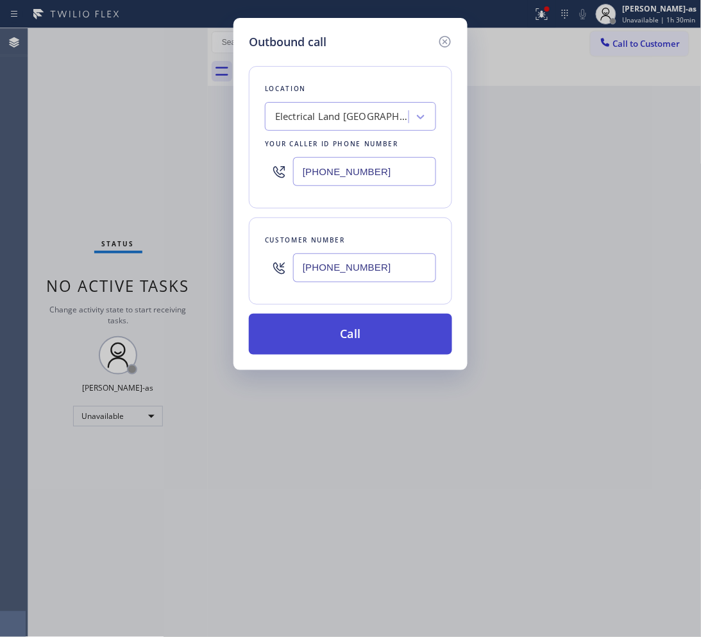
type input "[PHONE_NUMBER]"
click at [345, 339] on button "Call" at bounding box center [350, 334] width 203 height 41
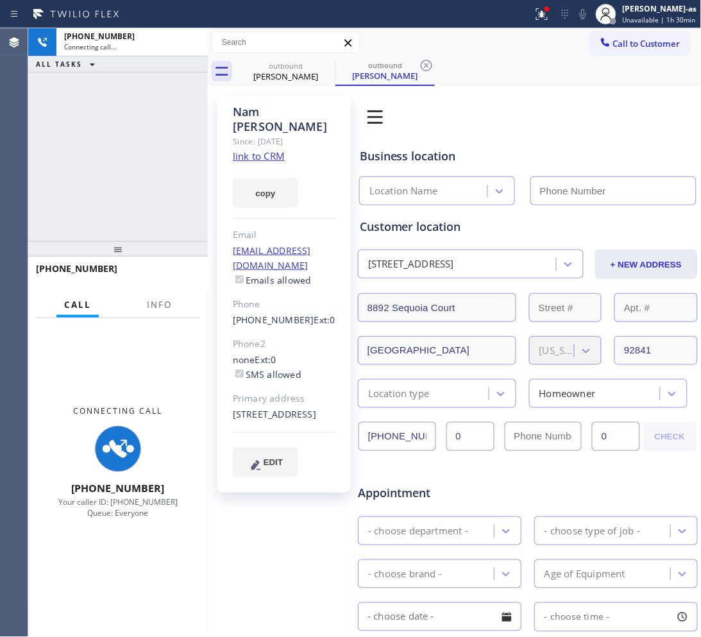
type input "[PHONE_NUMBER]"
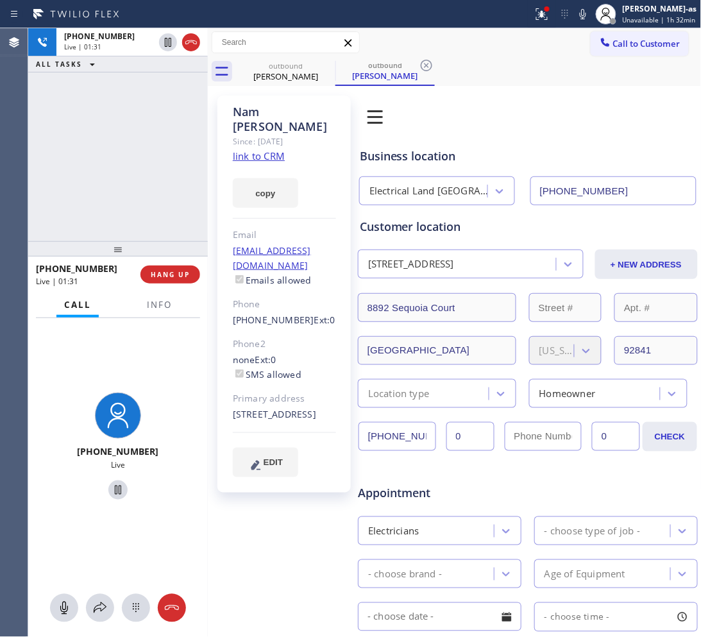
click at [101, 123] on div "[PHONE_NUMBER] Live | 01:31 ALL TASKS ALL TASKS ACTIVE TASKS TASKS IN WRAP UP" at bounding box center [118, 134] width 180 height 213
click at [119, 172] on div "[PHONE_NUMBER] Live | 01:31 ALL TASKS ALL TASKS ACTIVE TASKS TASKS IN WRAP UP" at bounding box center [118, 134] width 180 height 213
click at [125, 173] on div "[PHONE_NUMBER] Live | 01:32 ALL TASKS ALL TASKS ACTIVE TASKS TASKS IN WRAP UP" at bounding box center [118, 134] width 180 height 213
click at [126, 171] on div "[PHONE_NUMBER] Live | 01:32 ALL TASKS ALL TASKS ACTIVE TASKS TASKS IN WRAP UP" at bounding box center [118, 134] width 180 height 213
drag, startPoint x: 141, startPoint y: 166, endPoint x: 159, endPoint y: 302, distance: 137.2
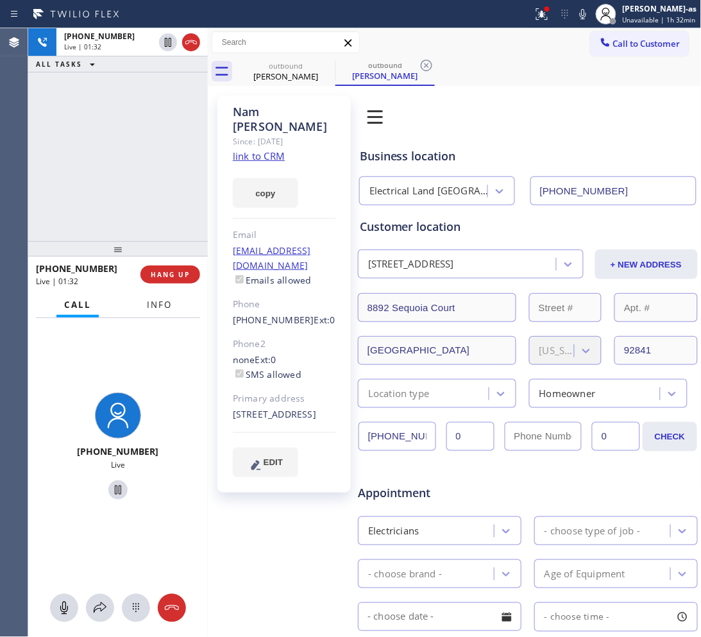
click at [144, 180] on div "[PHONE_NUMBER] Live | 01:32 ALL TASKS ALL TASKS ACTIVE TASKS TASKS IN WRAP UP" at bounding box center [118, 134] width 180 height 213
drag, startPoint x: 161, startPoint y: 235, endPoint x: 169, endPoint y: 263, distance: 29.3
click at [167, 260] on div "[PHONE_NUMBER] Live | 01:33 ALL TASKS ALL TASKS ACTIVE TASKS TASKS IN WRAP UP […" at bounding box center [118, 332] width 180 height 609
click at [176, 274] on span "HANG UP" at bounding box center [170, 274] width 39 height 9
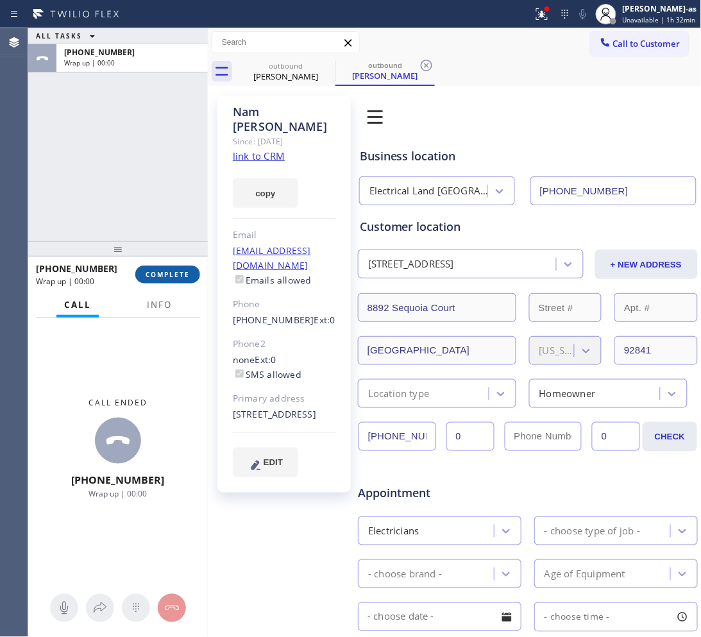
click at [176, 274] on span "COMPLETE" at bounding box center [168, 274] width 44 height 9
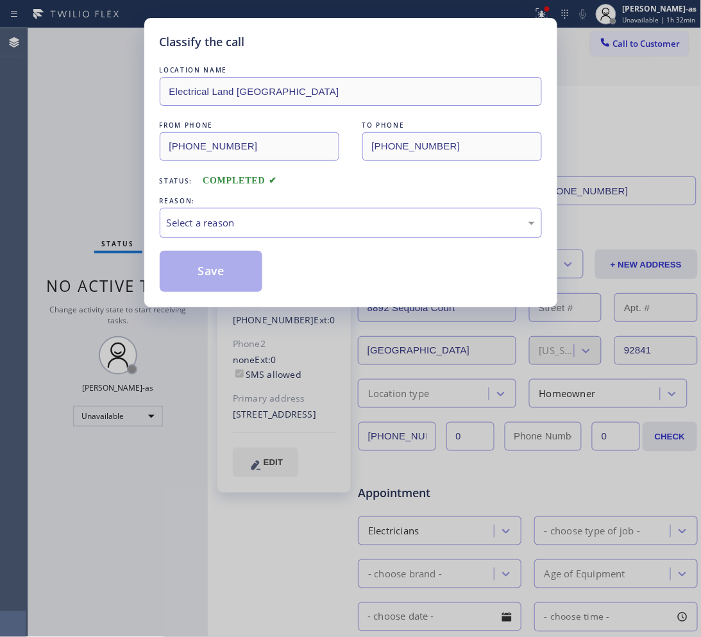
drag, startPoint x: 201, startPoint y: 215, endPoint x: 212, endPoint y: 225, distance: 15.0
click at [212, 225] on div "Select a reason" at bounding box center [351, 223] width 382 height 30
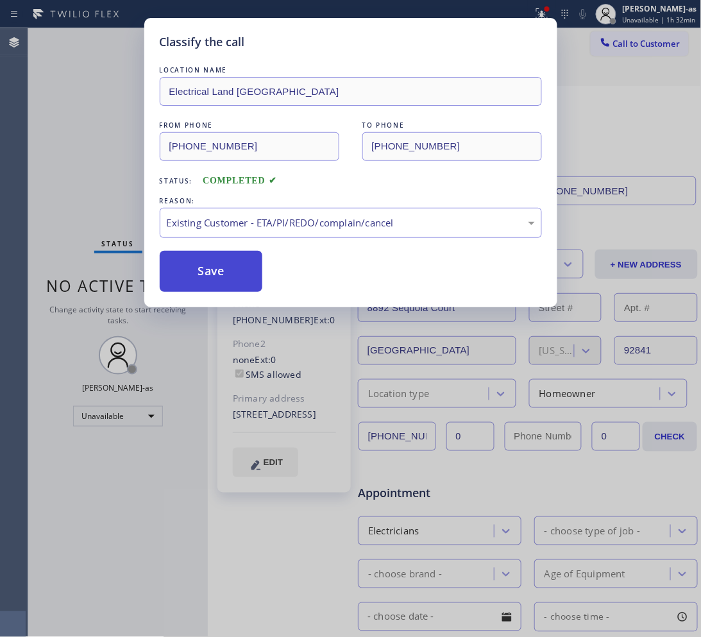
drag, startPoint x: 226, startPoint y: 279, endPoint x: 373, endPoint y: 3, distance: 312.5
click at [232, 274] on button "Save" at bounding box center [211, 271] width 103 height 41
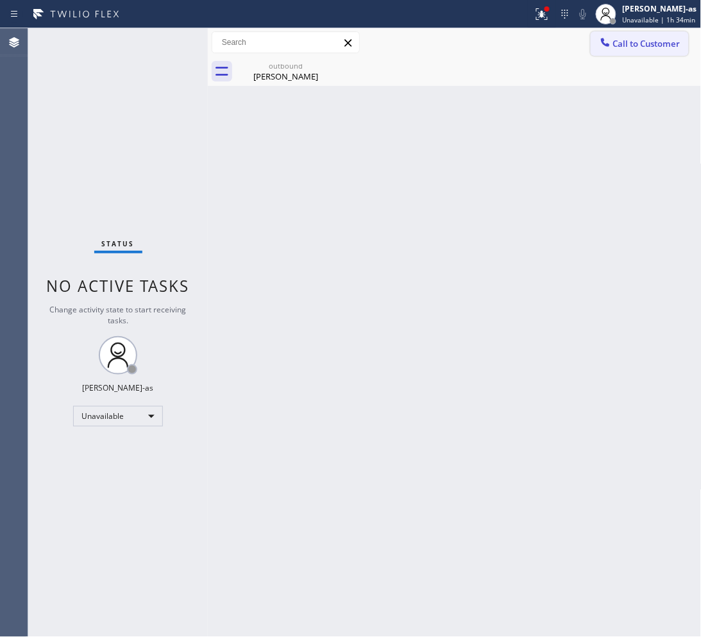
click at [672, 40] on span "Call to Customer" at bounding box center [646, 44] width 67 height 12
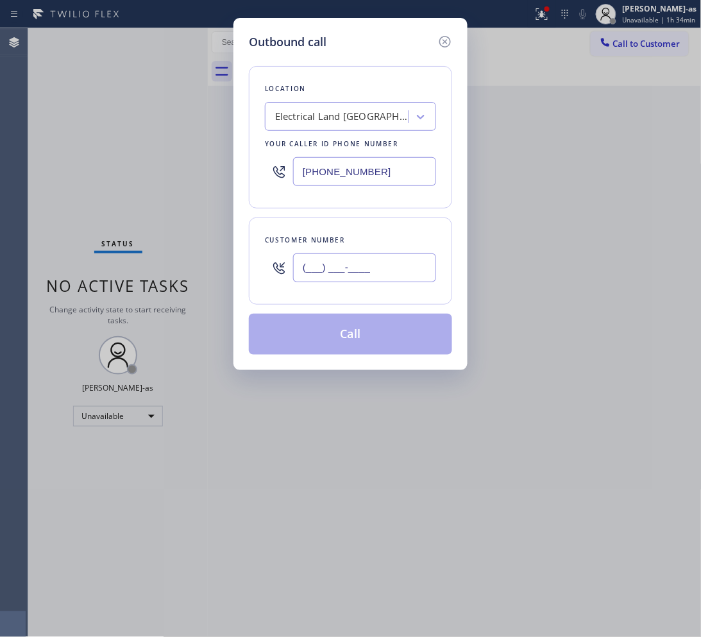
click at [393, 264] on input "(___) ___-____" at bounding box center [364, 267] width 143 height 29
paste input "714) 514-0391"
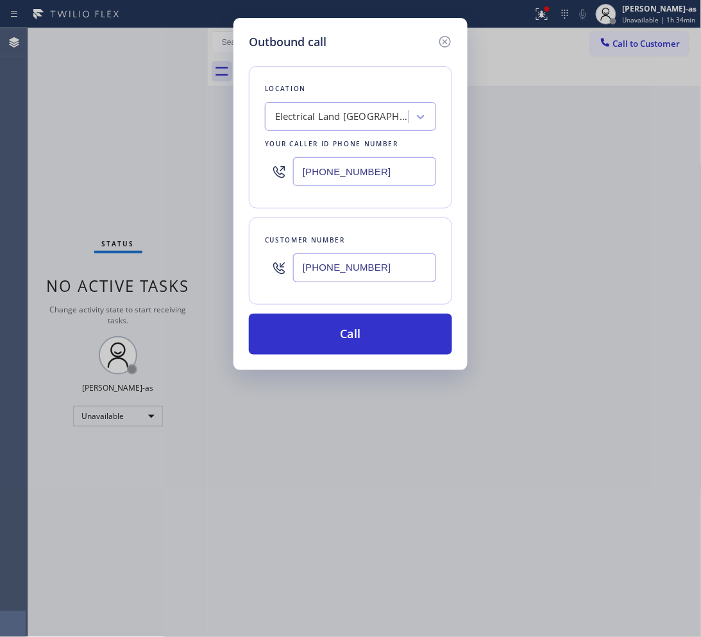
type input "[PHONE_NUMBER]"
click at [353, 178] on input "[PHONE_NUMBER]" at bounding box center [364, 171] width 143 height 29
paste input "855-4254"
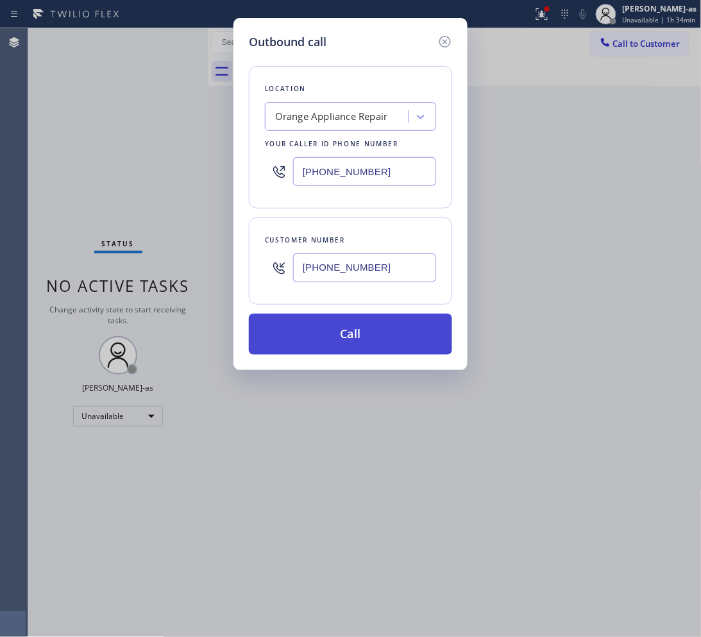
type input "[PHONE_NUMBER]"
click at [343, 316] on button "Call" at bounding box center [350, 334] width 203 height 41
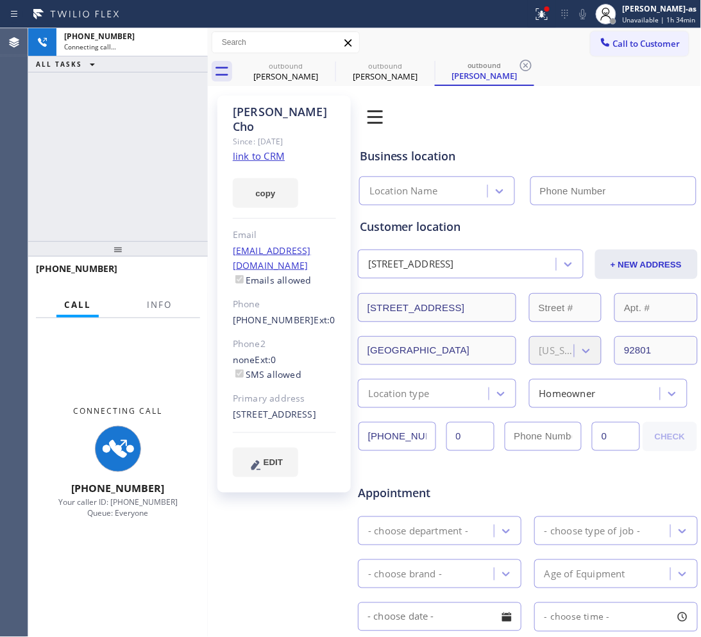
type input "[PHONE_NUMBER]"
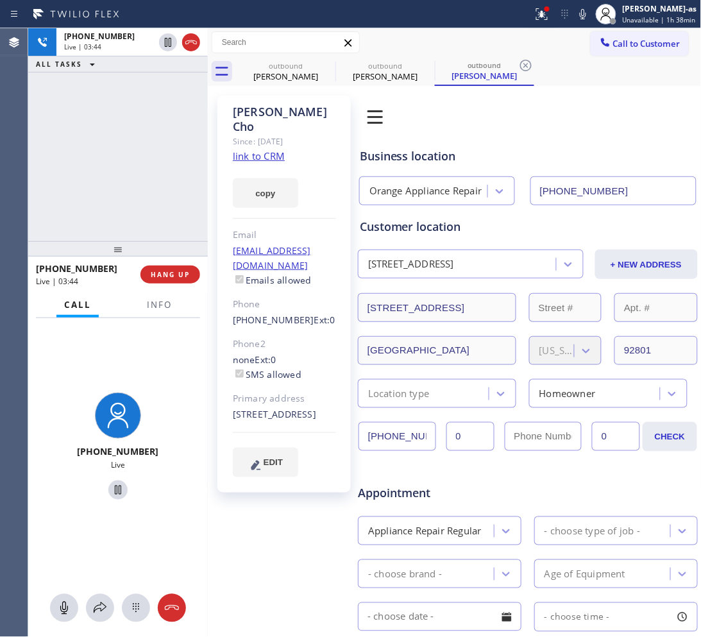
drag, startPoint x: 95, startPoint y: 215, endPoint x: 135, endPoint y: 257, distance: 57.6
click at [98, 218] on div "[PHONE_NUMBER] Live | 03:44 ALL TASKS ALL TASKS ACTIVE TASKS TASKS IN WRAP UP" at bounding box center [118, 134] width 180 height 213
click at [162, 271] on span "HANG UP" at bounding box center [170, 274] width 39 height 9
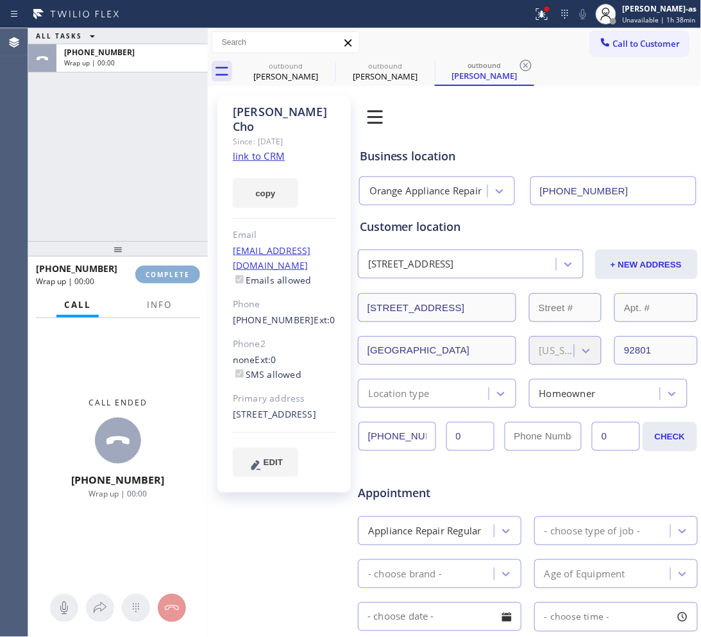
click at [162, 273] on span "COMPLETE" at bounding box center [168, 274] width 44 height 9
click at [113, 172] on div "ALL TASKS ALL TASKS ACTIVE TASKS TASKS IN WRAP UP [PHONE_NUMBER] Wrap up | 00:00" at bounding box center [118, 134] width 180 height 213
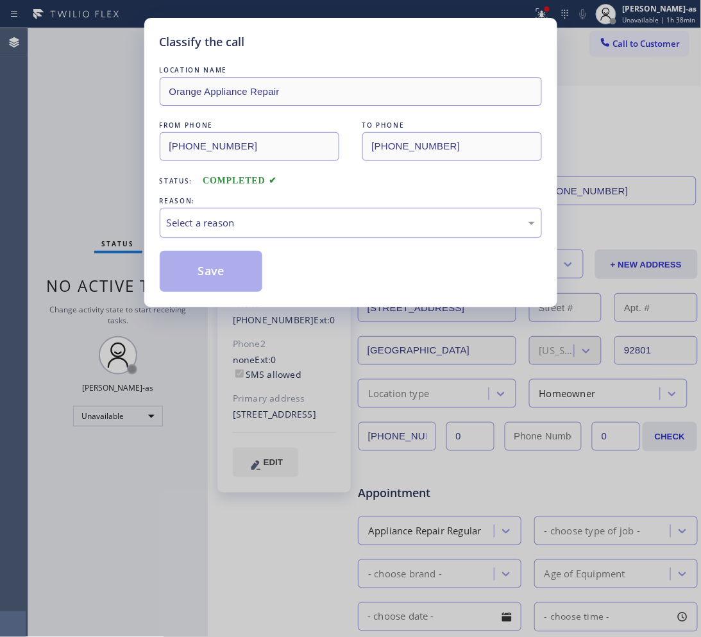
click at [228, 219] on div "Select a reason" at bounding box center [351, 223] width 368 height 15
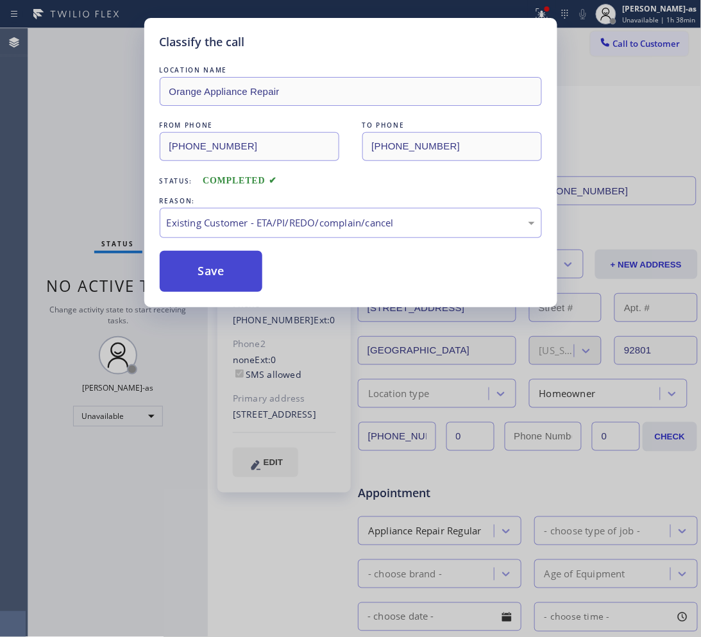
click at [232, 271] on button "Save" at bounding box center [211, 271] width 103 height 41
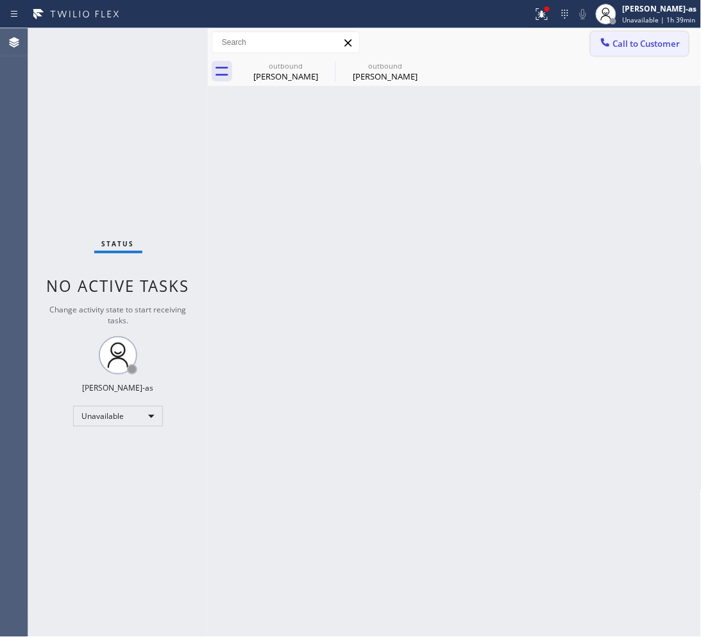
click at [646, 49] on button "Call to Customer" at bounding box center [640, 43] width 98 height 24
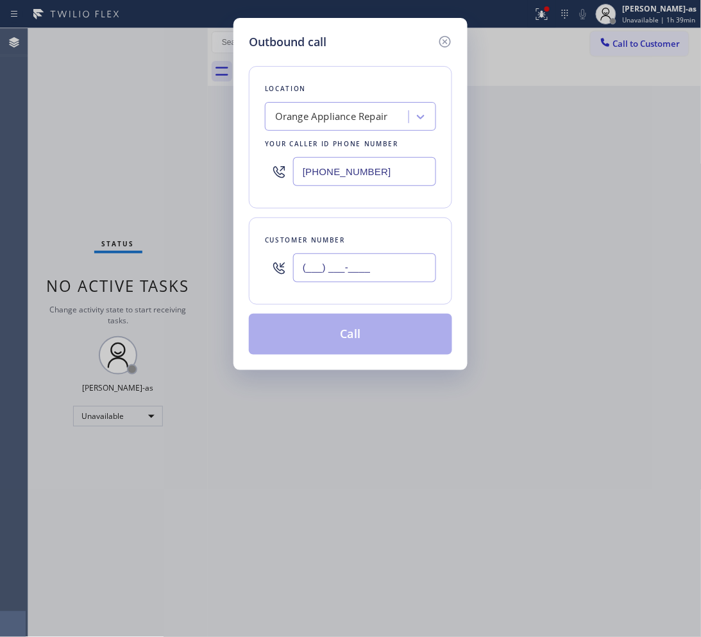
click at [414, 261] on input "(___) ___-____" at bounding box center [364, 267] width 143 height 29
paste input "281) 697-0891"
type input "[PHONE_NUMBER]"
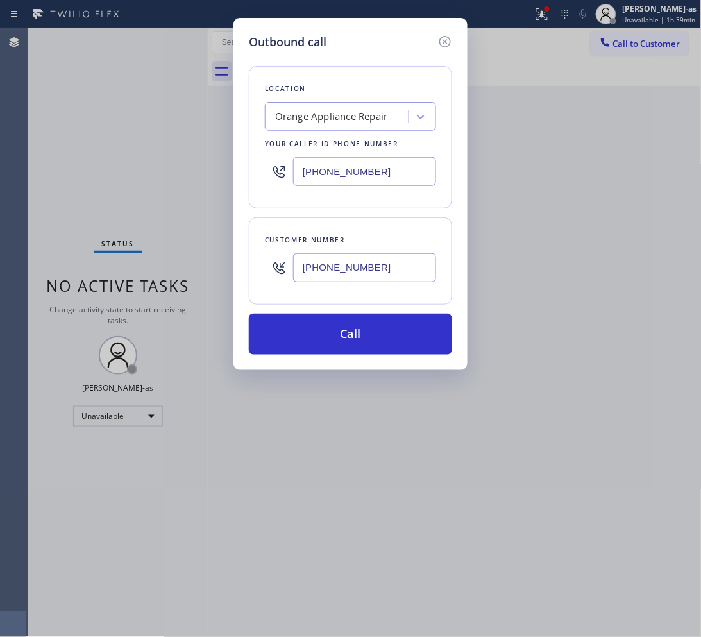
click at [411, 183] on input "[PHONE_NUMBER]" at bounding box center [364, 171] width 143 height 29
click at [342, 125] on div "Orange Appliance Repair" at bounding box center [339, 117] width 140 height 22
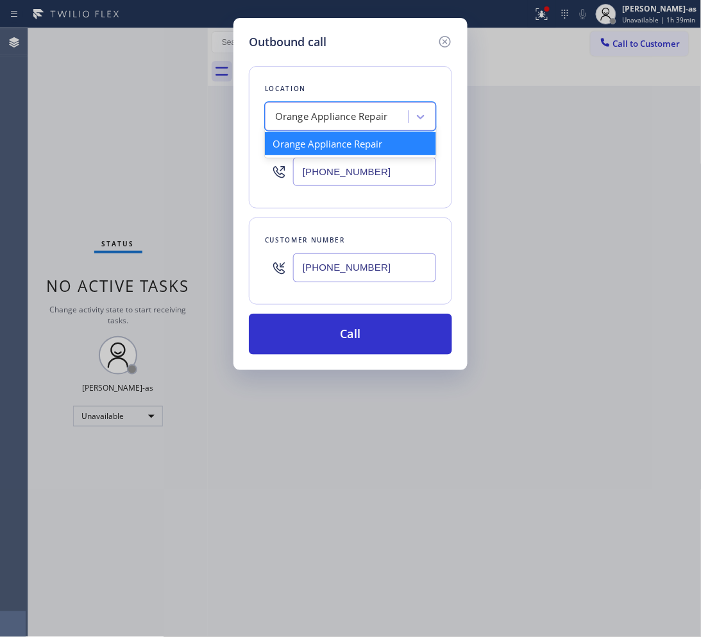
click at [360, 175] on input "[PHONE_NUMBER]" at bounding box center [364, 171] width 143 height 29
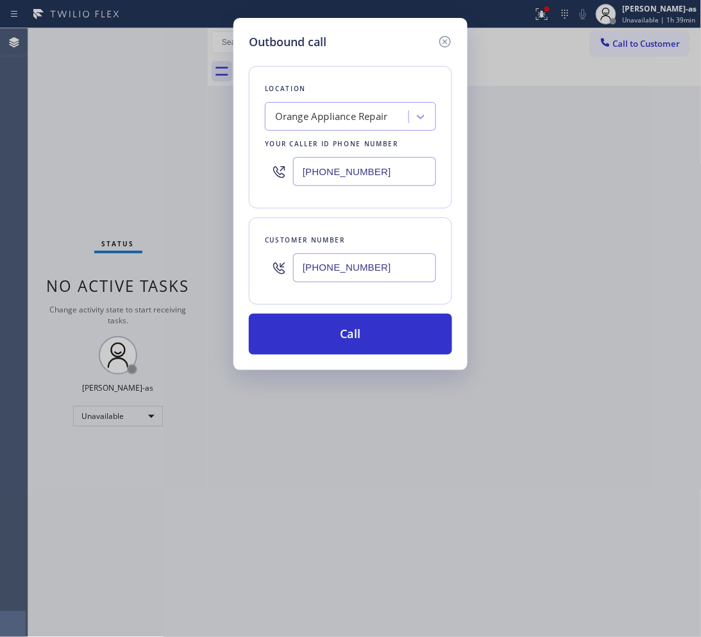
click at [360, 175] on input "[PHONE_NUMBER]" at bounding box center [364, 171] width 143 height 29
paste input "463-1800"
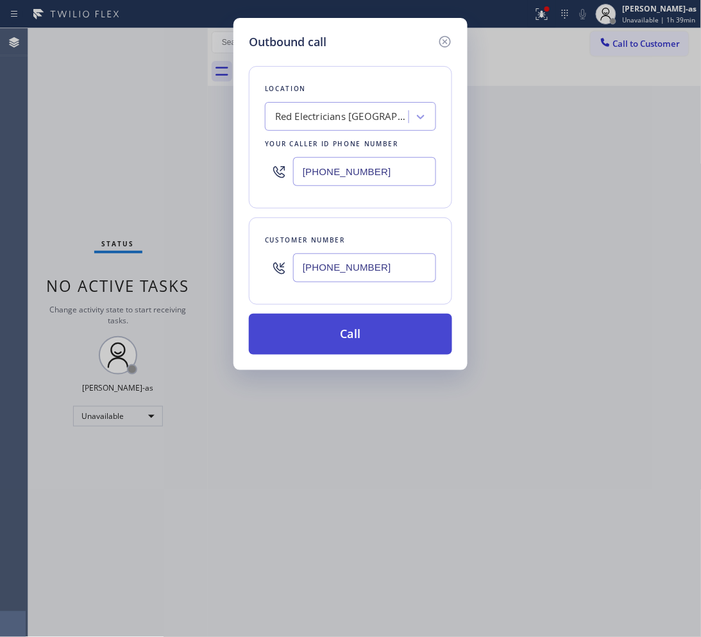
type input "[PHONE_NUMBER]"
click at [352, 341] on button "Call" at bounding box center [350, 334] width 203 height 41
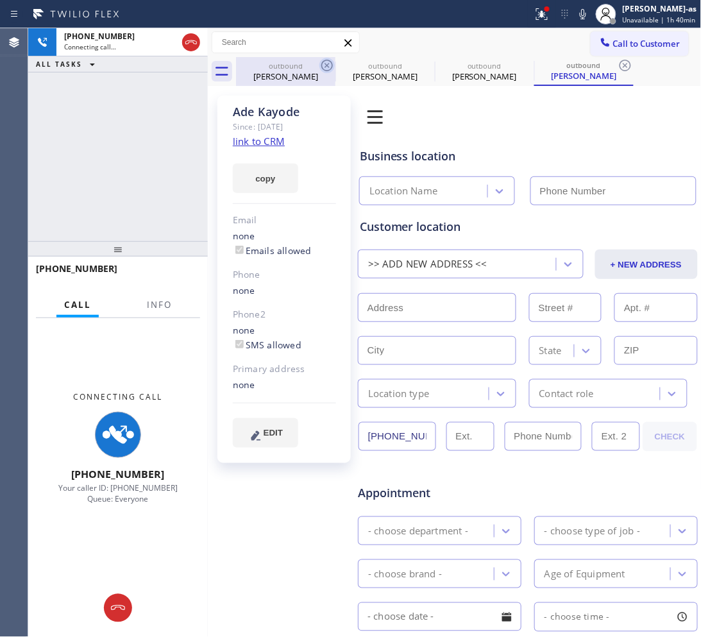
drag, startPoint x: 273, startPoint y: 65, endPoint x: 319, endPoint y: 71, distance: 46.6
click at [273, 65] on div "outbound" at bounding box center [285, 66] width 97 height 10
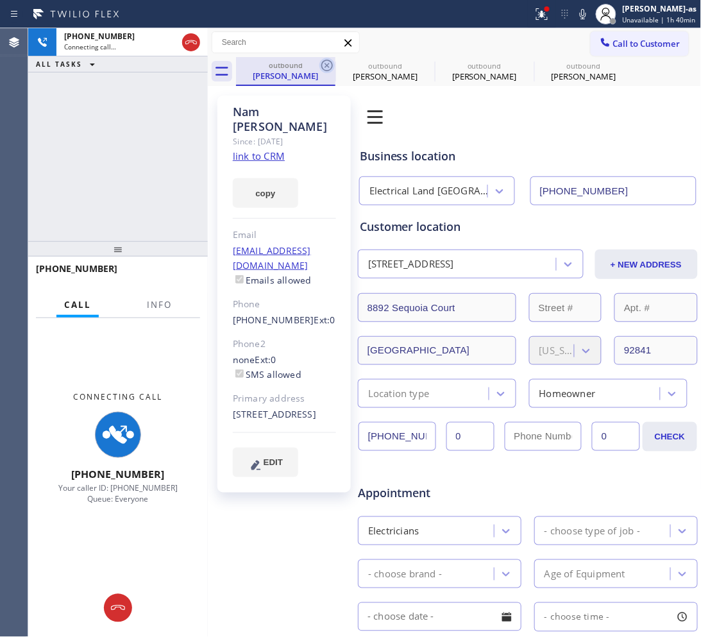
click at [319, 71] on icon at bounding box center [326, 65] width 15 height 15
type input "[PHONE_NUMBER]"
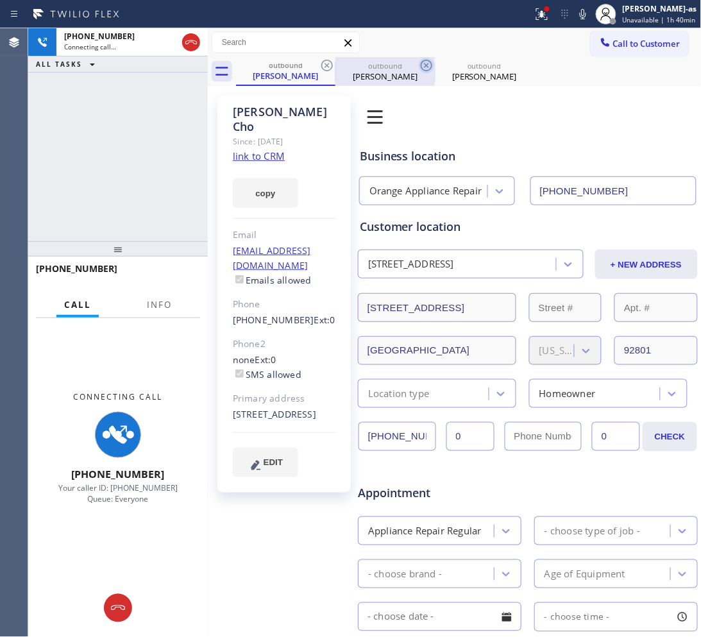
type input "[PHONE_NUMBER]"
click at [319, 69] on icon at bounding box center [326, 65] width 15 height 15
type input "[PHONE_NUMBER]"
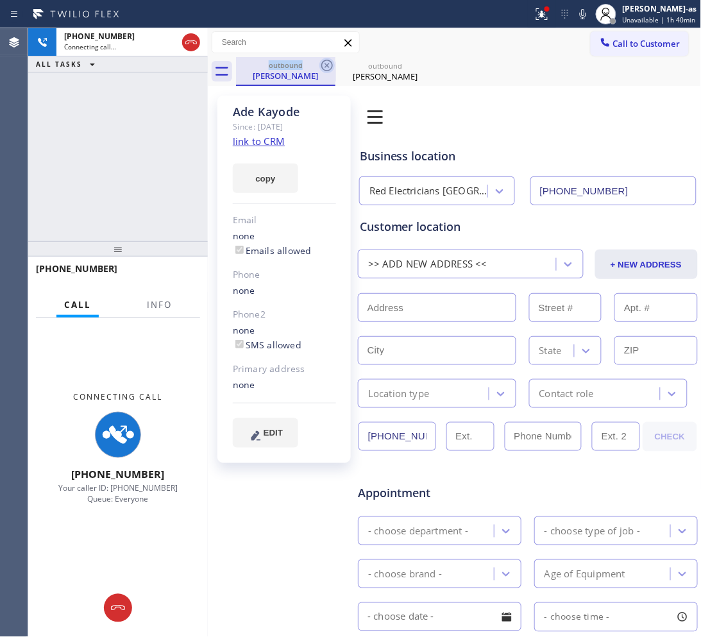
click at [319, 69] on icon at bounding box center [326, 65] width 15 height 15
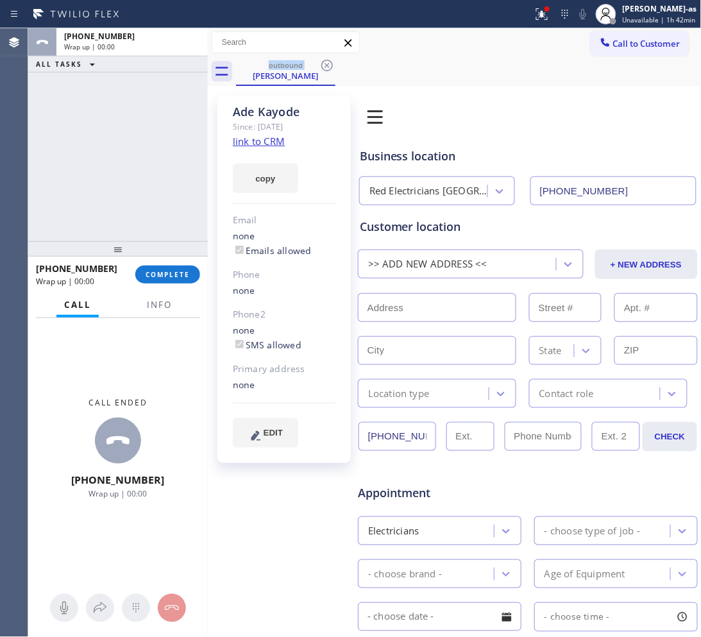
click at [167, 187] on div "ALL TASKS ALL TASKS ACTIVE TASKS TASKS IN WRAP UP [PHONE_NUMBER] Wrap up | 00:00" at bounding box center [118, 134] width 180 height 213
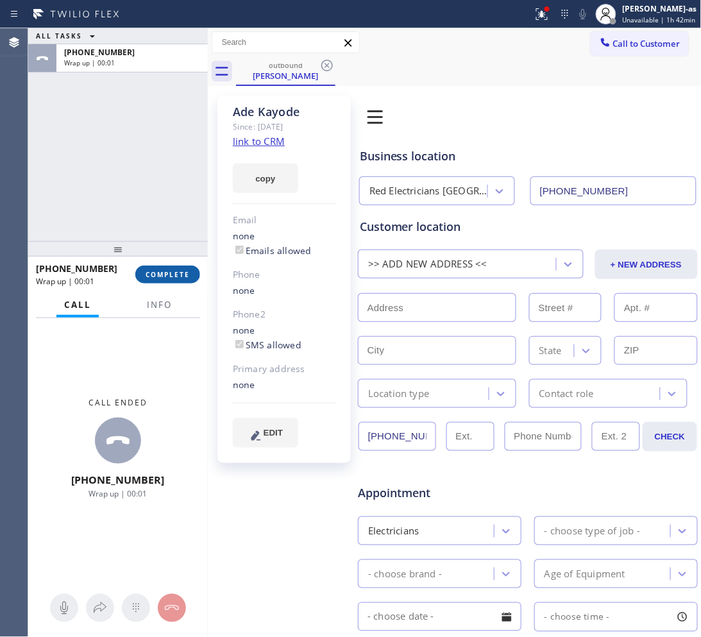
click at [168, 268] on button "COMPLETE" at bounding box center [167, 275] width 65 height 18
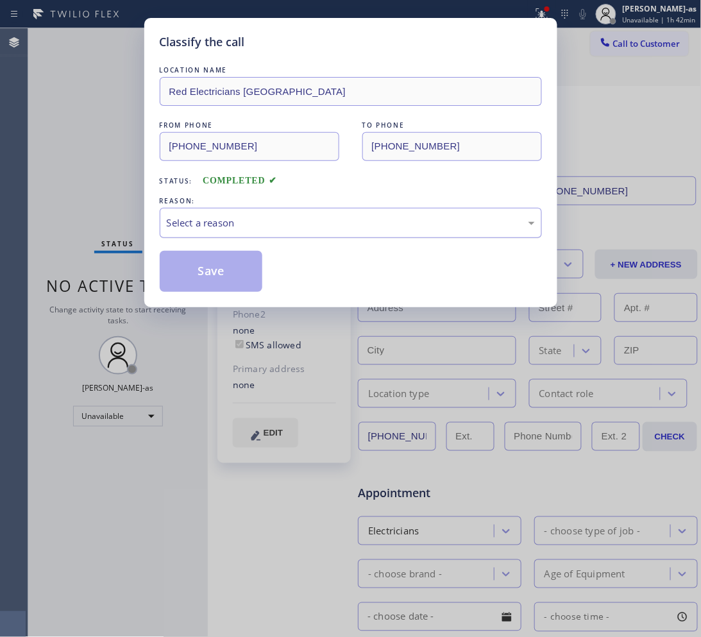
click at [254, 225] on div "Select a reason" at bounding box center [351, 223] width 368 height 15
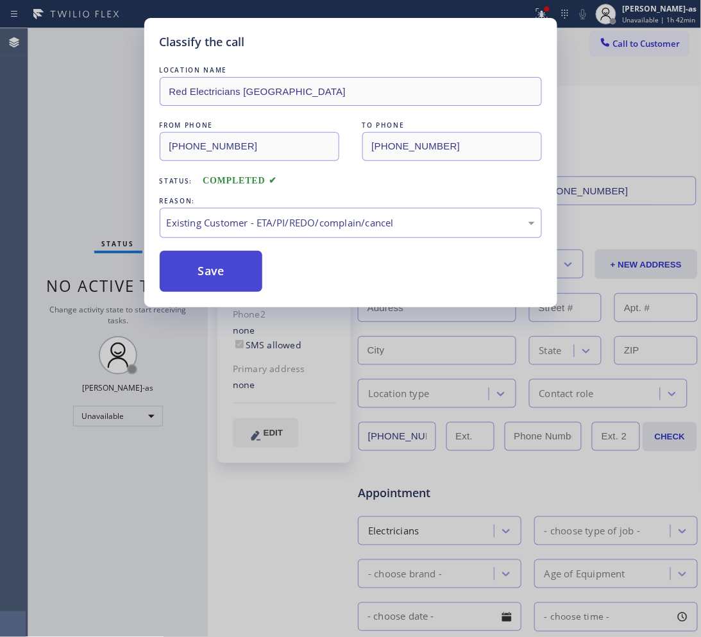
click at [210, 257] on button "Save" at bounding box center [211, 271] width 103 height 41
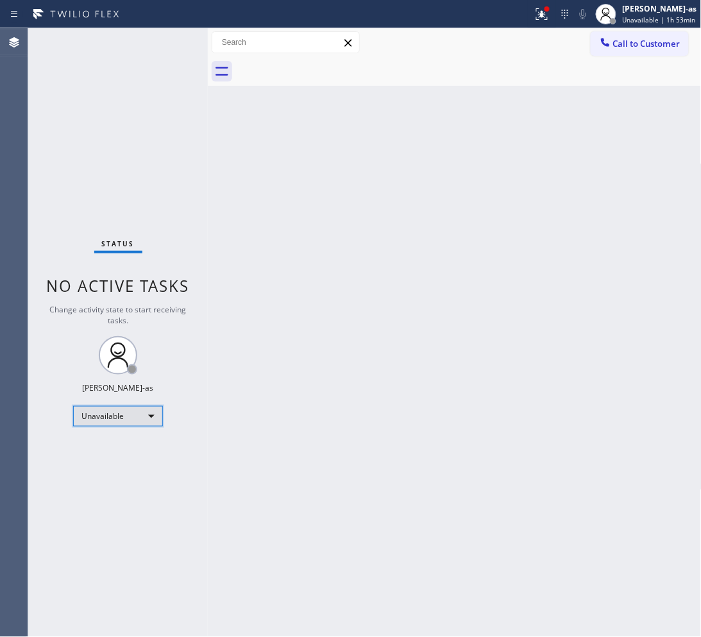
click at [140, 421] on div "Unavailable" at bounding box center [118, 416] width 90 height 21
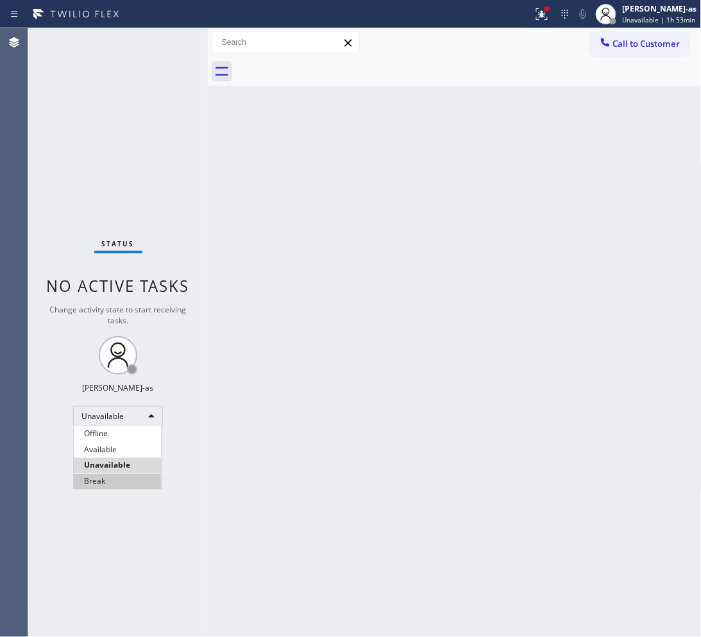
click at [121, 480] on li "Break" at bounding box center [117, 481] width 87 height 15
click at [335, 334] on div "Back to Dashboard Change Sender ID Customers Technicians Select a contact Outbo…" at bounding box center [455, 332] width 494 height 609
click at [358, 283] on div "Back to Dashboard Change Sender ID Customers Technicians Select a contact Outbo…" at bounding box center [455, 332] width 494 height 609
